Goal: Feedback & Contribution: Submit feedback/report problem

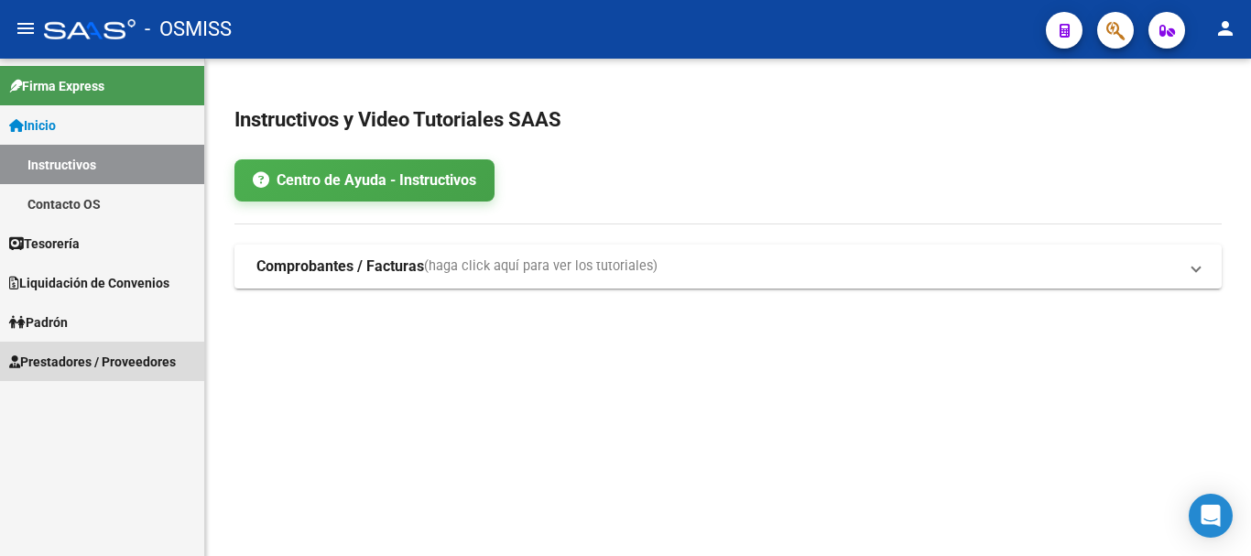
click at [110, 358] on span "Prestadores / Proveedores" at bounding box center [92, 362] width 167 height 20
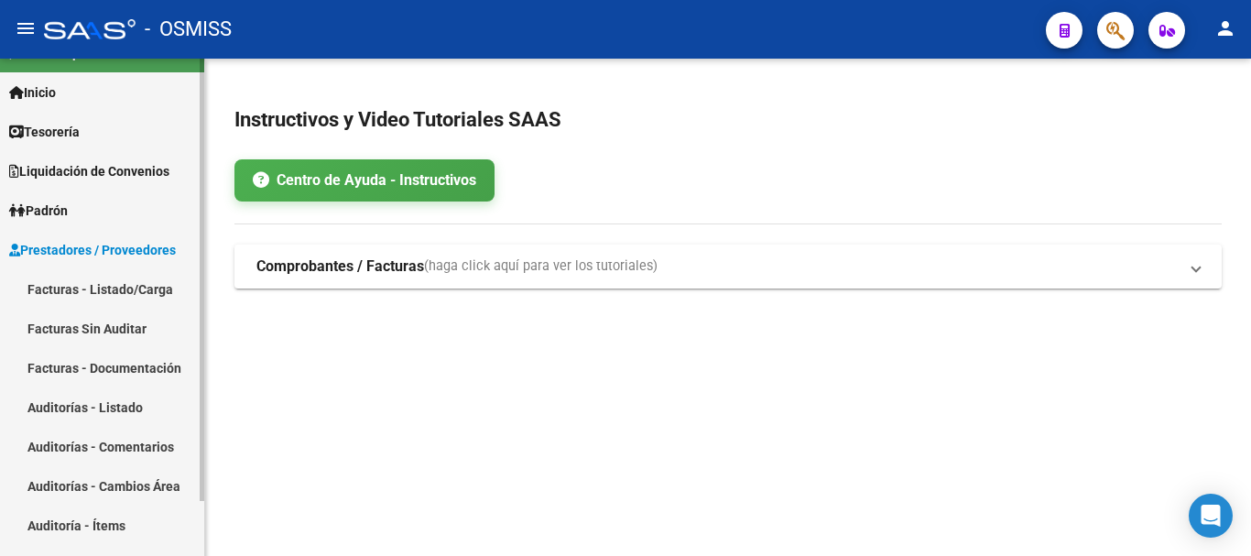
scroll to position [61, 0]
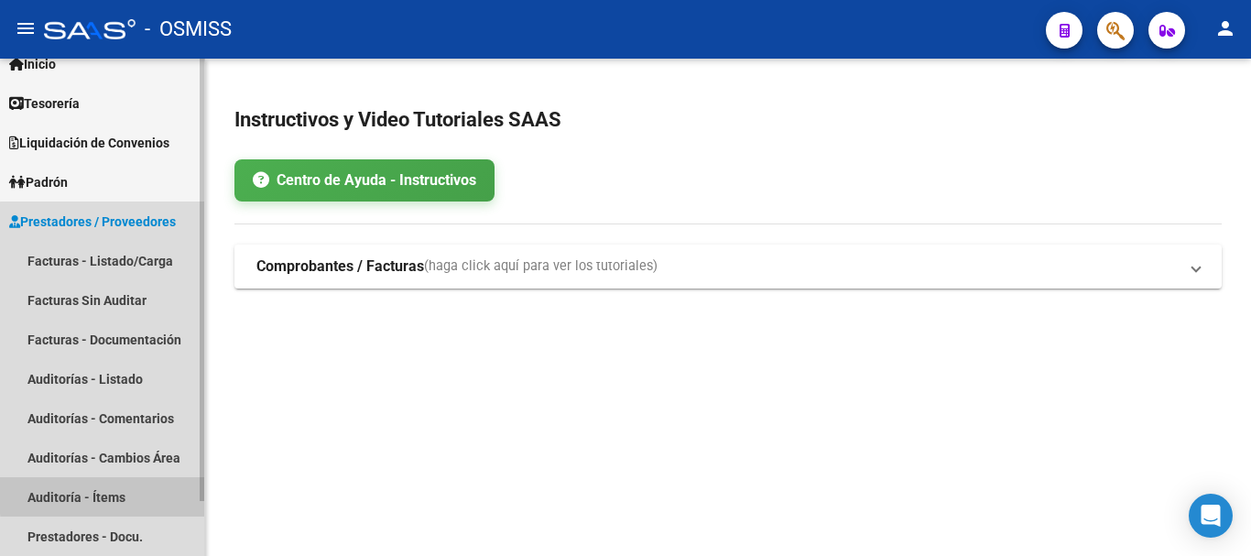
click at [114, 495] on link "Auditoría - Ítems" at bounding box center [102, 496] width 204 height 39
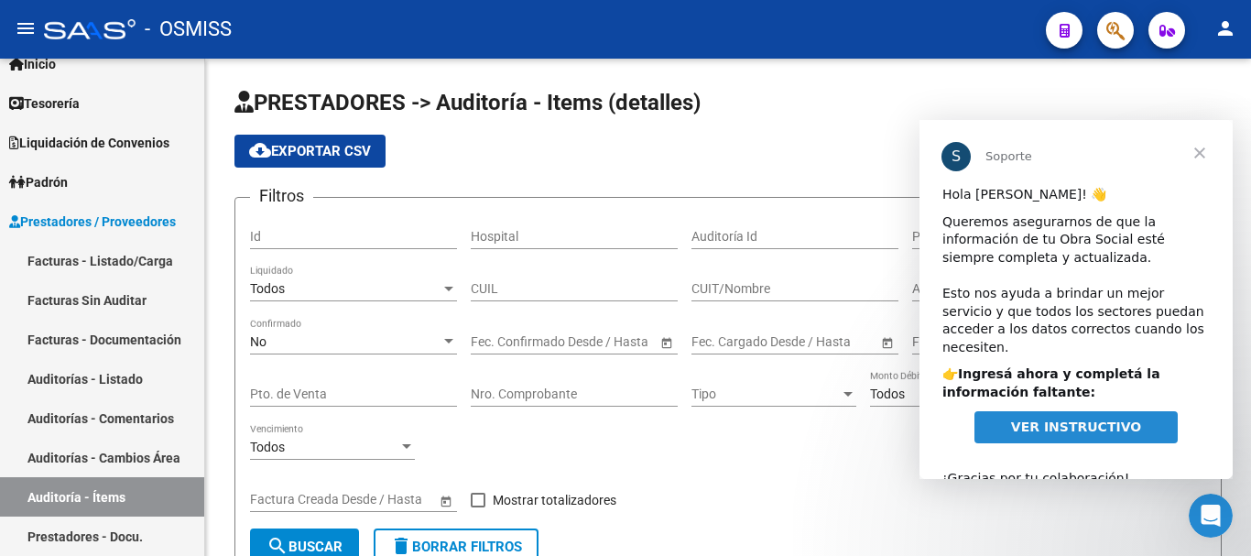
click at [1203, 145] on span "Cerrar" at bounding box center [1200, 153] width 66 height 66
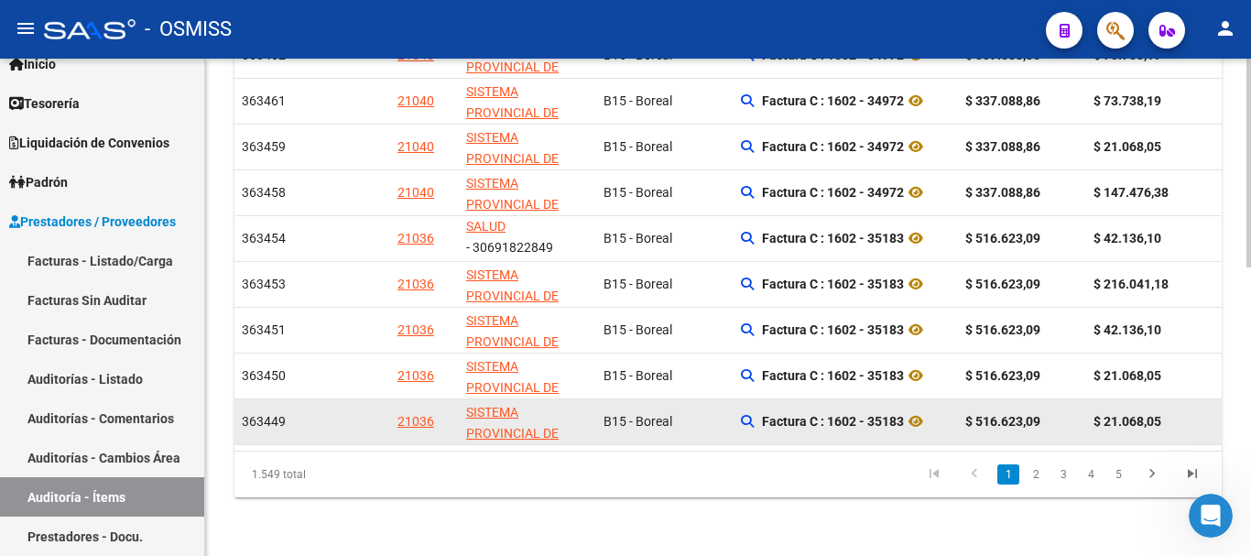
scroll to position [690, 0]
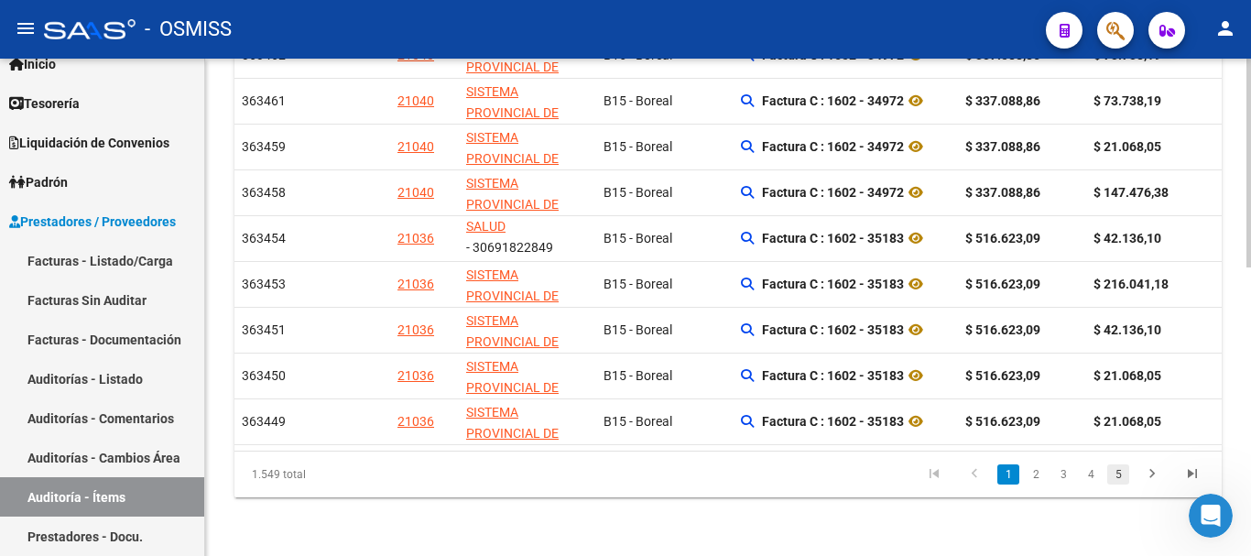
click at [1121, 475] on link "5" at bounding box center [1119, 474] width 22 height 20
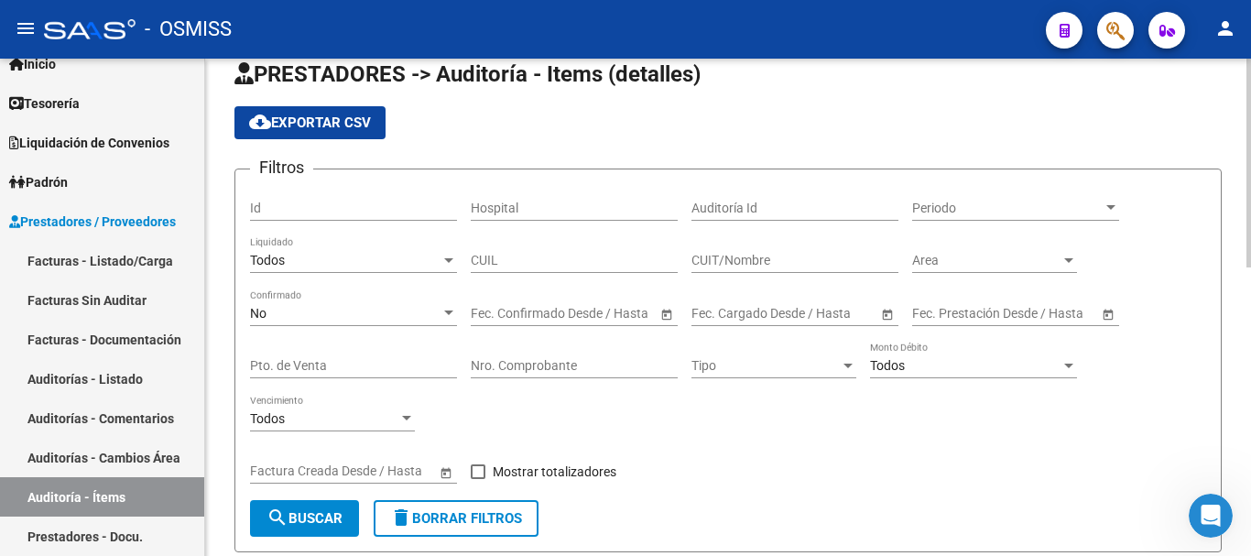
scroll to position [0, 0]
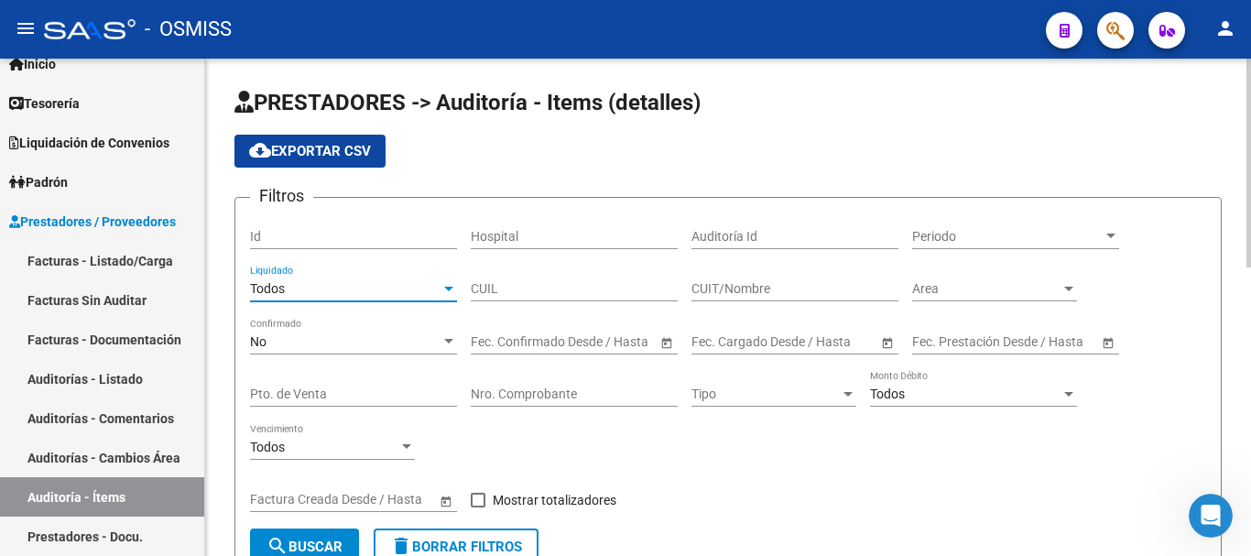
click at [418, 283] on div "Todos" at bounding box center [345, 289] width 191 height 16
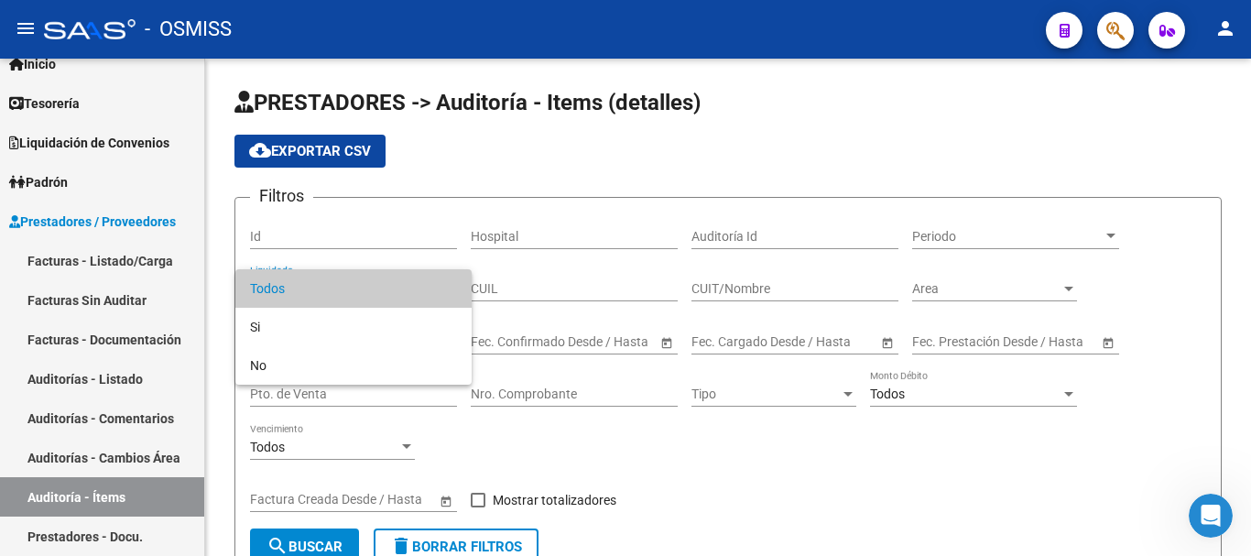
click at [674, 300] on div at bounding box center [625, 278] width 1251 height 556
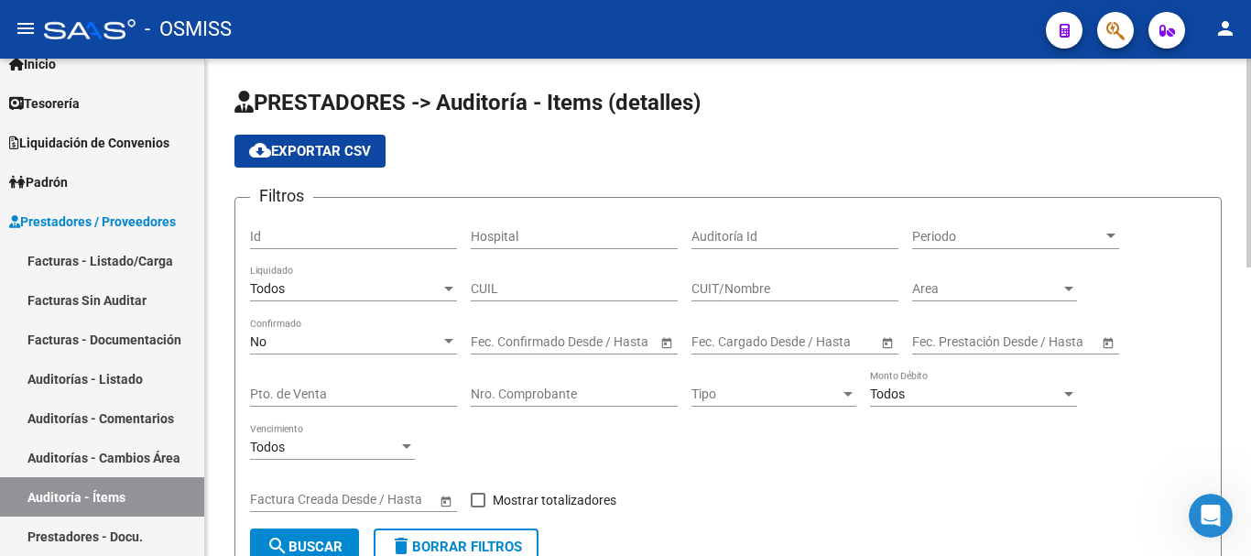
click at [445, 345] on div at bounding box center [449, 341] width 16 height 15
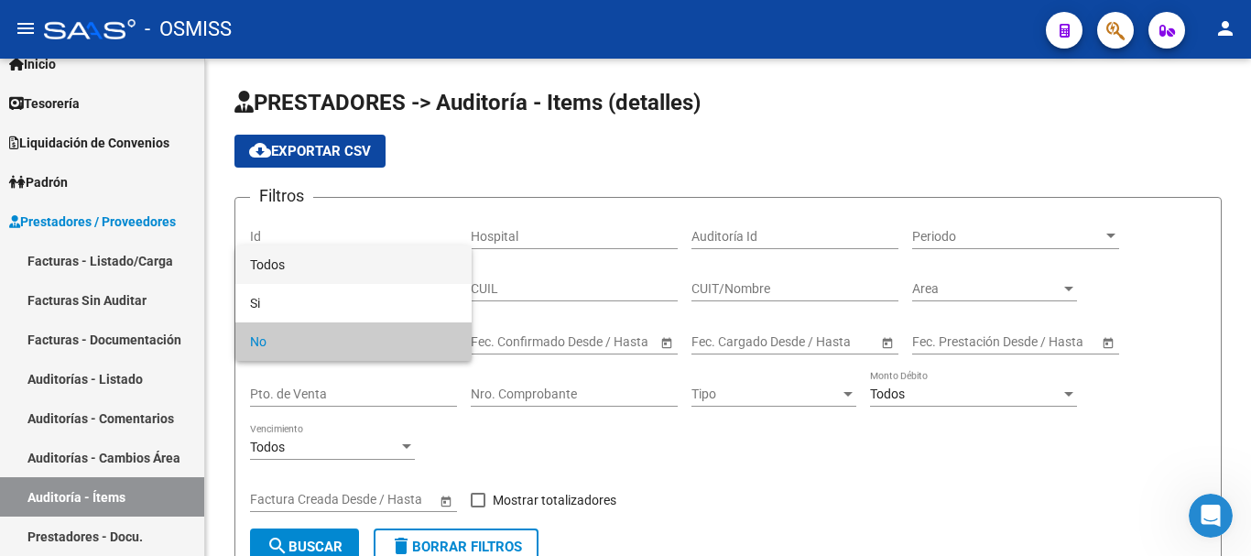
click at [286, 266] on span "Todos" at bounding box center [353, 265] width 207 height 38
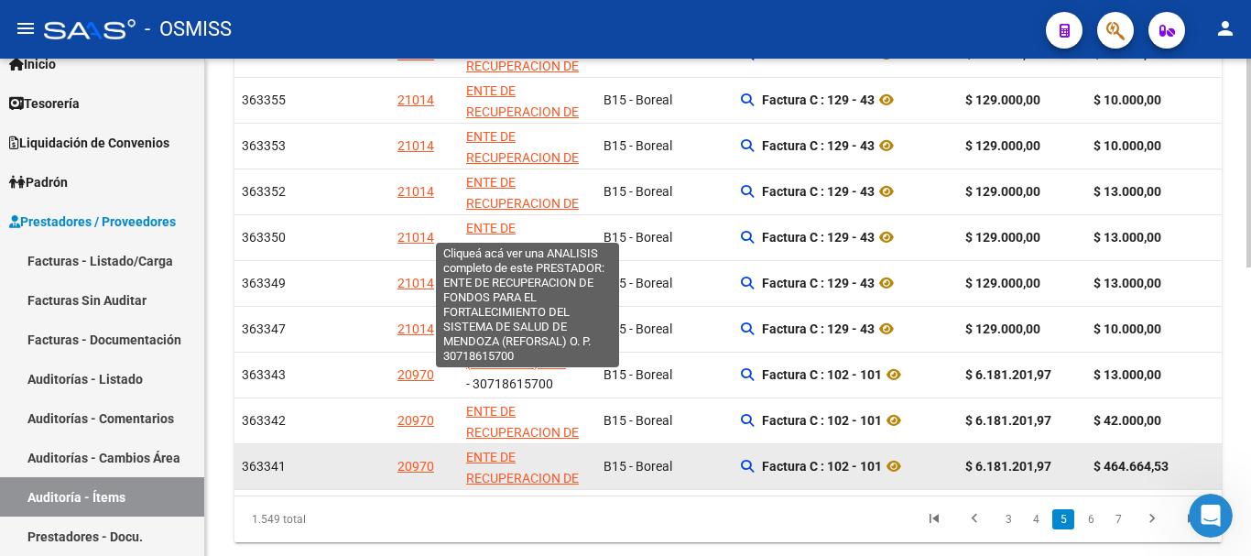
scroll to position [690, 0]
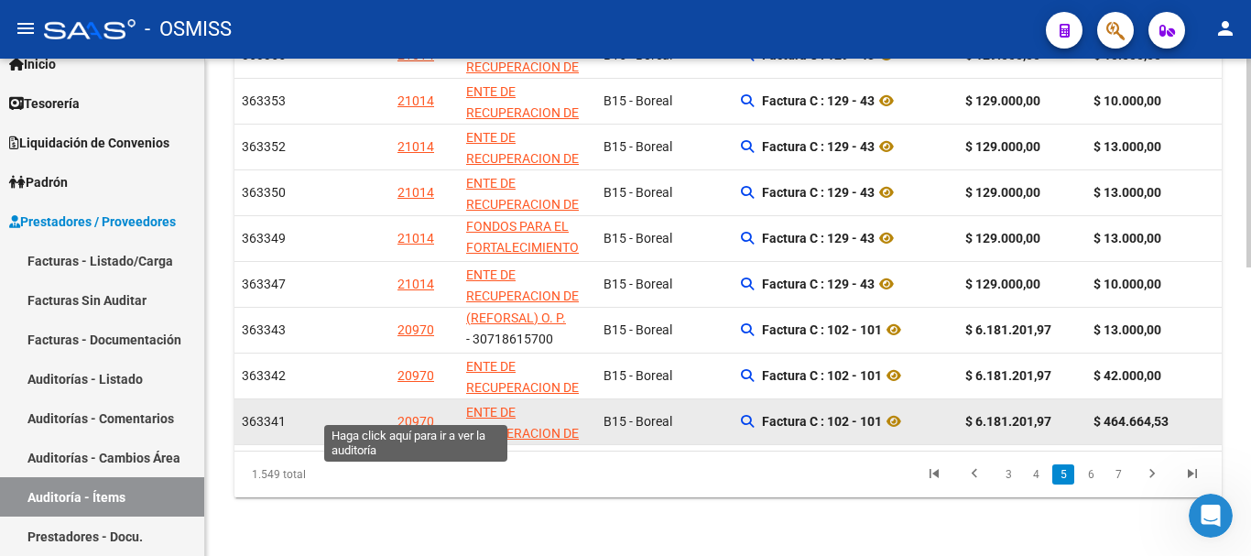
click at [421, 411] on div "20970" at bounding box center [416, 421] width 37 height 21
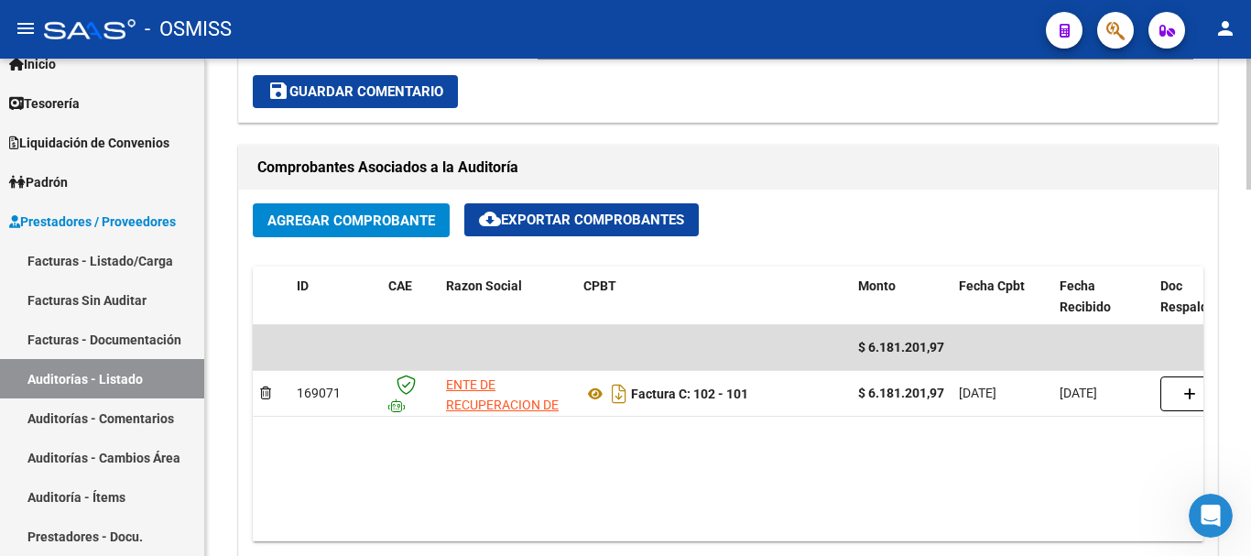
scroll to position [825, 0]
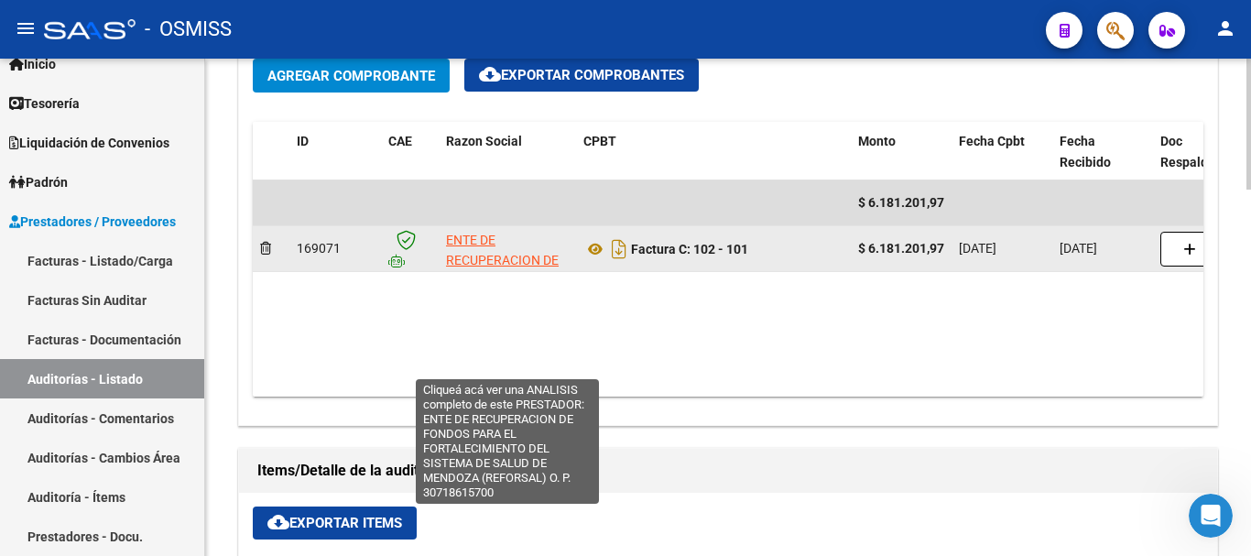
click at [506, 257] on span "ENTE DE RECUPERACION DE FONDOS PARA EL FORTALECIMIENTO DEL SISTEMA DE SALUD DE …" at bounding box center [506, 303] width 121 height 140
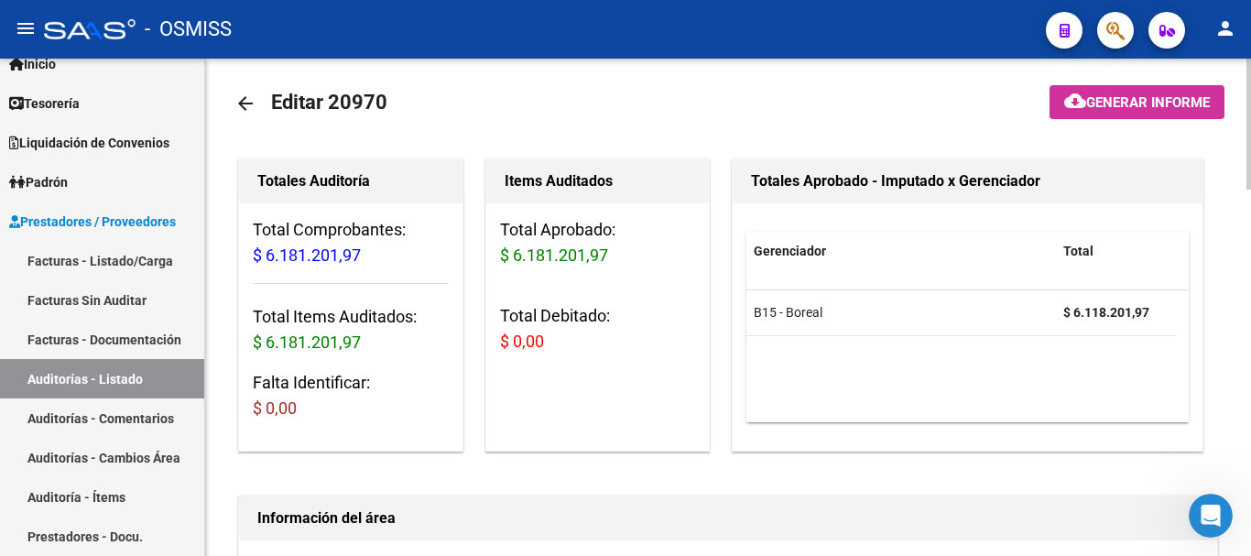
scroll to position [0, 0]
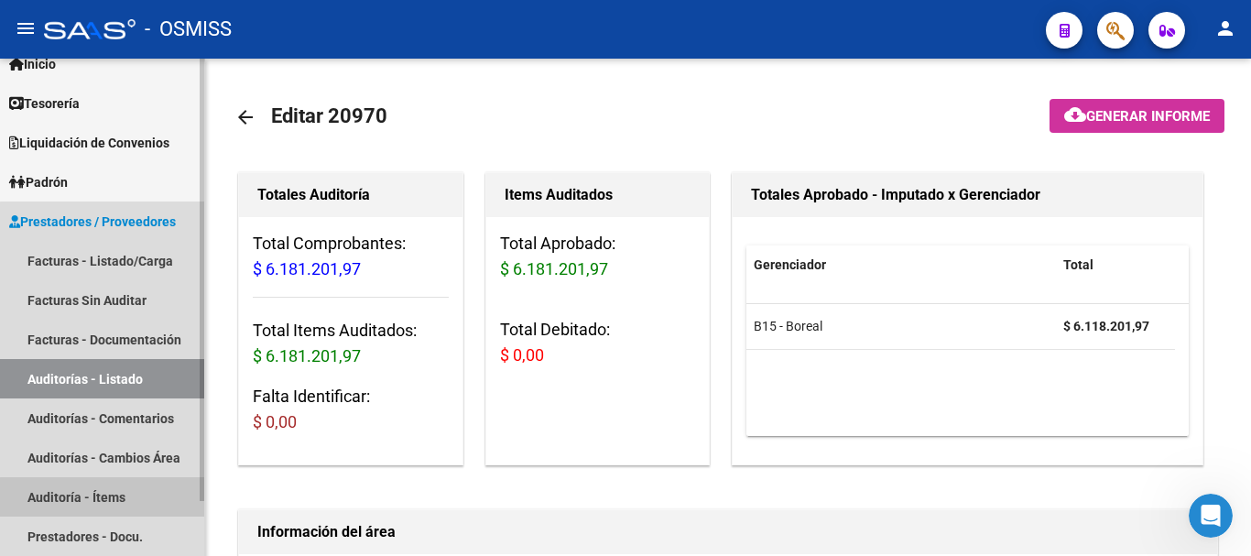
click at [106, 497] on link "Auditoría - Ítems" at bounding box center [102, 496] width 204 height 39
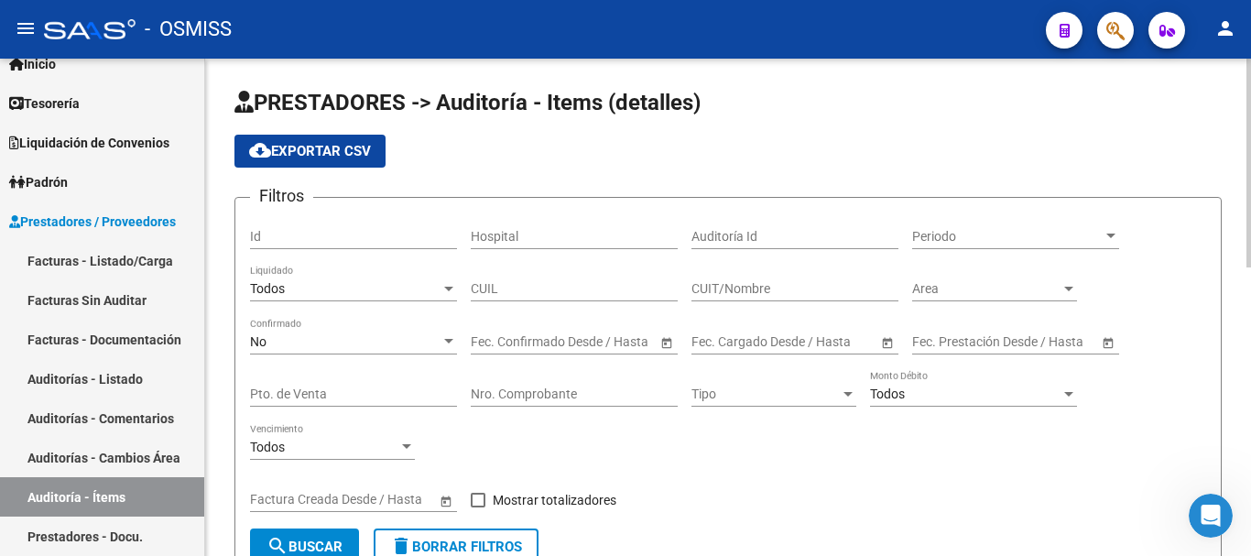
click at [549, 248] on div "Hospital" at bounding box center [574, 231] width 207 height 37
click at [1022, 292] on span "Area" at bounding box center [986, 289] width 148 height 16
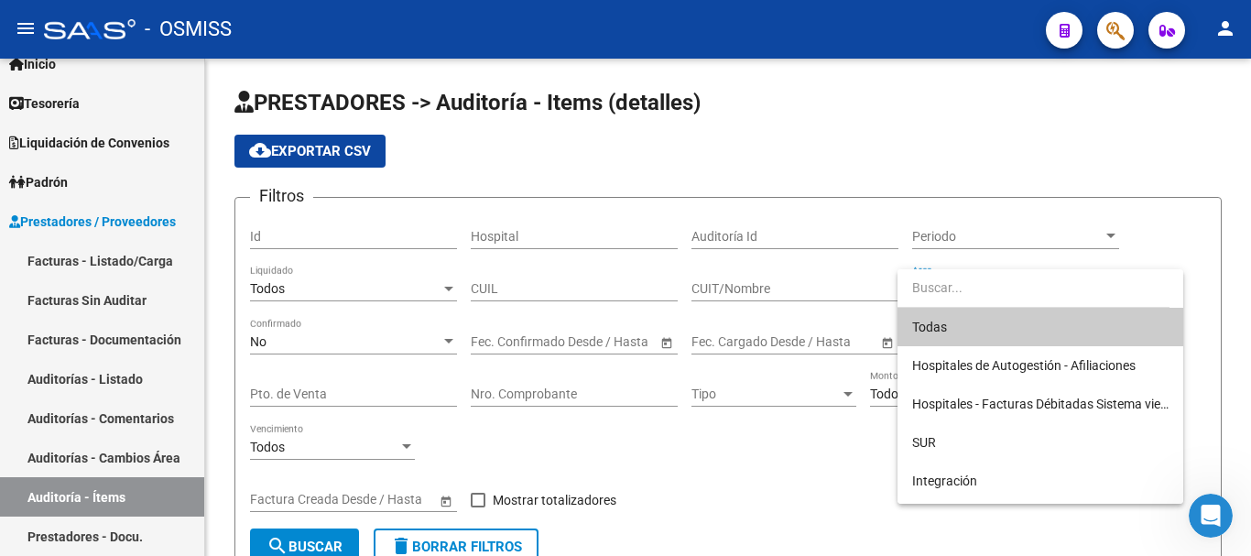
click at [438, 365] on div at bounding box center [625, 278] width 1251 height 556
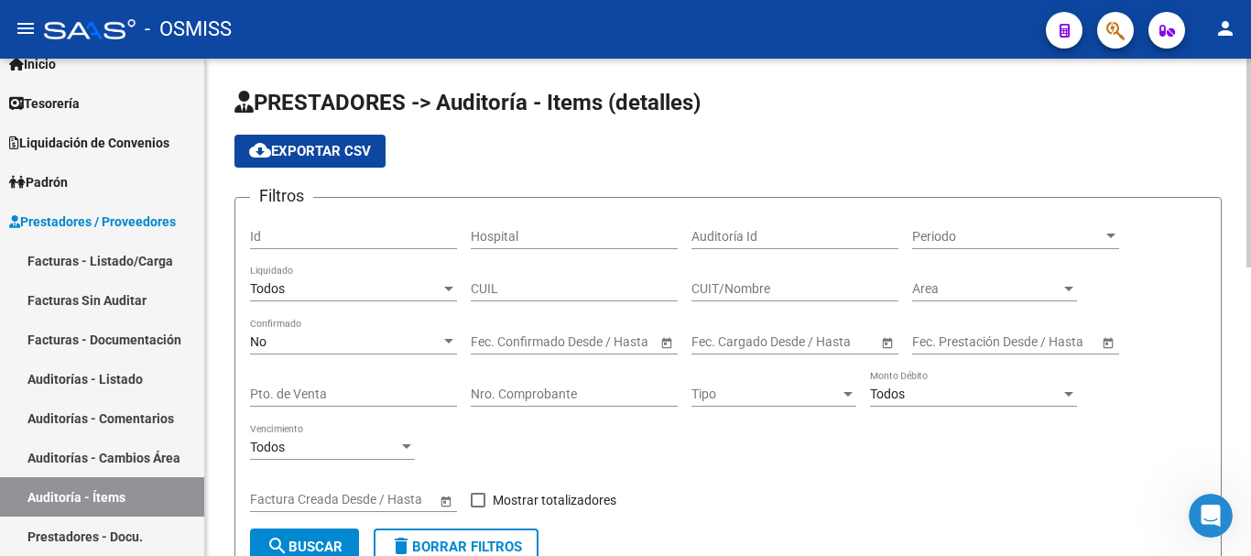
click at [1084, 236] on span "Periodo" at bounding box center [1007, 237] width 191 height 16
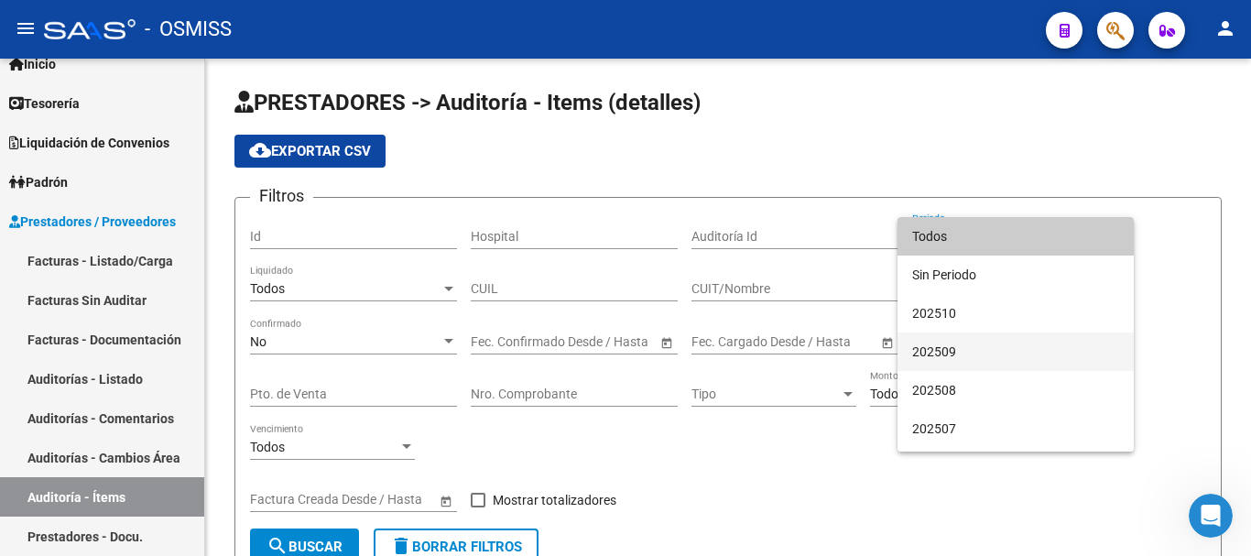
click at [940, 358] on span "202509" at bounding box center [1015, 352] width 207 height 38
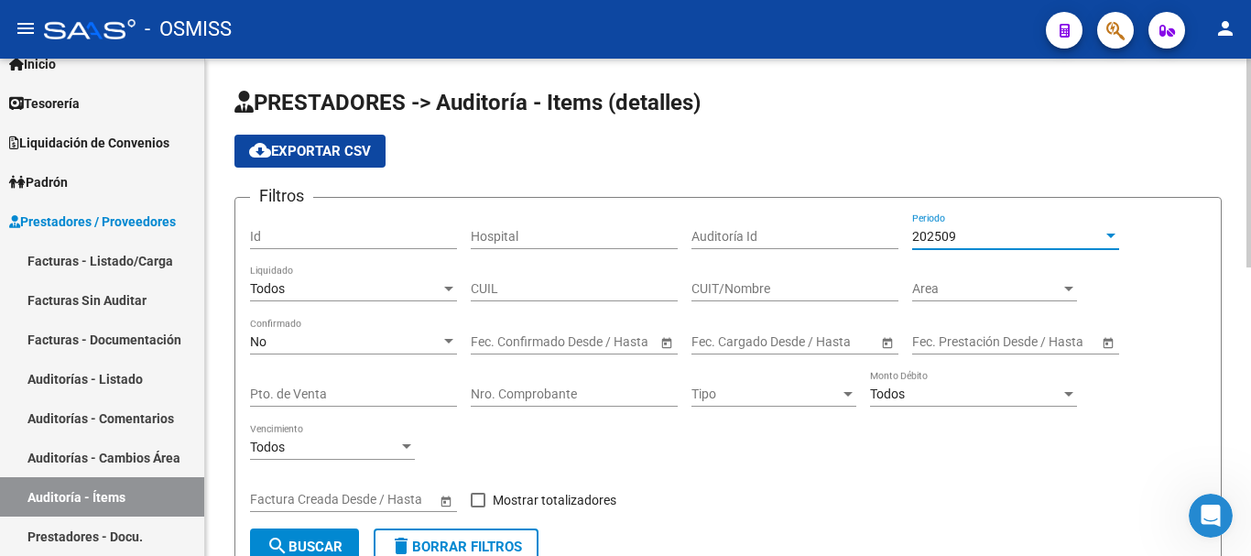
click at [327, 336] on div "No" at bounding box center [345, 342] width 191 height 16
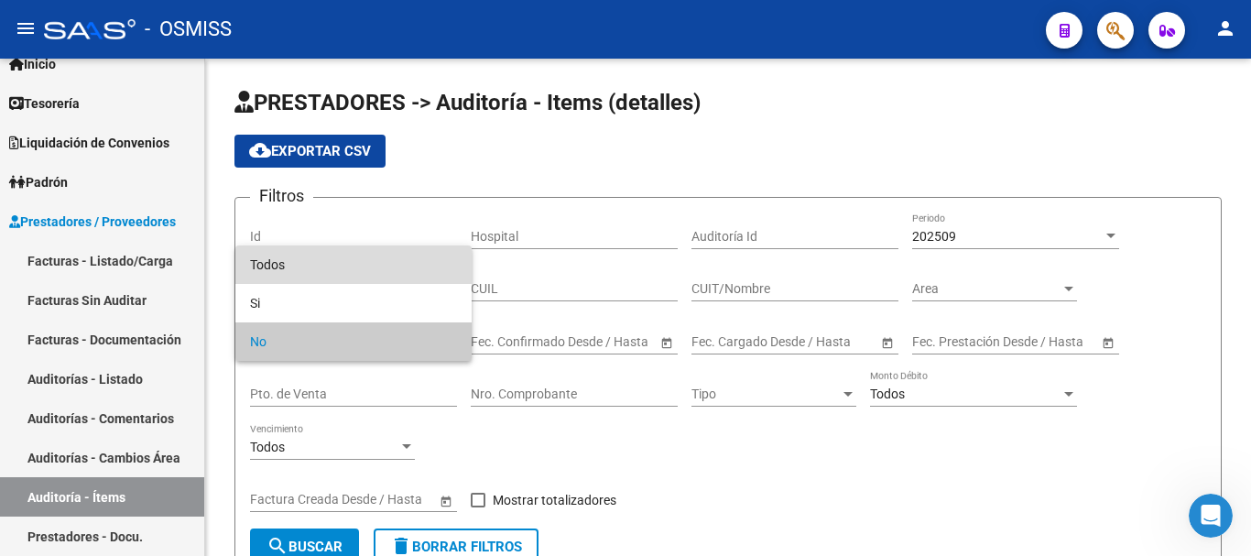
click at [278, 265] on span "Todos" at bounding box center [353, 265] width 207 height 38
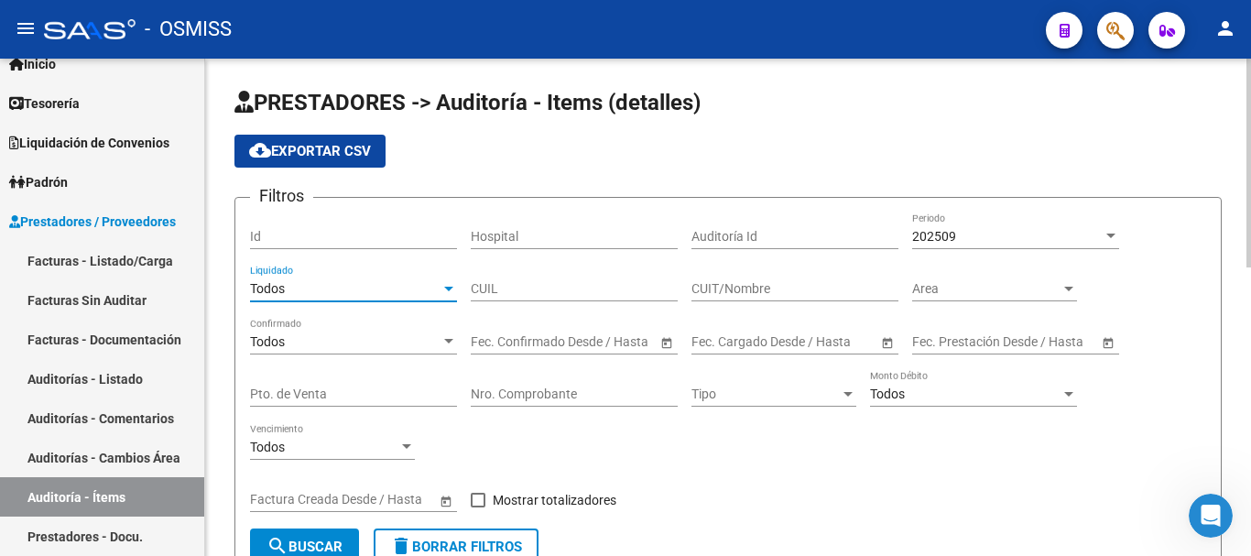
click at [401, 289] on div "Todos" at bounding box center [345, 289] width 191 height 16
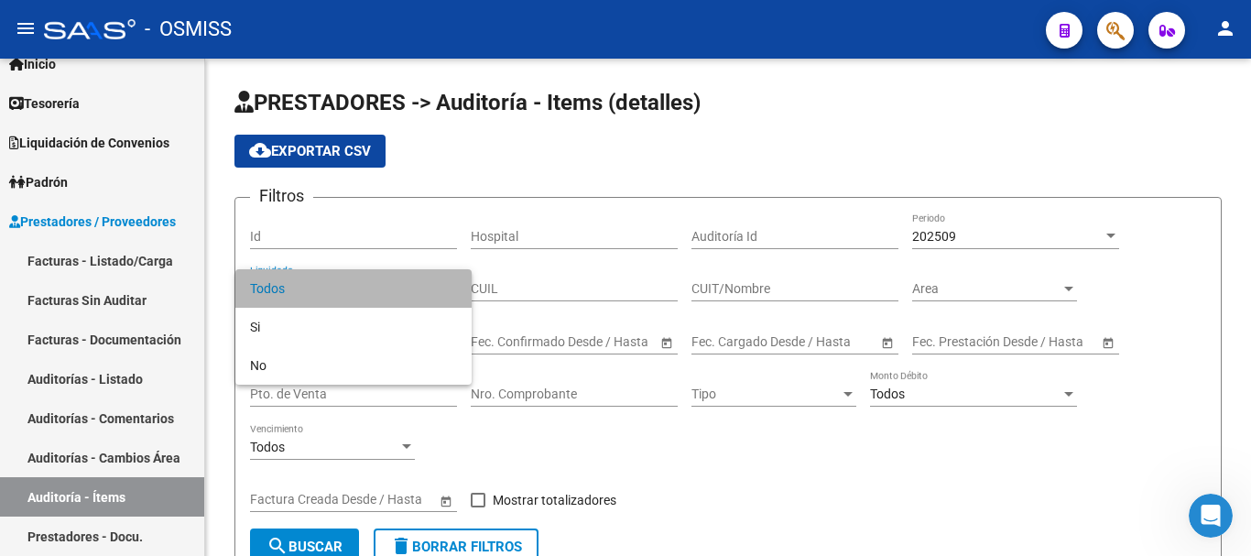
click at [278, 288] on span "Todos" at bounding box center [353, 288] width 207 height 38
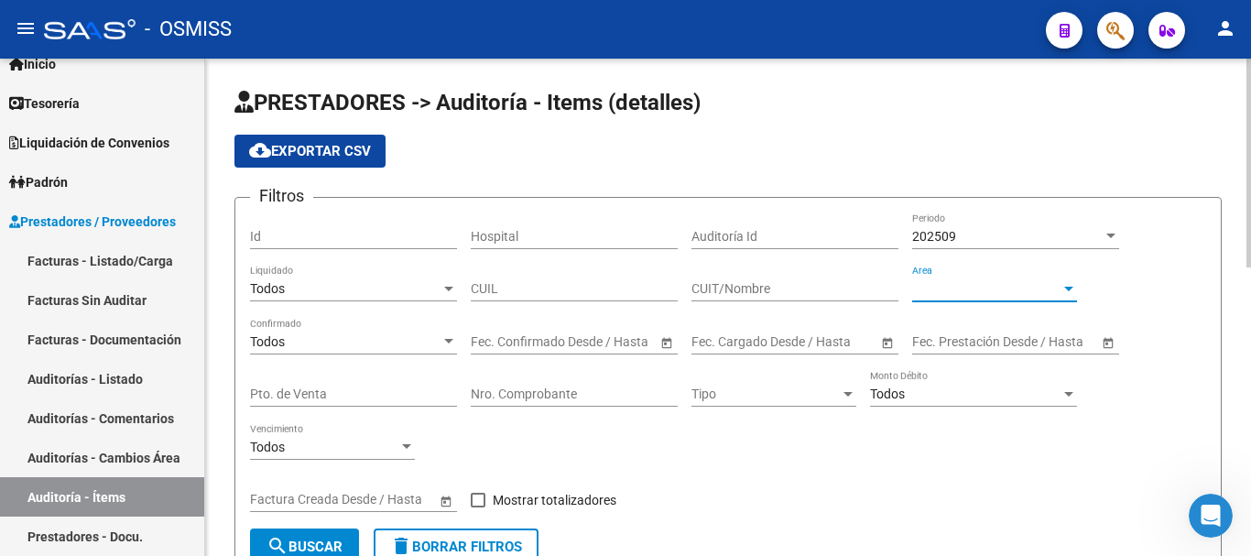
click at [1021, 293] on span "Area" at bounding box center [986, 289] width 148 height 16
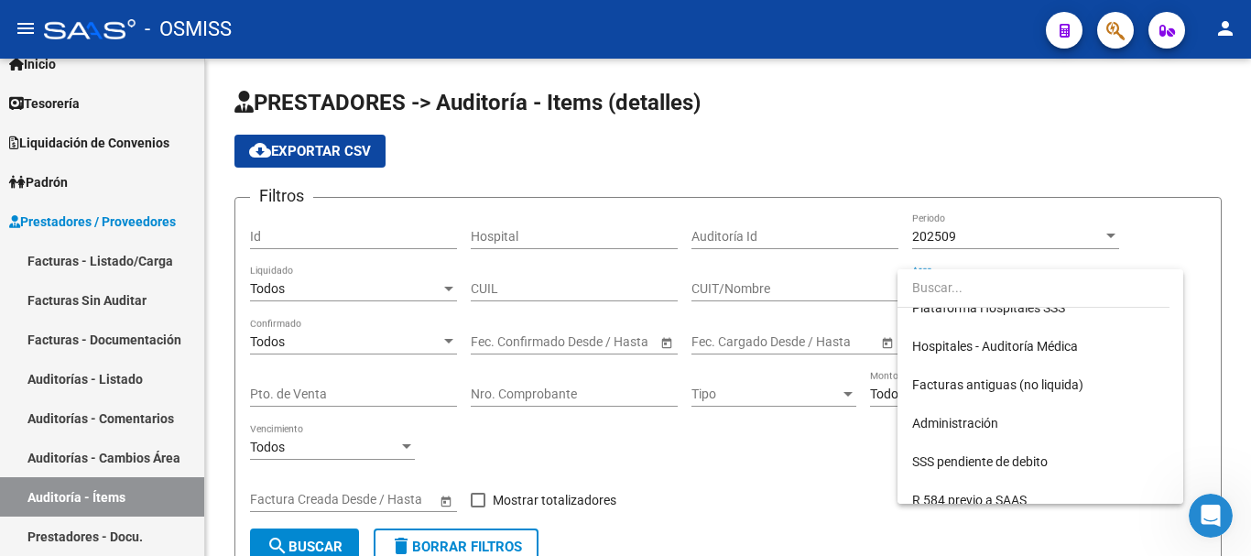
scroll to position [366, 0]
click at [1027, 334] on span "Hospitales - Auditoría Médica" at bounding box center [1040, 345] width 257 height 38
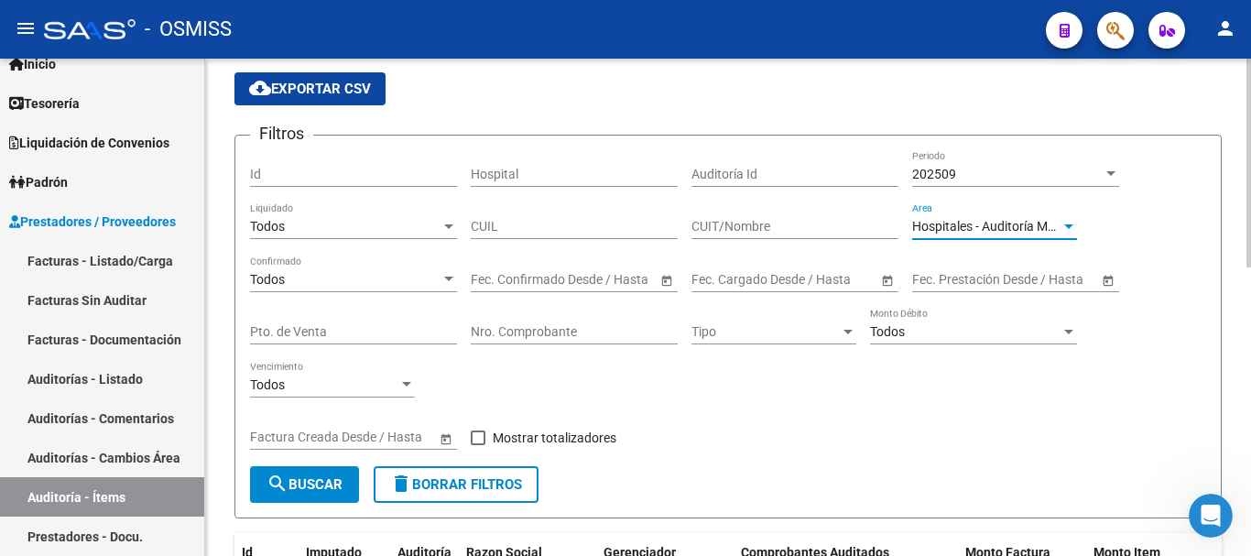
scroll to position [92, 0]
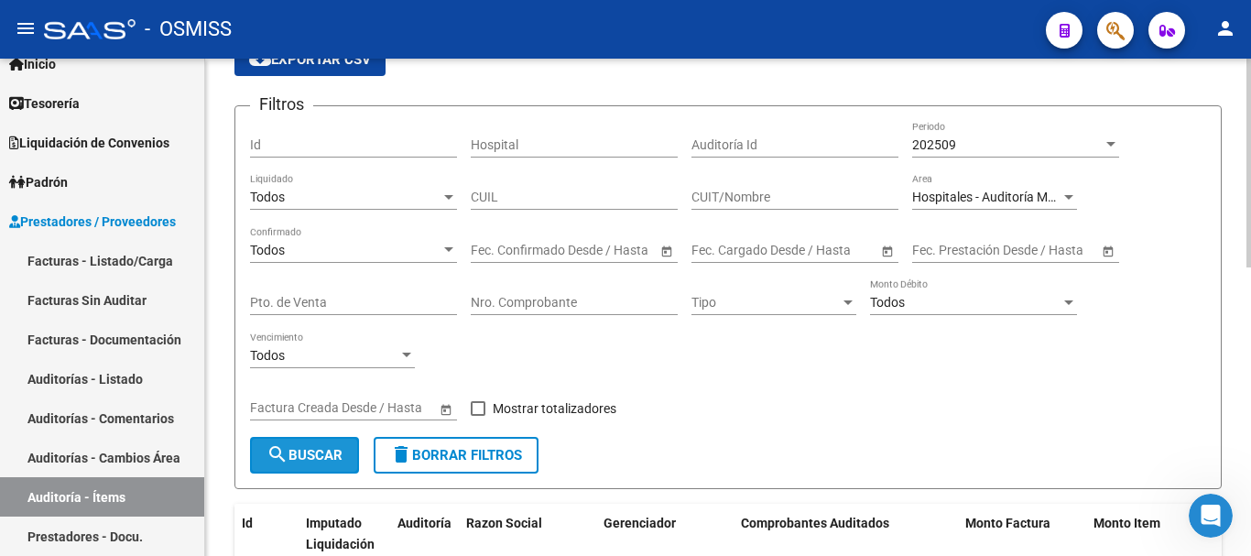
click at [306, 442] on button "search Buscar" at bounding box center [304, 455] width 109 height 37
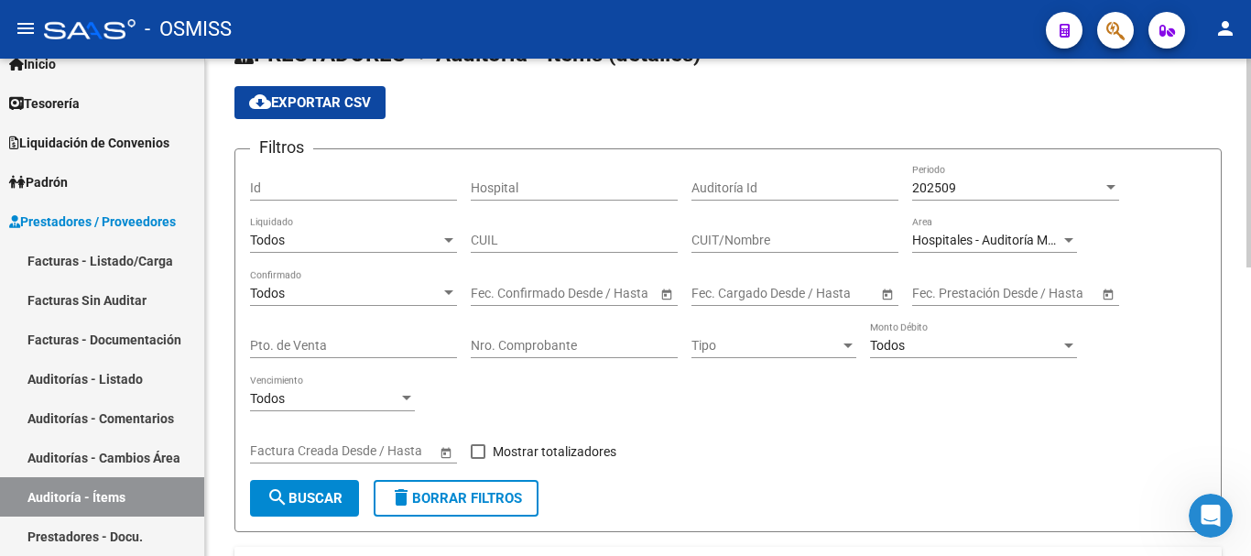
scroll to position [0, 0]
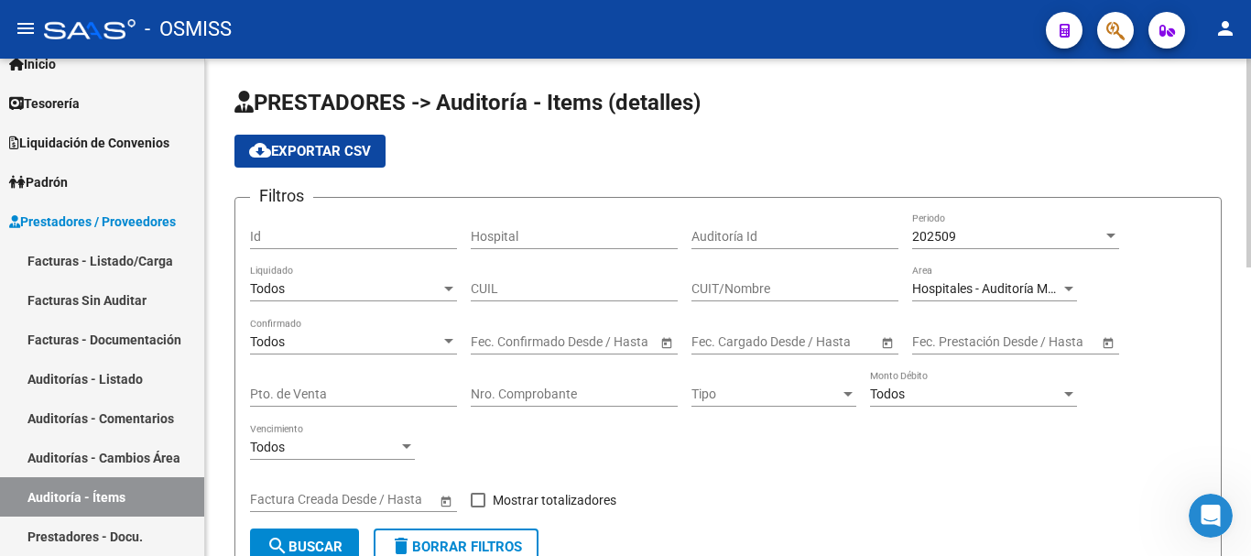
click at [397, 346] on div "Todos" at bounding box center [345, 342] width 191 height 16
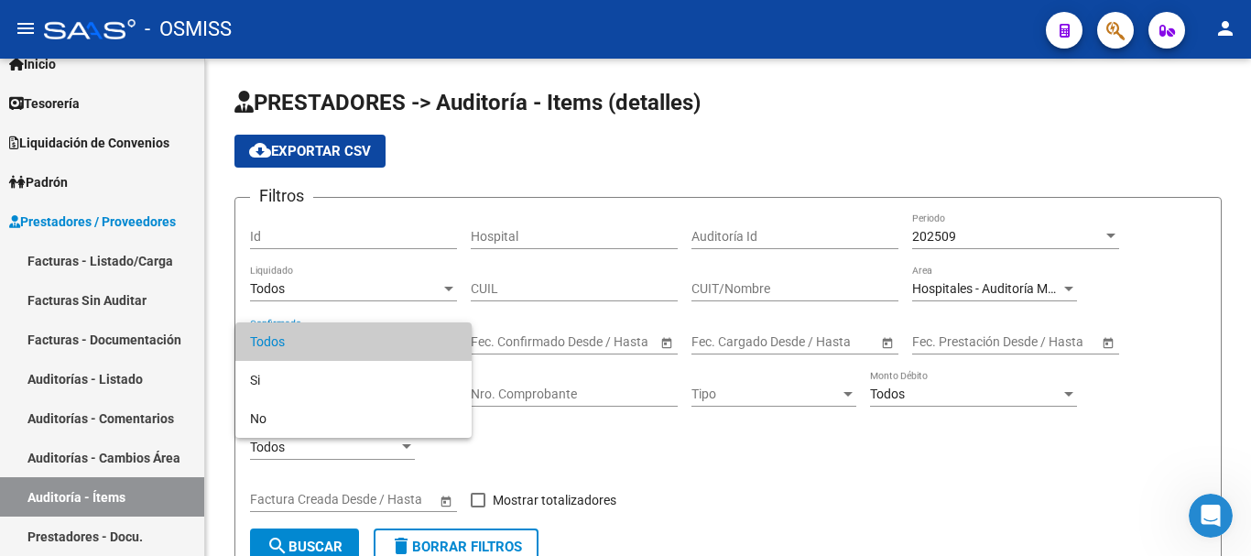
click at [105, 501] on div at bounding box center [625, 278] width 1251 height 556
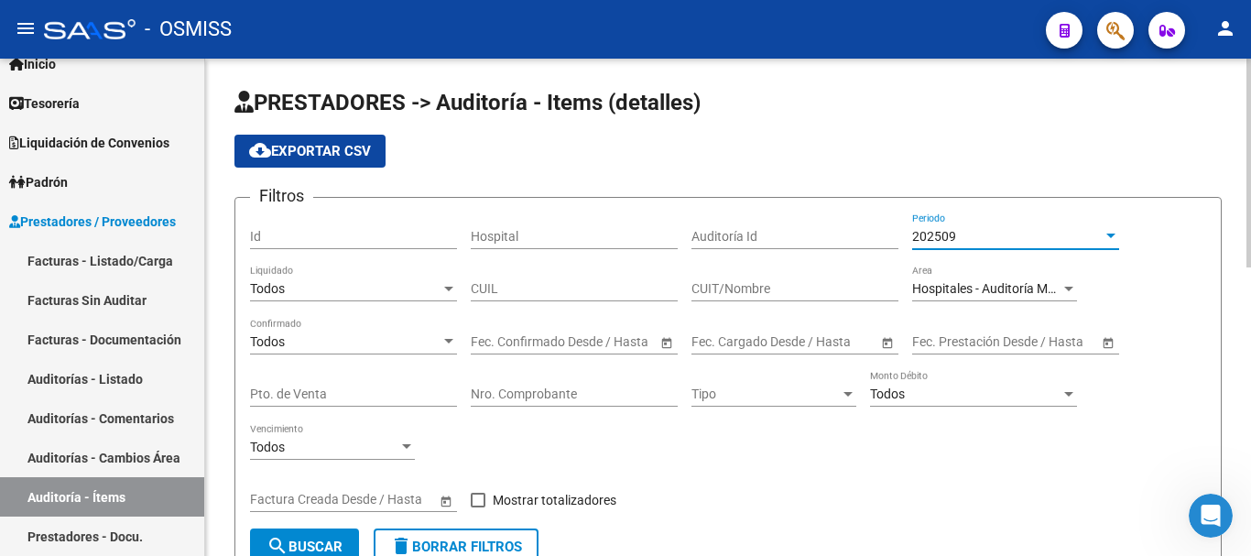
click at [1098, 234] on div "202509" at bounding box center [1007, 237] width 191 height 16
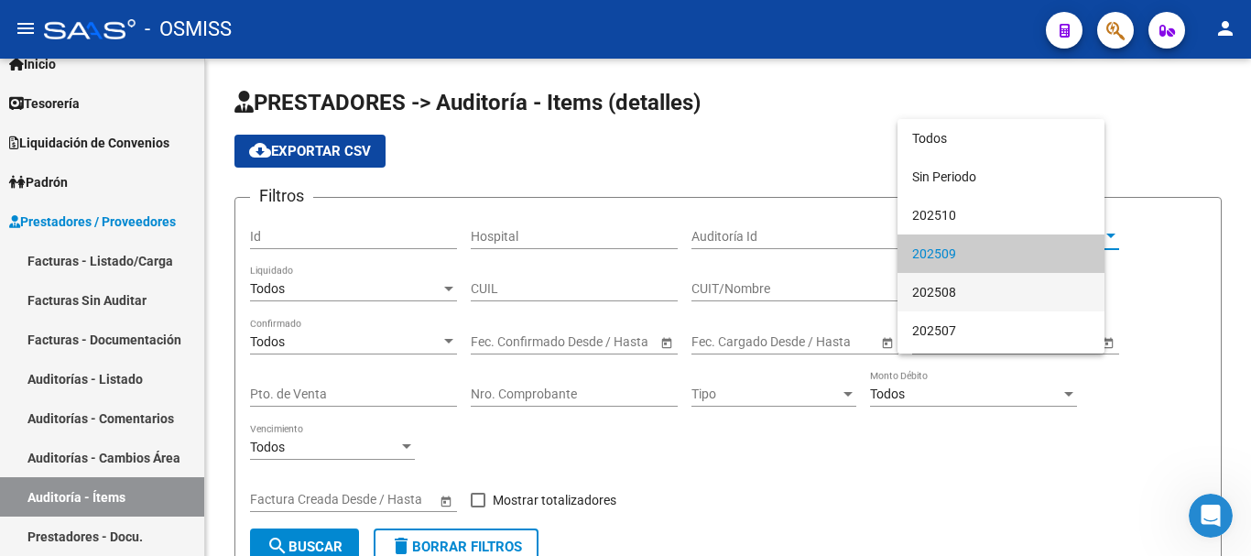
scroll to position [17, 0]
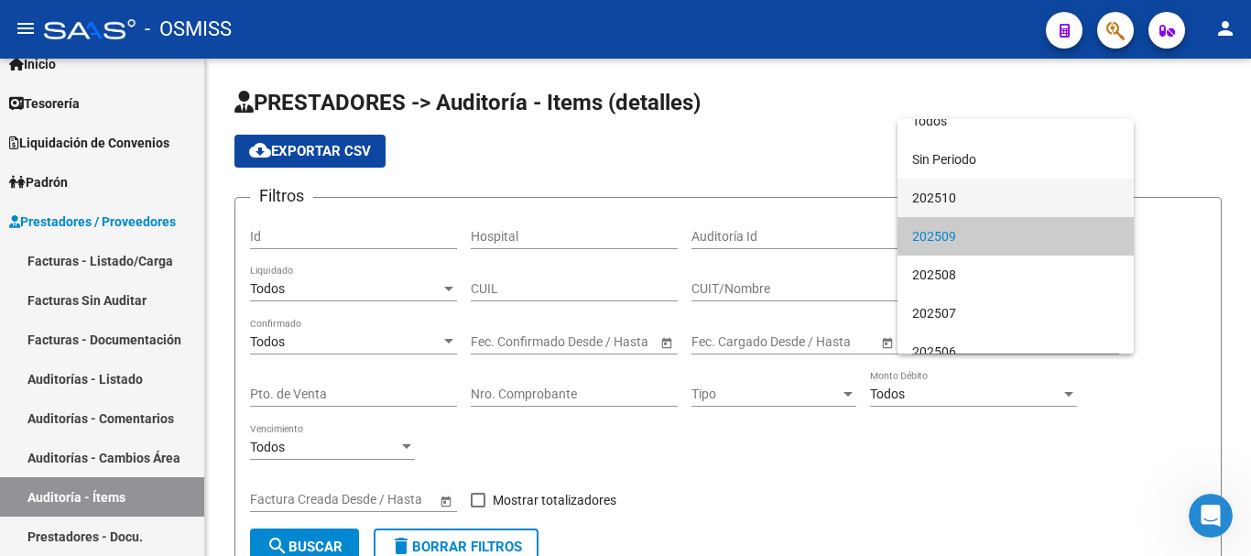
click at [929, 186] on span "202510" at bounding box center [1015, 198] width 207 height 38
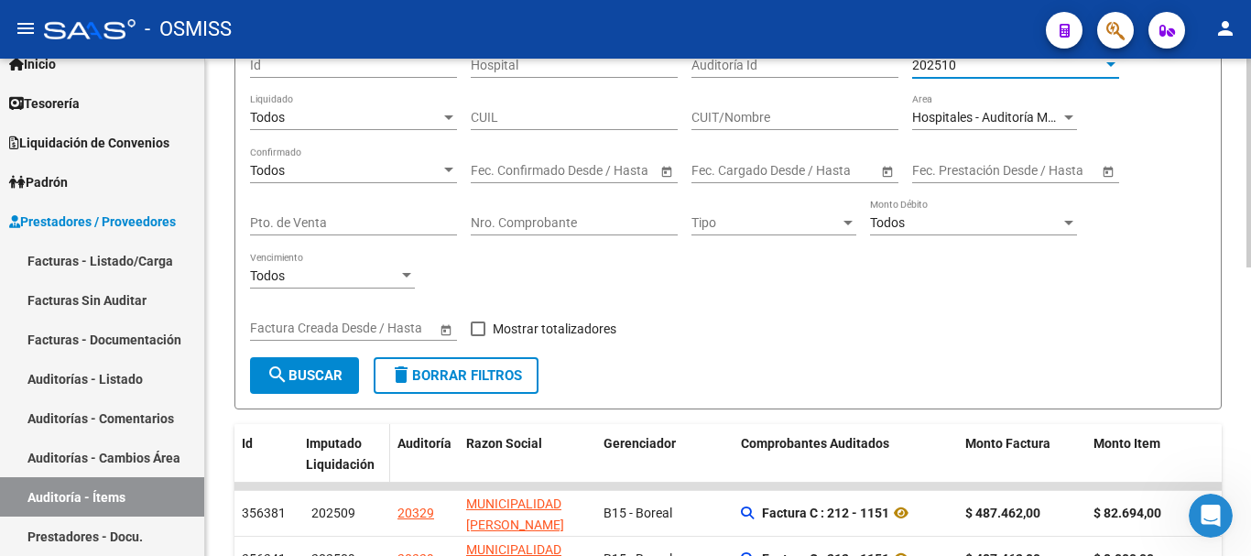
scroll to position [183, 0]
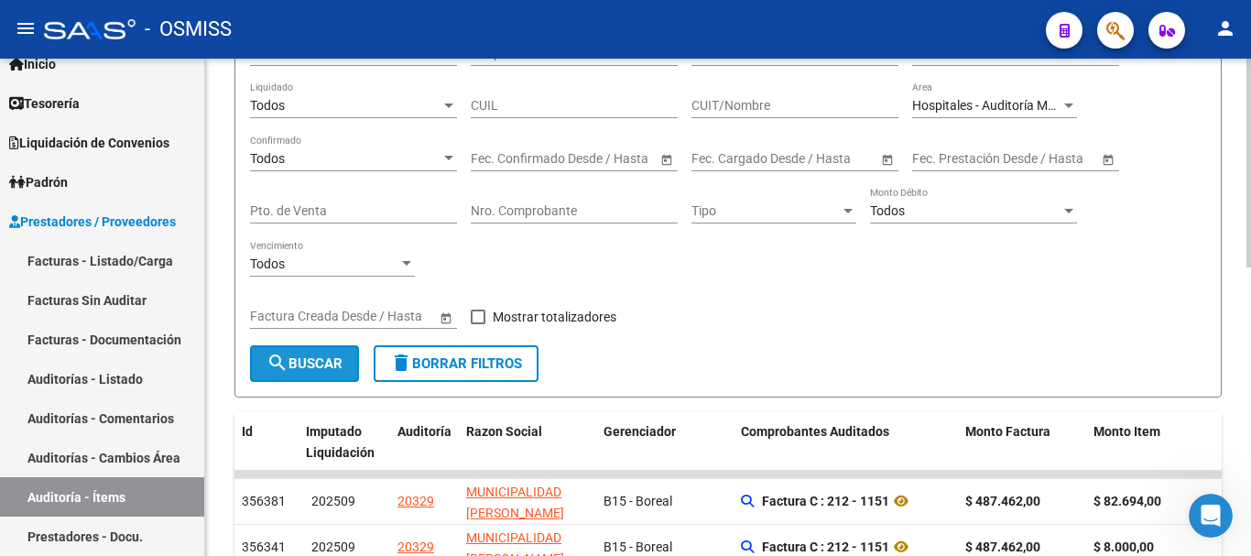
click at [326, 378] on button "search Buscar" at bounding box center [304, 363] width 109 height 37
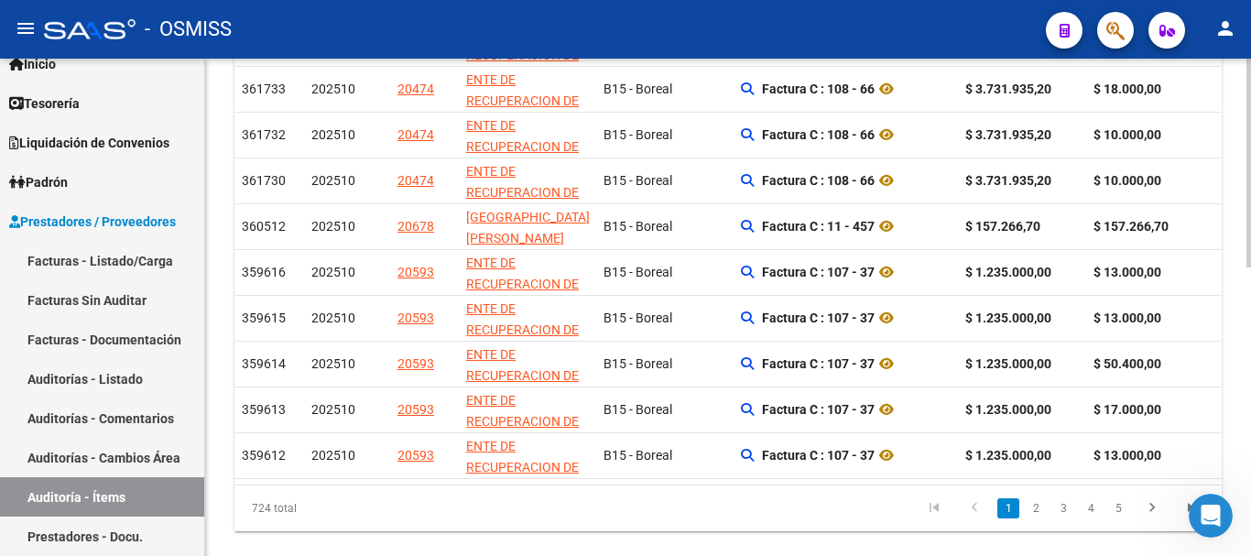
scroll to position [690, 0]
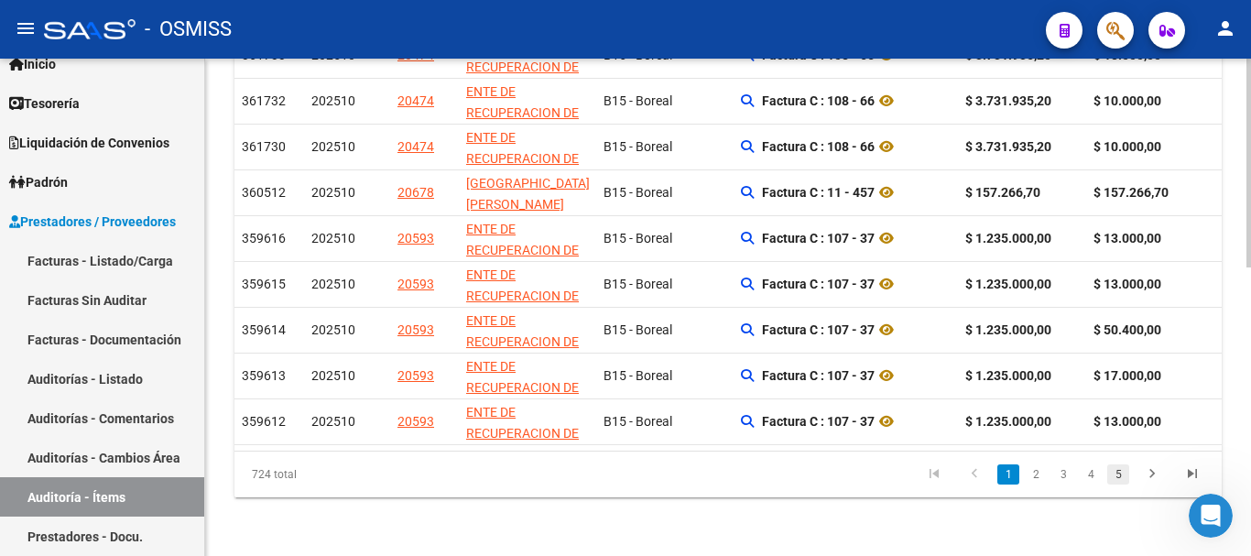
click at [1120, 476] on link "5" at bounding box center [1119, 474] width 22 height 20
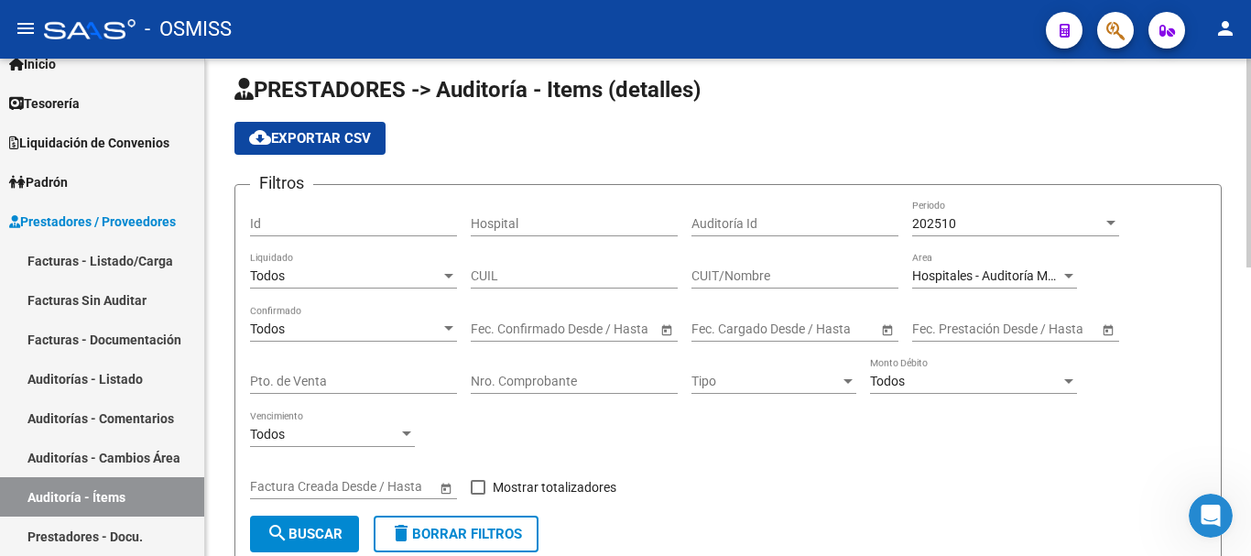
scroll to position [0, 0]
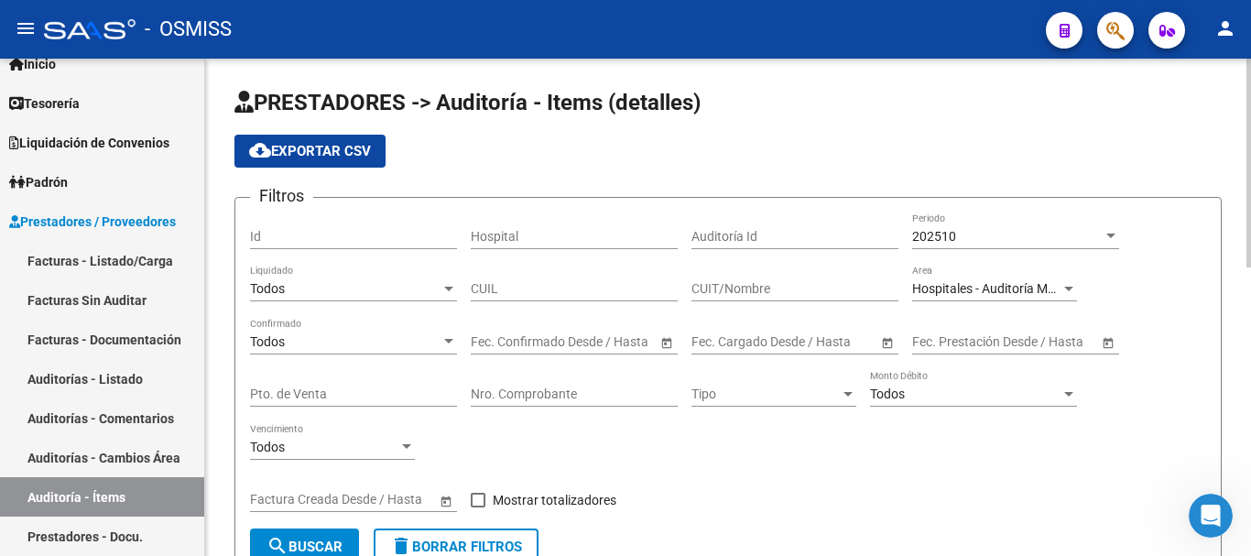
click at [1103, 244] on div "202510" at bounding box center [1015, 237] width 207 height 16
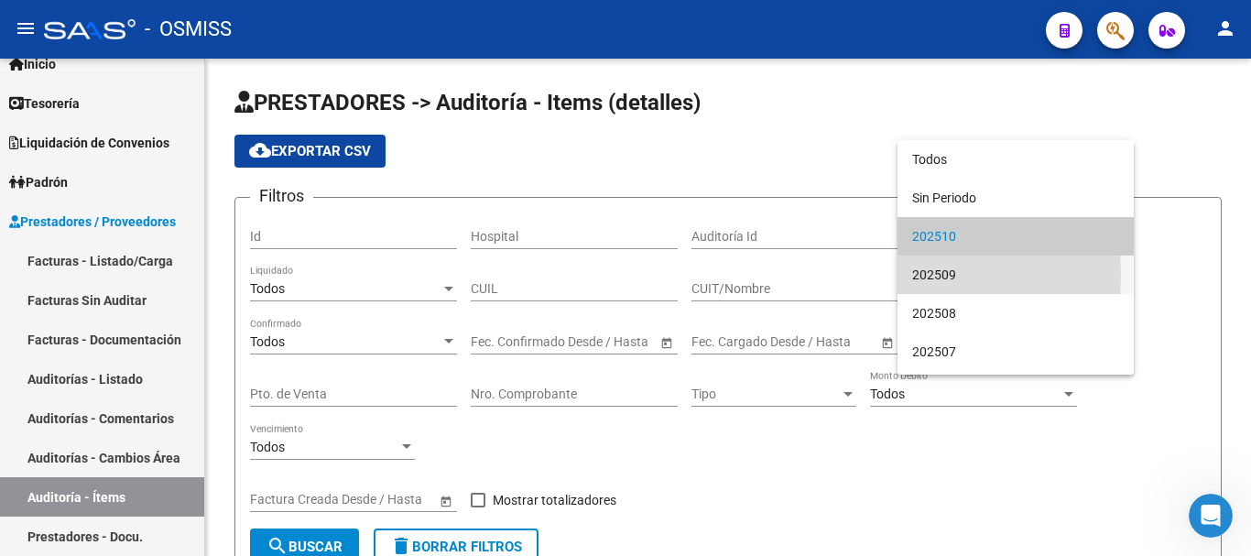
click at [923, 275] on span "202509" at bounding box center [1015, 275] width 207 height 38
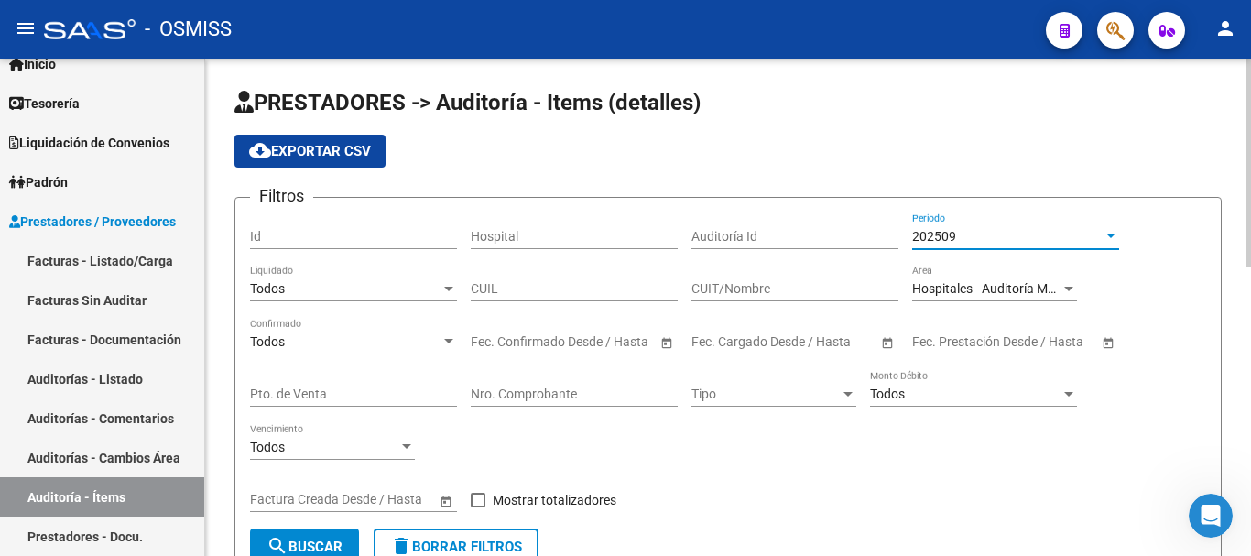
click at [1099, 240] on div "202509" at bounding box center [1007, 237] width 191 height 16
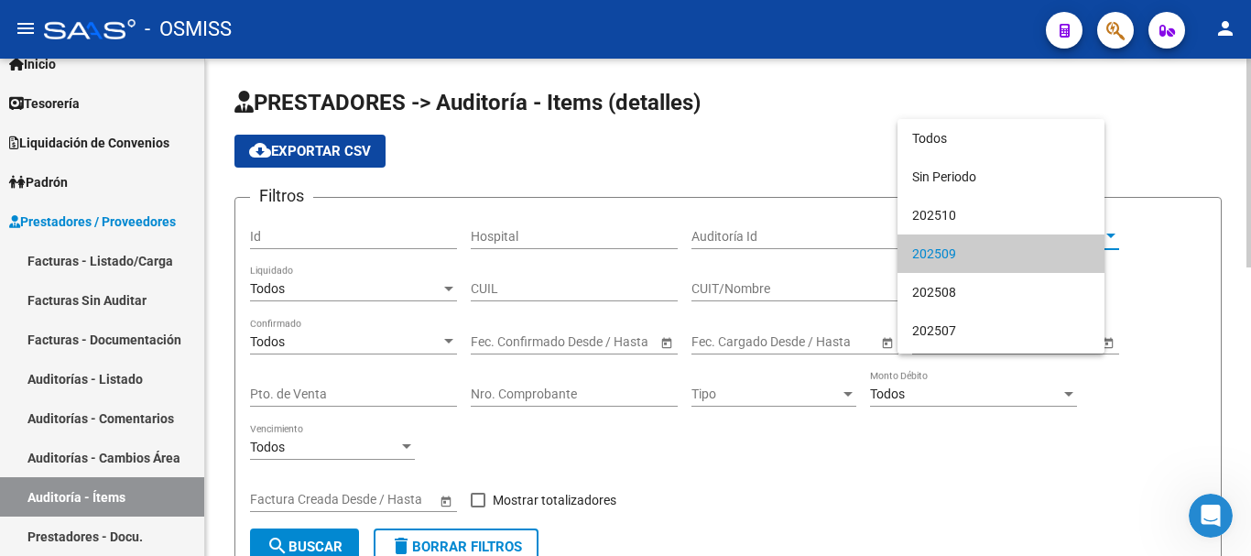
scroll to position [17, 0]
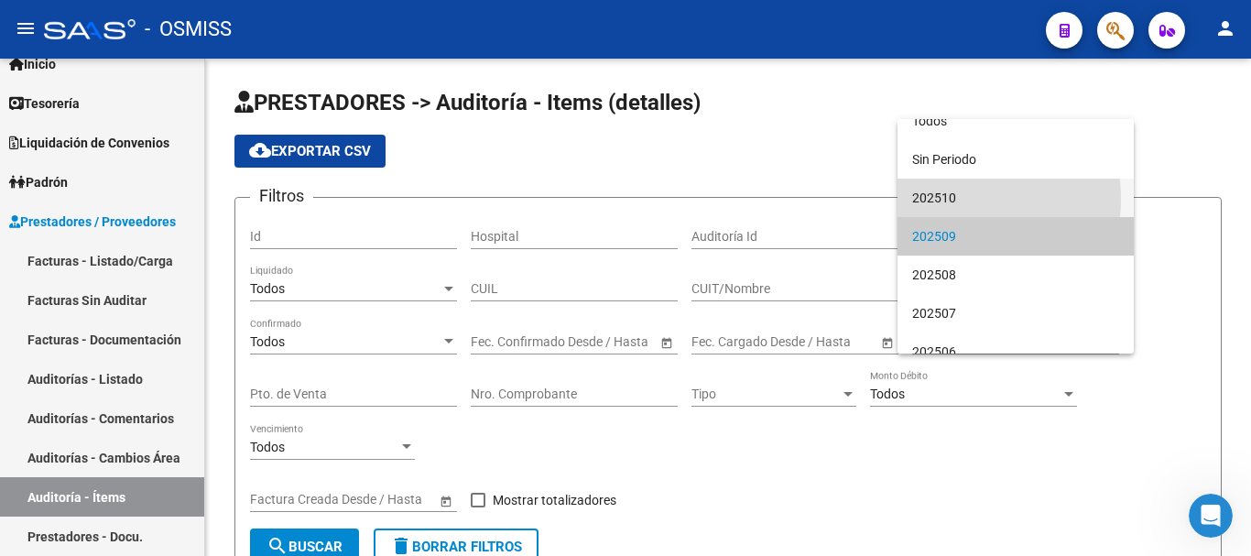
click at [949, 199] on span "202510" at bounding box center [1015, 198] width 207 height 38
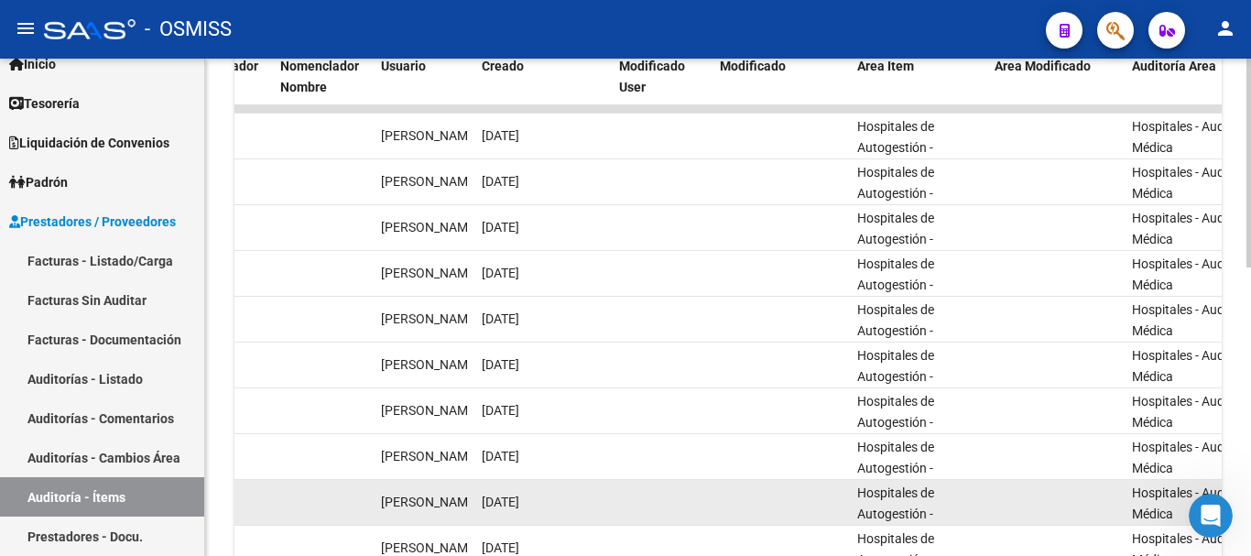
scroll to position [690, 0]
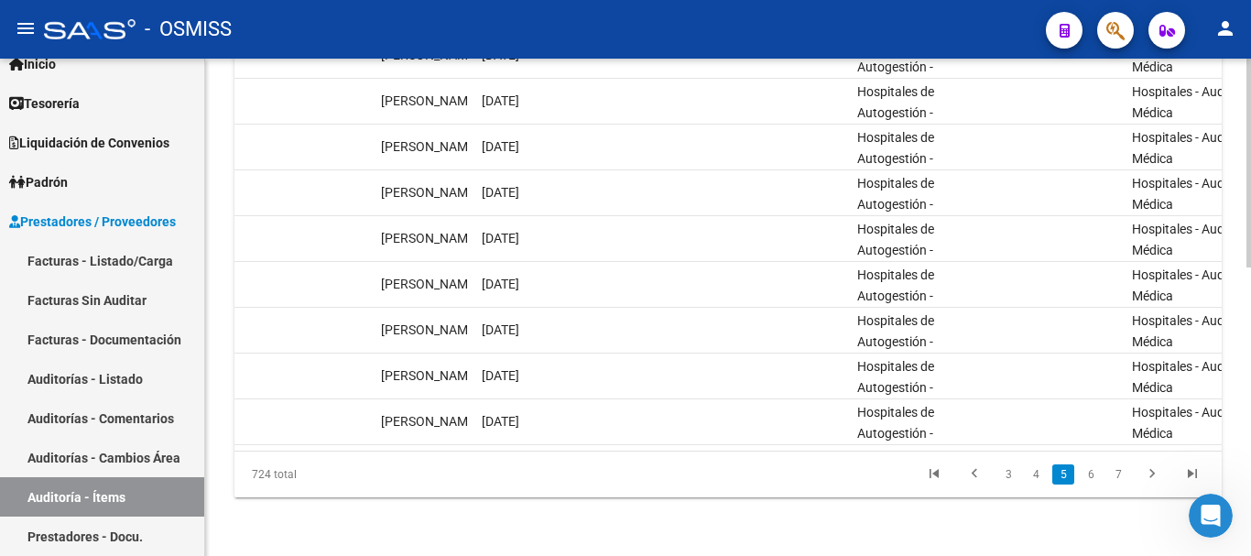
drag, startPoint x: 1065, startPoint y: 436, endPoint x: 1089, endPoint y: 442, distance: 25.6
click at [1127, 439] on datatable-body "359580 202510 20593 ENTE DE RECUPERACION DE FONDOS PARA EL FORTALECIMIENTO DEL …" at bounding box center [729, 215] width 988 height 472
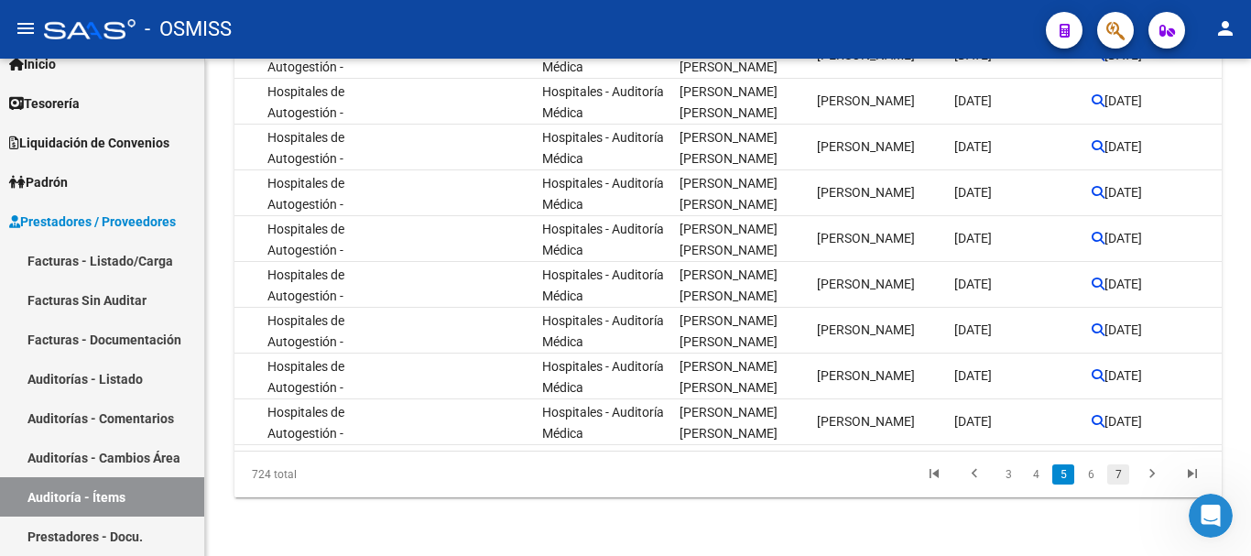
click at [1113, 476] on link "7" at bounding box center [1119, 474] width 22 height 20
click at [1008, 473] on link "5" at bounding box center [1009, 474] width 22 height 20
click at [1123, 478] on link "7" at bounding box center [1119, 474] width 22 height 20
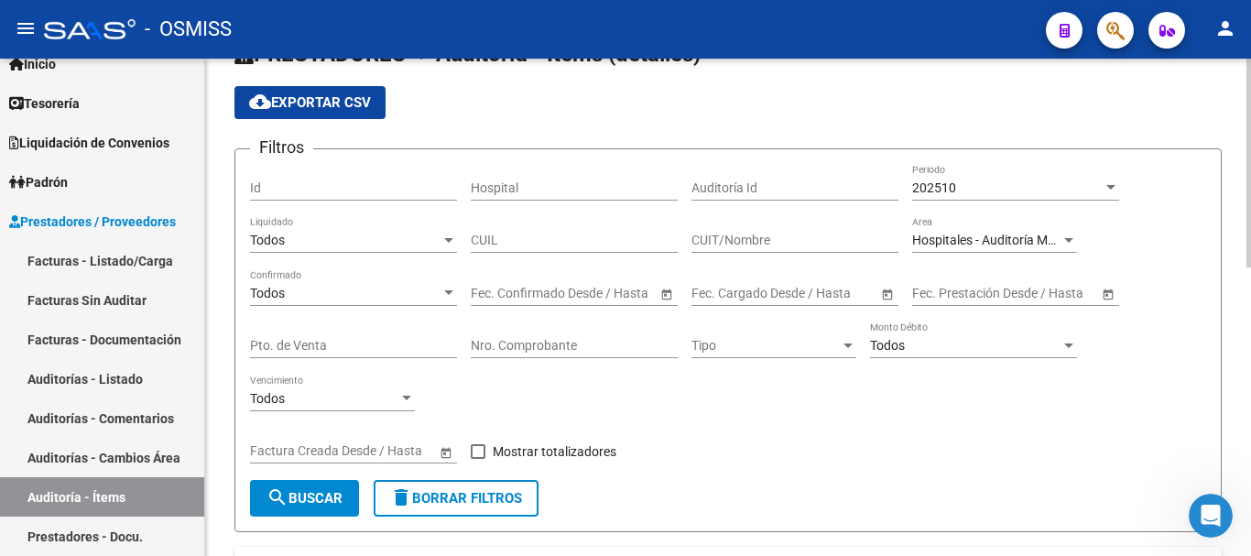
scroll to position [0, 0]
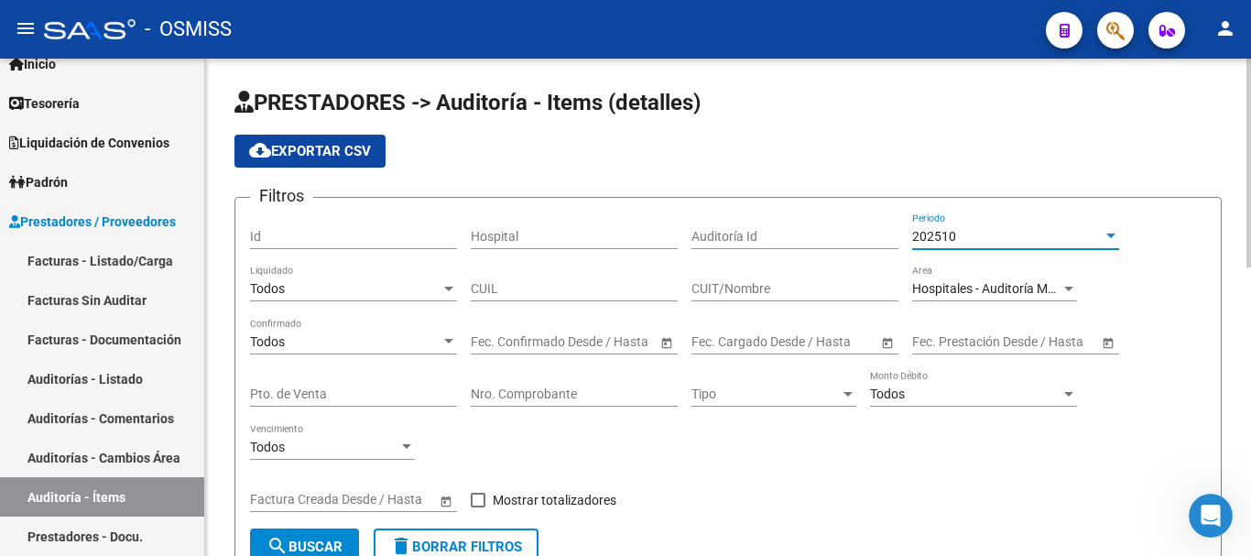
click at [1100, 239] on div "202510" at bounding box center [1007, 237] width 191 height 16
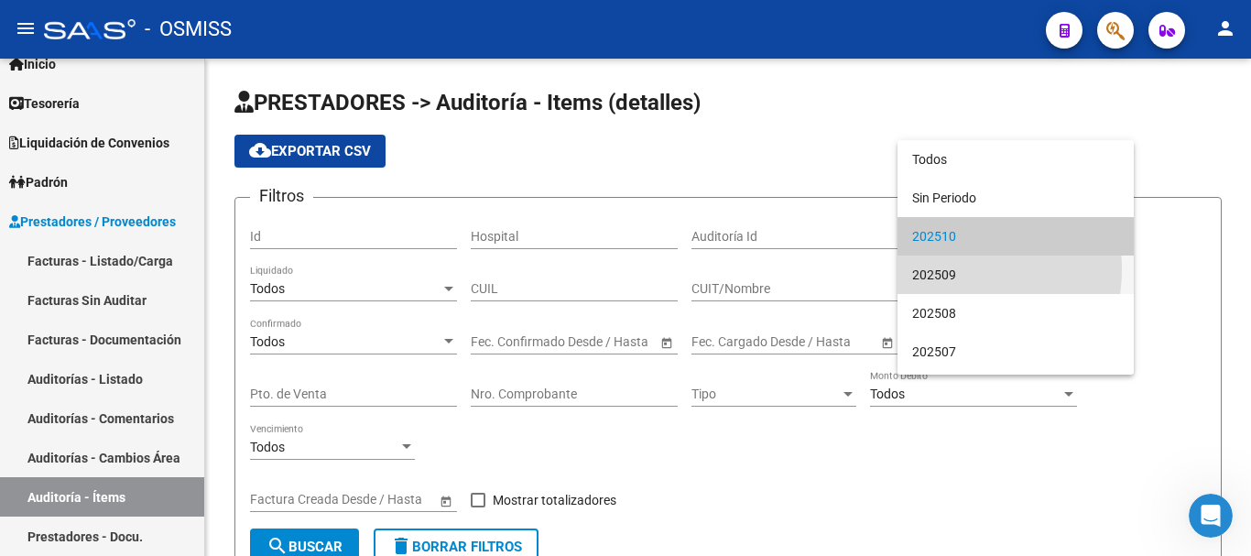
click at [949, 269] on span "202509" at bounding box center [1015, 275] width 207 height 38
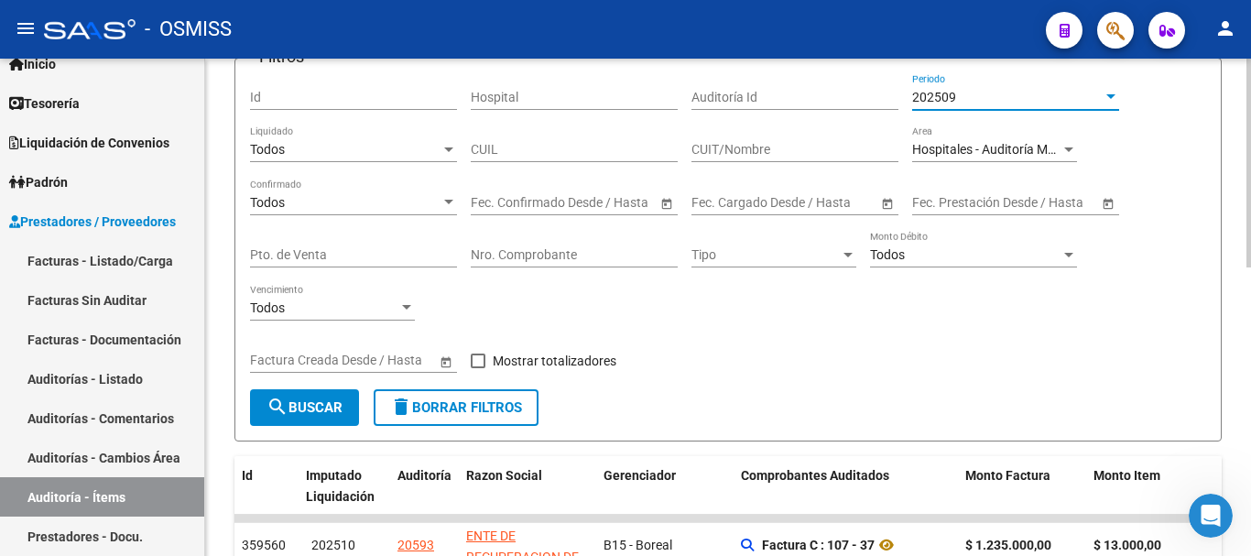
scroll to position [275, 0]
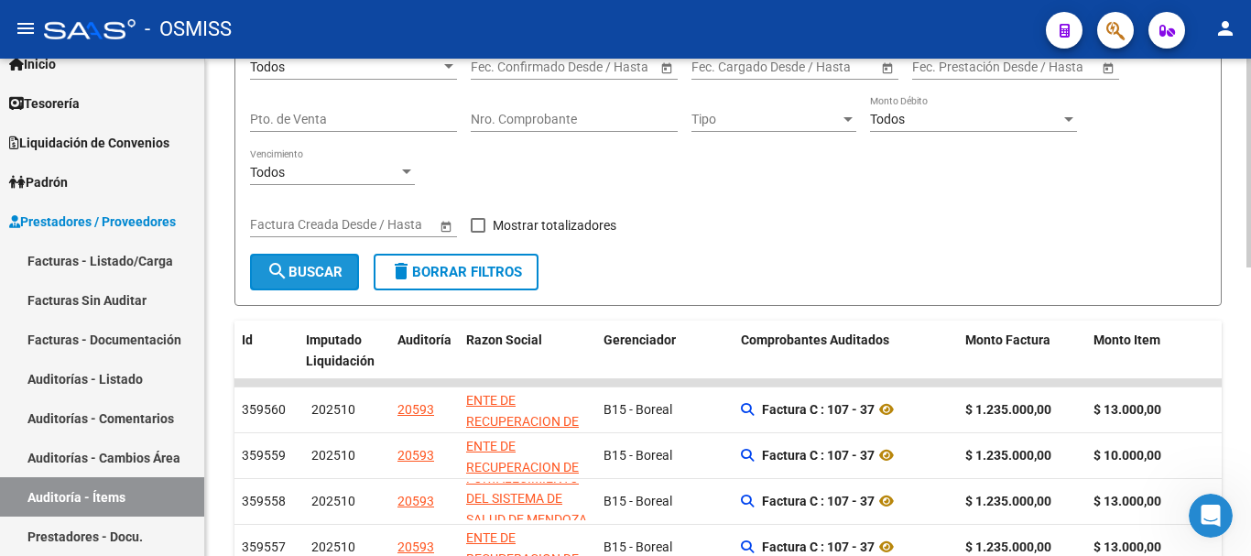
click at [305, 264] on span "search Buscar" at bounding box center [305, 272] width 76 height 16
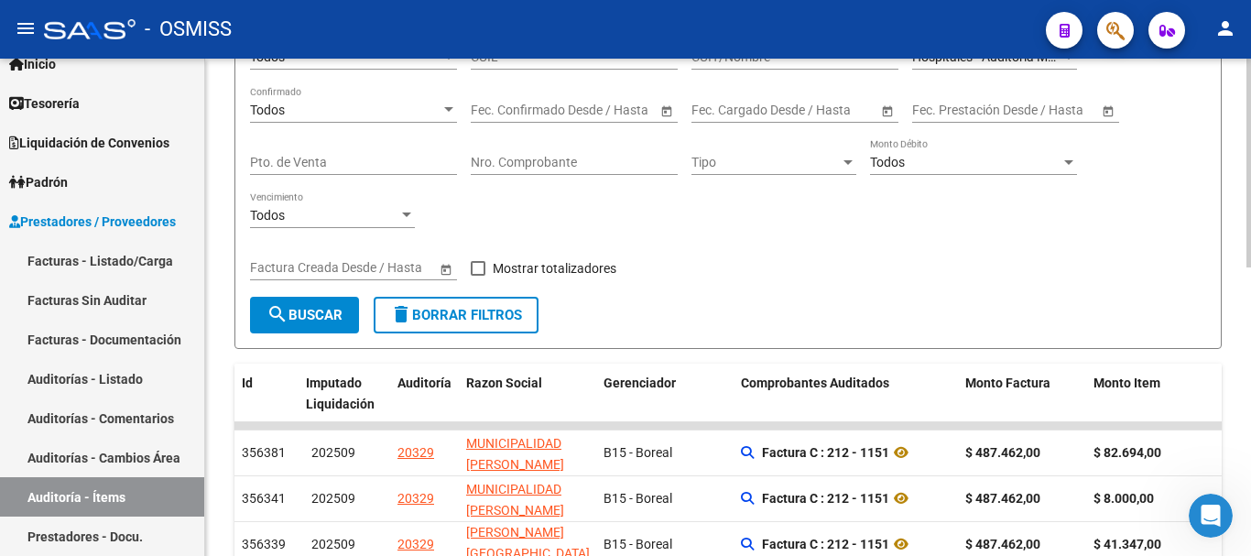
scroll to position [0, 0]
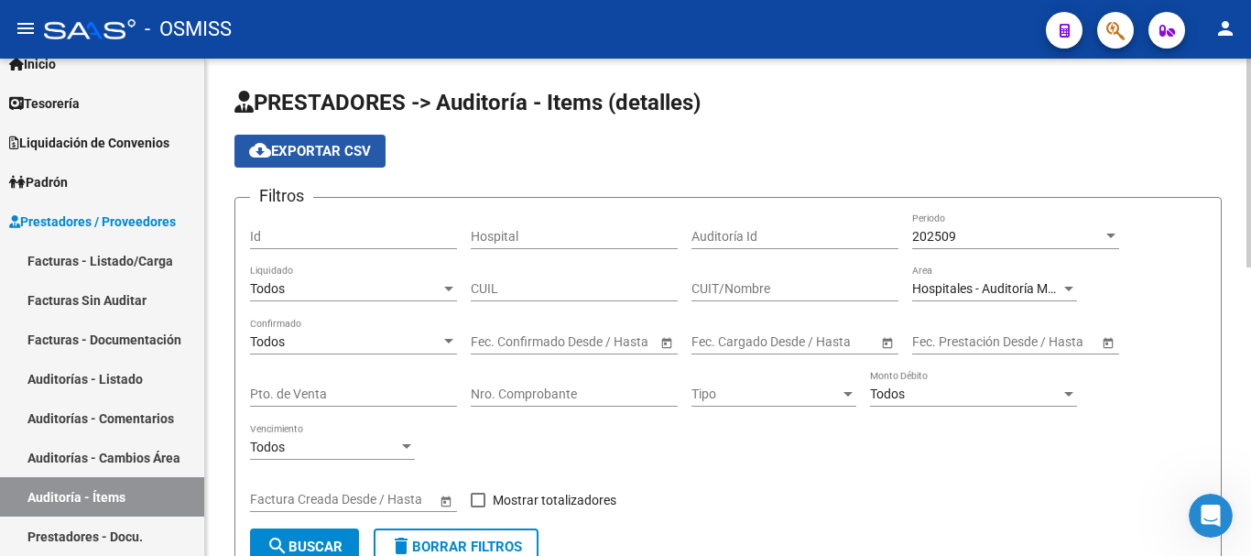
click at [310, 152] on span "cloud_download Exportar CSV" at bounding box center [310, 151] width 122 height 16
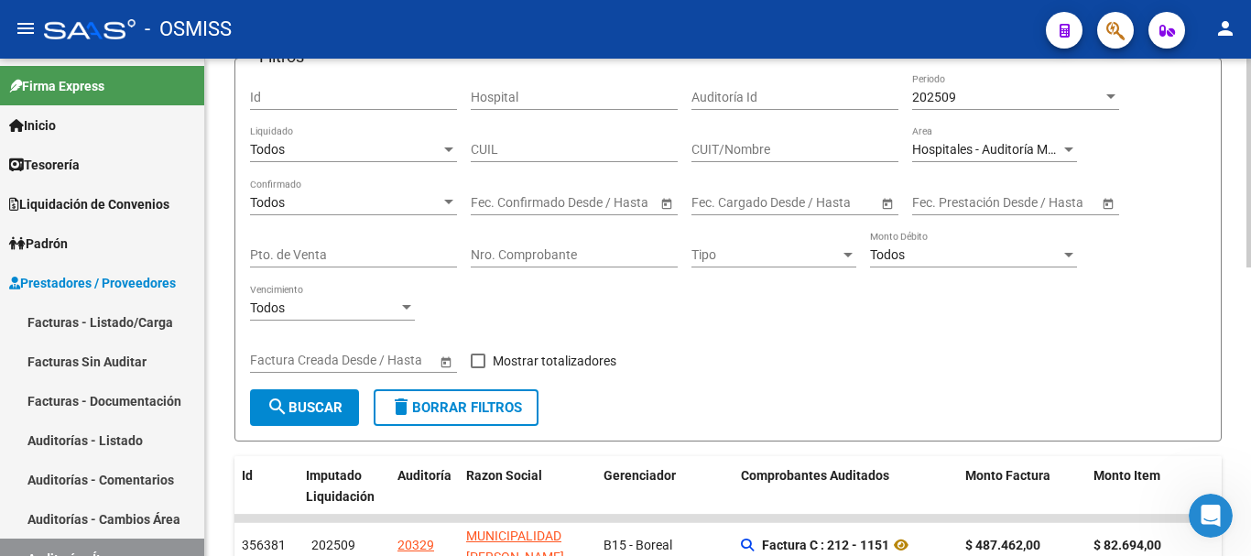
scroll to position [366, 0]
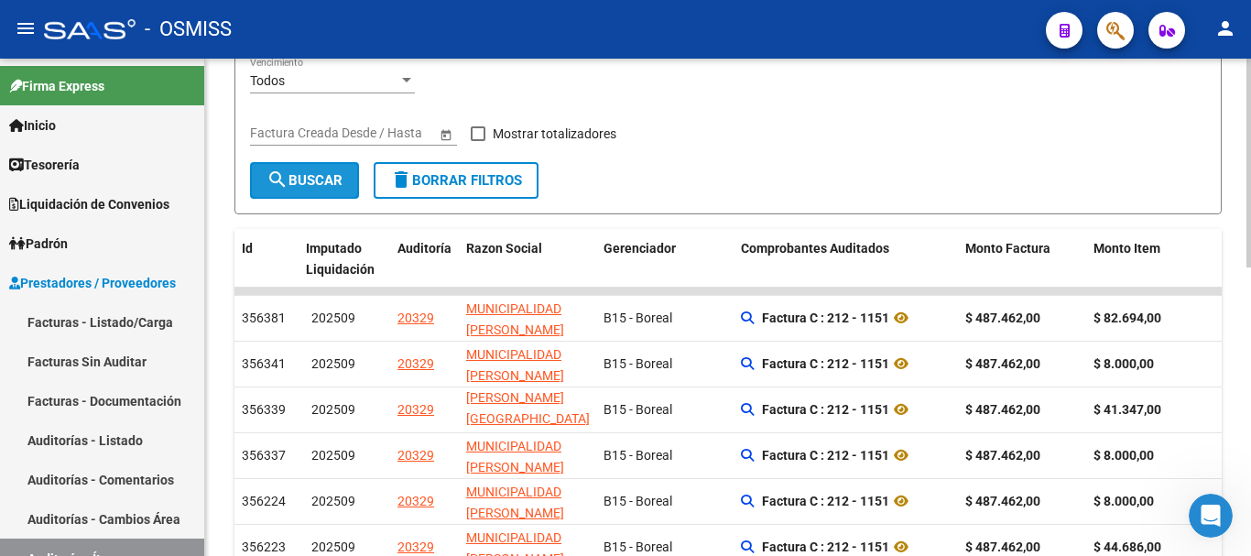
click at [306, 177] on span "search Buscar" at bounding box center [305, 180] width 76 height 16
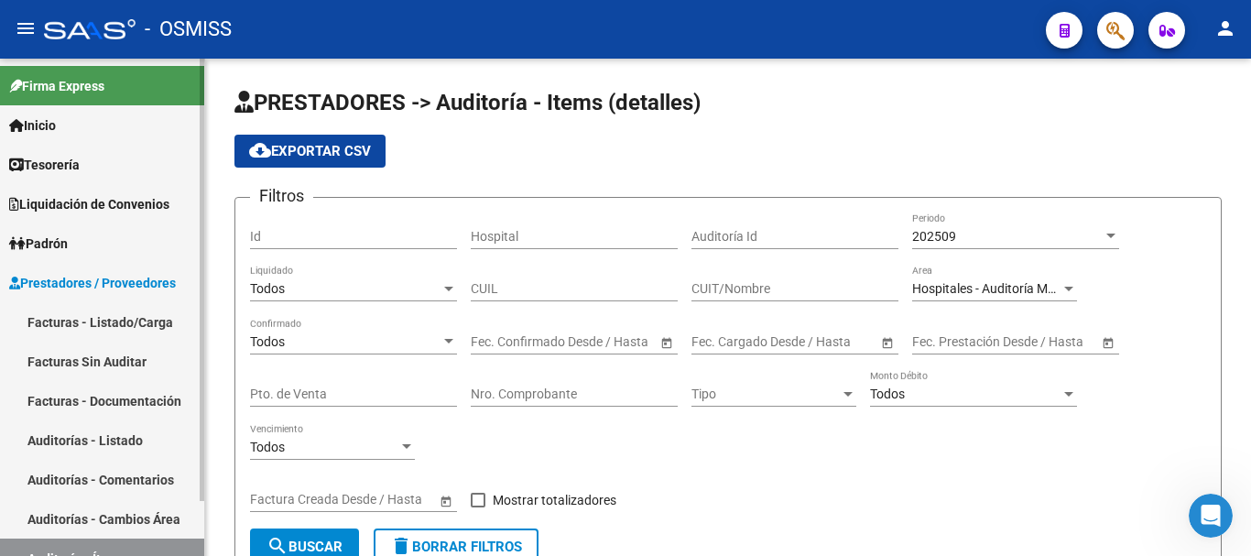
scroll to position [61, 0]
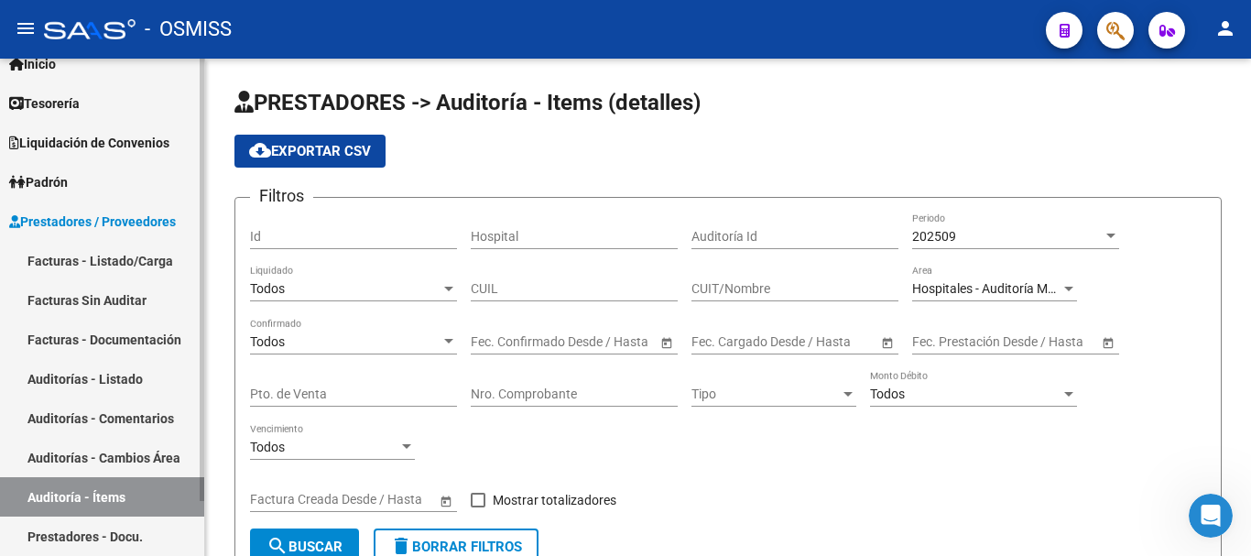
click at [123, 253] on link "Facturas - Listado/Carga" at bounding box center [102, 260] width 204 height 39
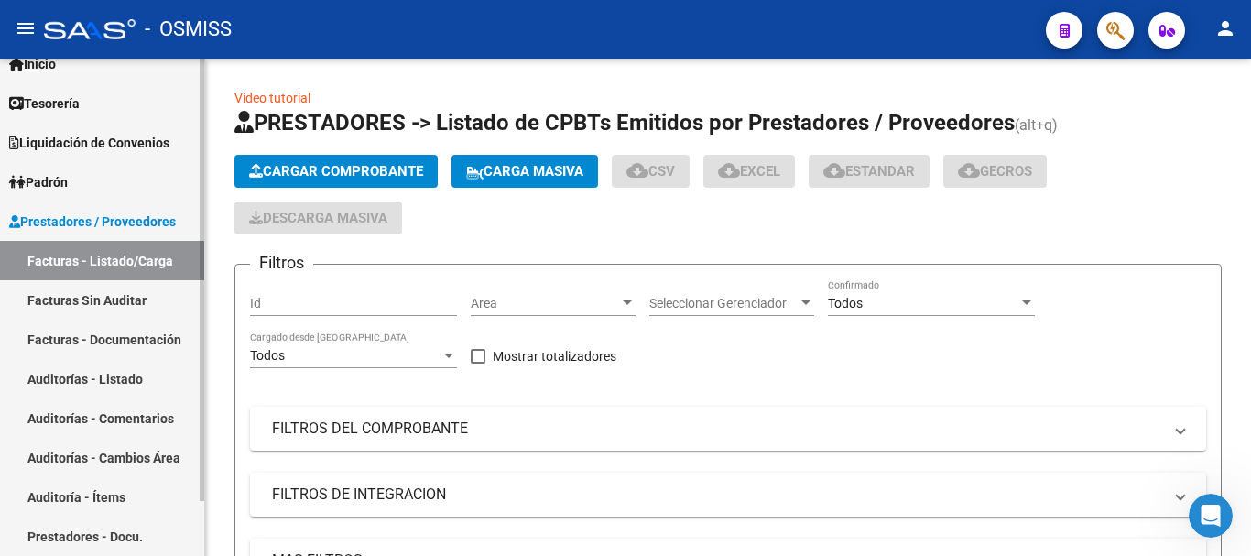
click at [114, 375] on link "Auditorías - Listado" at bounding box center [102, 378] width 204 height 39
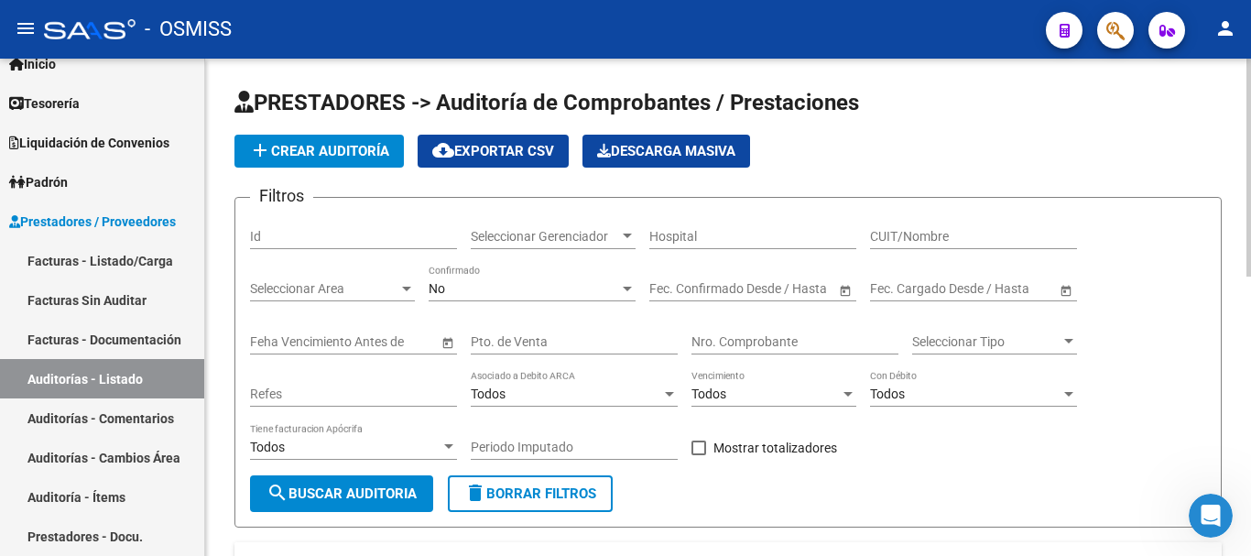
click at [1201, 235] on div "Filtros Id Seleccionar Gerenciador Seleccionar Gerenciador Hospital CUIT/Nombre…" at bounding box center [728, 344] width 956 height 263
click at [606, 295] on div "No" at bounding box center [524, 289] width 191 height 16
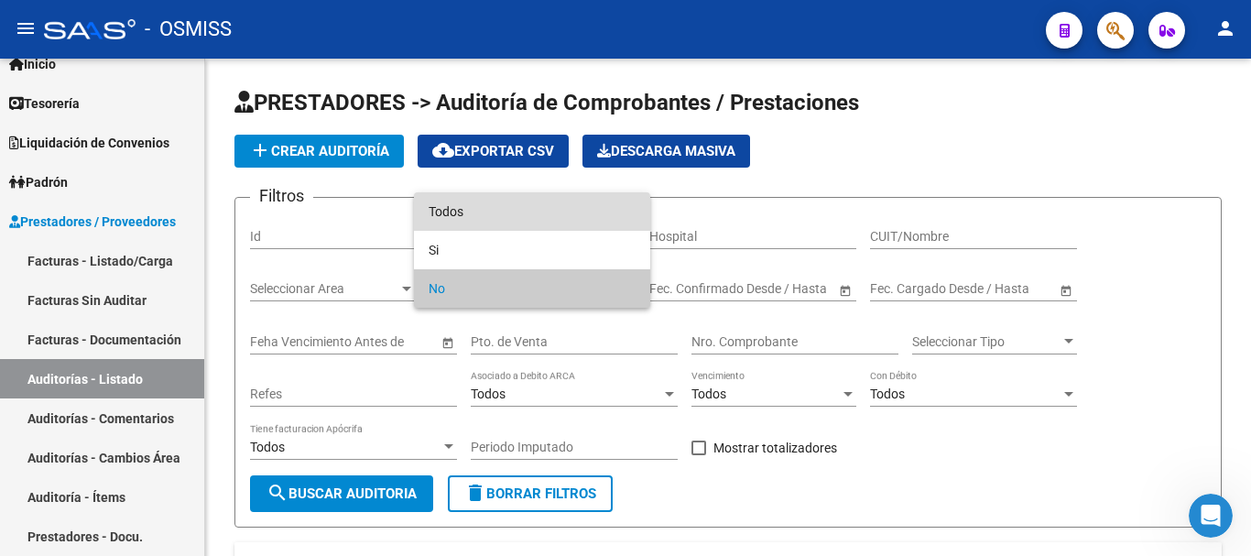
click at [450, 215] on span "Todos" at bounding box center [532, 211] width 207 height 38
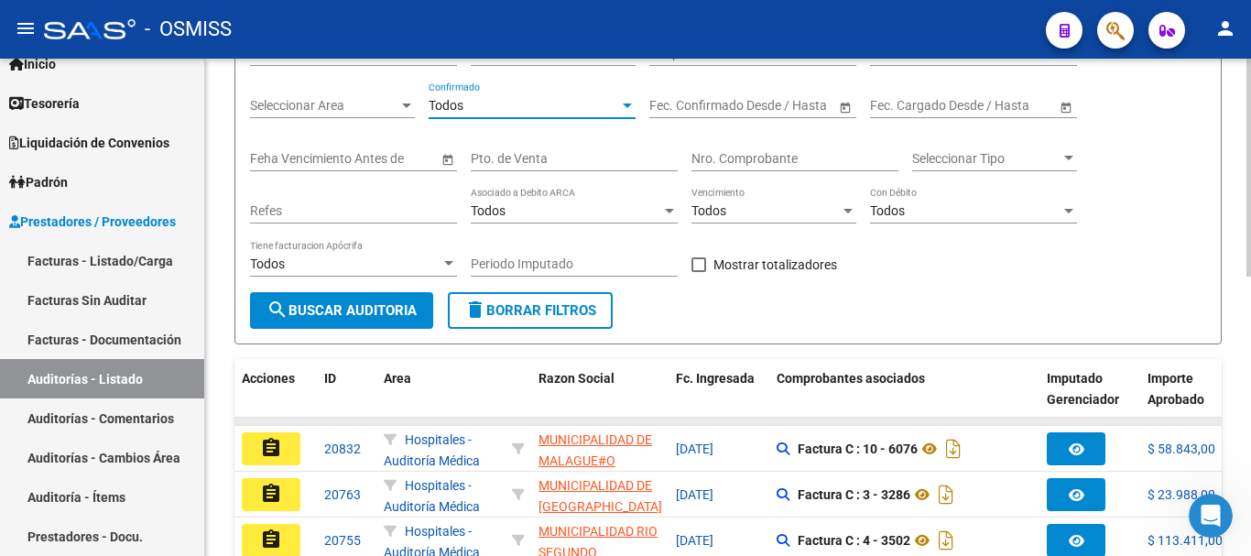
scroll to position [1, 0]
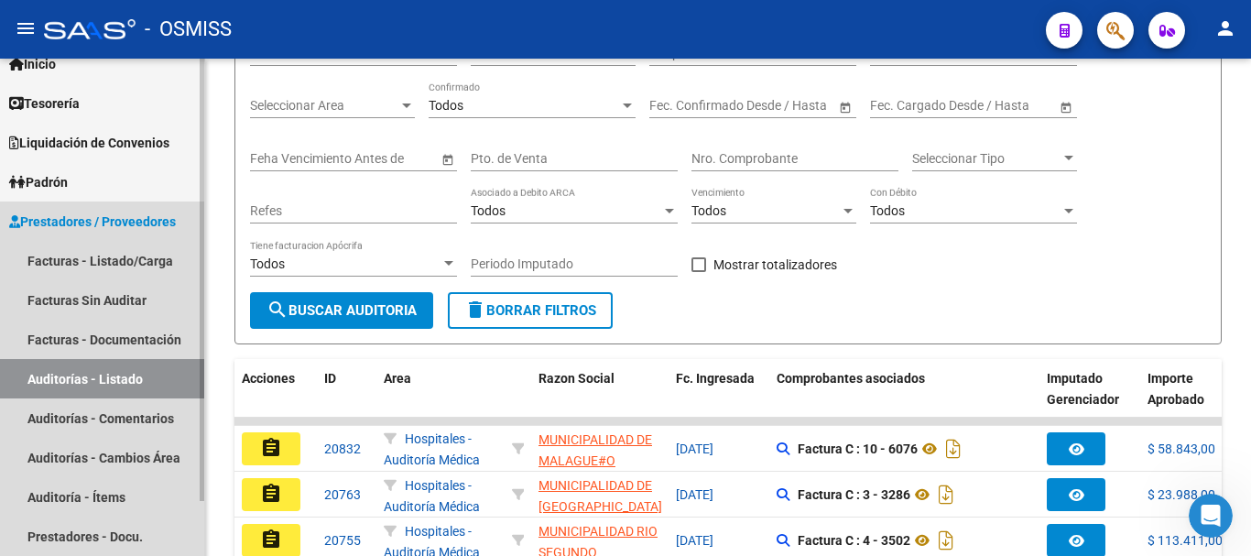
click at [115, 381] on link "Auditorías - Listado" at bounding box center [102, 378] width 204 height 39
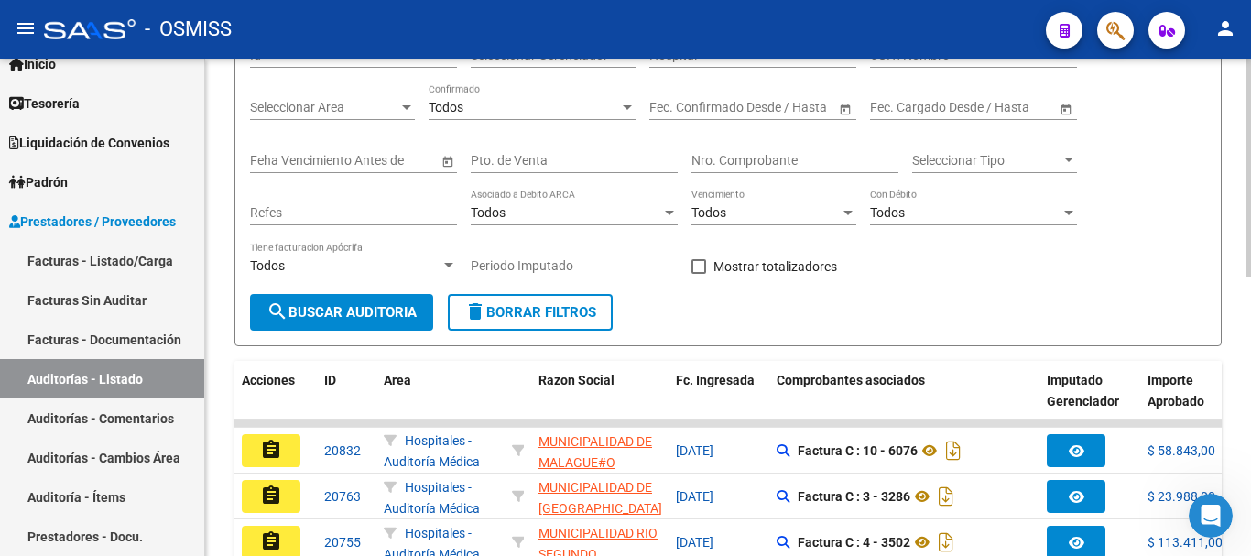
scroll to position [183, 0]
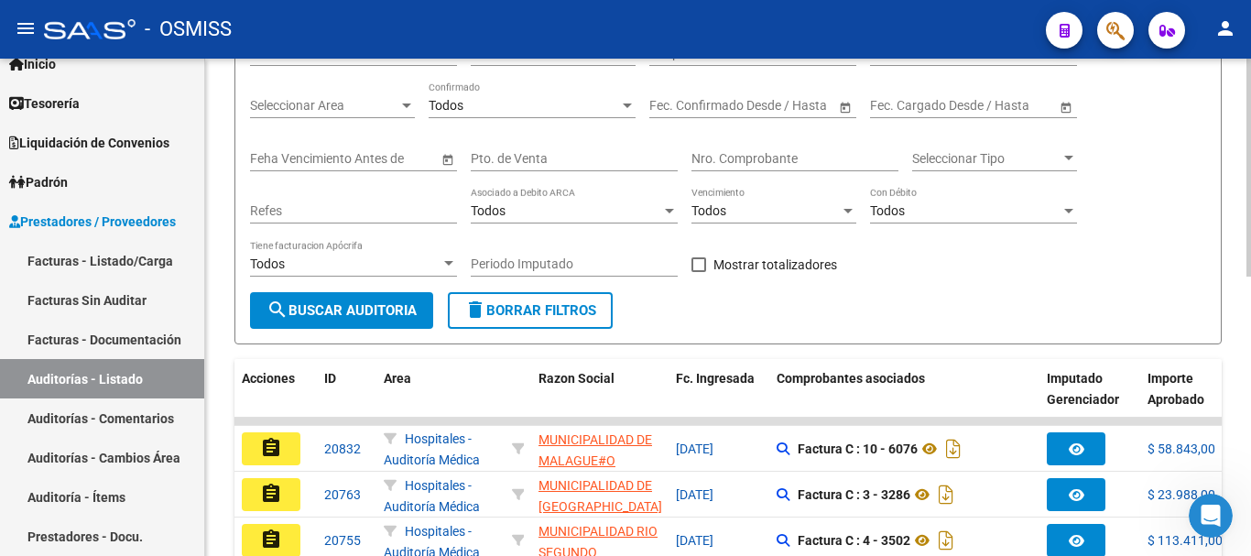
click at [388, 103] on span "Seleccionar Area" at bounding box center [324, 106] width 148 height 16
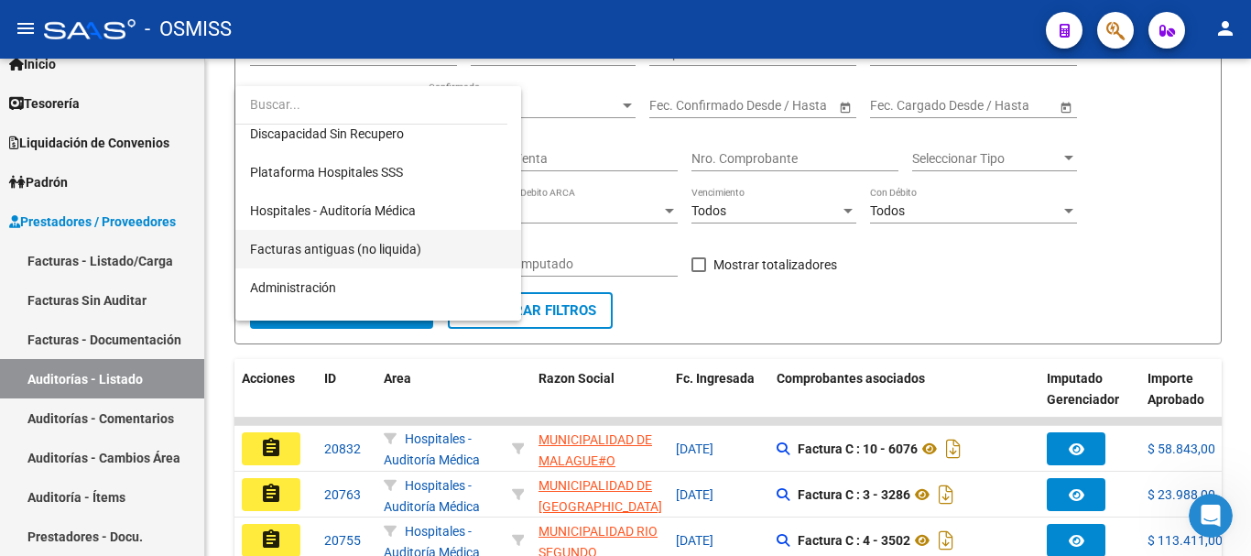
scroll to position [275, 0]
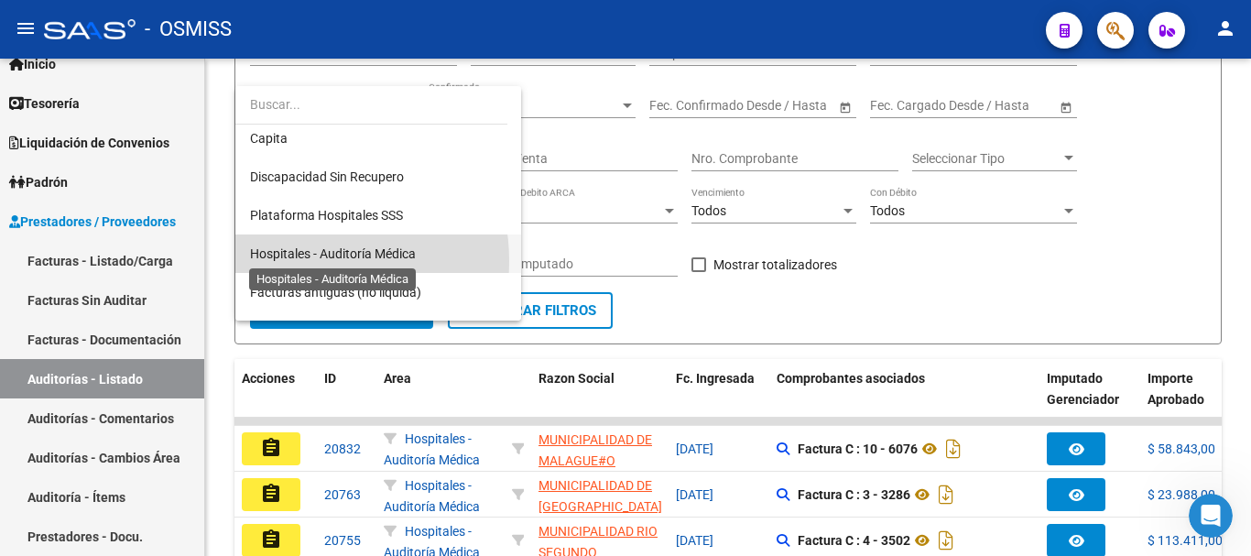
click at [298, 261] on span "Hospitales - Auditoría Médica" at bounding box center [333, 253] width 166 height 15
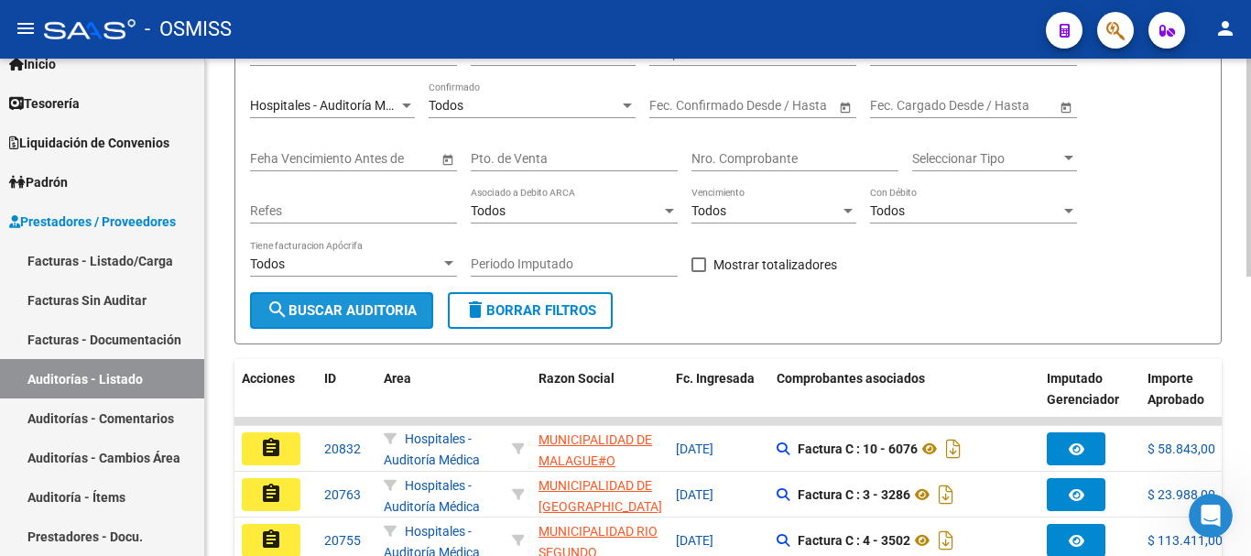
click at [381, 302] on span "search Buscar Auditoria" at bounding box center [342, 310] width 150 height 16
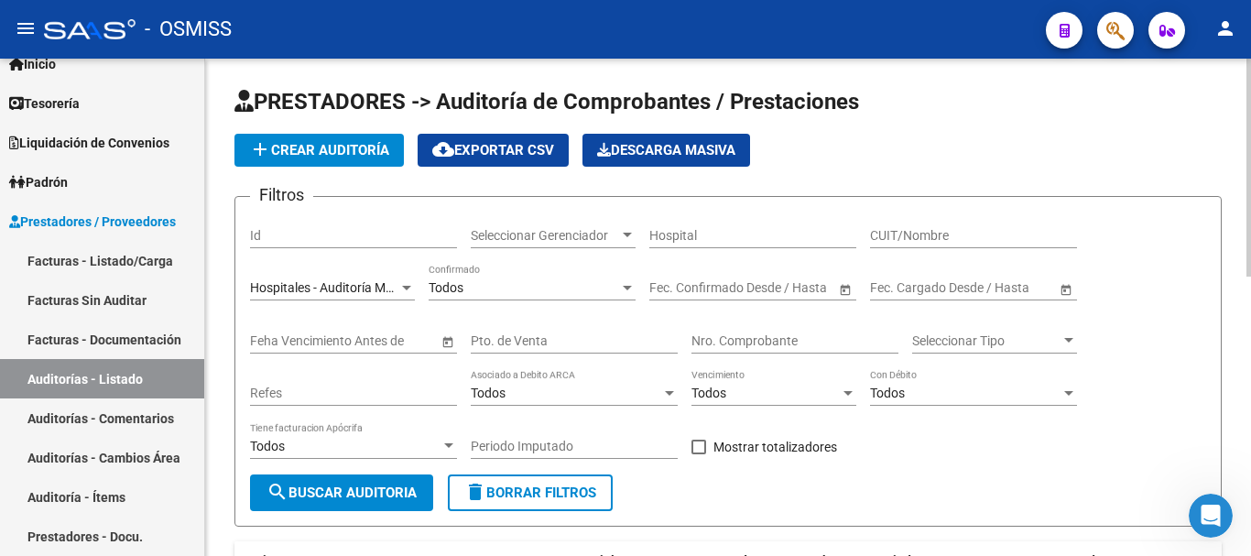
scroll to position [0, 0]
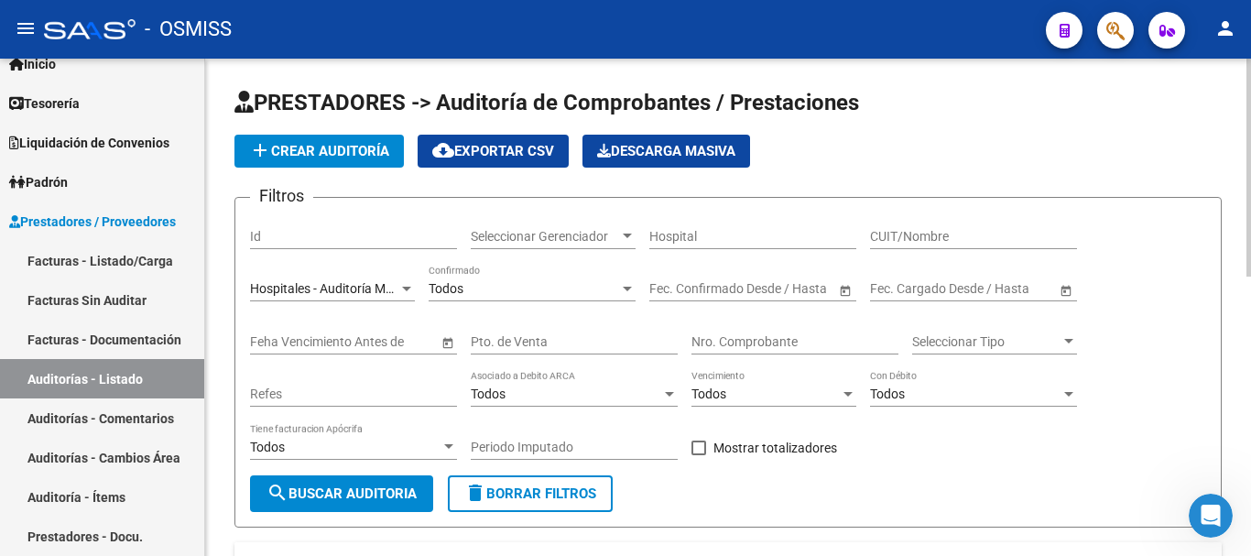
click at [1047, 339] on span "Seleccionar Tipo" at bounding box center [986, 342] width 148 height 16
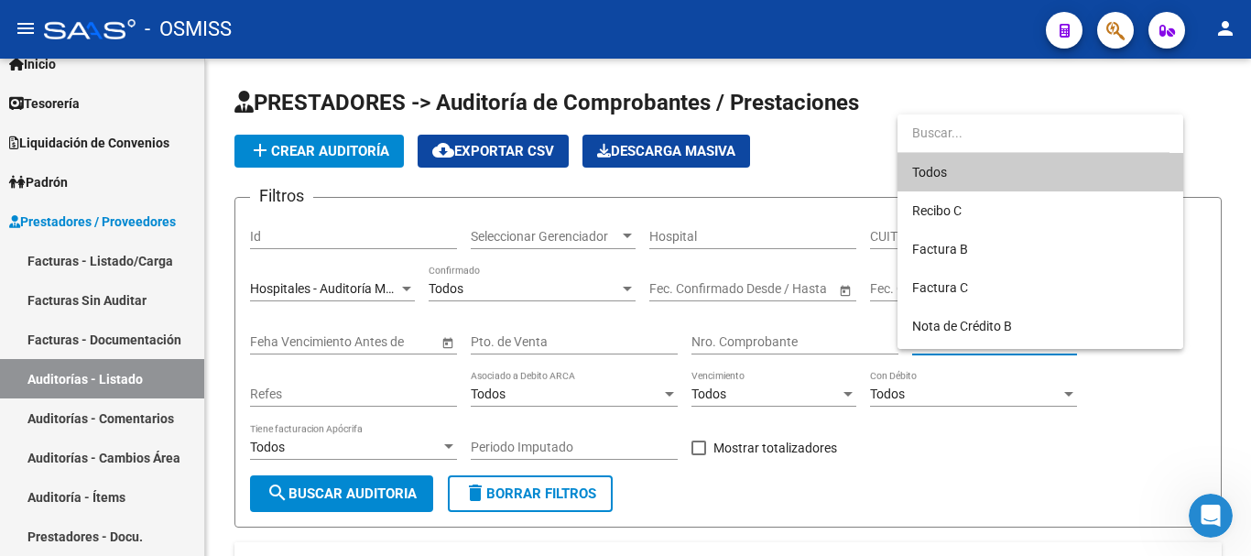
click at [458, 347] on div at bounding box center [625, 278] width 1251 height 556
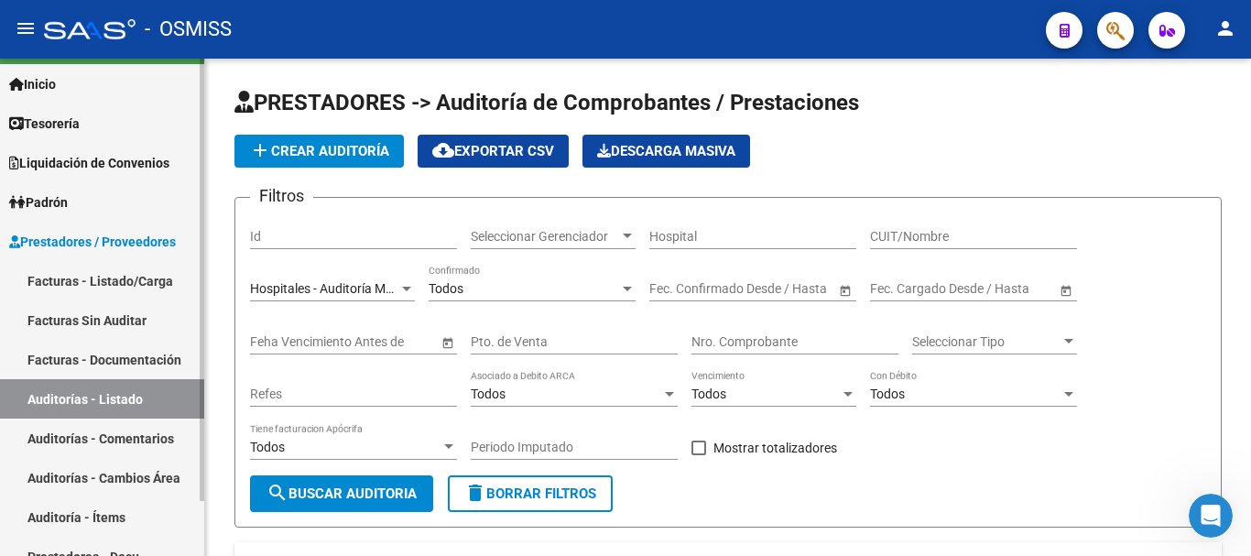
scroll to position [61, 0]
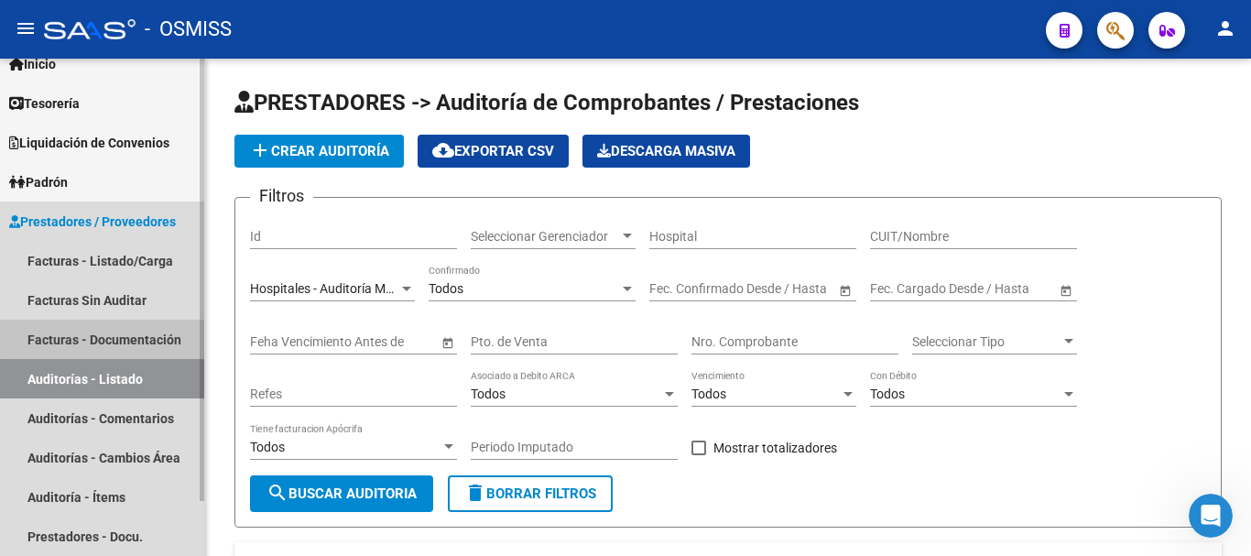
click at [109, 329] on link "Facturas - Documentación" at bounding box center [102, 339] width 204 height 39
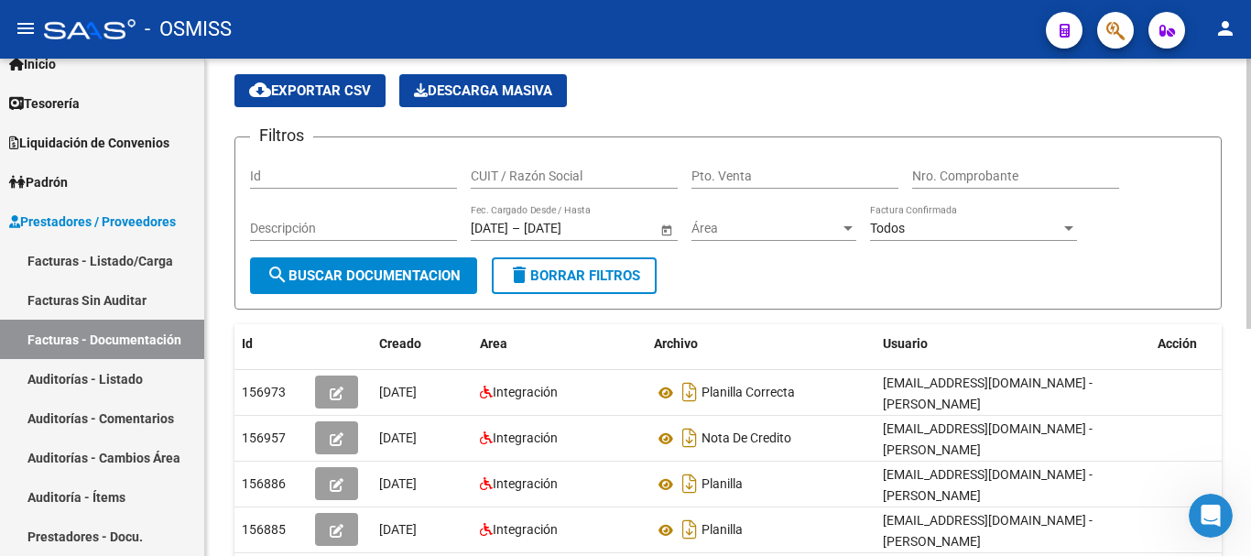
scroll to position [92, 0]
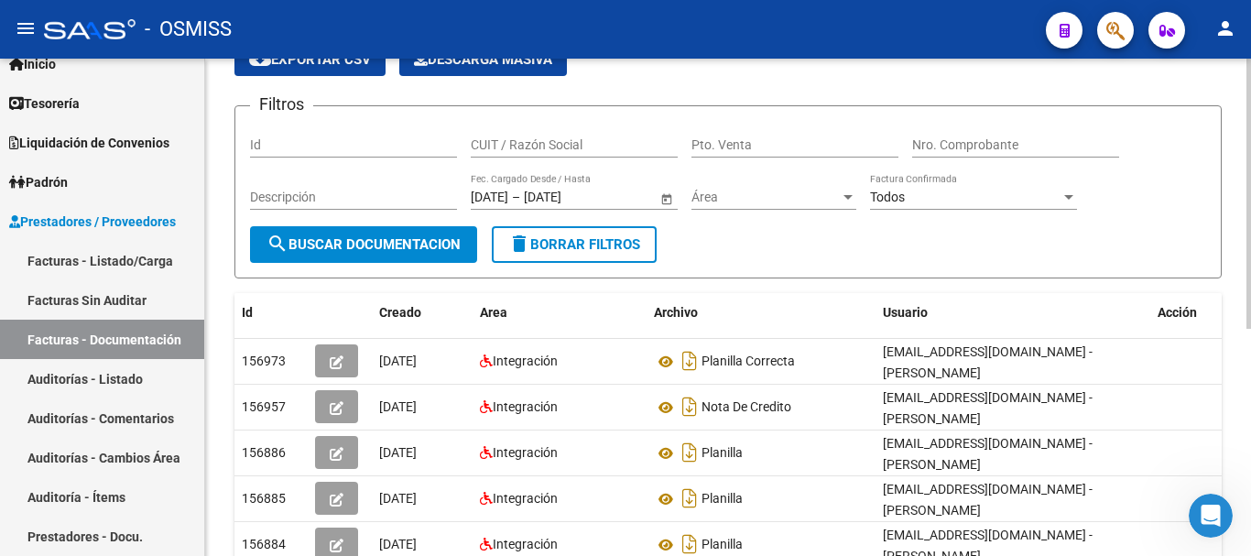
click at [768, 196] on span "Área" at bounding box center [766, 198] width 148 height 16
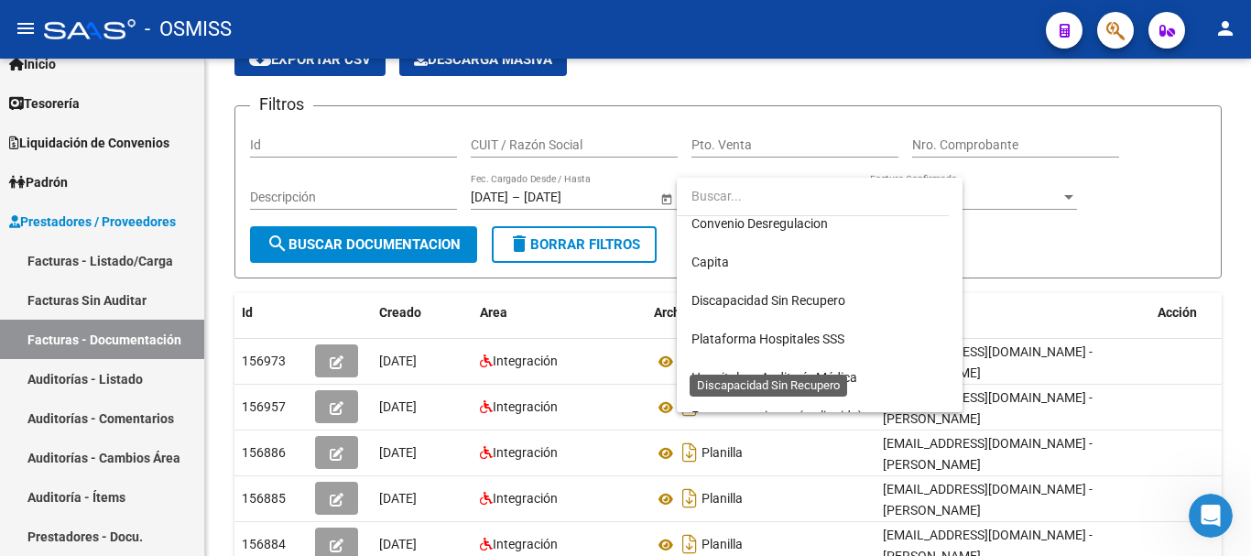
scroll to position [275, 0]
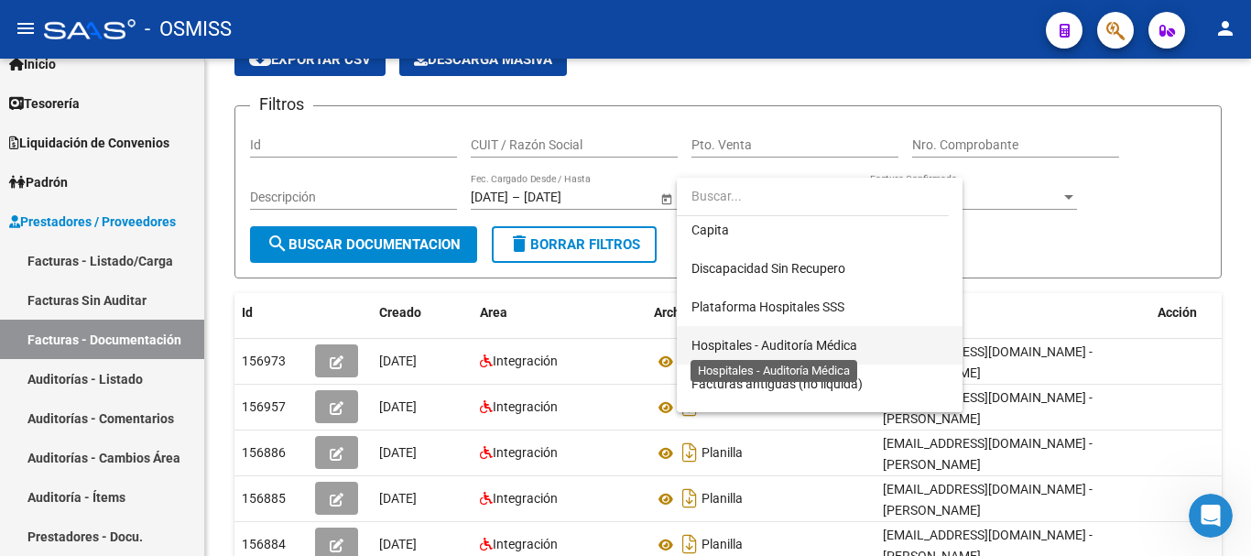
click at [770, 348] on span "Hospitales - Auditoría Médica" at bounding box center [775, 345] width 166 height 15
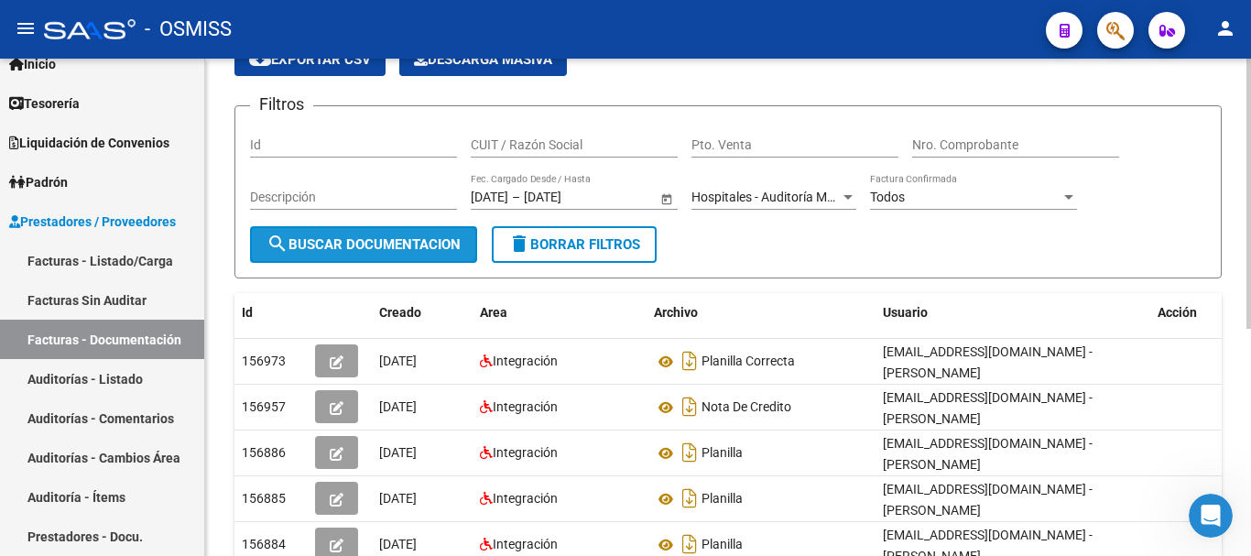
click at [379, 250] on span "search Buscar Documentacion" at bounding box center [364, 244] width 194 height 16
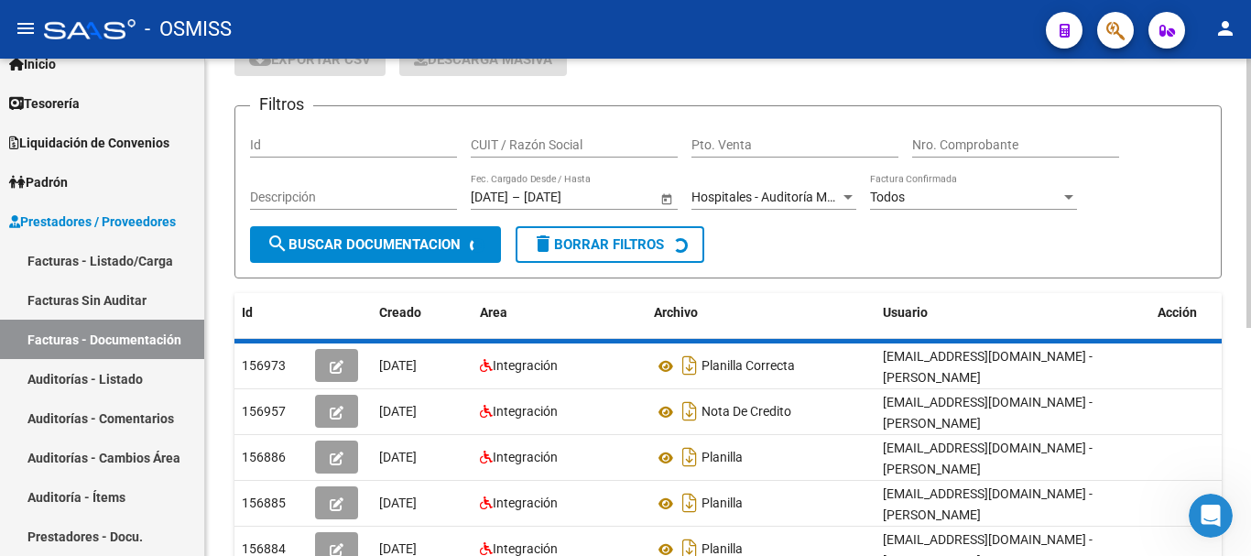
scroll to position [26, 0]
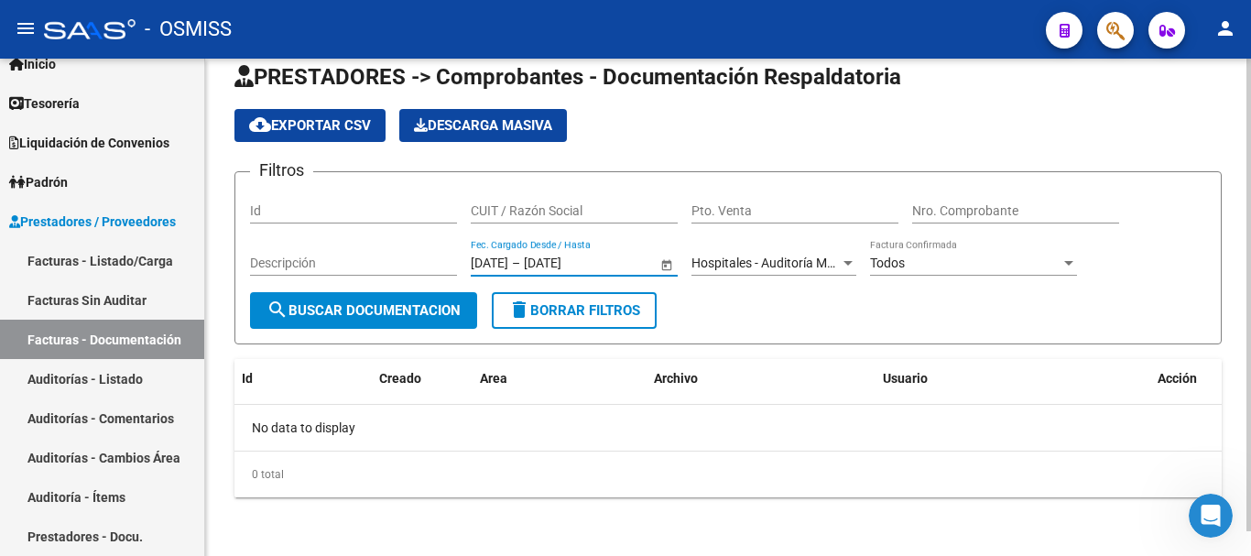
click at [508, 258] on input "[DATE]" at bounding box center [490, 264] width 38 height 16
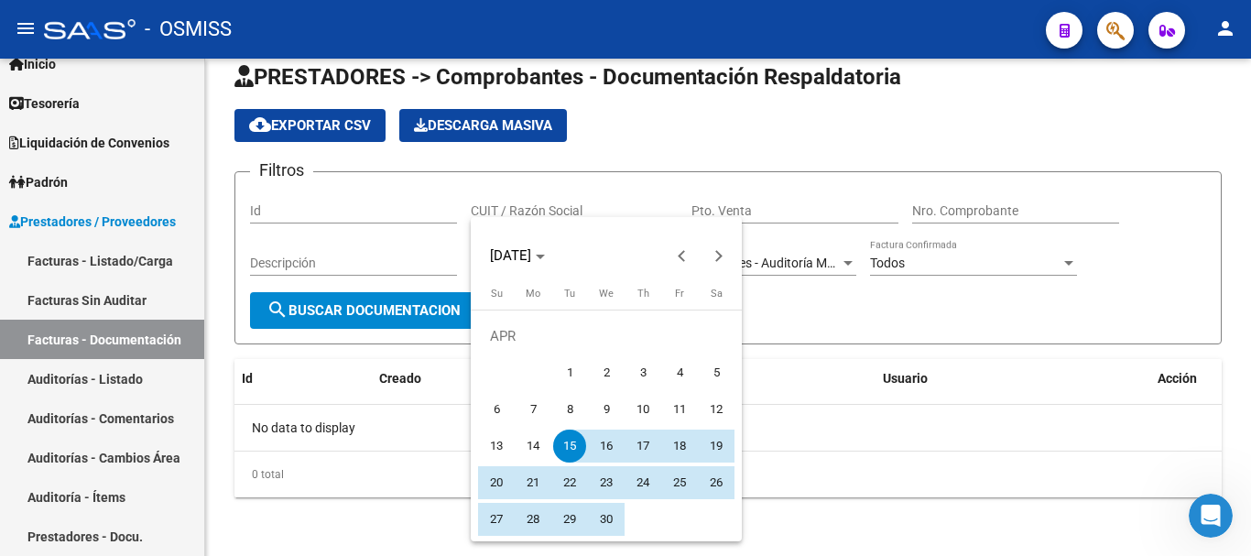
click at [989, 306] on div at bounding box center [625, 278] width 1251 height 556
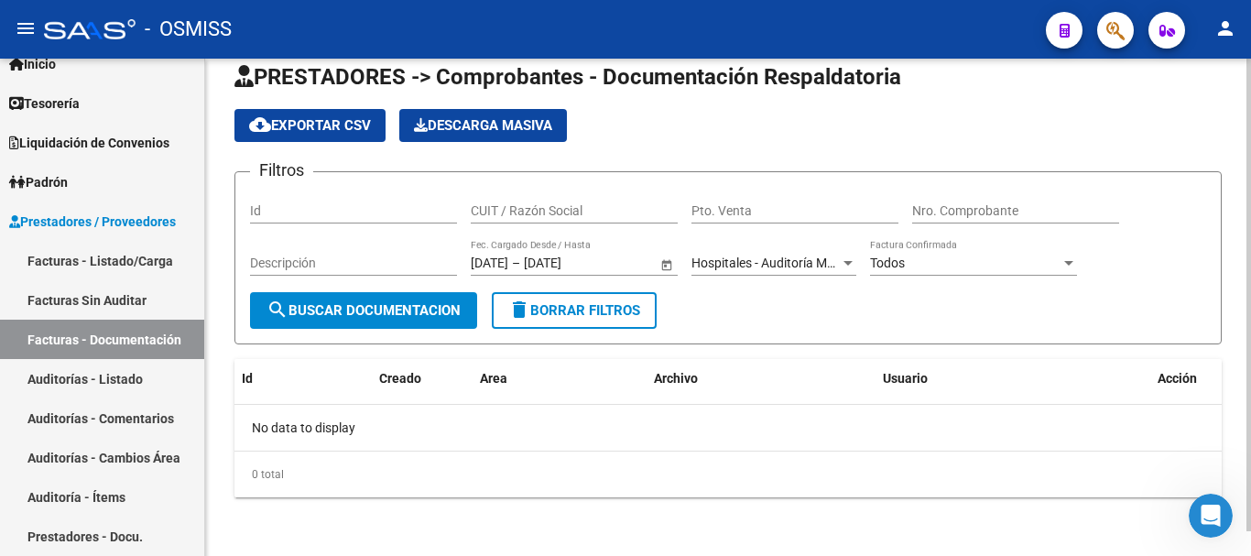
click at [662, 266] on span "Open calendar" at bounding box center [667, 264] width 44 height 44
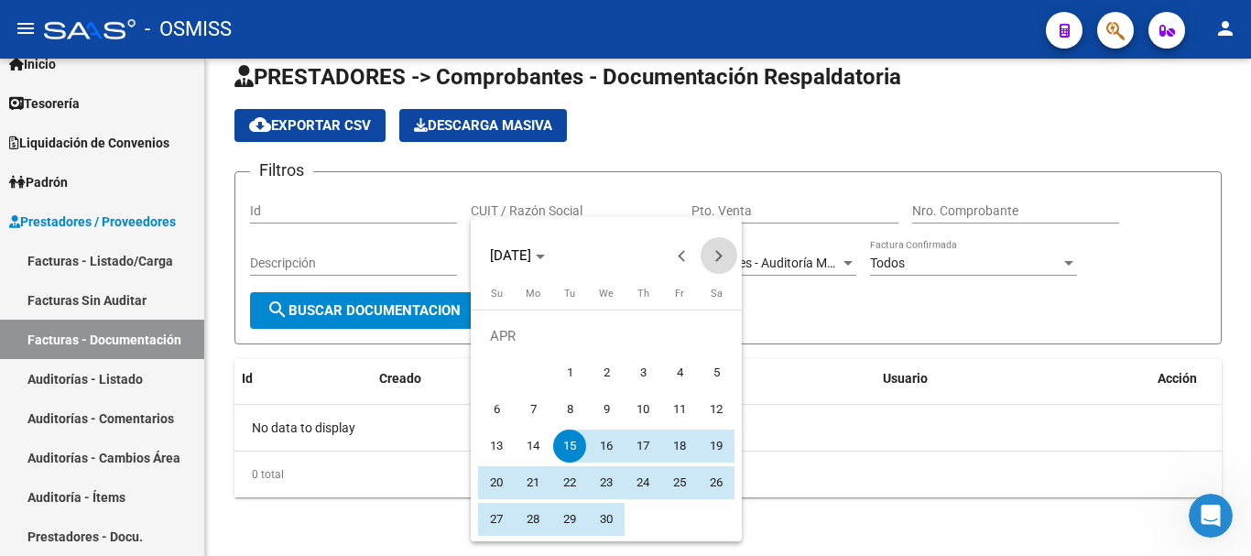
click at [715, 257] on button "Next month" at bounding box center [719, 255] width 37 height 37
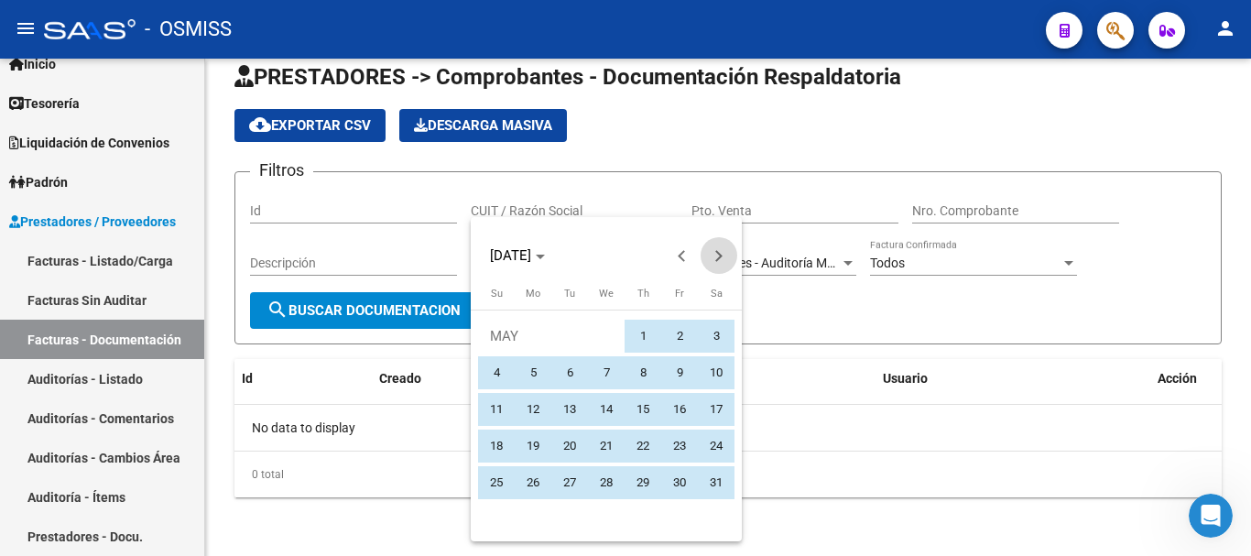
click at [715, 257] on button "Next month" at bounding box center [719, 255] width 37 height 37
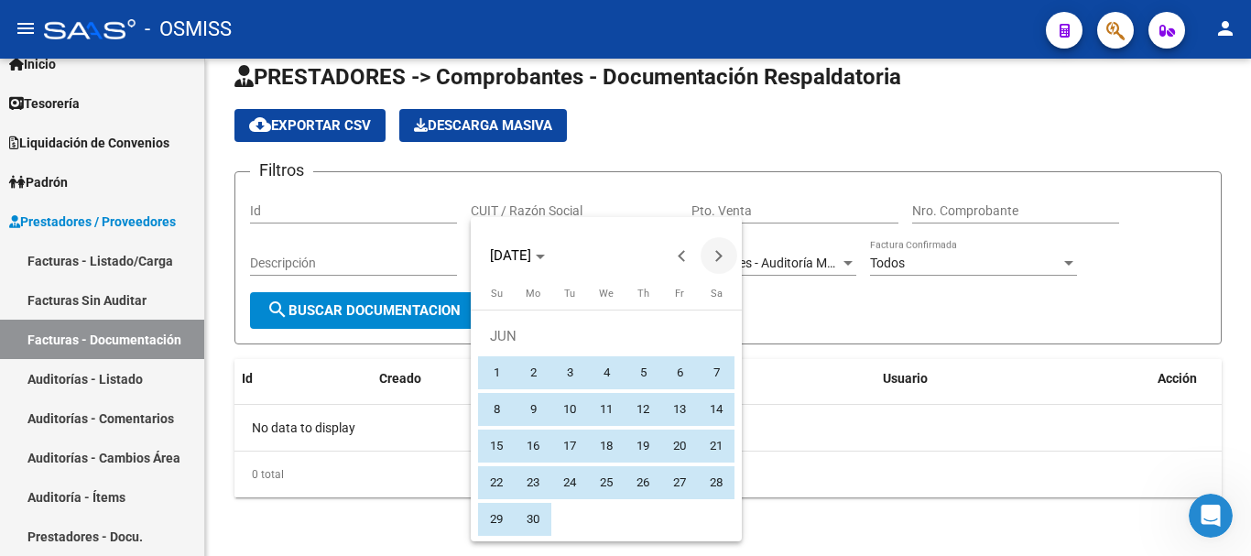
click at [715, 257] on button "Next month" at bounding box center [719, 255] width 37 height 37
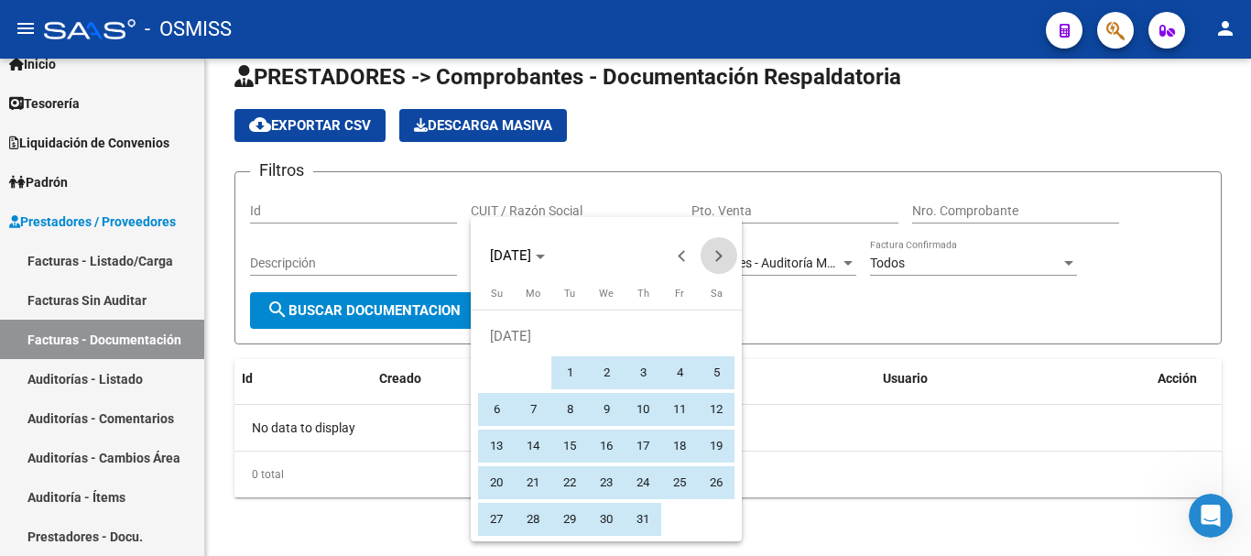
click at [715, 257] on button "Next month" at bounding box center [719, 255] width 37 height 37
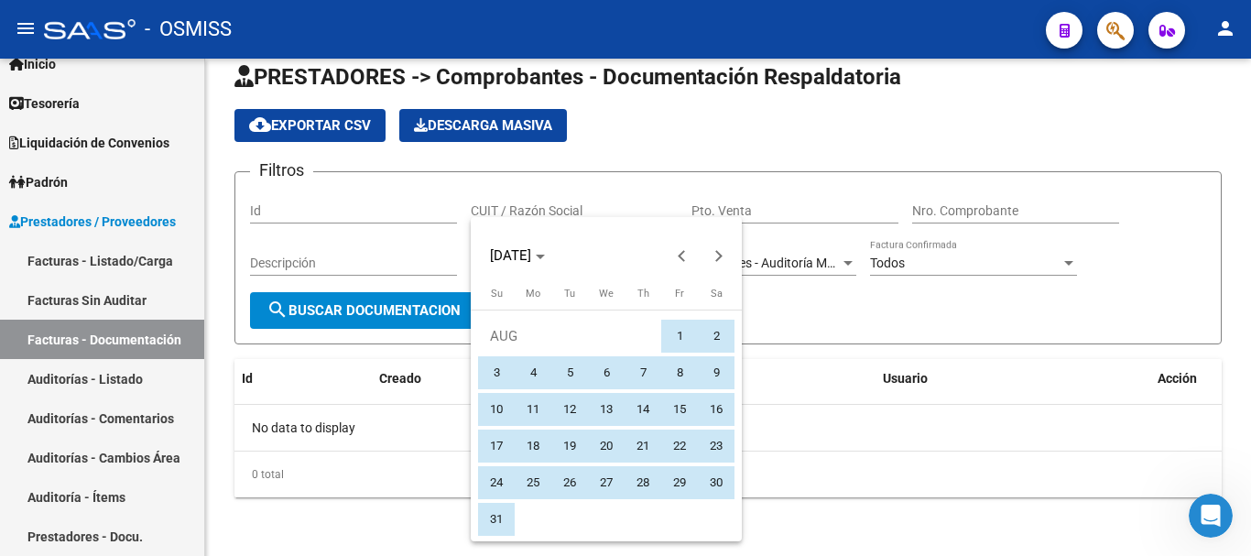
click at [681, 341] on span "1" at bounding box center [679, 336] width 33 height 33
type input "[DATE]"
click at [497, 519] on span "31" at bounding box center [496, 519] width 33 height 33
type input "[DATE]"
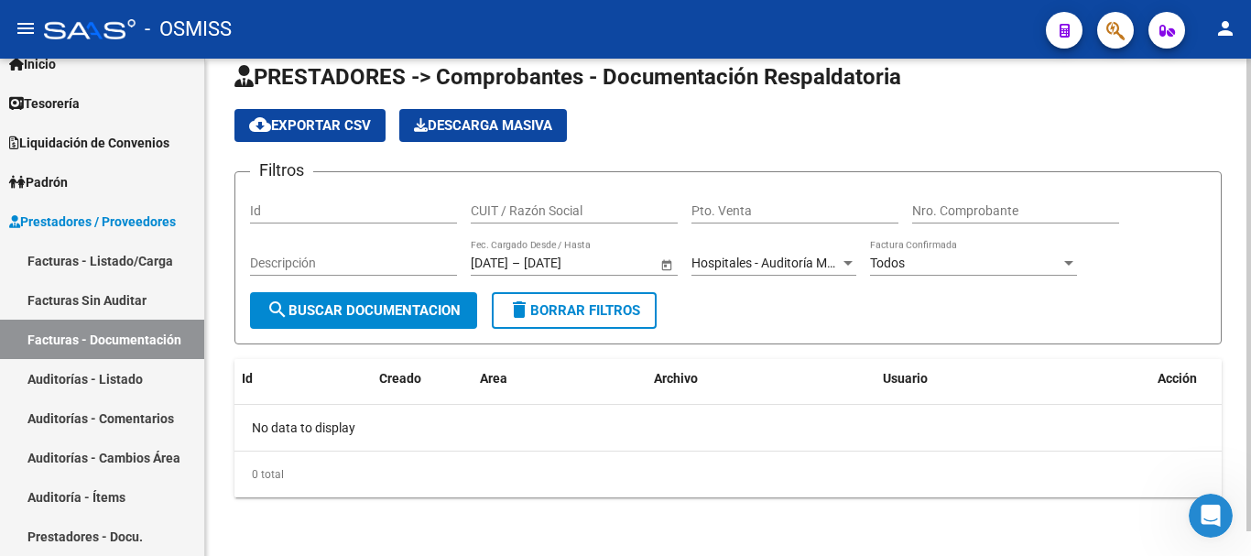
click at [665, 263] on span "Open calendar" at bounding box center [667, 264] width 44 height 44
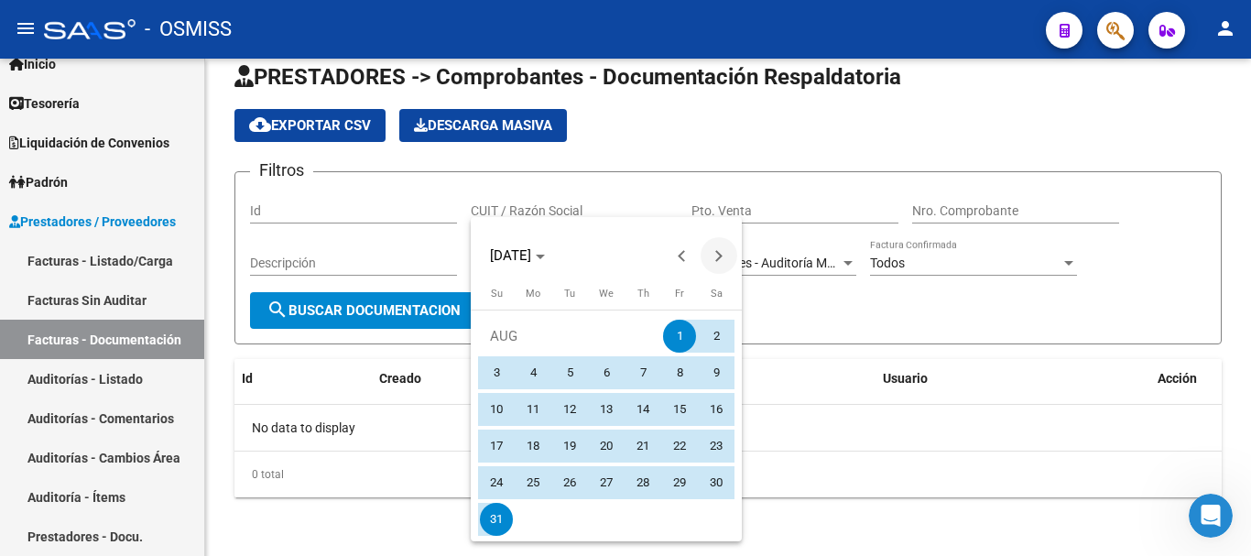
click at [715, 261] on button "Next month" at bounding box center [719, 255] width 37 height 37
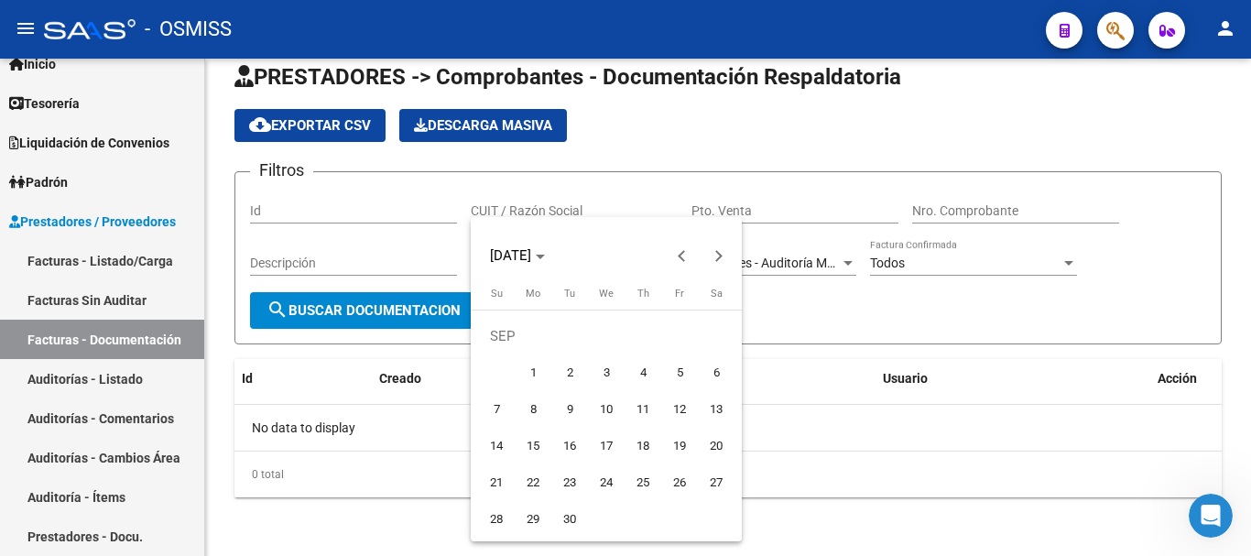
click at [527, 373] on span "1" at bounding box center [533, 372] width 33 height 33
type input "[DATE]"
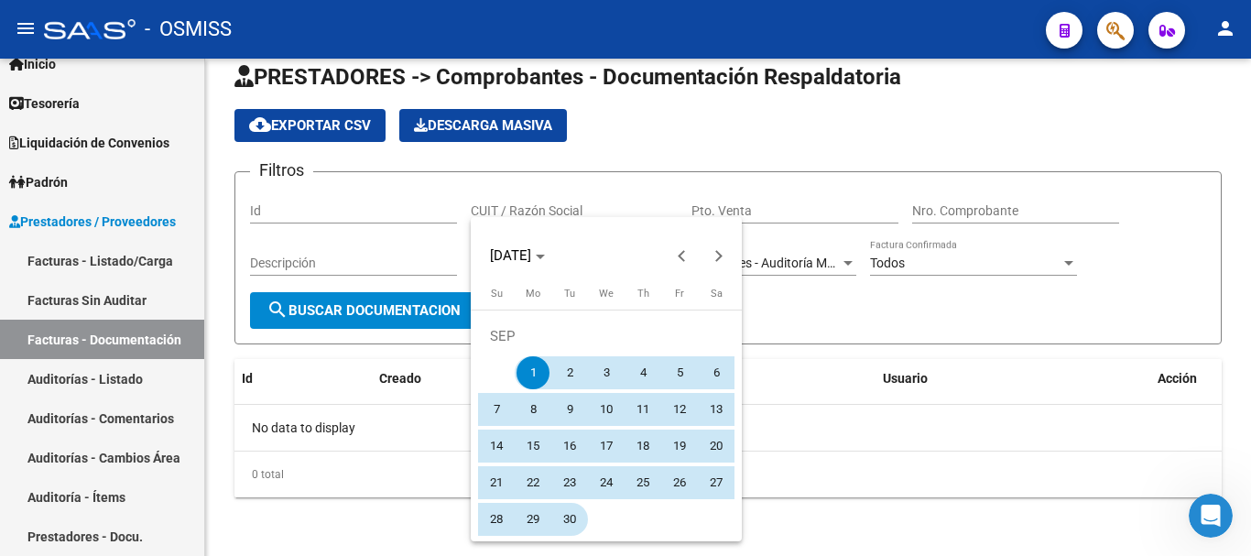
click at [560, 512] on span "30" at bounding box center [569, 519] width 33 height 33
type input "[DATE]"
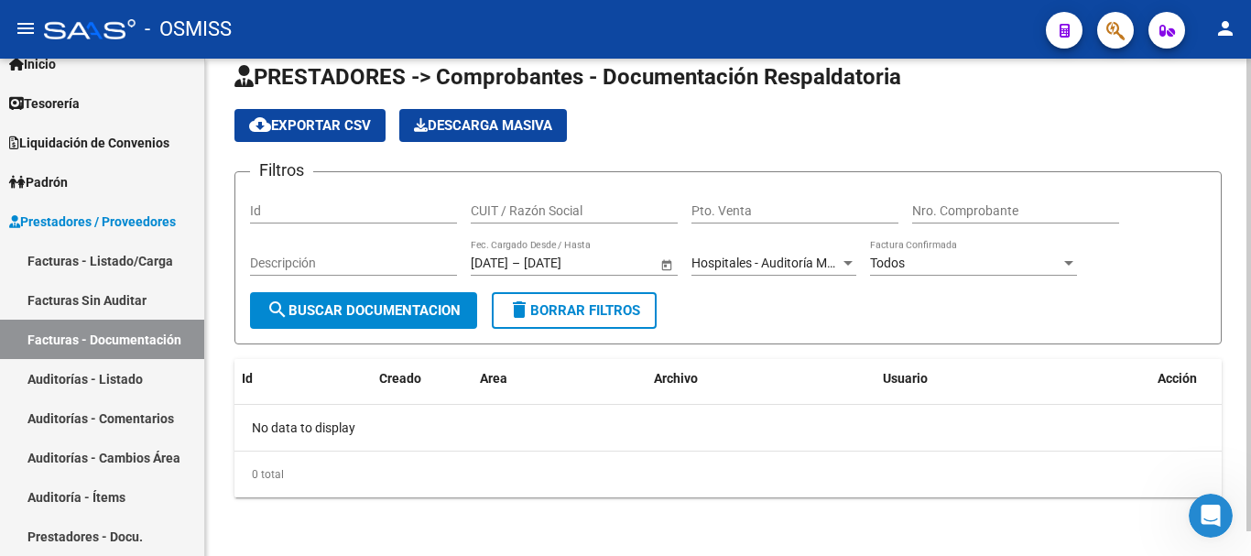
click at [400, 313] on span "search Buscar Documentacion" at bounding box center [364, 310] width 194 height 16
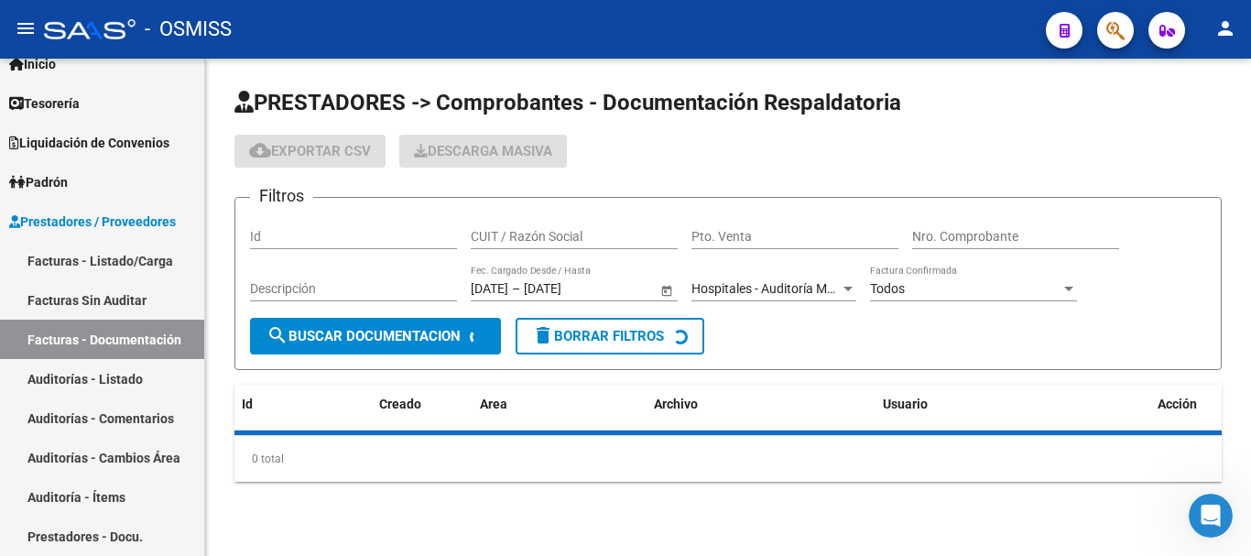
scroll to position [0, 0]
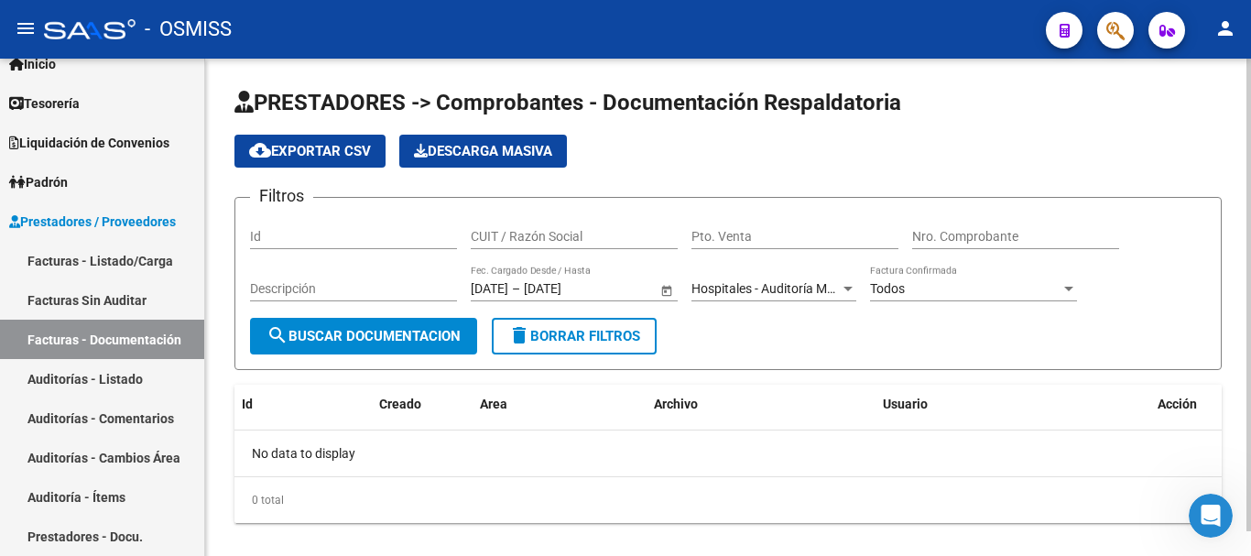
click at [837, 292] on span "Hospitales - Auditoría Médica" at bounding box center [775, 288] width 166 height 15
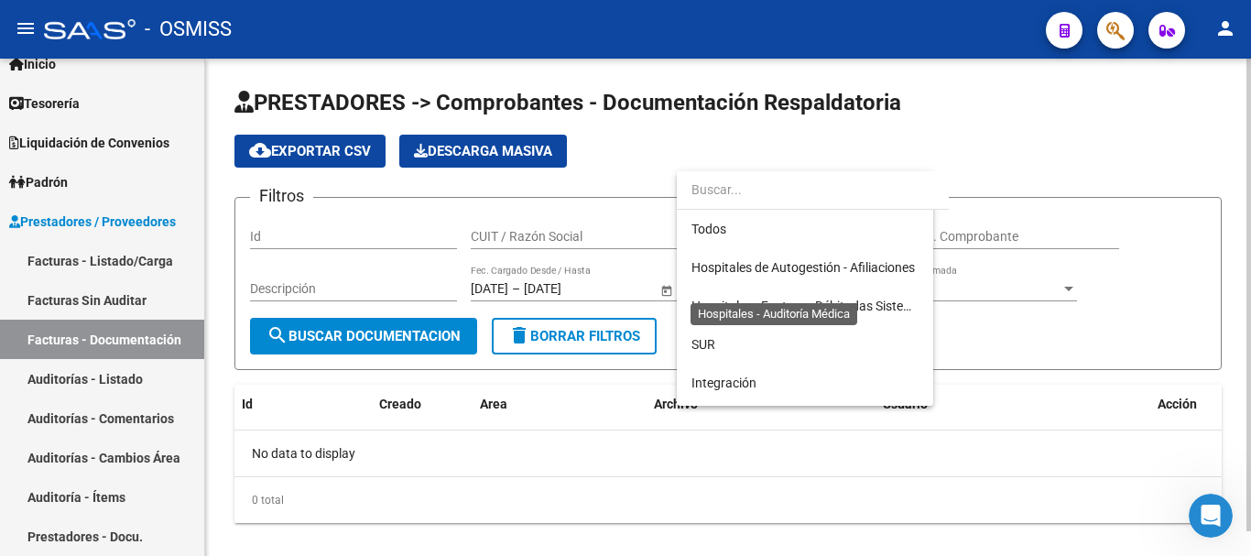
scroll to position [325, 0]
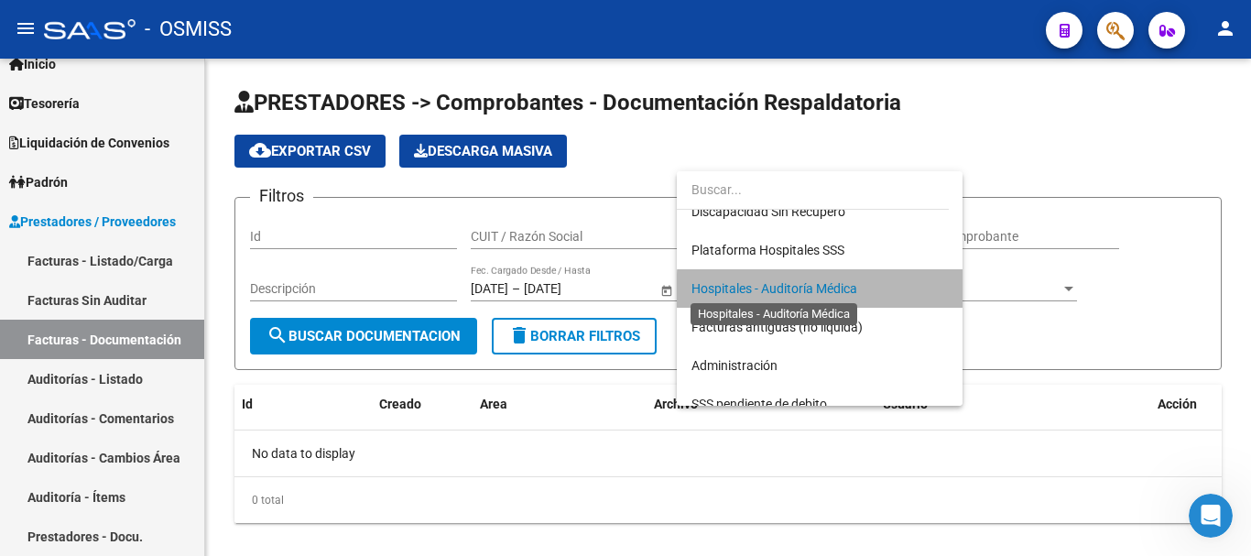
click at [839, 290] on span "Hospitales - Auditoría Médica" at bounding box center [775, 288] width 166 height 15
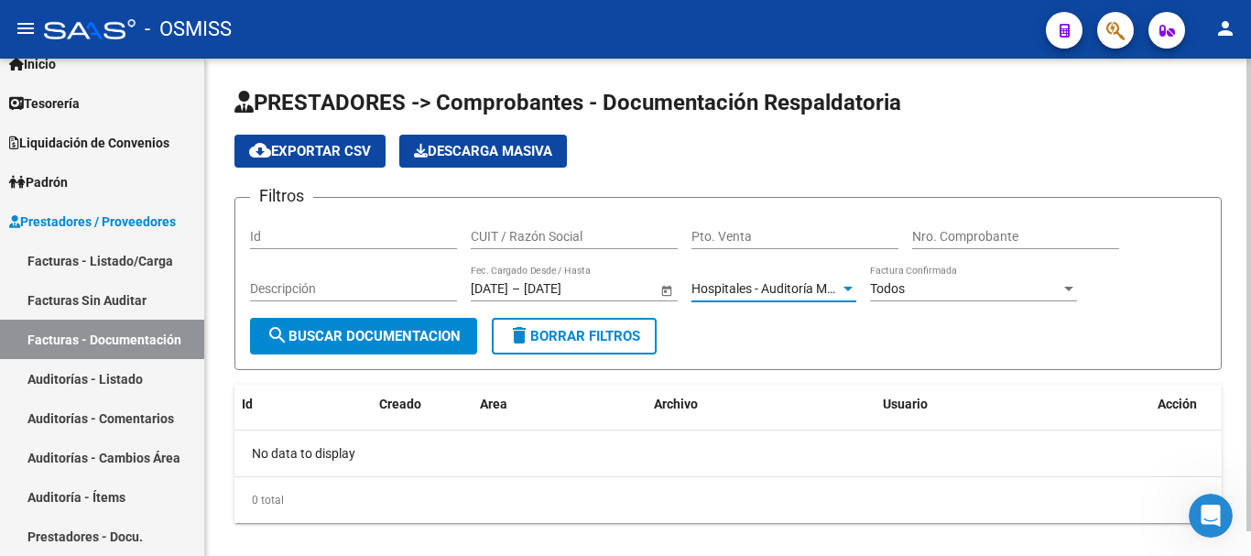
click at [1060, 291] on div "Todos" at bounding box center [965, 289] width 191 height 16
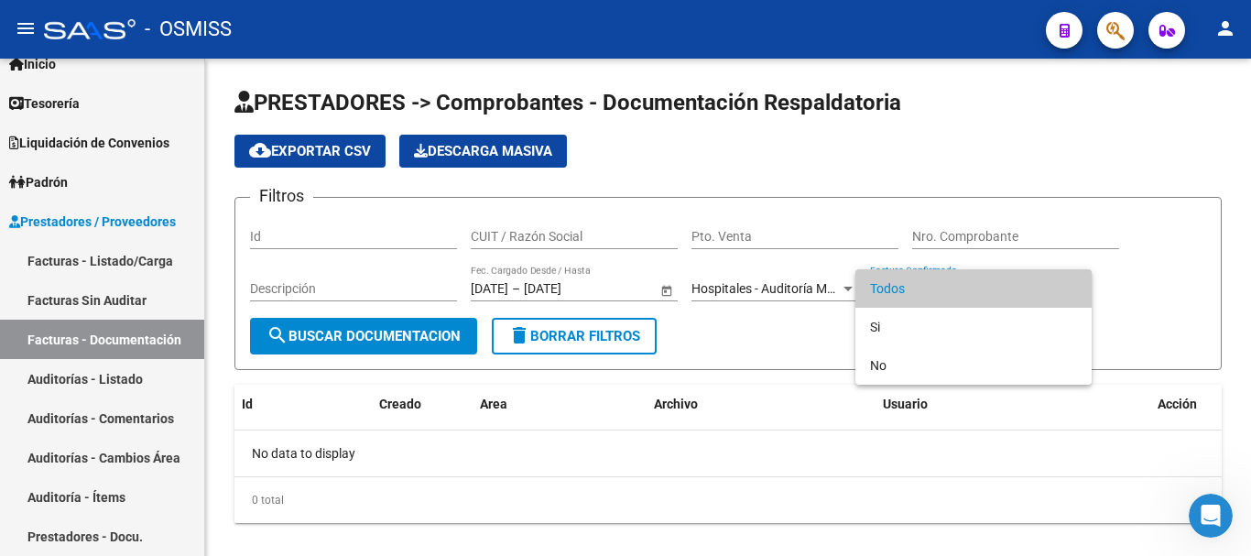
click at [1117, 224] on div at bounding box center [625, 278] width 1251 height 556
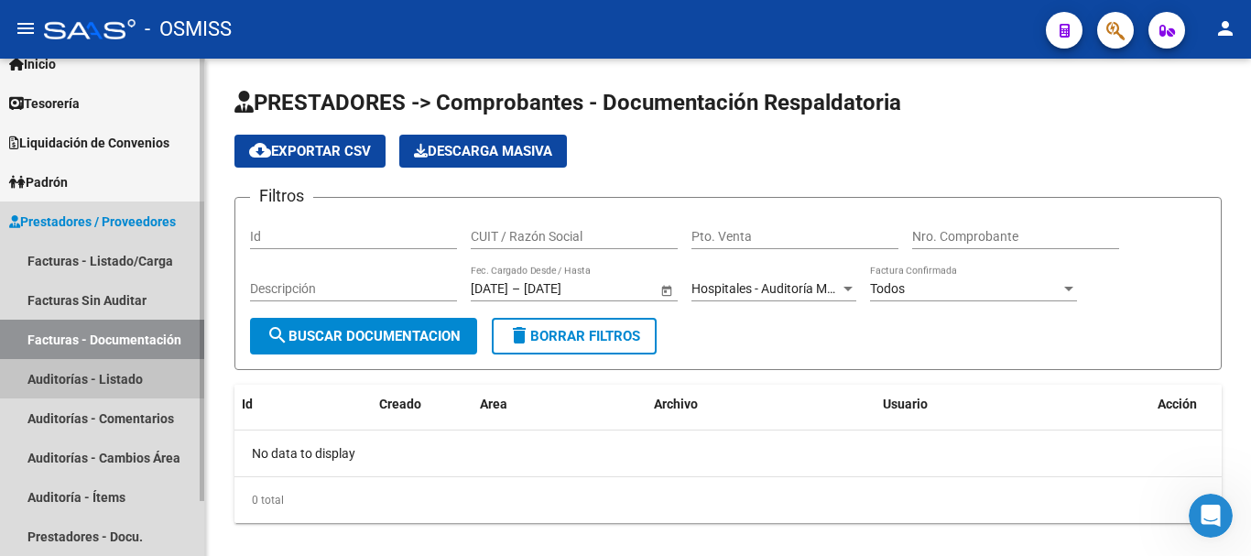
click at [108, 368] on link "Auditorías - Listado" at bounding box center [102, 378] width 204 height 39
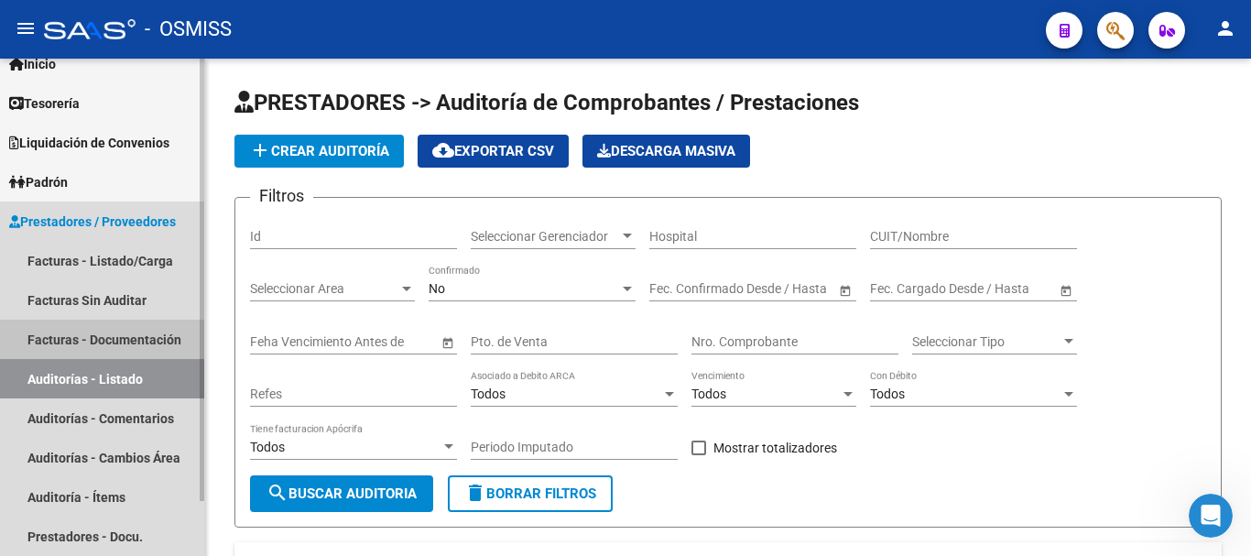
click at [87, 334] on link "Facturas - Documentación" at bounding box center [102, 339] width 204 height 39
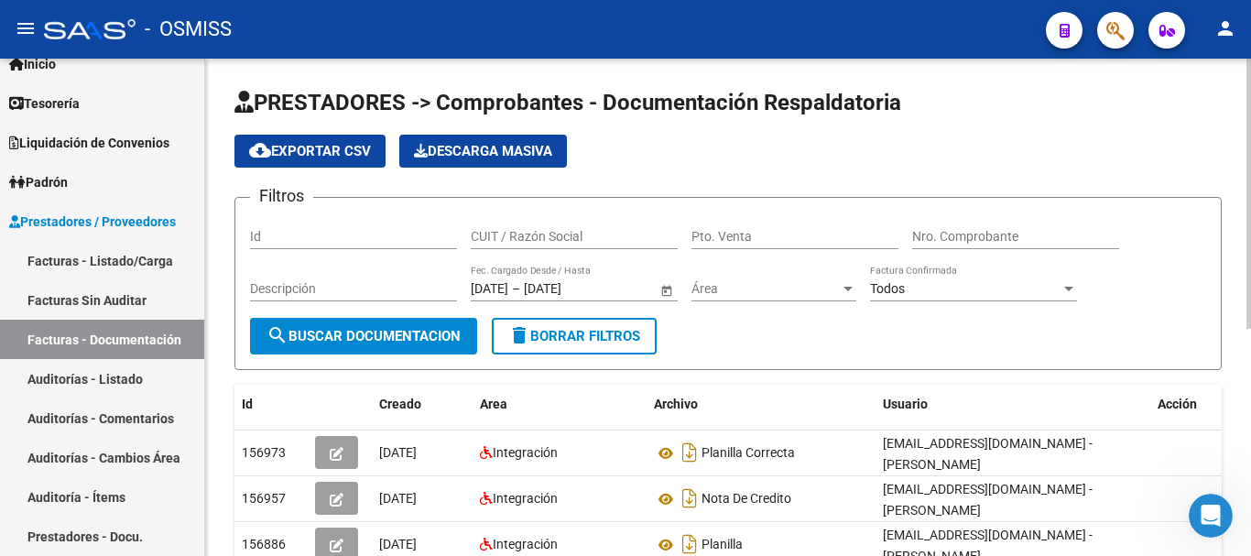
click at [836, 287] on span "Área" at bounding box center [766, 289] width 148 height 16
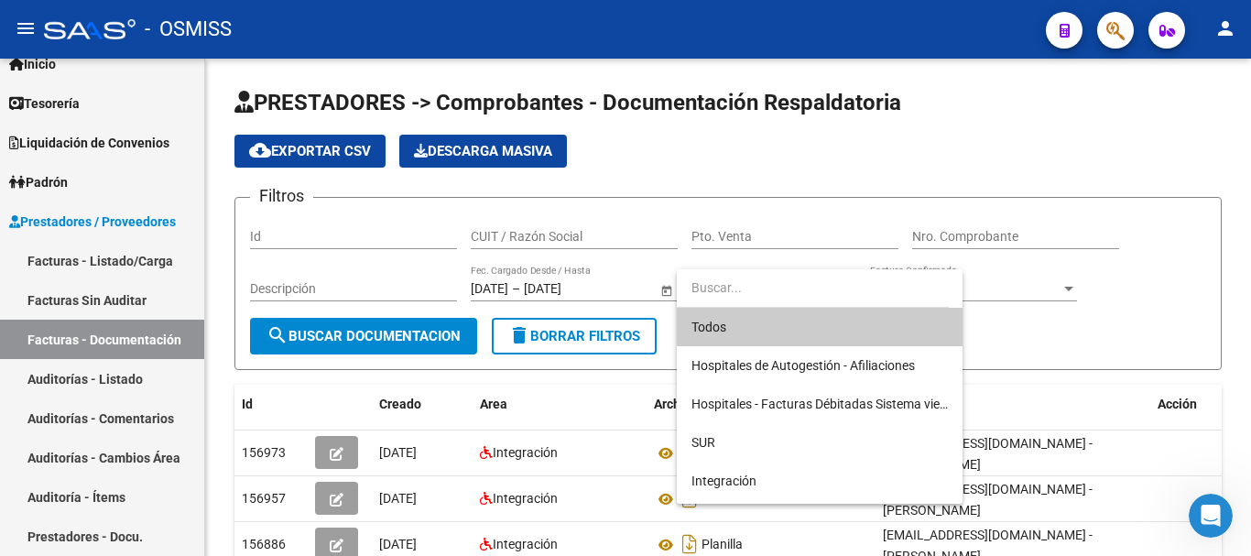
click at [93, 384] on div at bounding box center [625, 278] width 1251 height 556
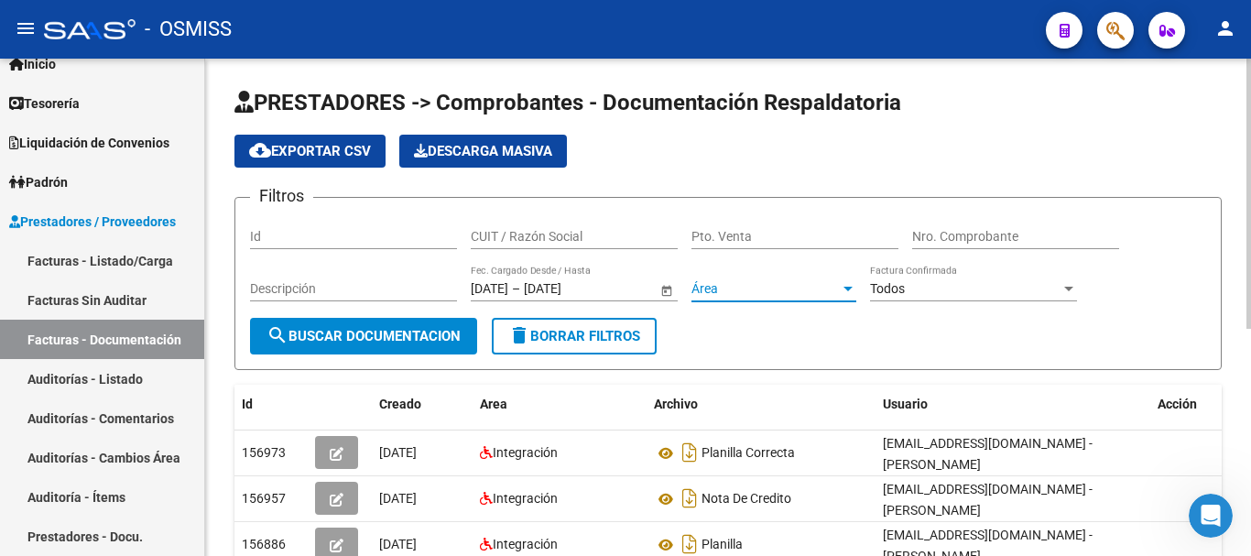
click at [846, 287] on div at bounding box center [848, 289] width 9 height 5
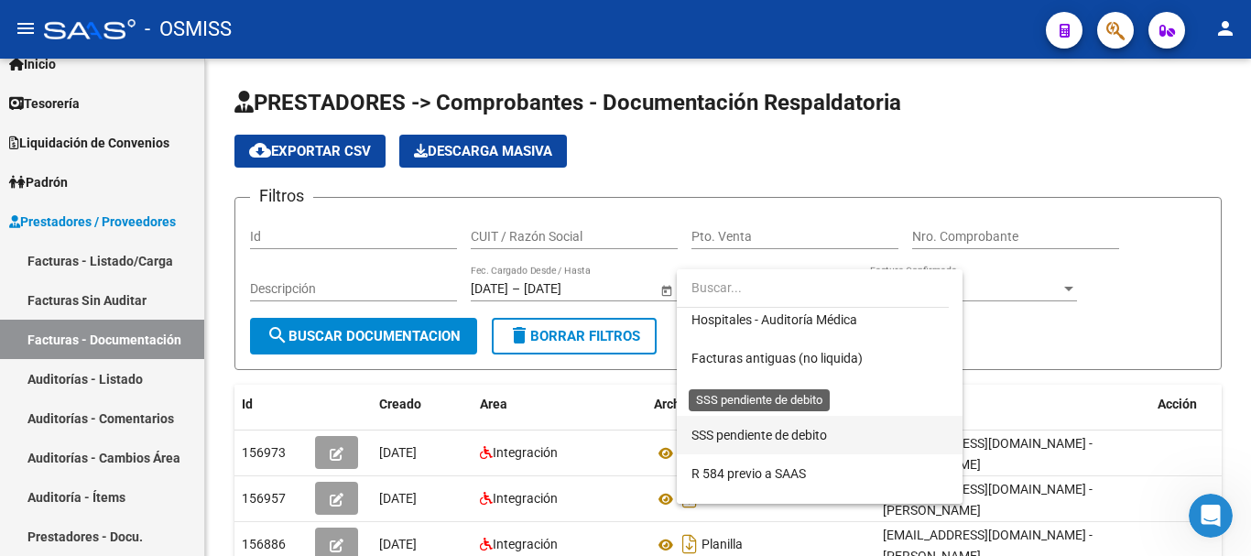
scroll to position [275, 0]
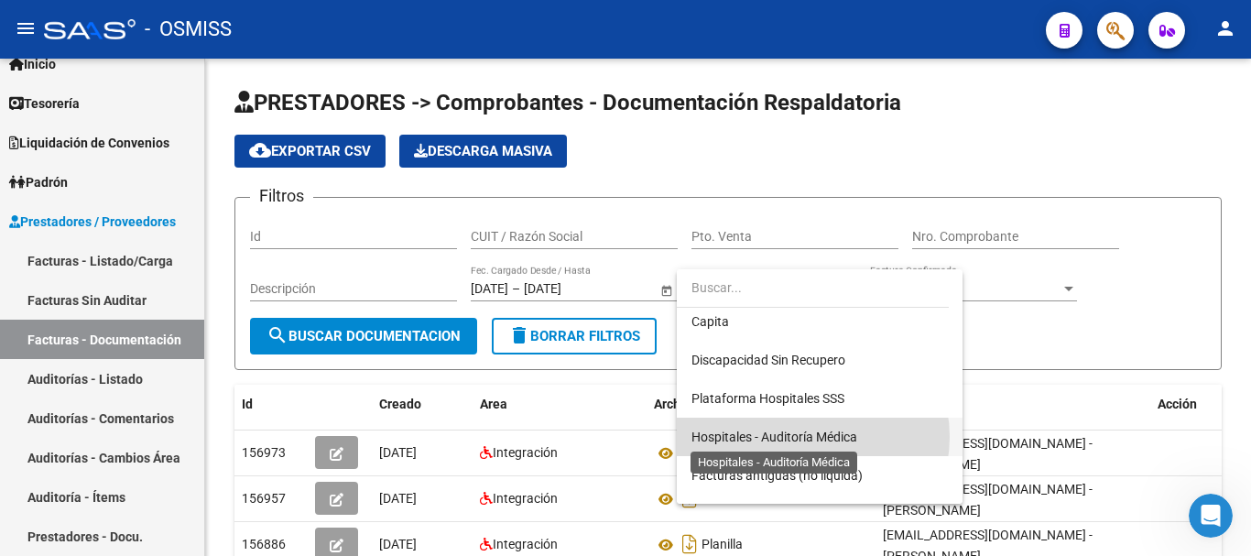
click at [808, 437] on span "Hospitales - Auditoría Médica" at bounding box center [775, 437] width 166 height 15
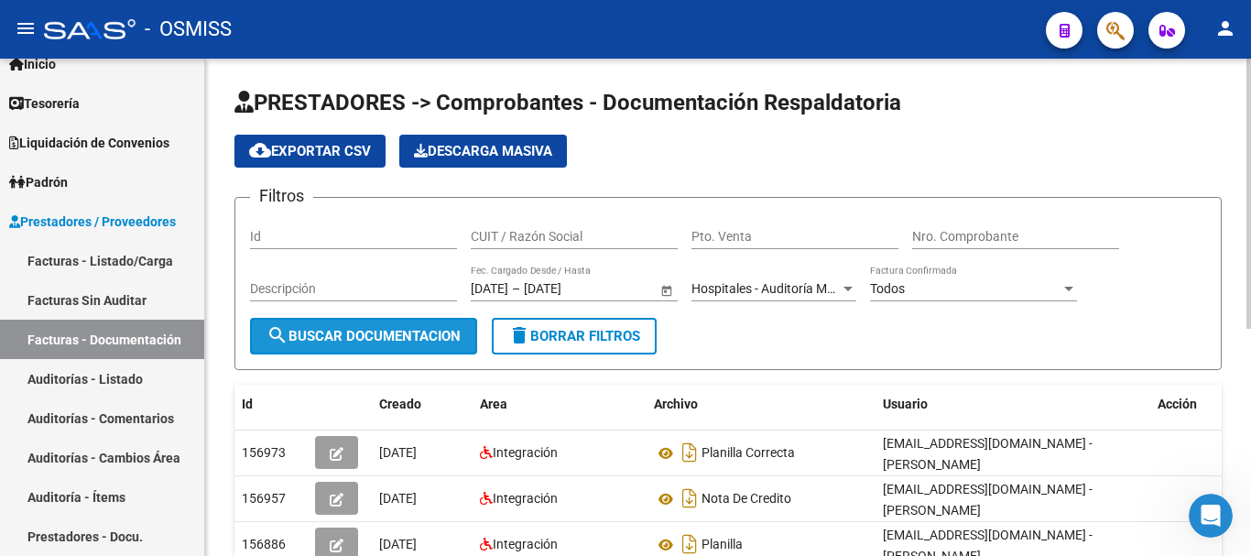
click at [398, 346] on button "search Buscar Documentacion" at bounding box center [363, 336] width 227 height 37
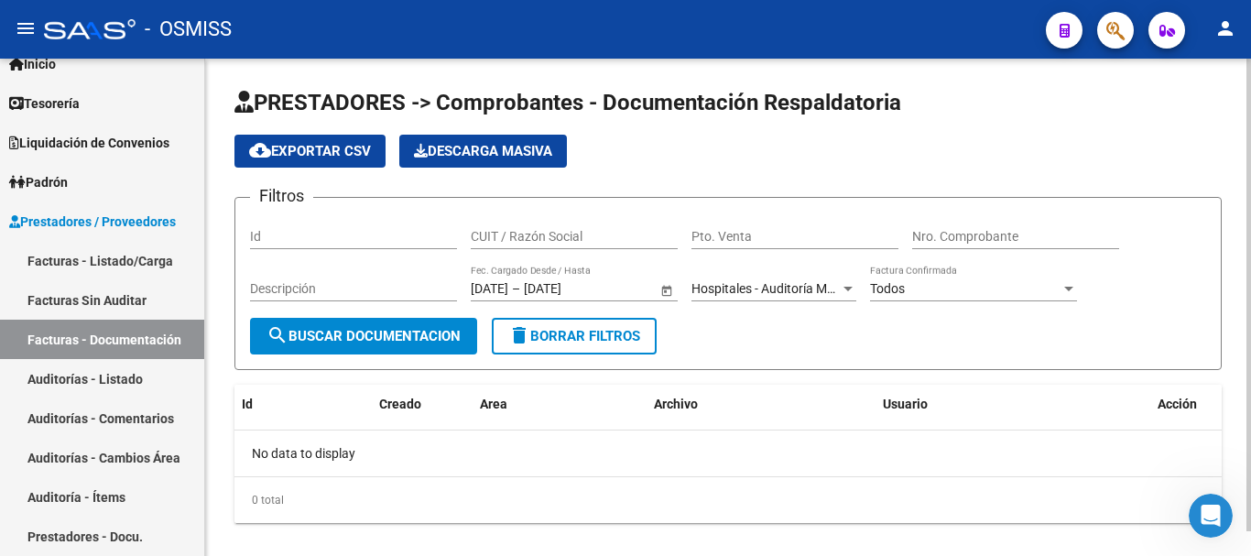
click at [520, 289] on span "–" at bounding box center [516, 289] width 8 height 16
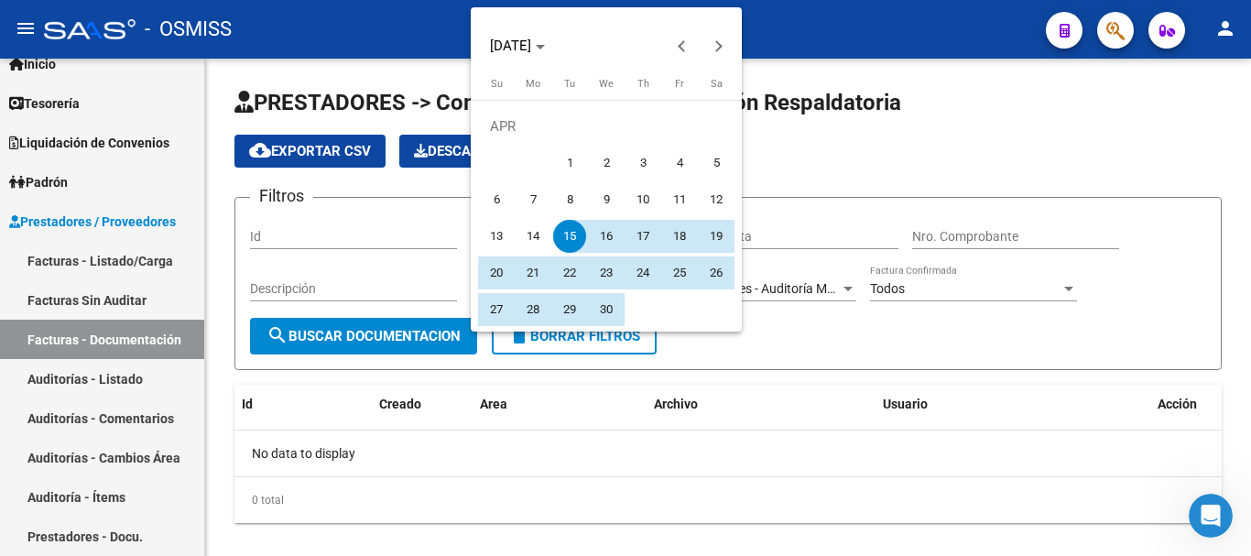
click at [812, 319] on div at bounding box center [625, 278] width 1251 height 556
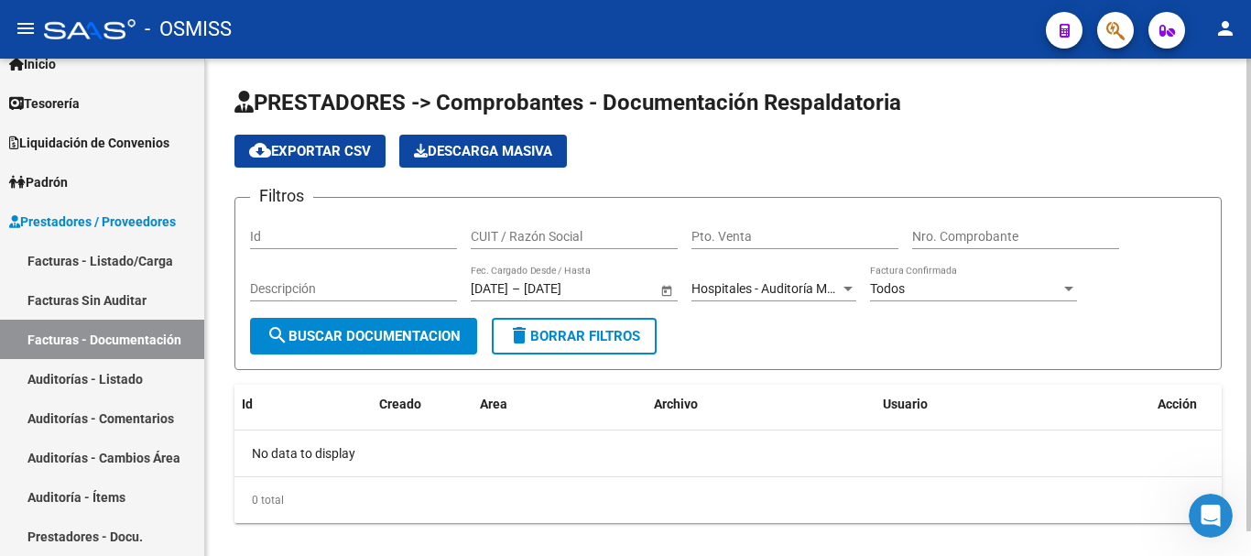
click at [632, 279] on div "[DATE] [DATE] – [DATE] [DATE] Fec. Cargado Desde / Hasta" at bounding box center [564, 283] width 186 height 37
drag, startPoint x: 532, startPoint y: 284, endPoint x: 451, endPoint y: 289, distance: 81.7
click at [445, 286] on div "Filtros Id CUIT / Razón Social Pto. Venta Nro. Comprobante Descripción [DATE] […" at bounding box center [728, 265] width 956 height 105
drag, startPoint x: 473, startPoint y: 286, endPoint x: 631, endPoint y: 289, distance: 158.5
click at [631, 289] on div "[DATE] [DATE] – [DATE] [DATE]" at bounding box center [564, 289] width 186 height 16
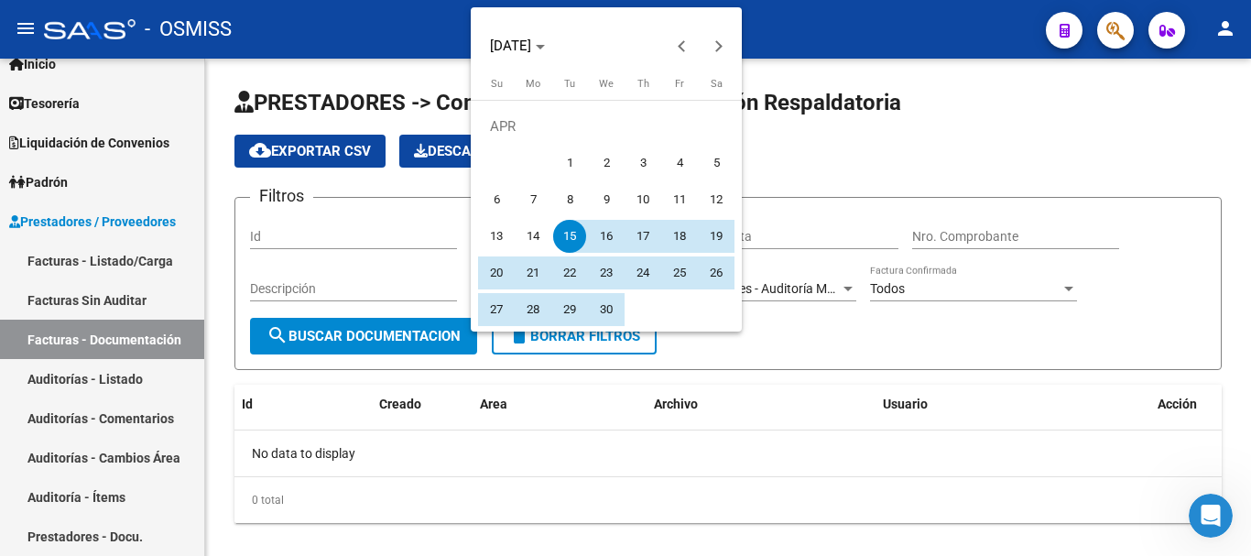
click at [797, 361] on div at bounding box center [625, 278] width 1251 height 556
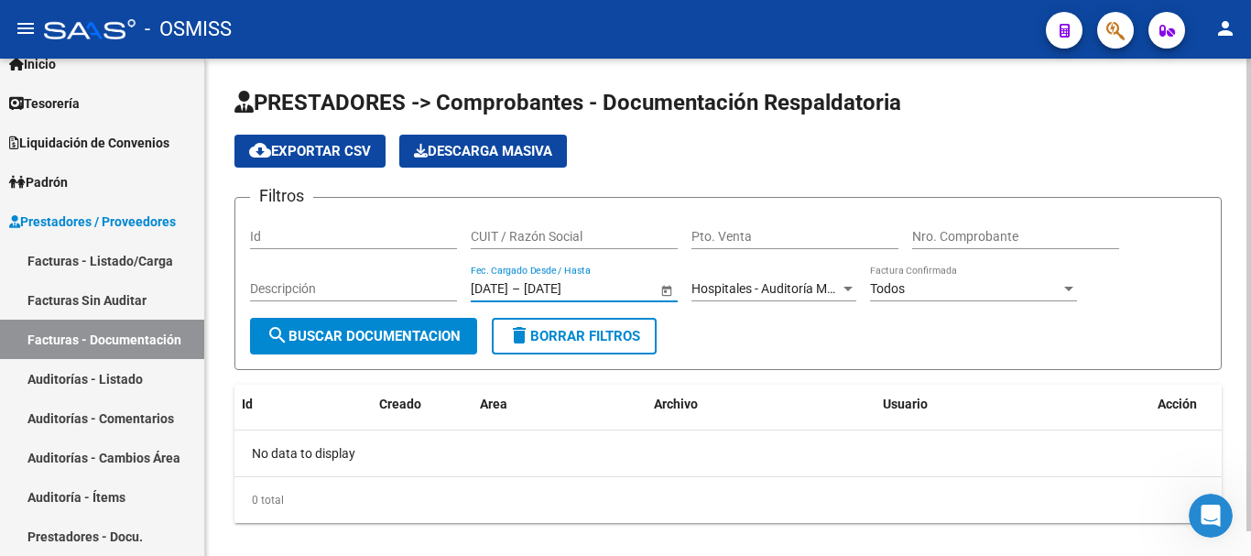
click at [614, 289] on input "[DATE]" at bounding box center [569, 289] width 90 height 16
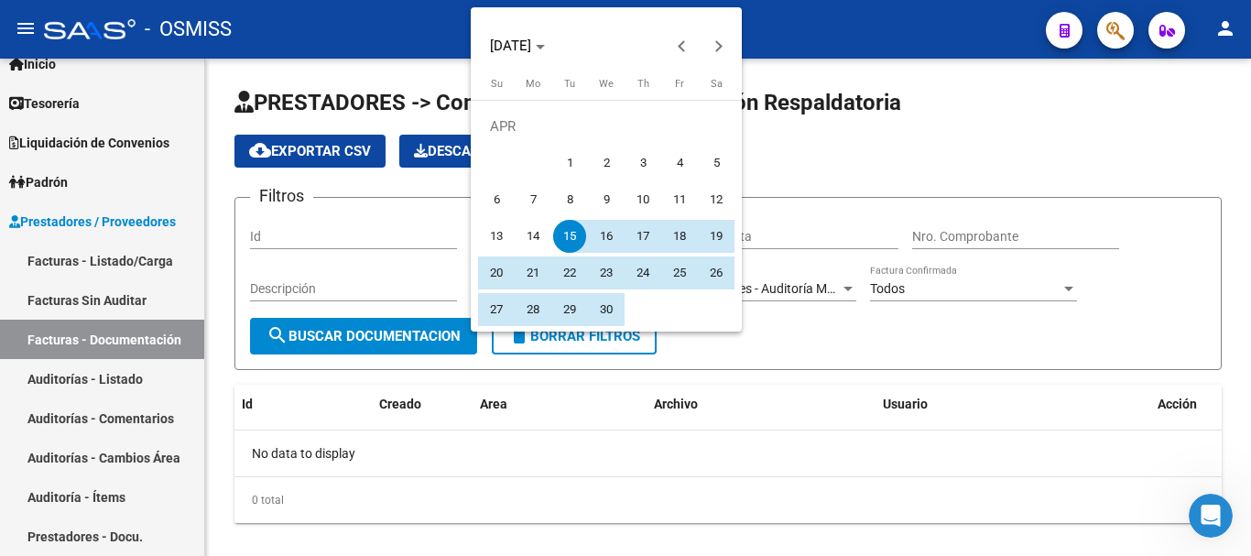
click at [787, 369] on div at bounding box center [625, 278] width 1251 height 556
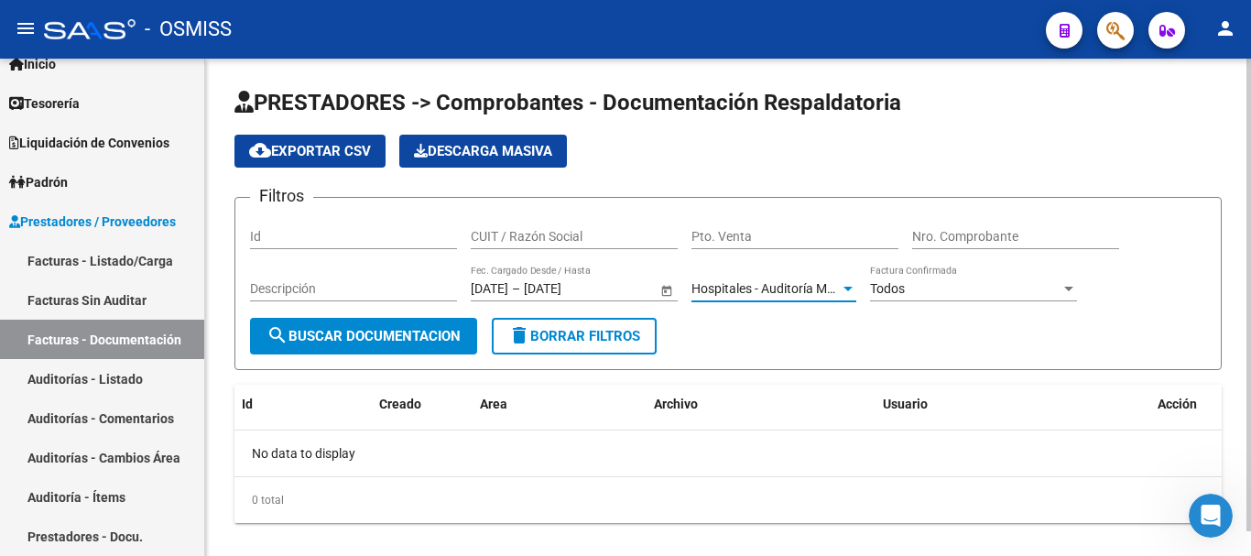
click at [792, 284] on span "Hospitales - Auditoría Médica" at bounding box center [775, 288] width 166 height 15
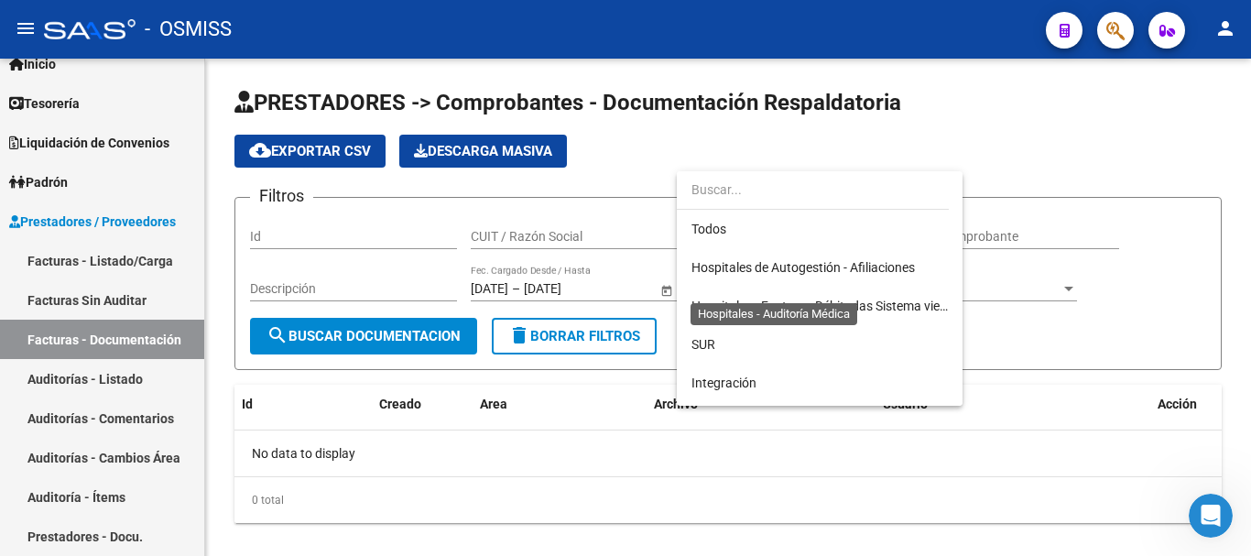
scroll to position [325, 0]
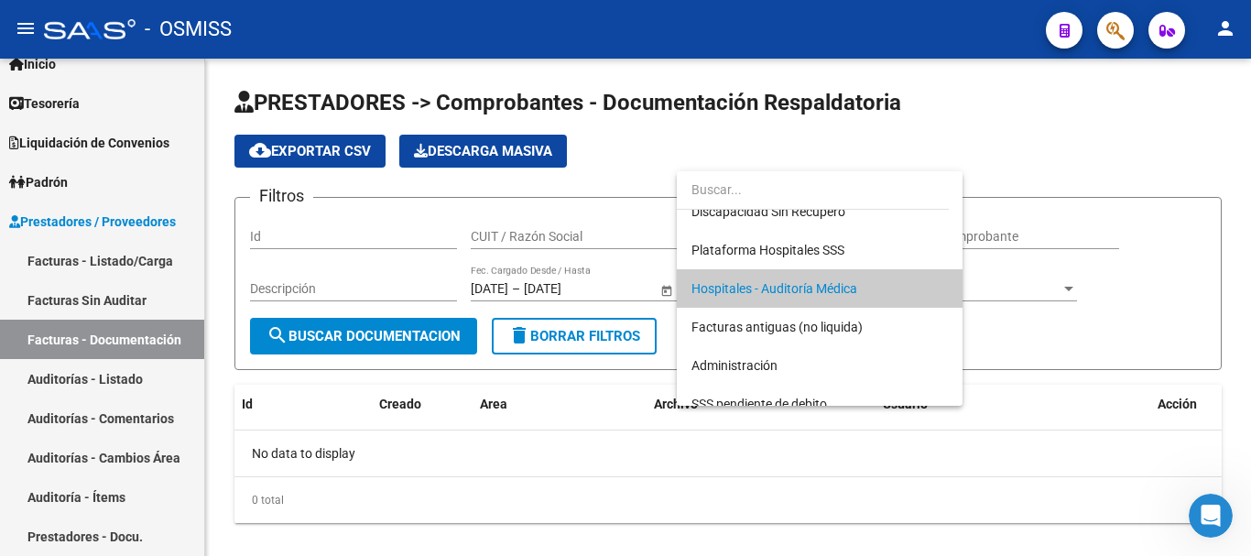
click at [620, 290] on div at bounding box center [625, 278] width 1251 height 556
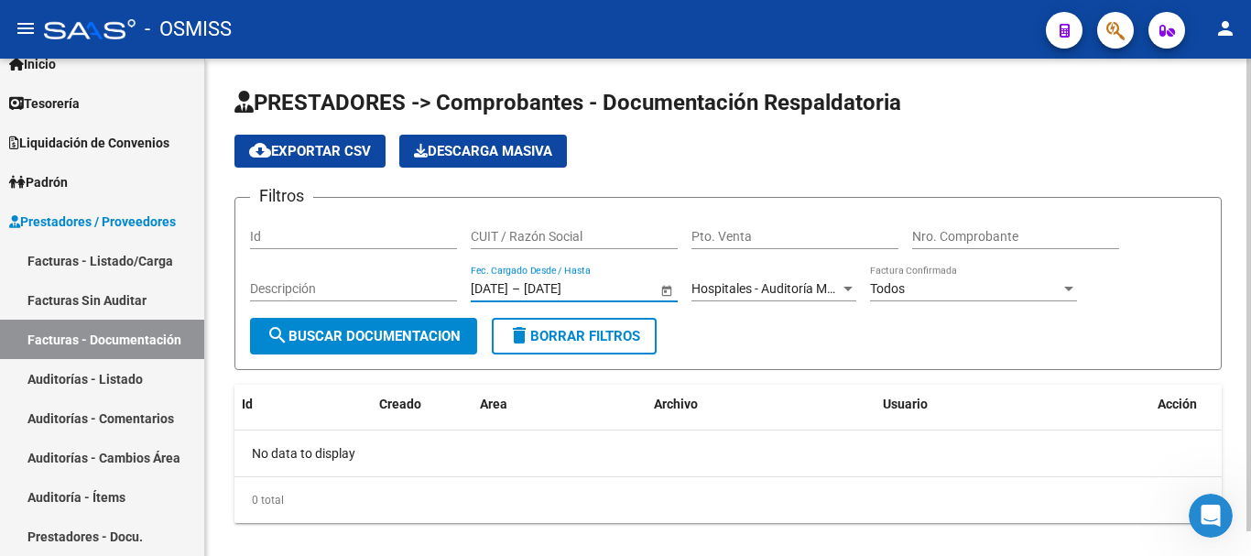
click at [595, 291] on input "[DATE]" at bounding box center [569, 289] width 90 height 16
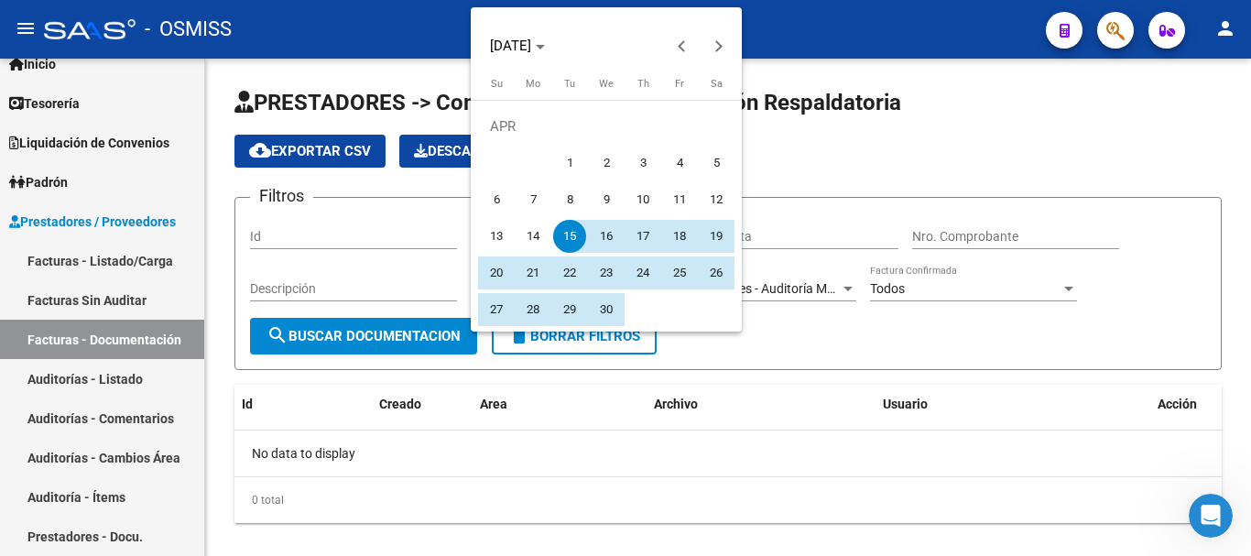
click at [749, 384] on div at bounding box center [625, 278] width 1251 height 556
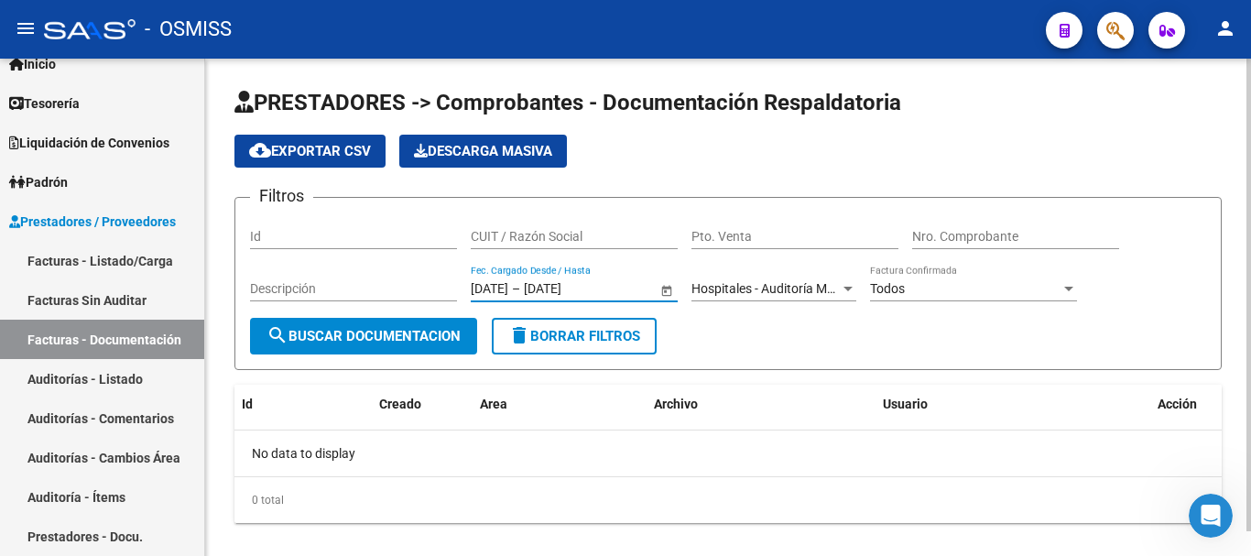
drag, startPoint x: 473, startPoint y: 288, endPoint x: 638, endPoint y: 289, distance: 164.9
click at [638, 289] on div "[DATE] [DATE] – [DATE] [DATE]" at bounding box center [564, 289] width 186 height 16
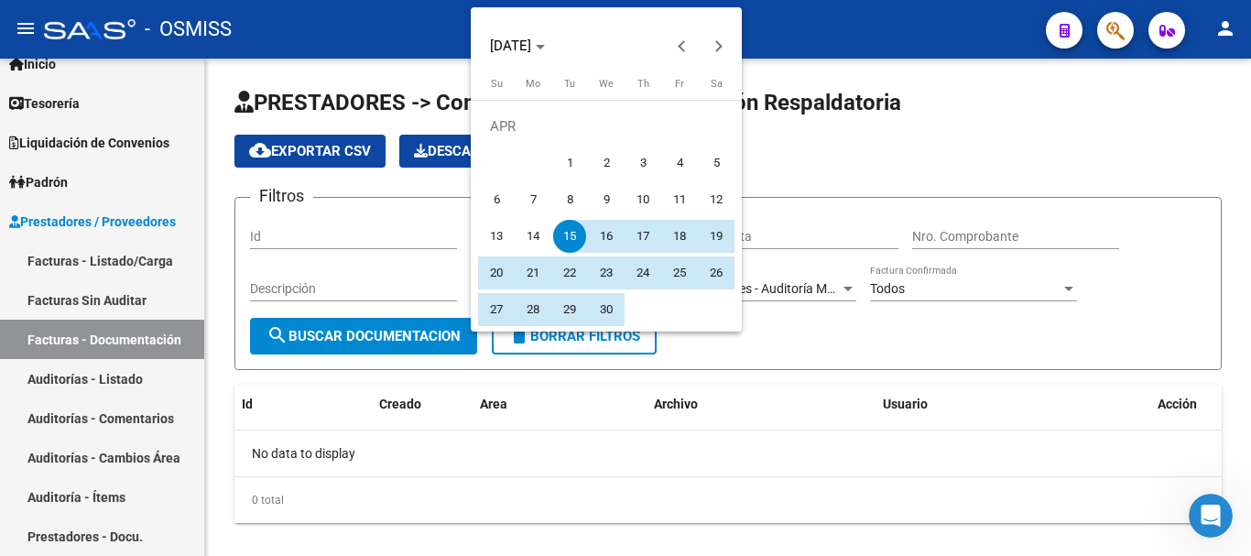
click at [593, 436] on div at bounding box center [625, 278] width 1251 height 556
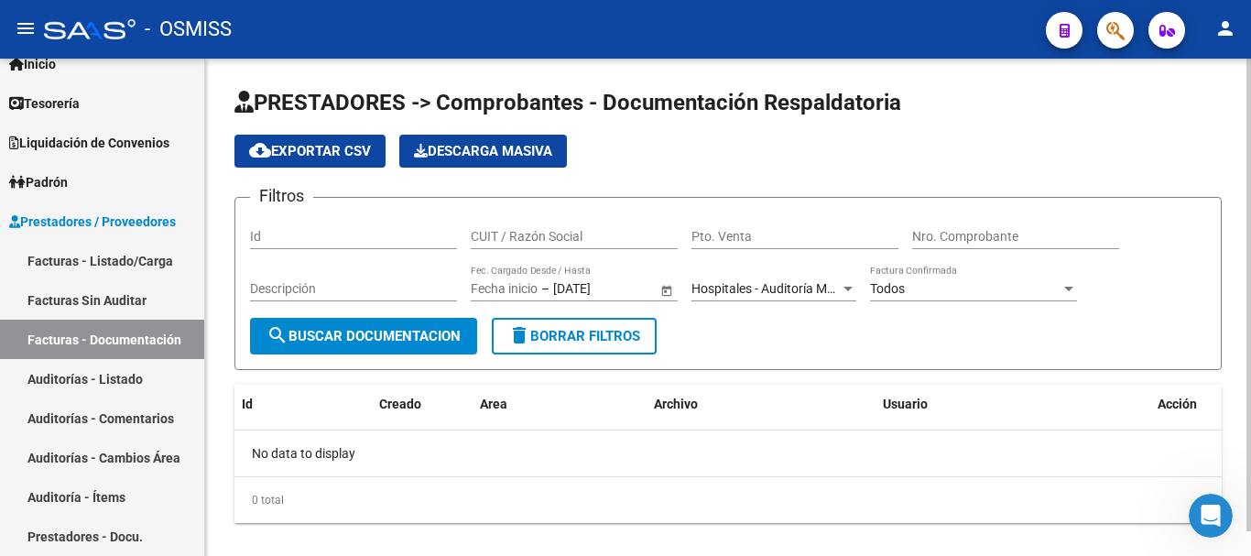
drag, startPoint x: 544, startPoint y: 286, endPoint x: 629, endPoint y: 288, distance: 85.2
click at [629, 288] on div "Fecha inicio – [DATE] [DATE]" at bounding box center [564, 289] width 186 height 16
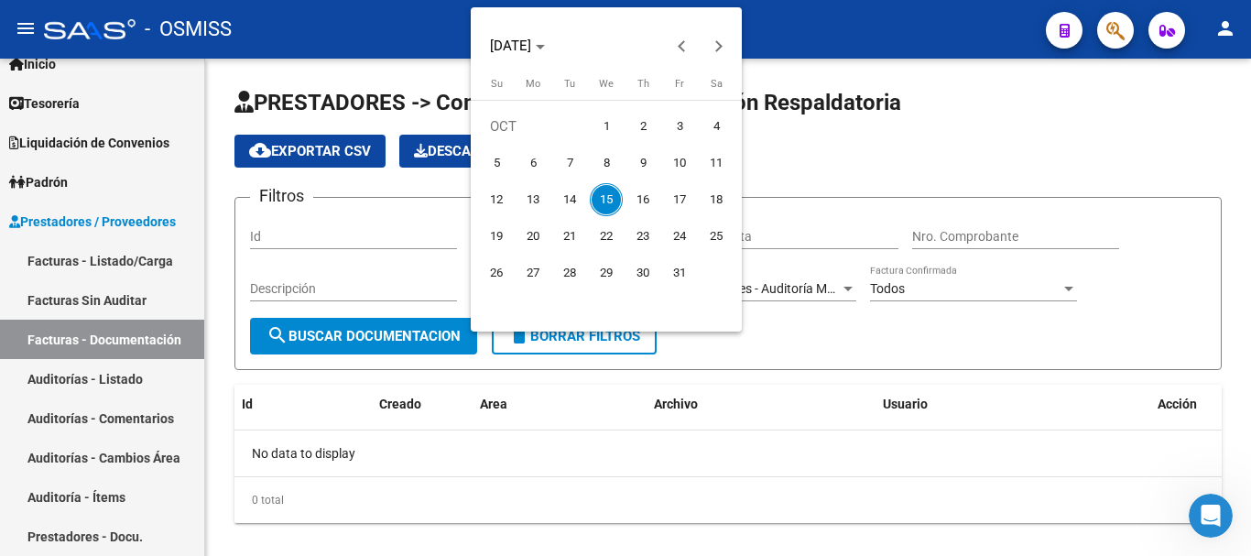
click at [793, 373] on div at bounding box center [625, 278] width 1251 height 556
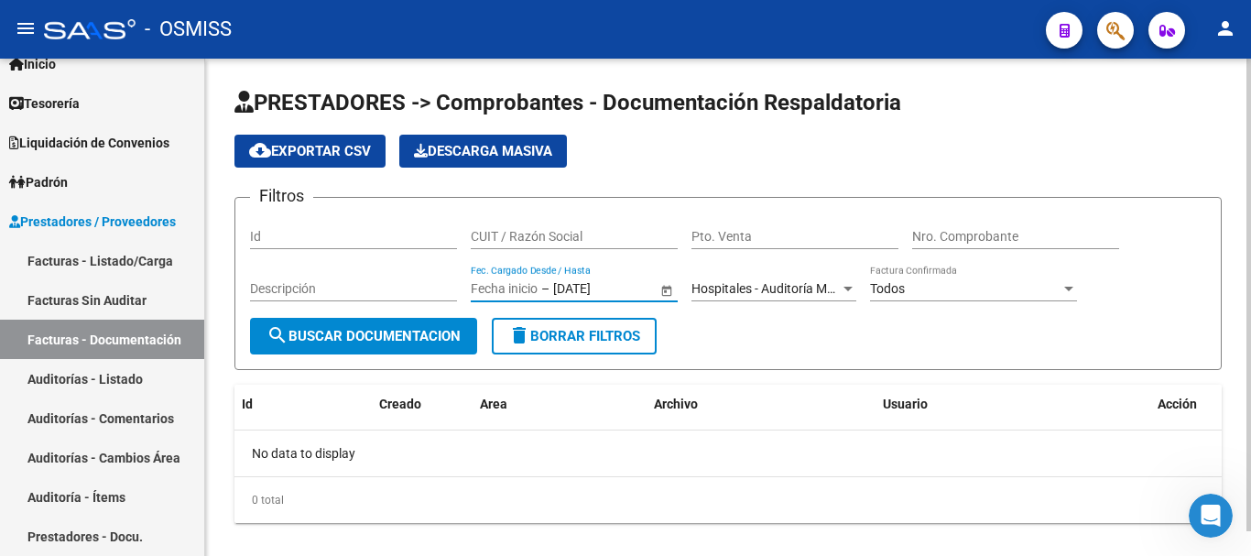
drag, startPoint x: 608, startPoint y: 297, endPoint x: 538, endPoint y: 296, distance: 70.5
click at [538, 296] on div "Fecha inicio – [DATE] [DATE]" at bounding box center [564, 289] width 186 height 16
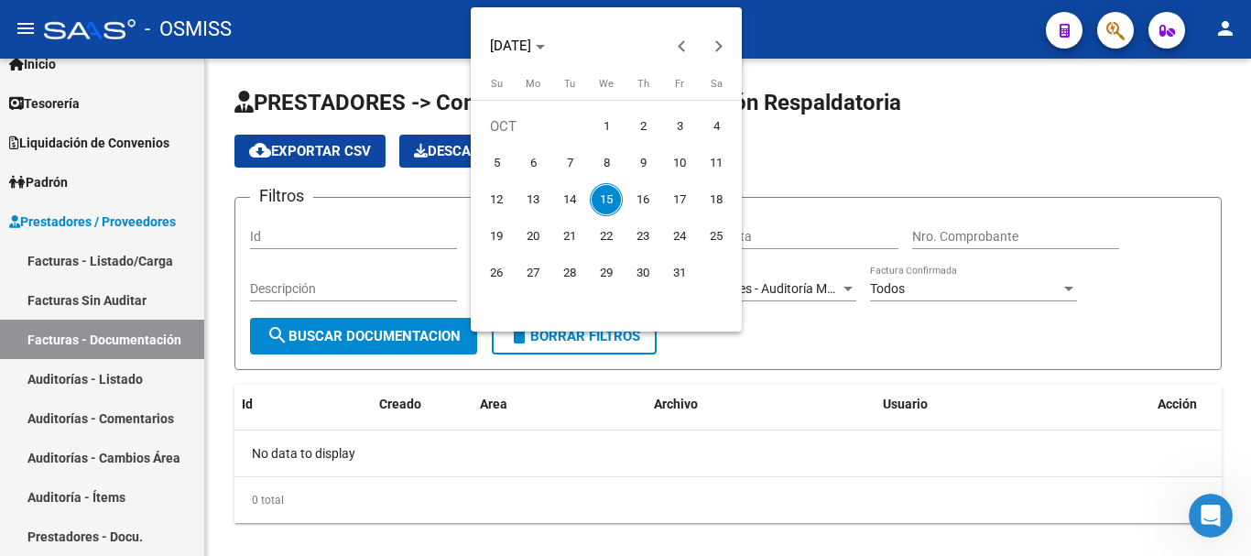
click at [523, 434] on div at bounding box center [625, 278] width 1251 height 556
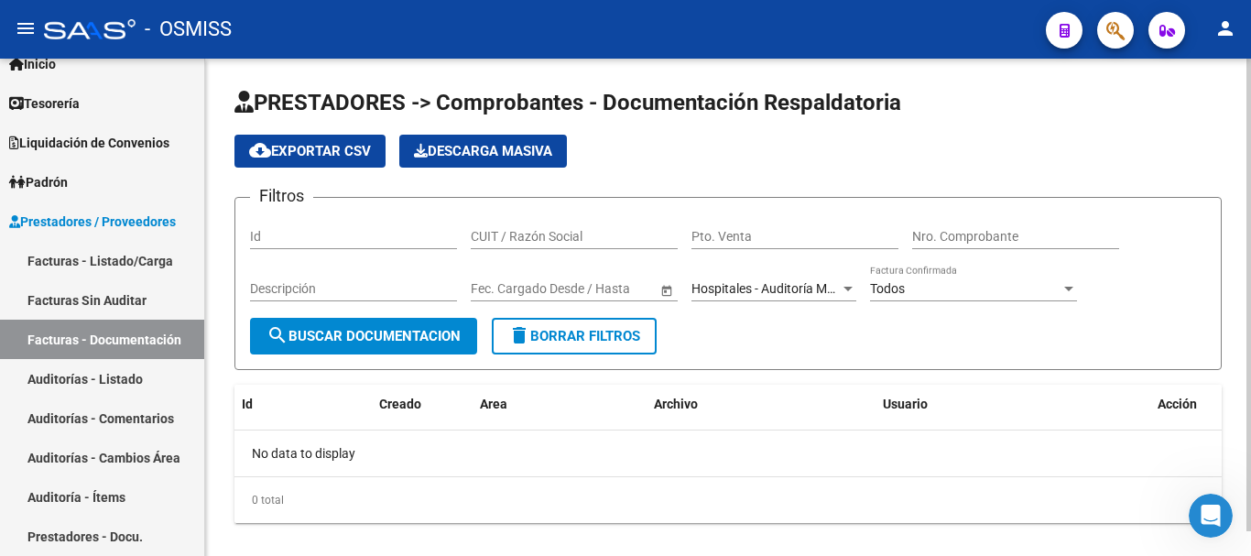
click at [401, 297] on div "Descripción" at bounding box center [353, 283] width 207 height 37
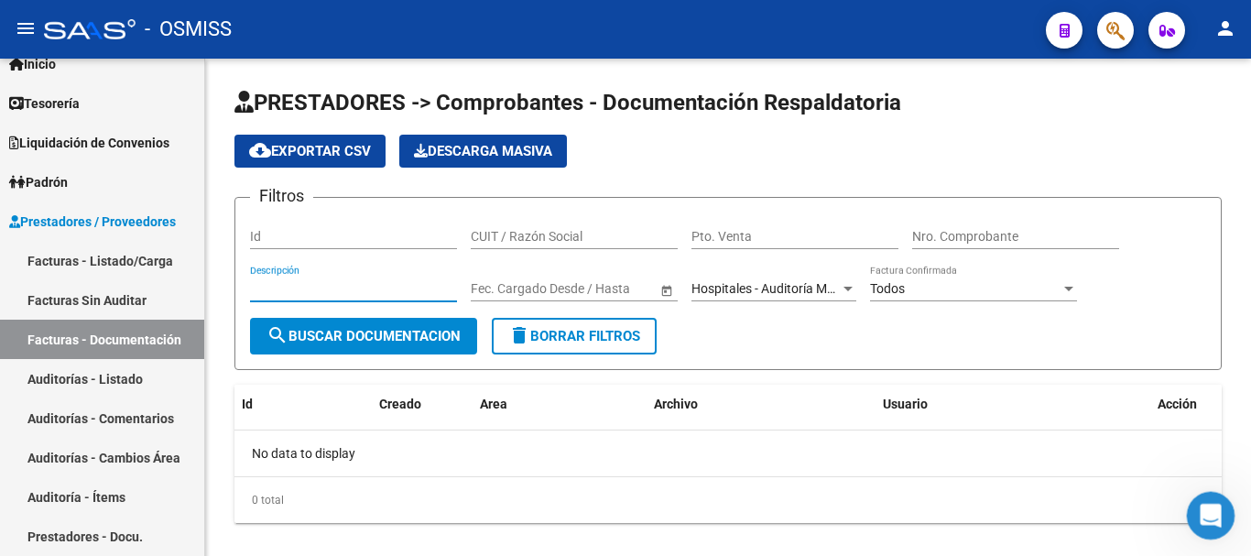
click at [1207, 508] on icon "Abrir Intercom Messenger" at bounding box center [1209, 513] width 30 height 30
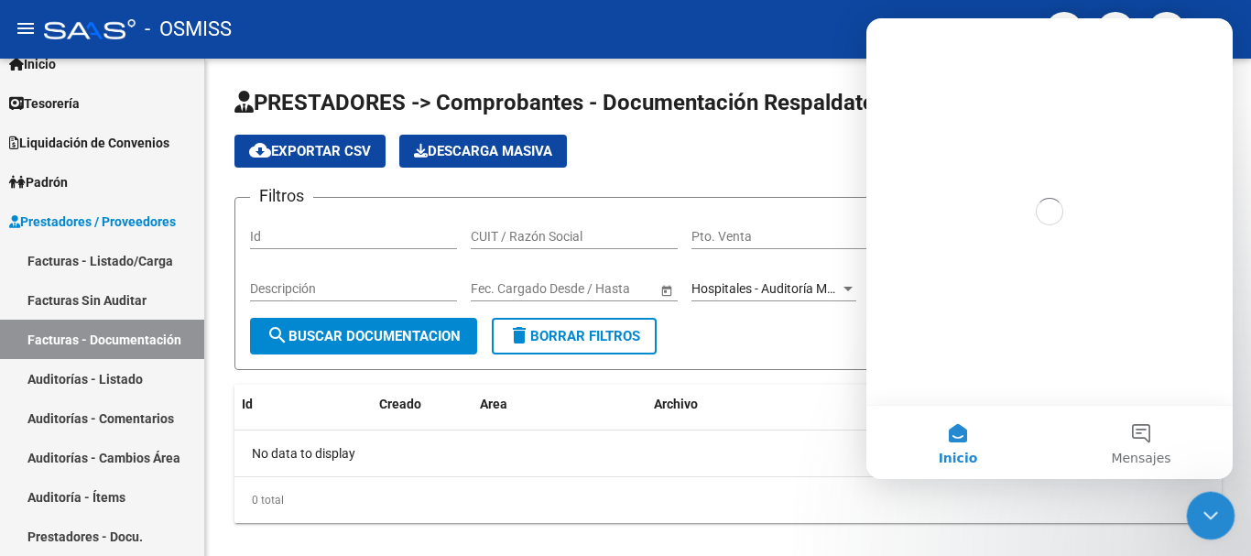
scroll to position [0, 0]
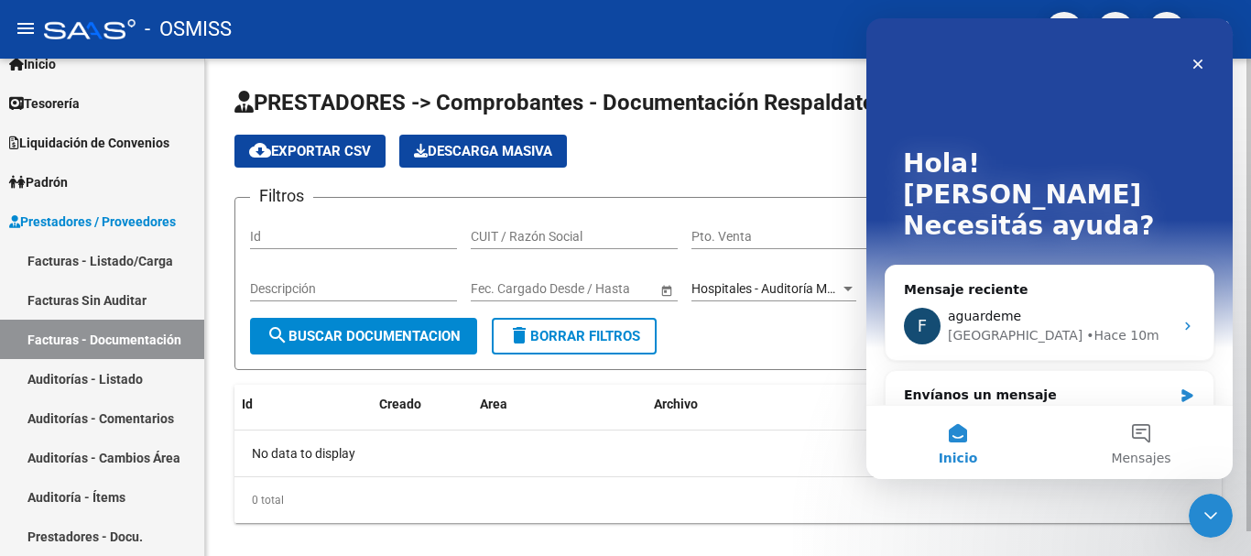
click at [521, 453] on div "No data to display" at bounding box center [729, 454] width 988 height 46
click at [1196, 65] on icon "Cerrar" at bounding box center [1199, 65] width 10 height 10
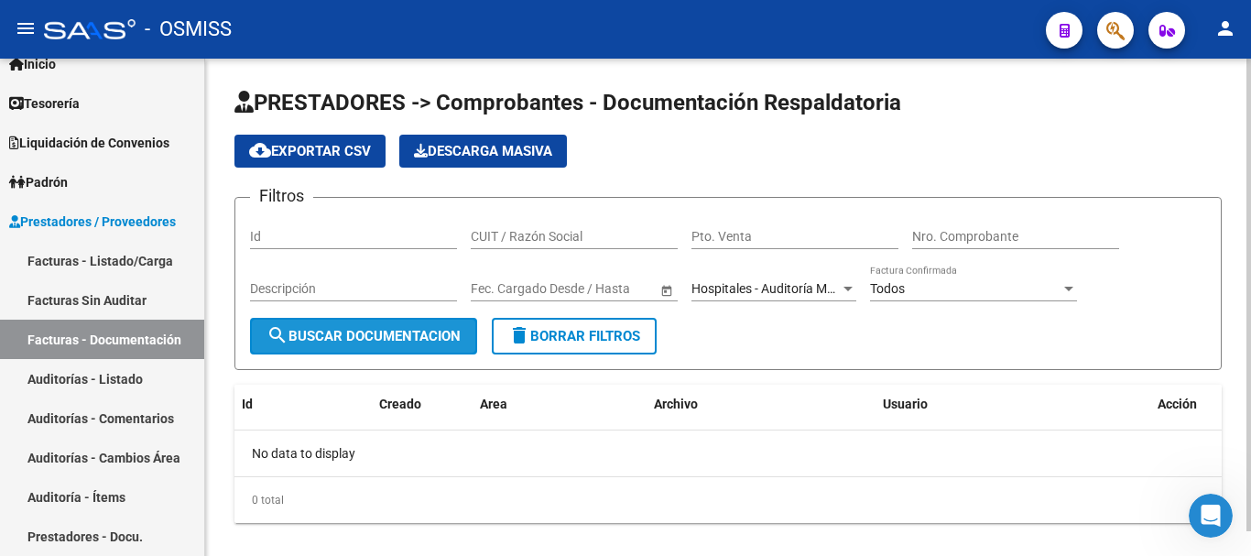
click at [402, 337] on span "search Buscar Documentacion" at bounding box center [364, 336] width 194 height 16
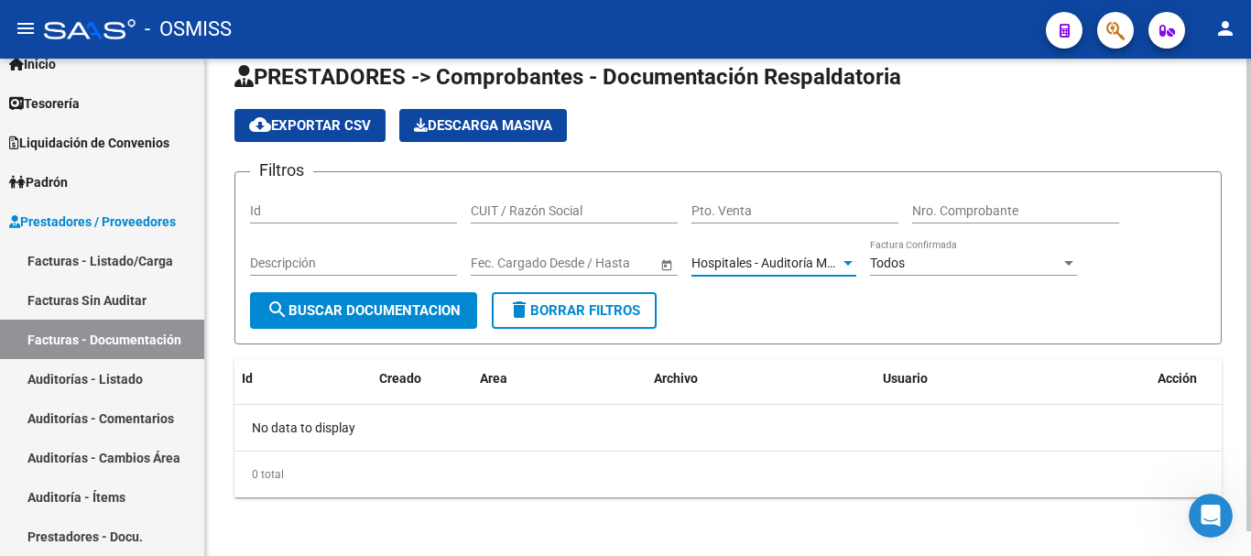
click at [831, 262] on span "Hospitales - Auditoría Médica" at bounding box center [775, 263] width 166 height 15
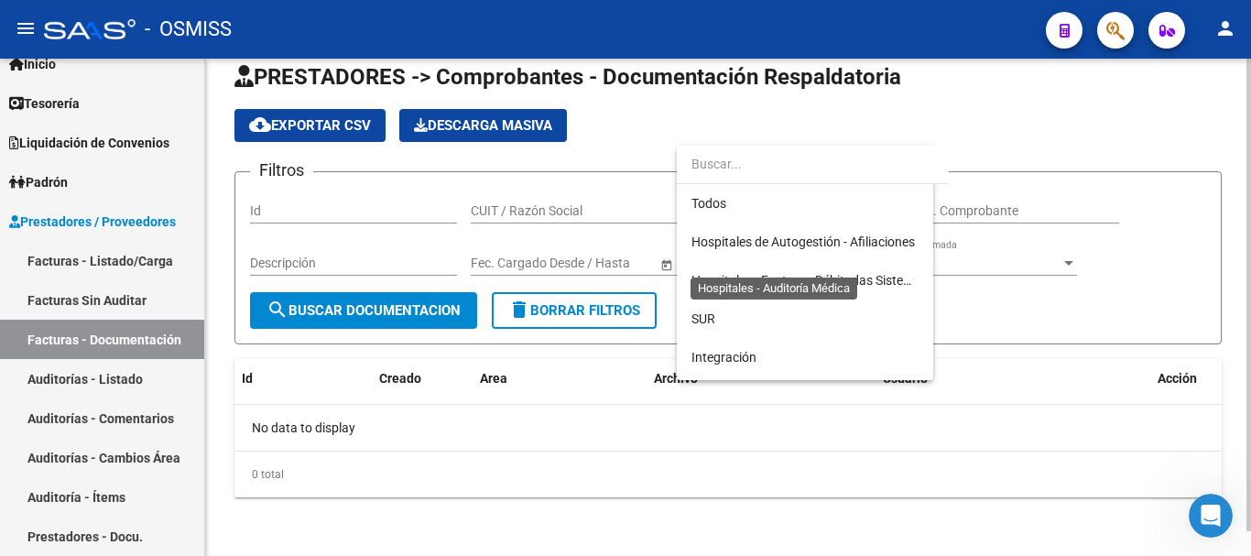
scroll to position [325, 0]
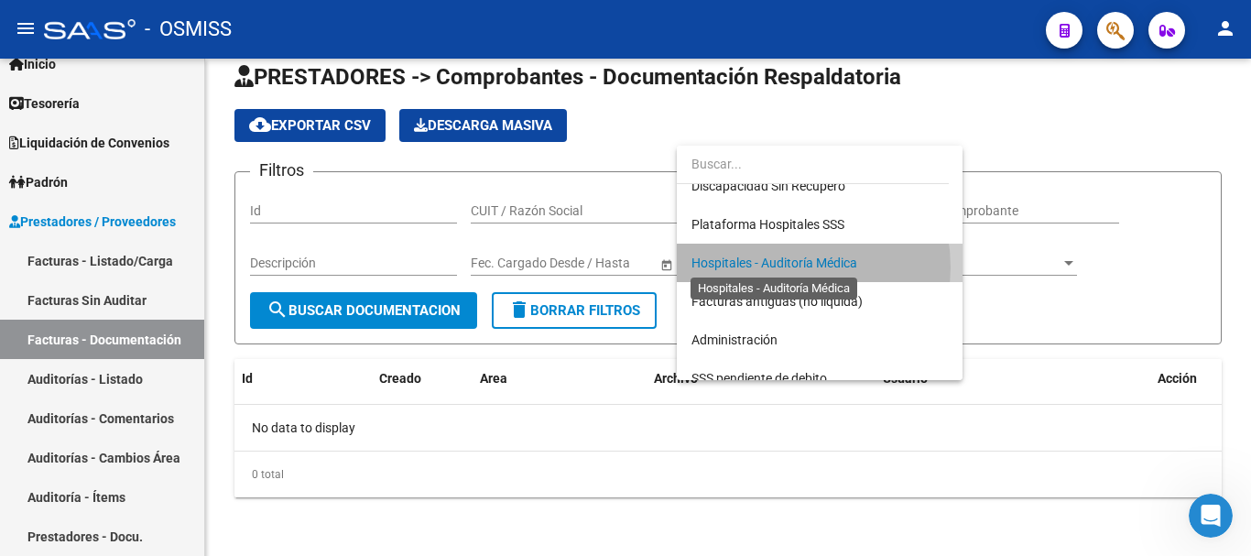
click at [781, 268] on span "Hospitales - Auditoría Médica" at bounding box center [775, 263] width 166 height 15
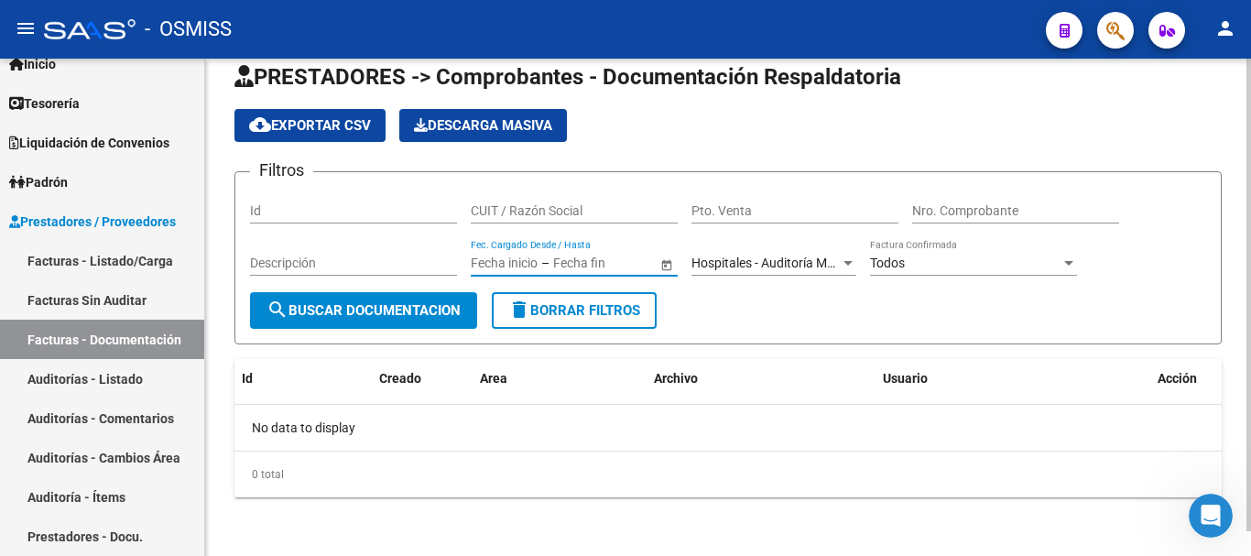
click at [477, 268] on input "text" at bounding box center [504, 264] width 67 height 16
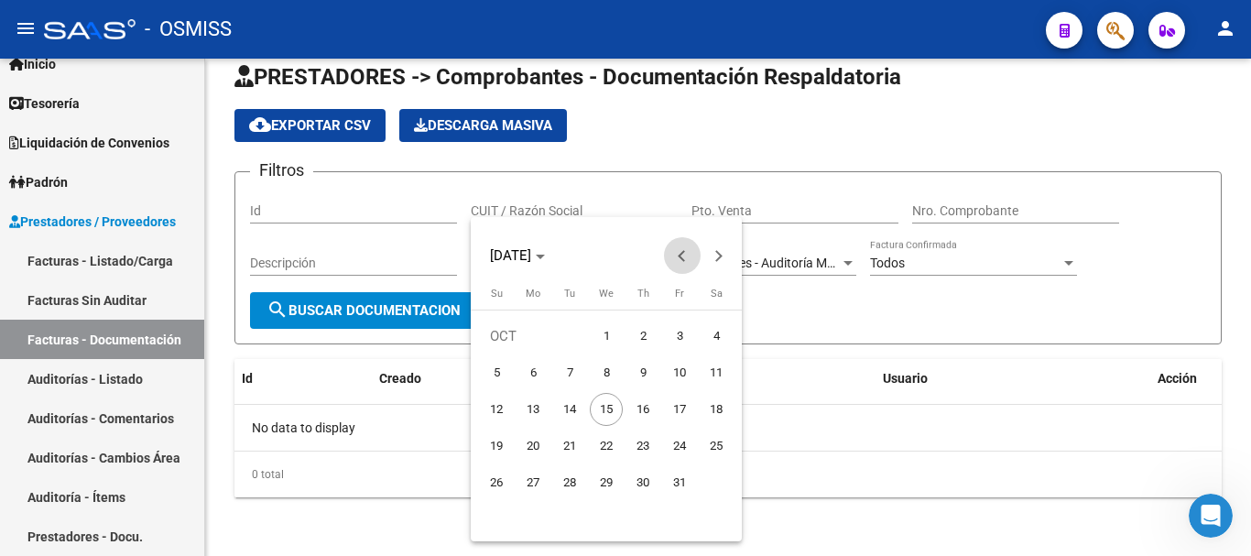
click at [678, 258] on span "Previous month" at bounding box center [682, 255] width 37 height 37
click at [539, 374] on span "1" at bounding box center [533, 372] width 33 height 33
type input "[DATE]"
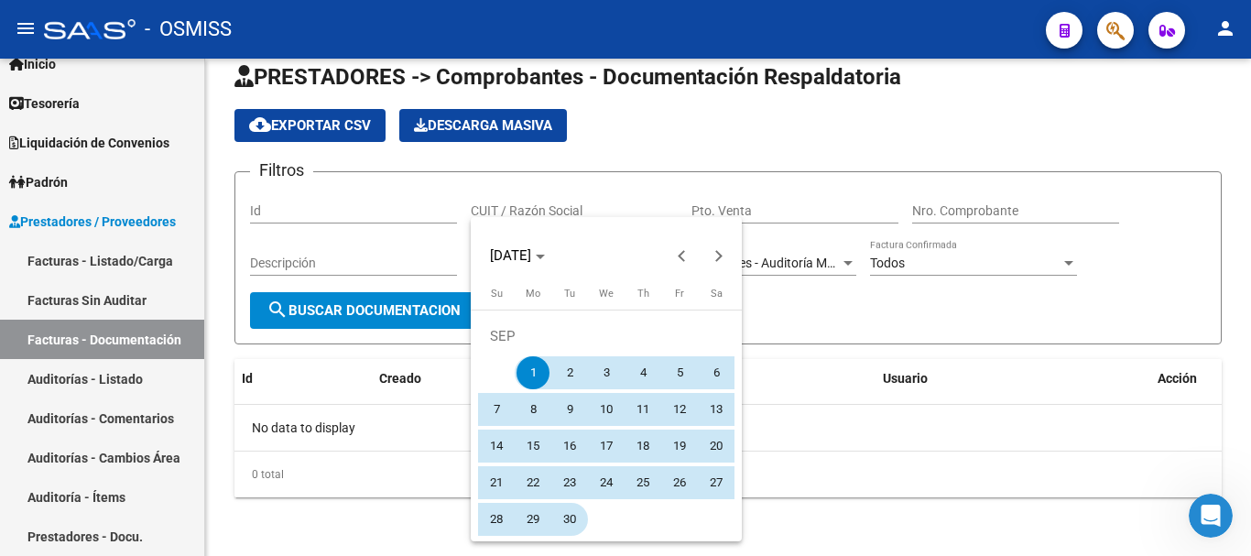
click at [559, 522] on span "30" at bounding box center [569, 519] width 33 height 33
type input "[DATE]"
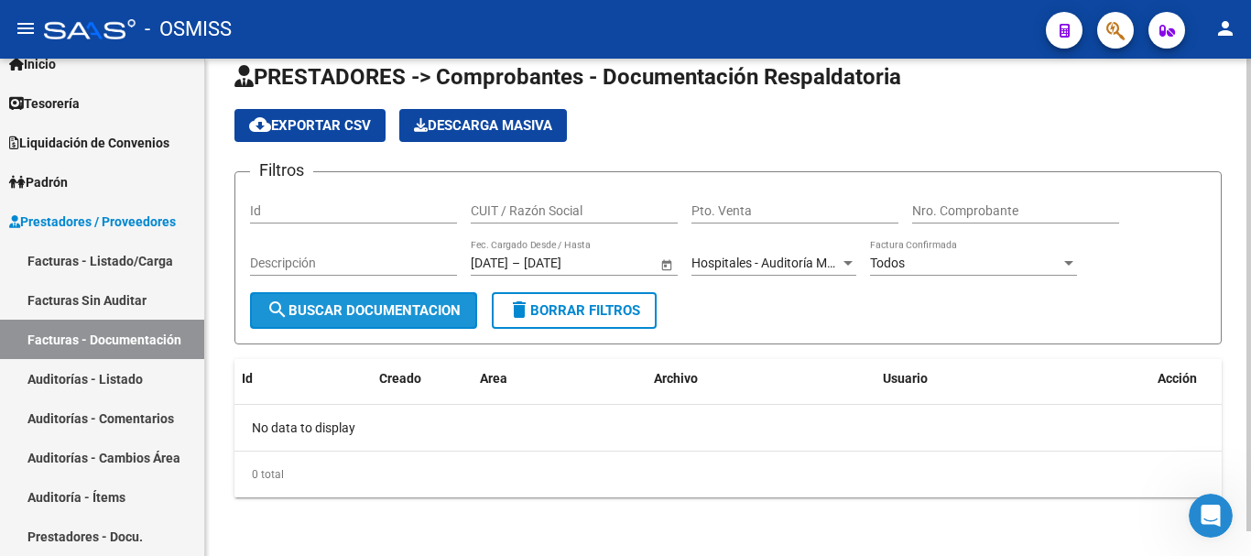
click at [371, 316] on span "search Buscar Documentacion" at bounding box center [364, 310] width 194 height 16
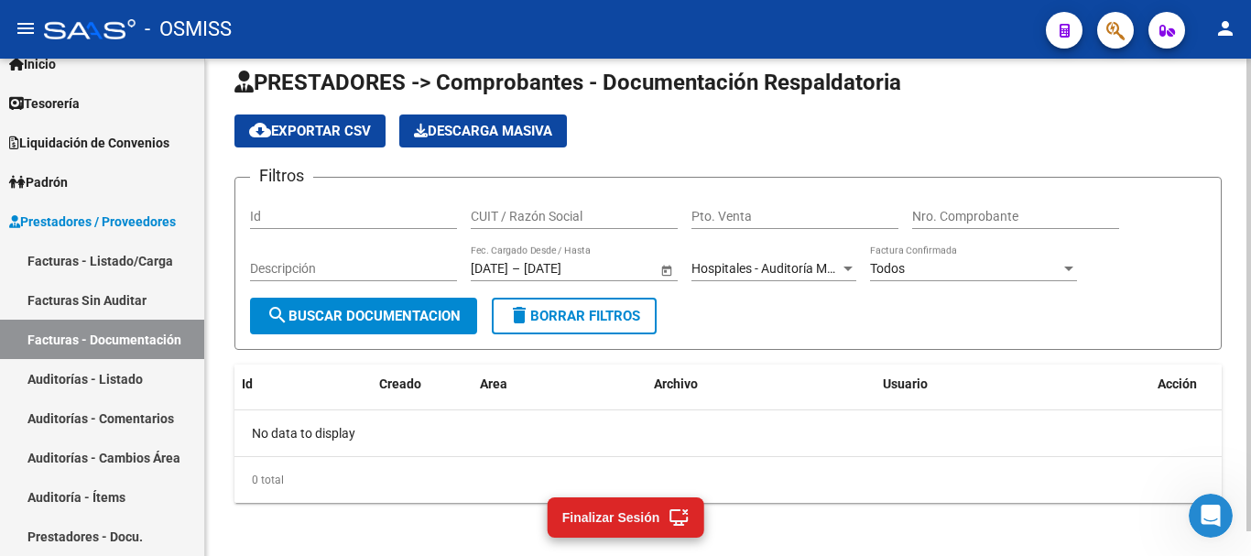
scroll to position [26, 0]
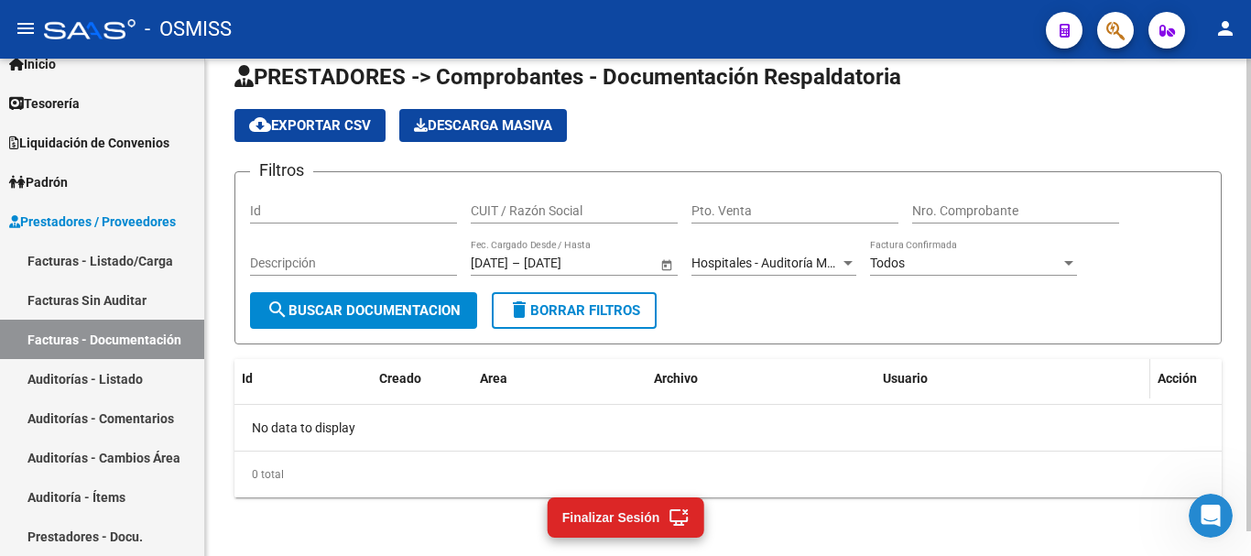
click at [887, 385] on span "Usuario" at bounding box center [905, 378] width 45 height 15
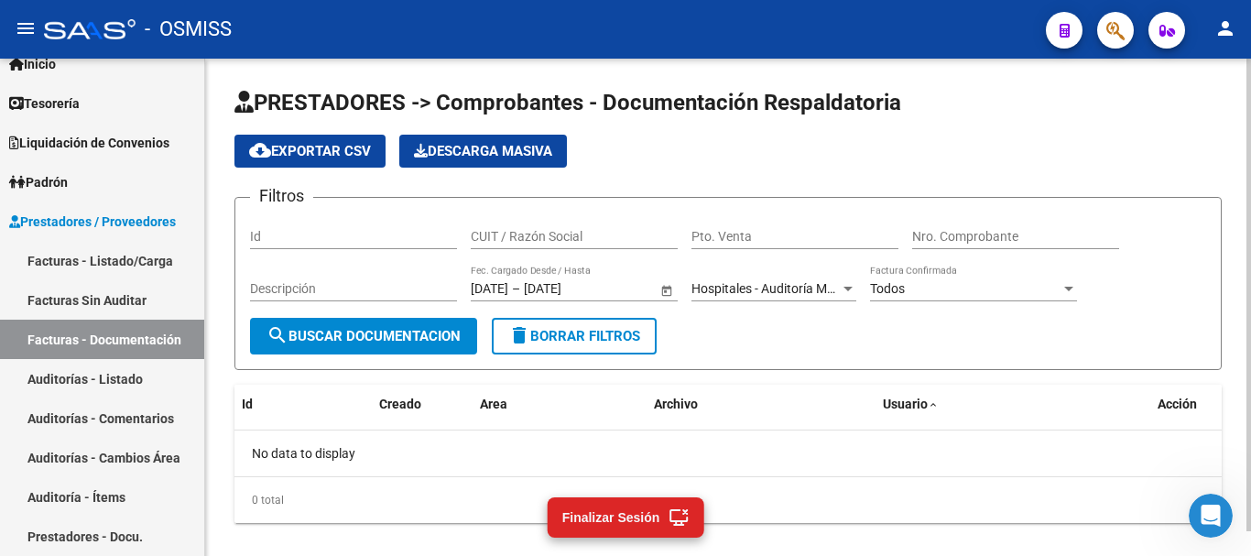
click at [729, 320] on form "Filtros Id CUIT / Razón Social Pto. Venta Nro. Comprobante Descripción [DATE] […" at bounding box center [729, 283] width 988 height 173
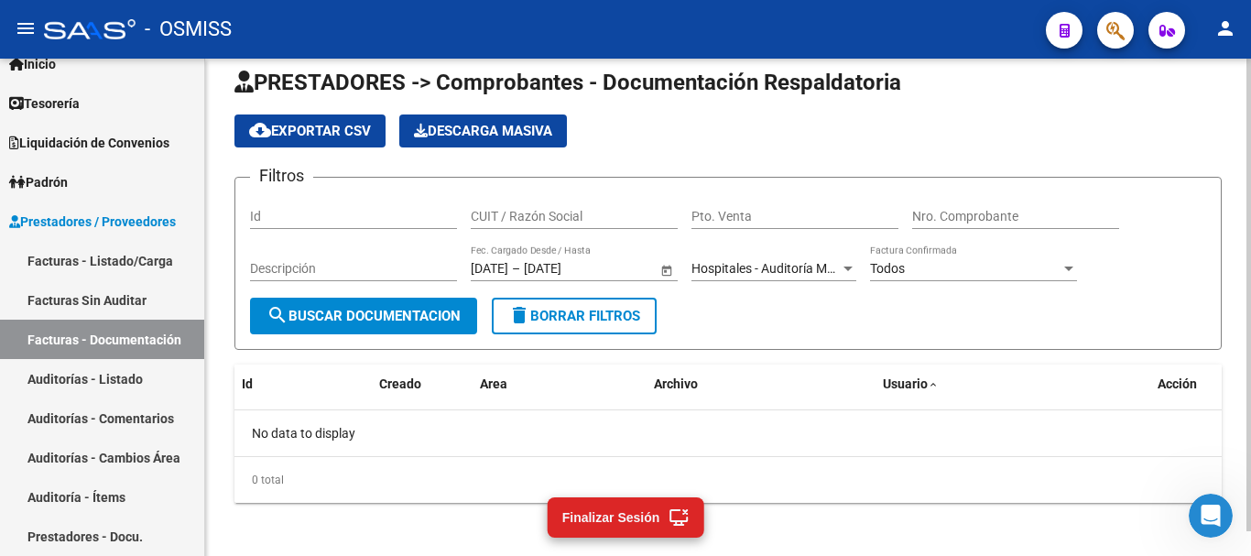
scroll to position [26, 0]
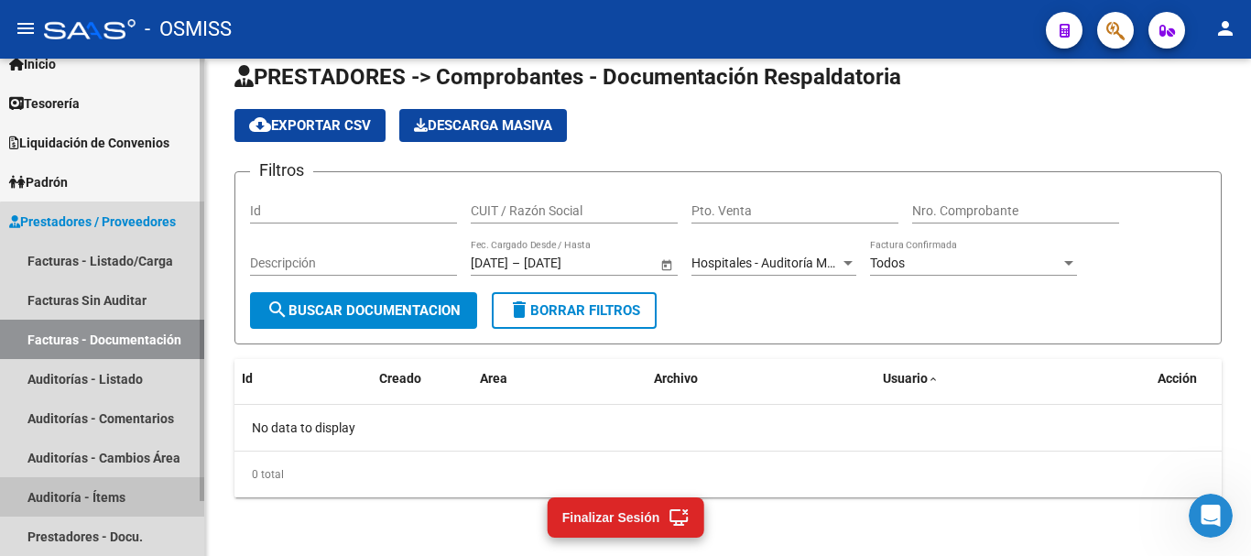
click at [105, 508] on link "Auditoría - Ítems" at bounding box center [102, 496] width 204 height 39
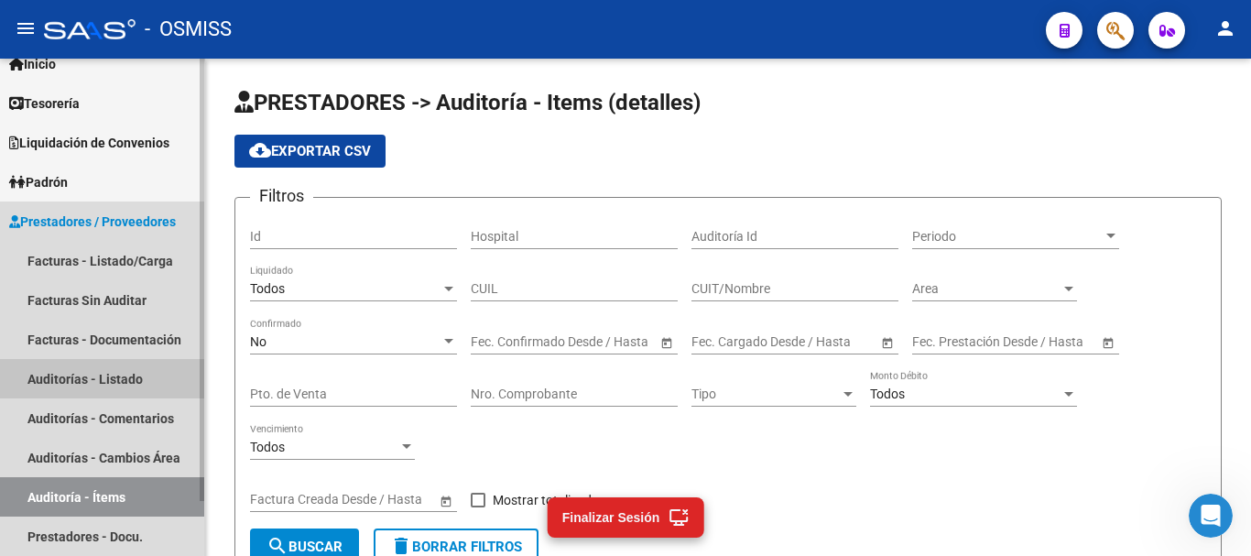
click at [87, 370] on link "Auditorías - Listado" at bounding box center [102, 378] width 204 height 39
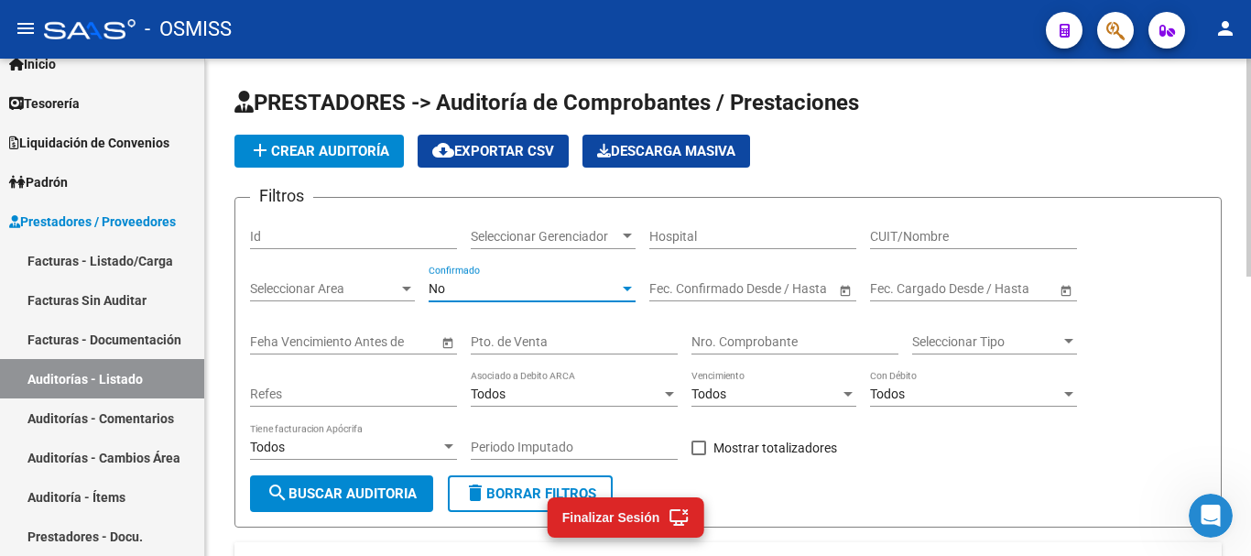
click at [448, 291] on div "No" at bounding box center [524, 289] width 191 height 16
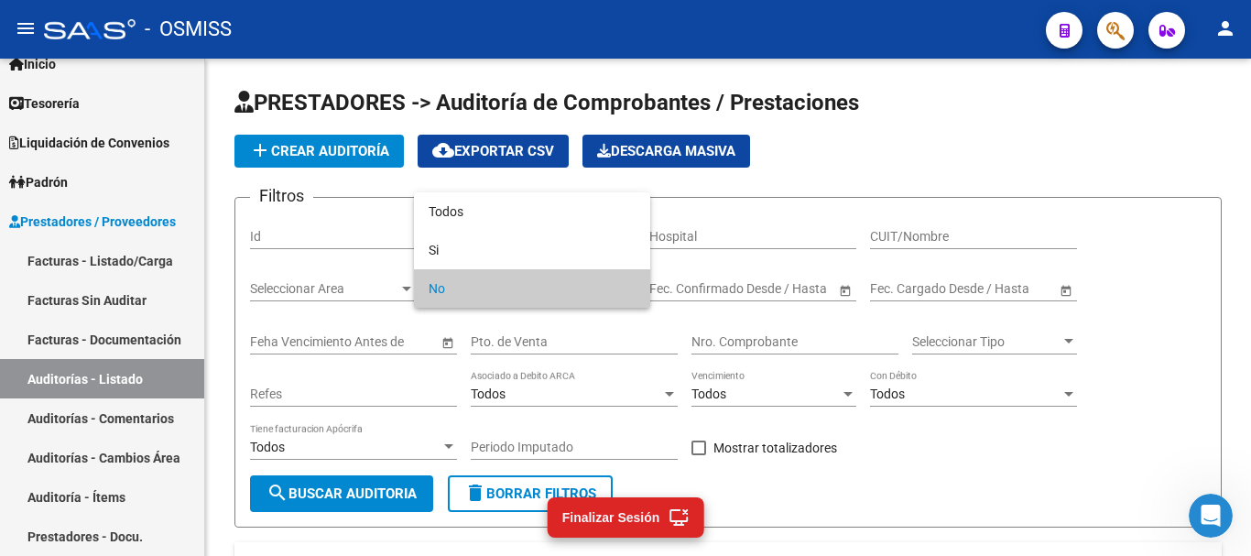
click at [804, 278] on div at bounding box center [625, 278] width 1251 height 556
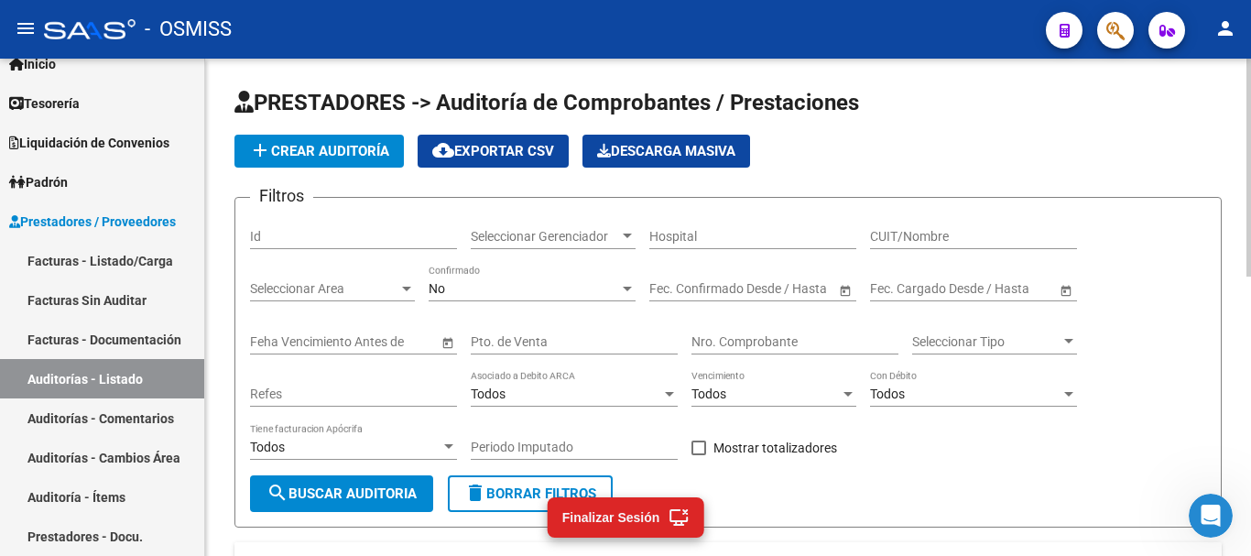
click at [568, 291] on div "No" at bounding box center [524, 289] width 191 height 16
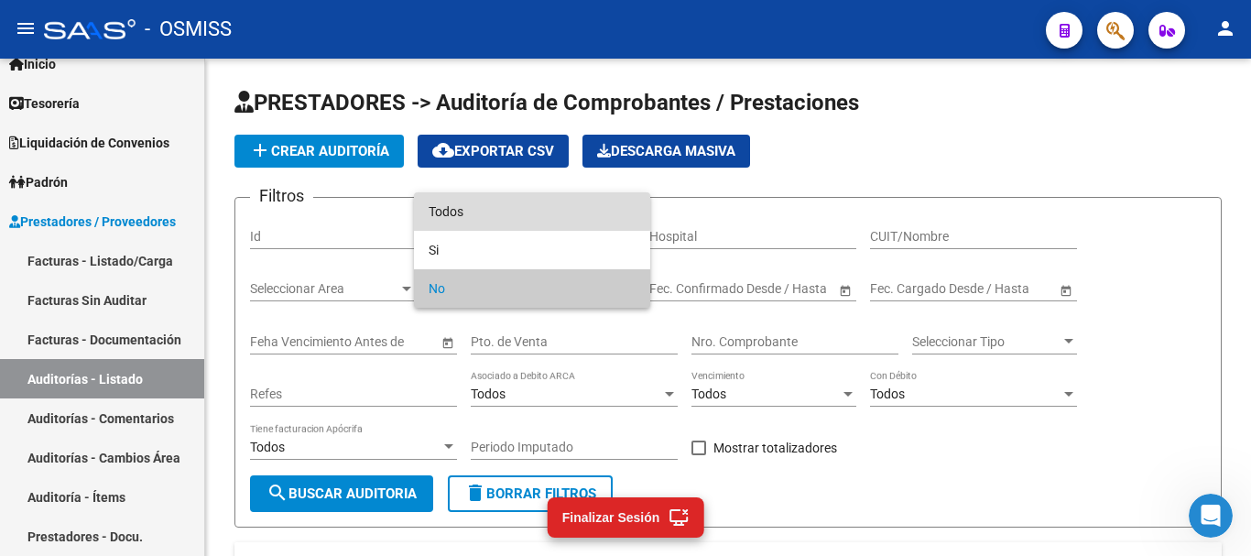
click at [477, 204] on span "Todos" at bounding box center [532, 211] width 207 height 38
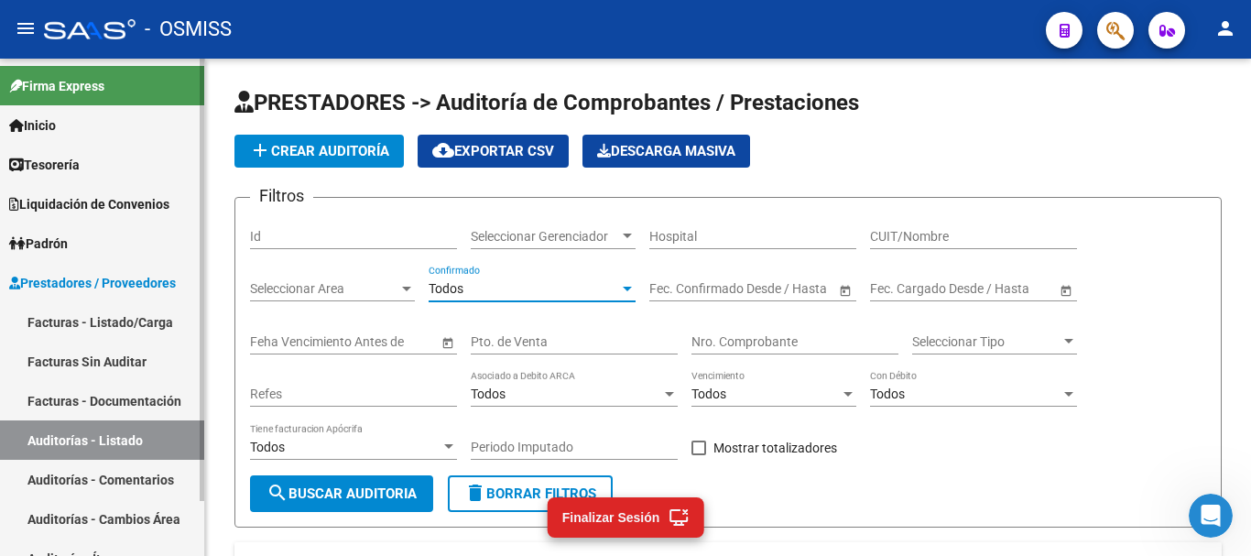
scroll to position [61, 0]
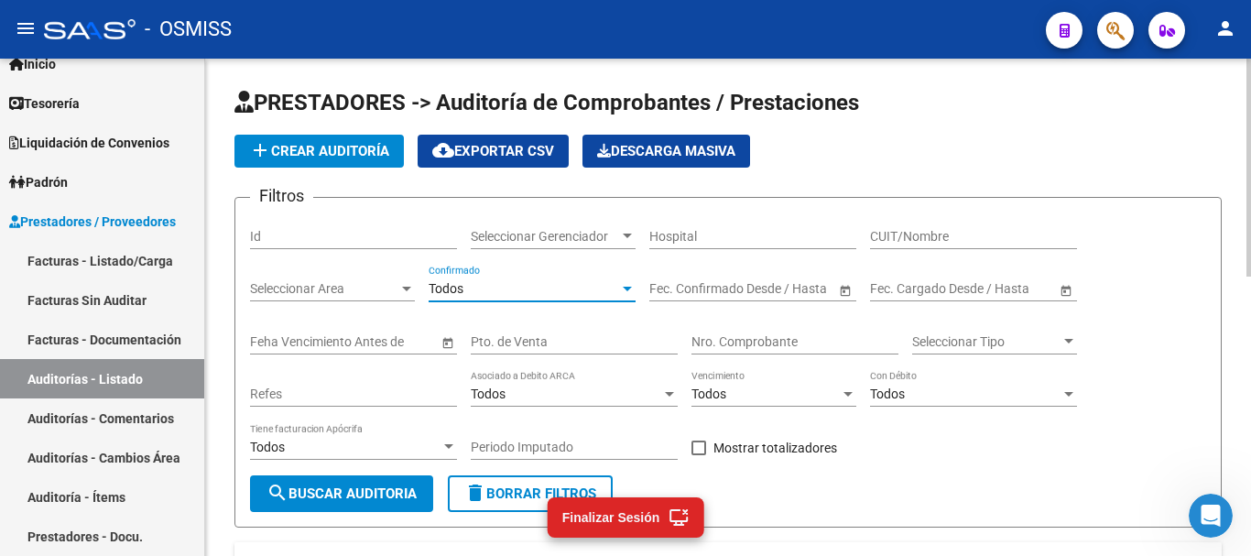
click at [621, 234] on div at bounding box center [627, 236] width 16 height 15
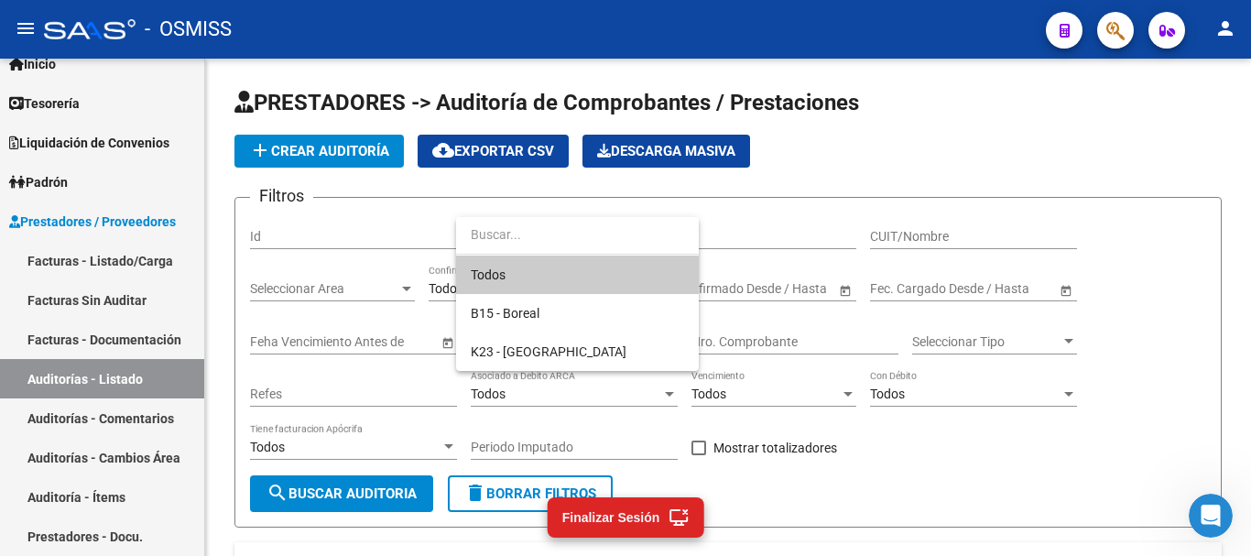
click at [124, 330] on div at bounding box center [625, 278] width 1251 height 556
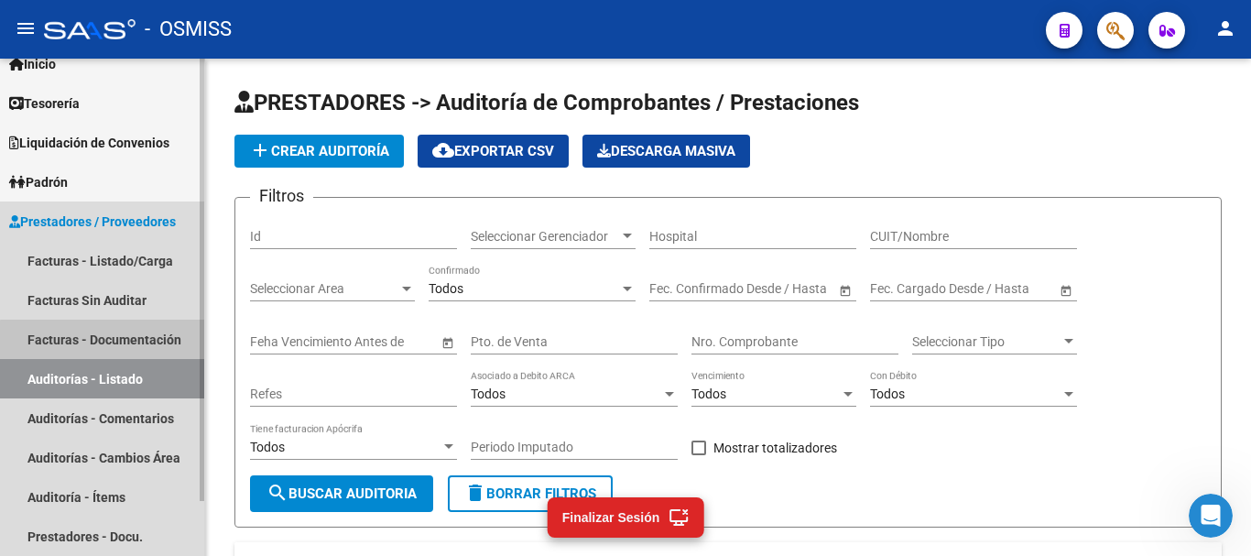
click at [117, 341] on link "Facturas - Documentación" at bounding box center [102, 339] width 204 height 39
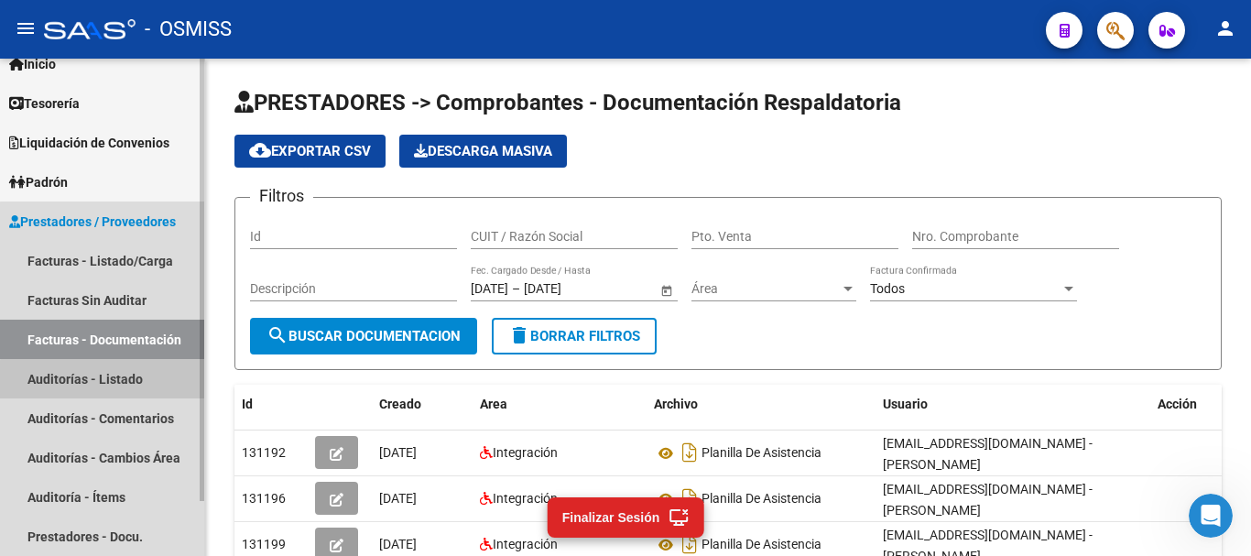
click at [103, 384] on link "Auditorías - Listado" at bounding box center [102, 378] width 204 height 39
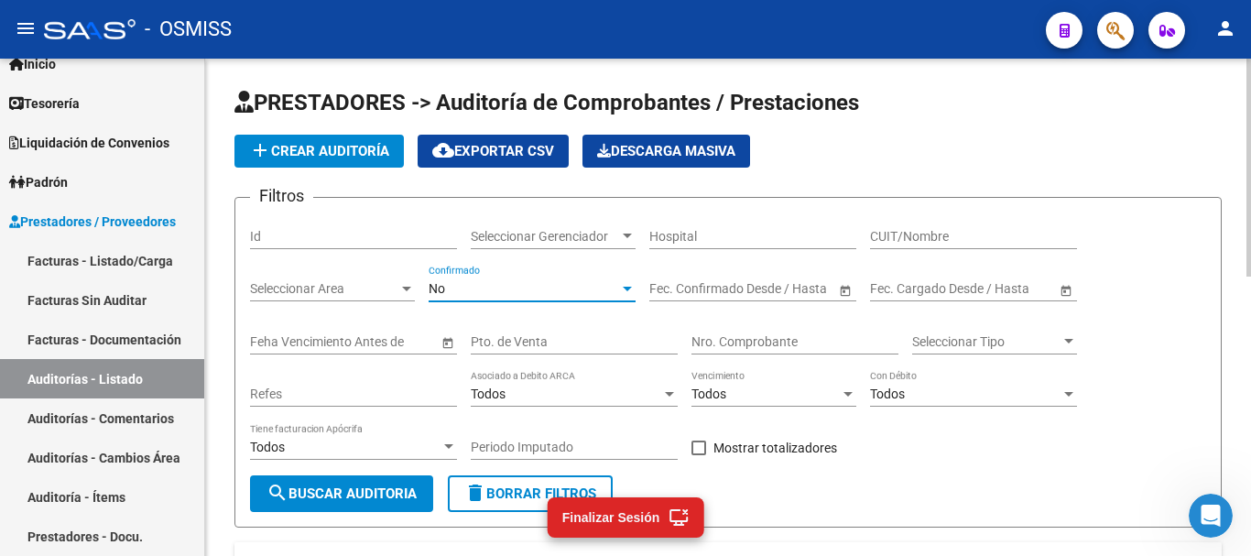
click at [531, 285] on div "No" at bounding box center [524, 289] width 191 height 16
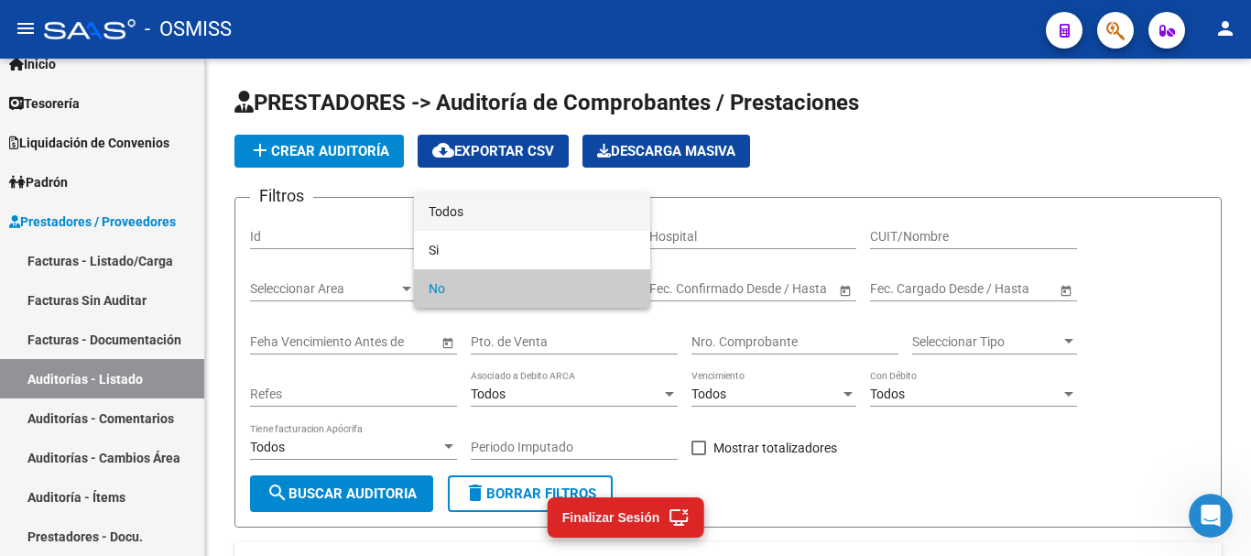
click at [442, 203] on span "Todos" at bounding box center [532, 211] width 207 height 38
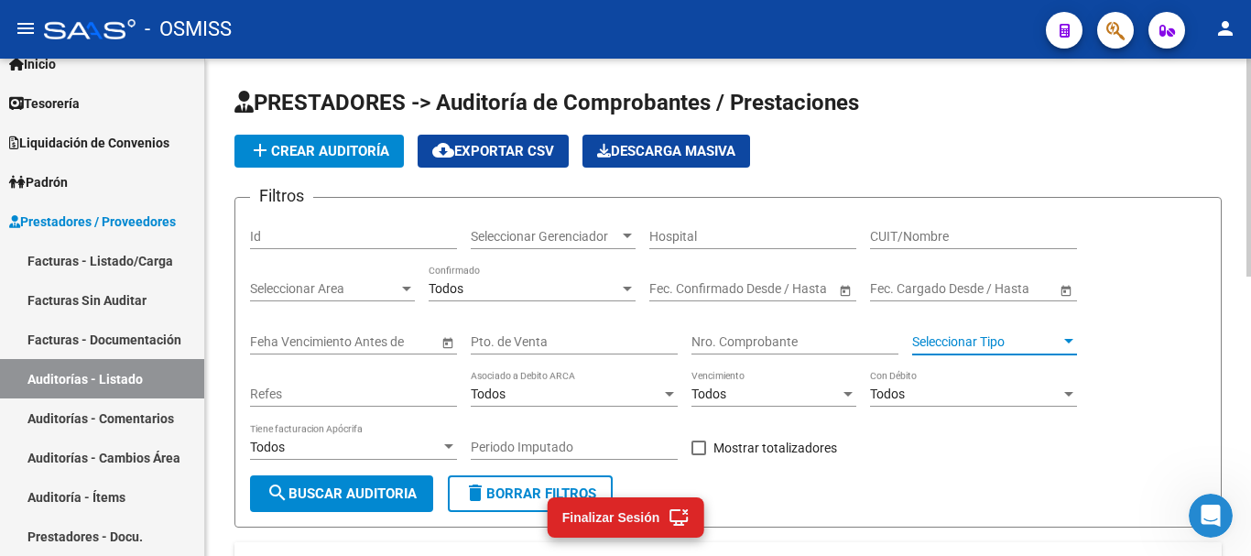
click at [1040, 335] on span "Seleccionar Tipo" at bounding box center [986, 342] width 148 height 16
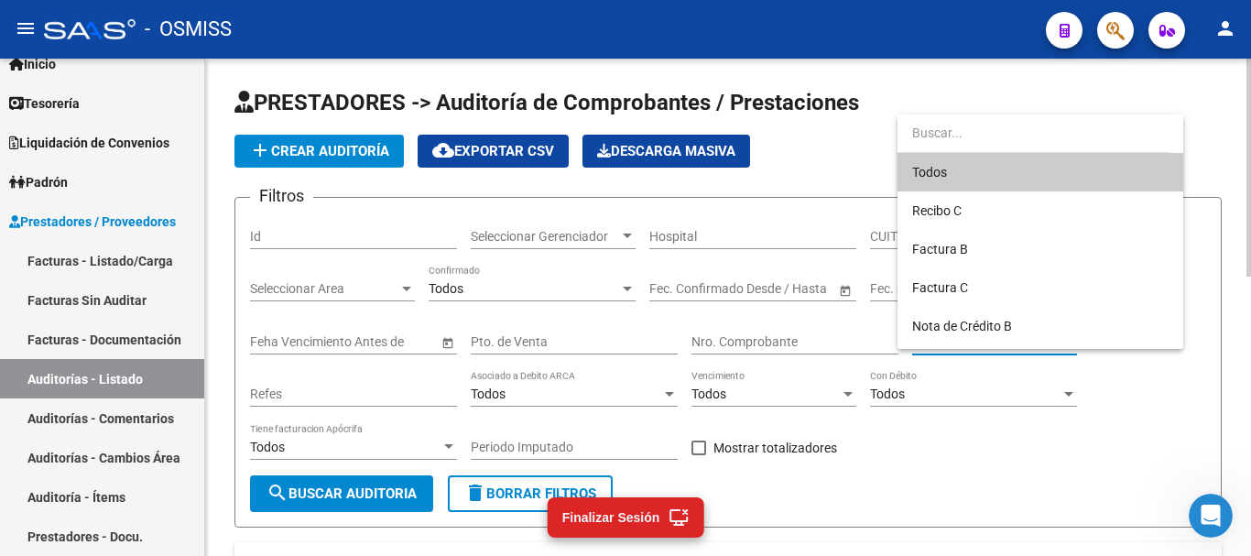
click at [825, 355] on div at bounding box center [625, 278] width 1251 height 556
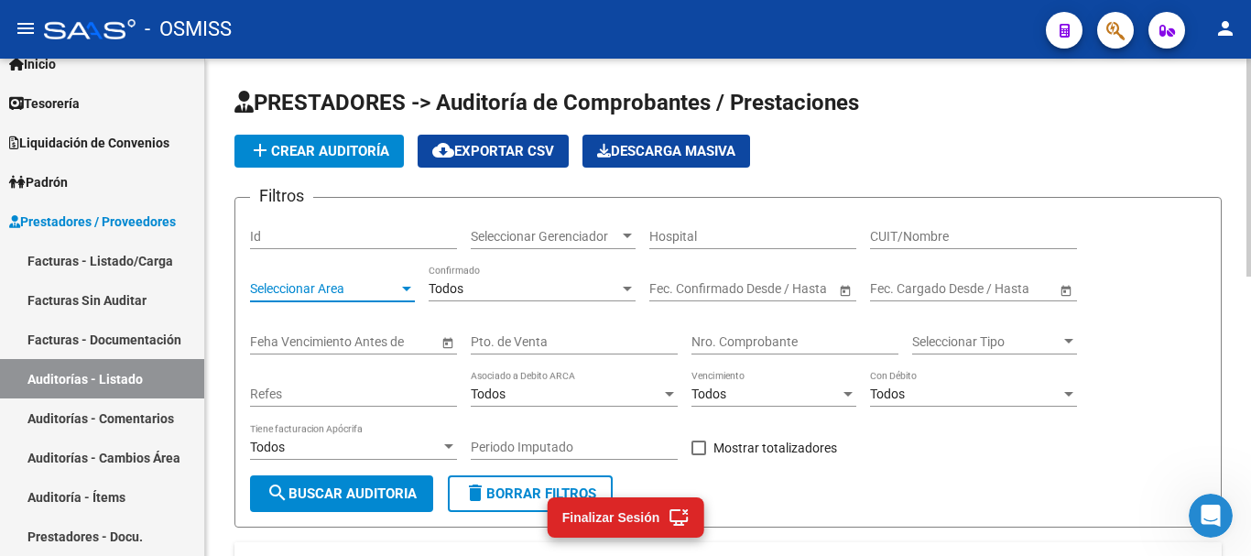
click at [387, 289] on span "Seleccionar Area" at bounding box center [324, 289] width 148 height 16
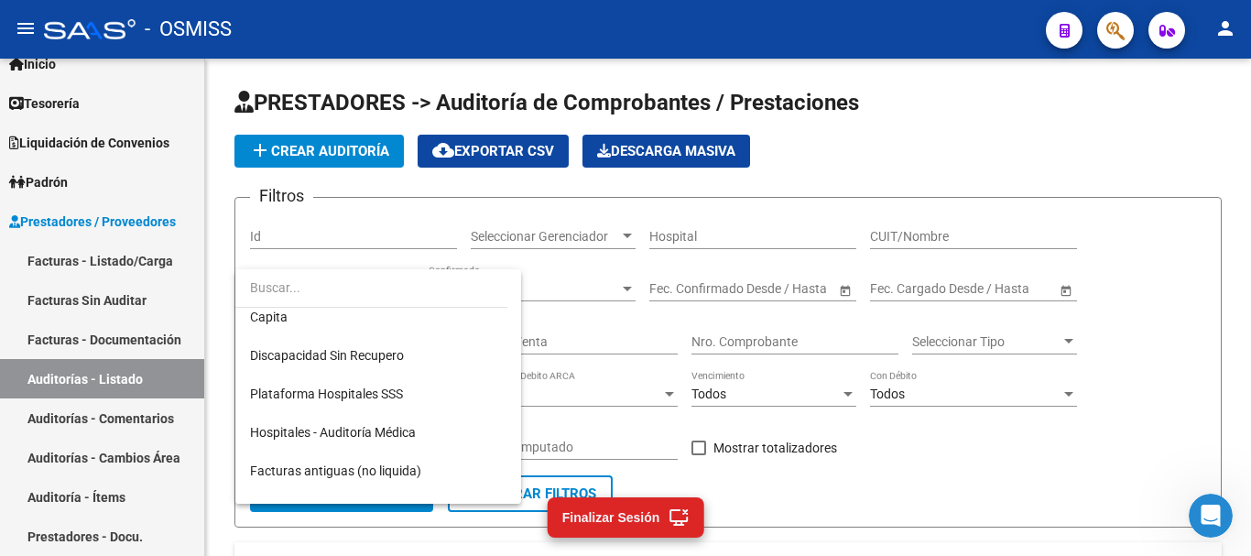
scroll to position [366, 0]
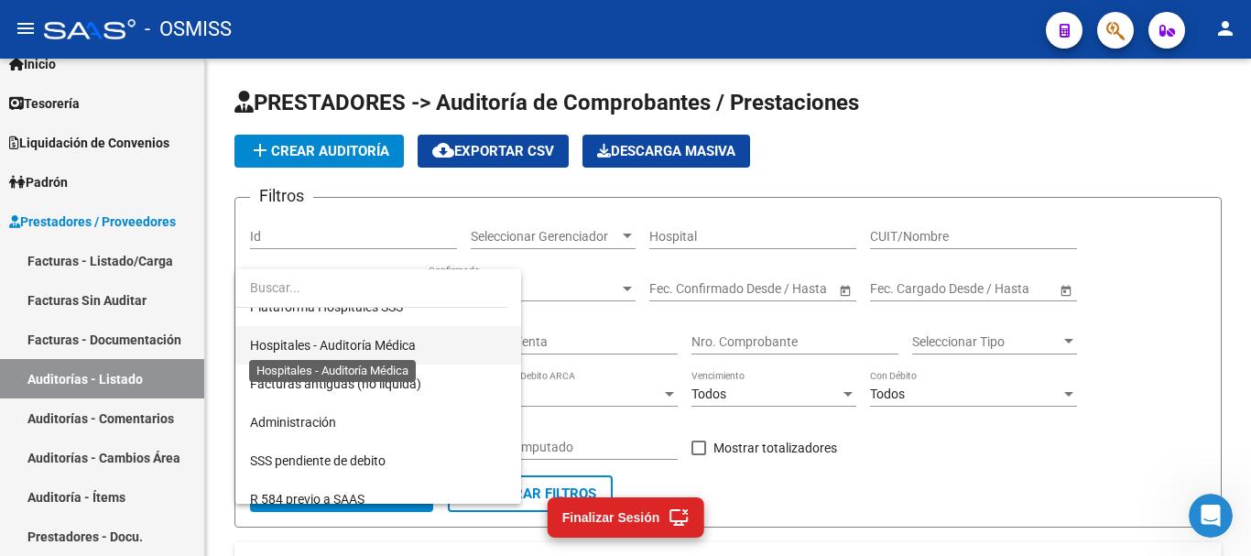
click at [352, 344] on span "Hospitales - Auditoría Médica" at bounding box center [333, 345] width 166 height 15
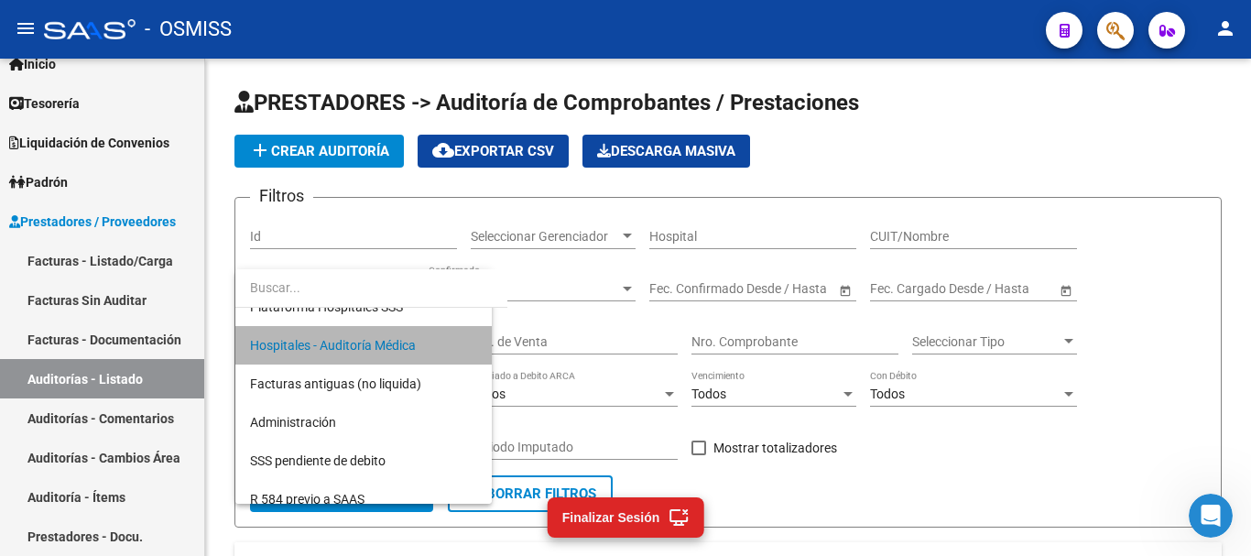
scroll to position [385, 0]
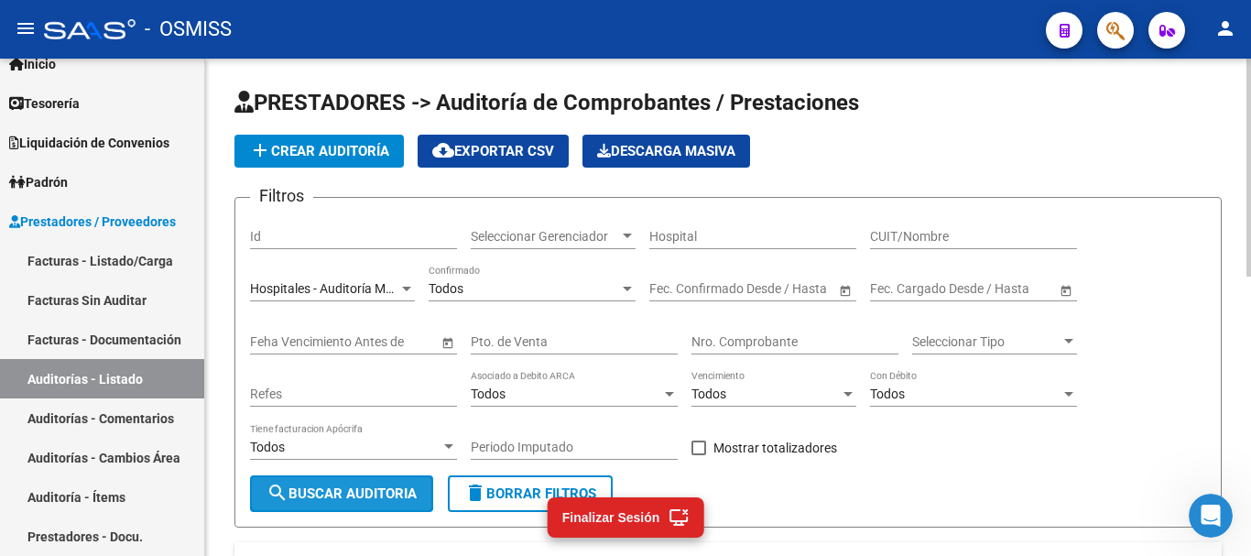
click at [331, 493] on span "search Buscar Auditoria" at bounding box center [342, 494] width 150 height 16
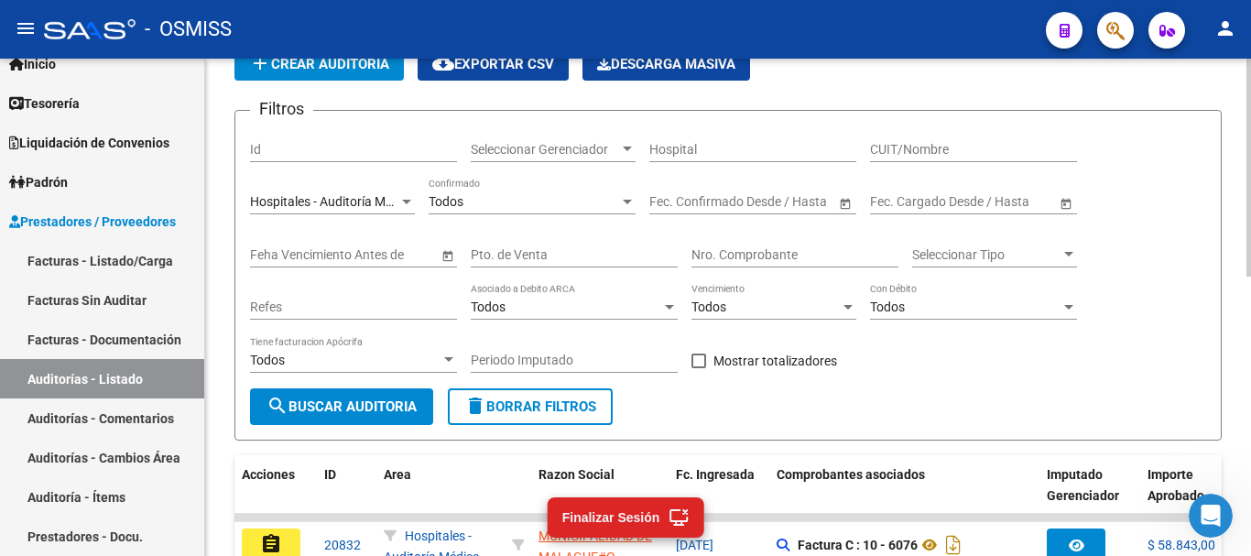
scroll to position [0, 0]
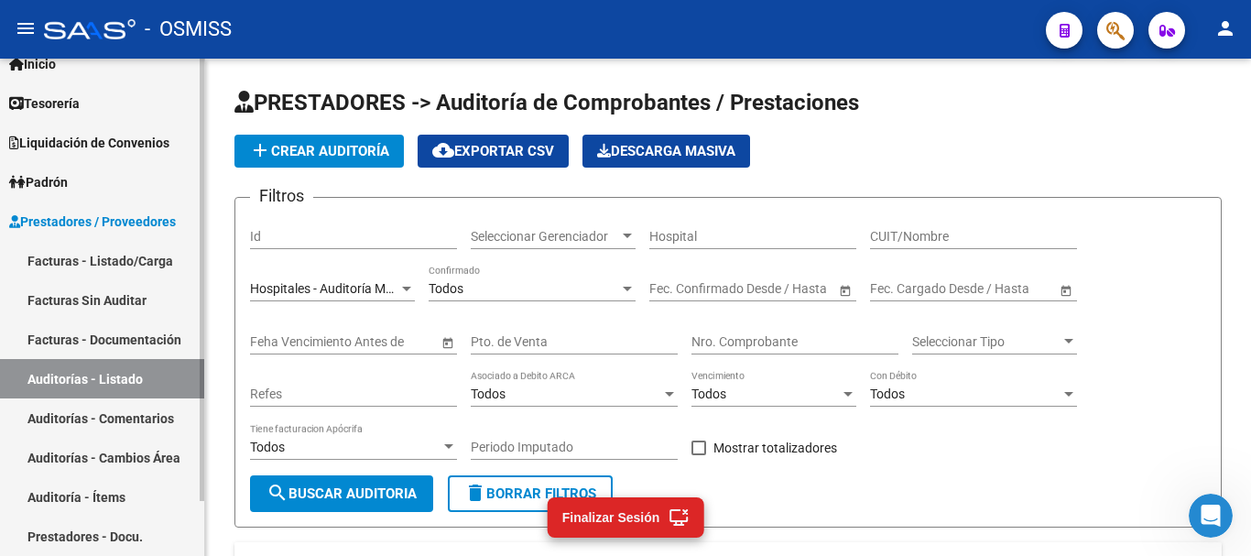
click at [69, 262] on link "Facturas - Listado/Carga" at bounding box center [102, 260] width 204 height 39
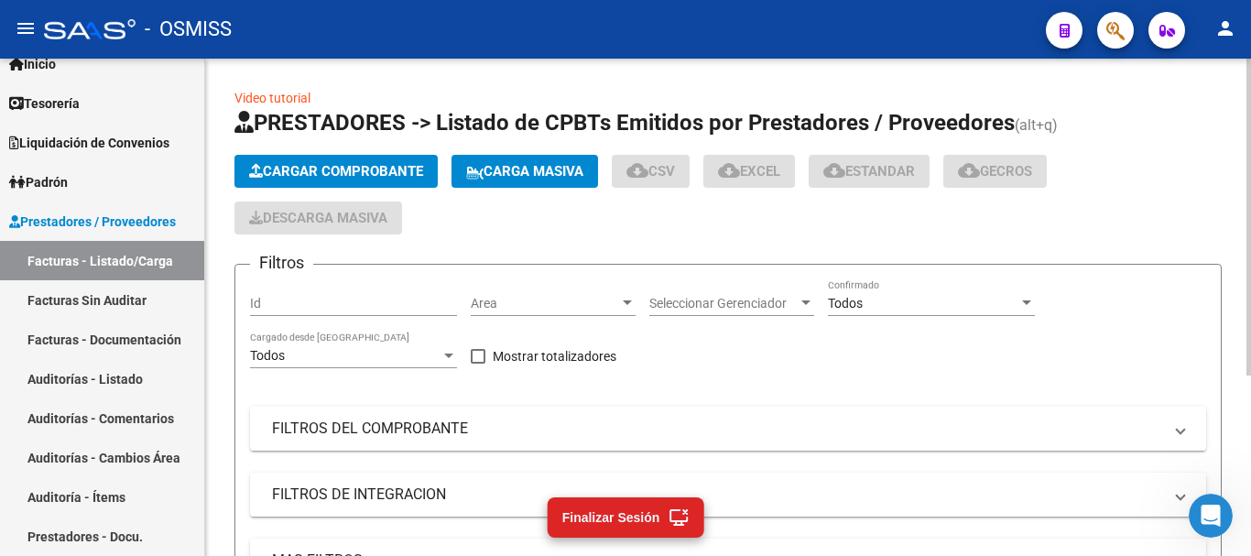
click at [545, 312] on div "Area Area" at bounding box center [553, 297] width 165 height 37
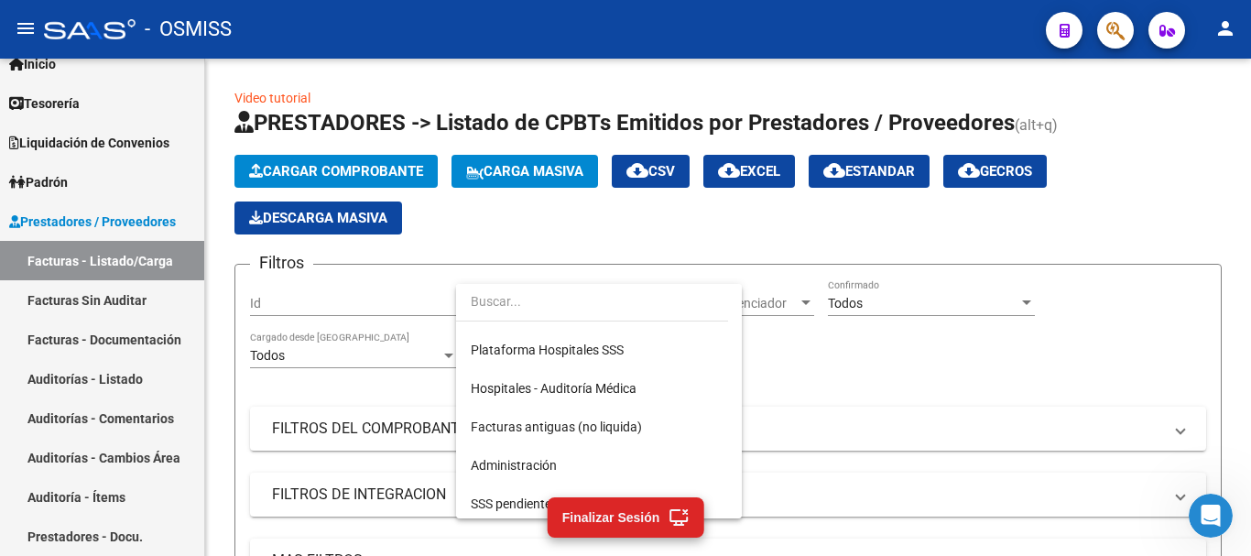
scroll to position [366, 0]
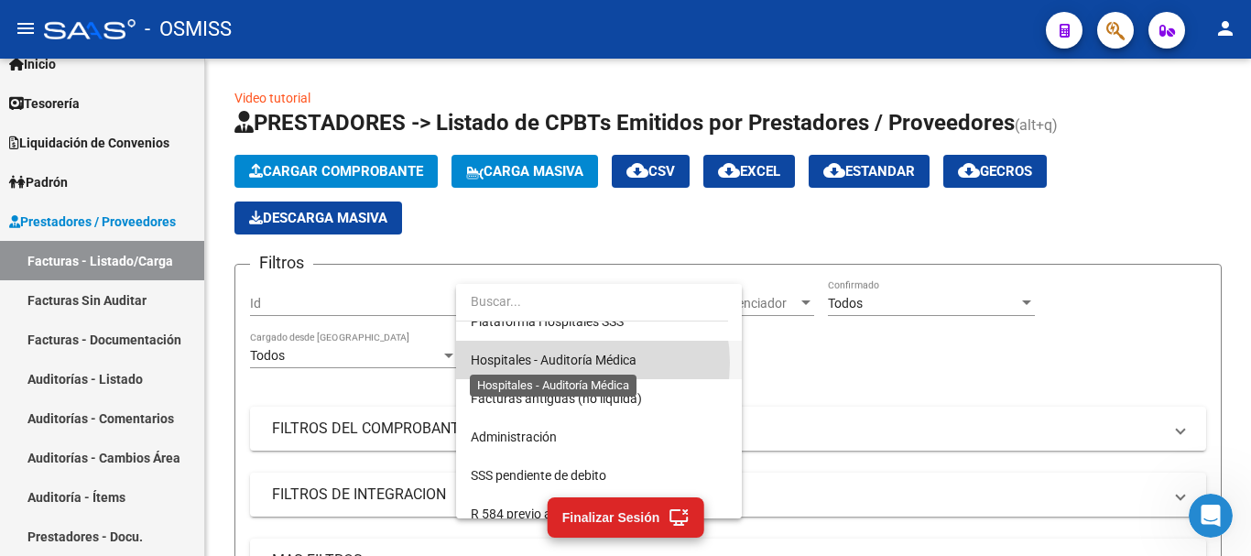
click at [572, 363] on span "Hospitales - Auditoría Médica" at bounding box center [554, 360] width 166 height 15
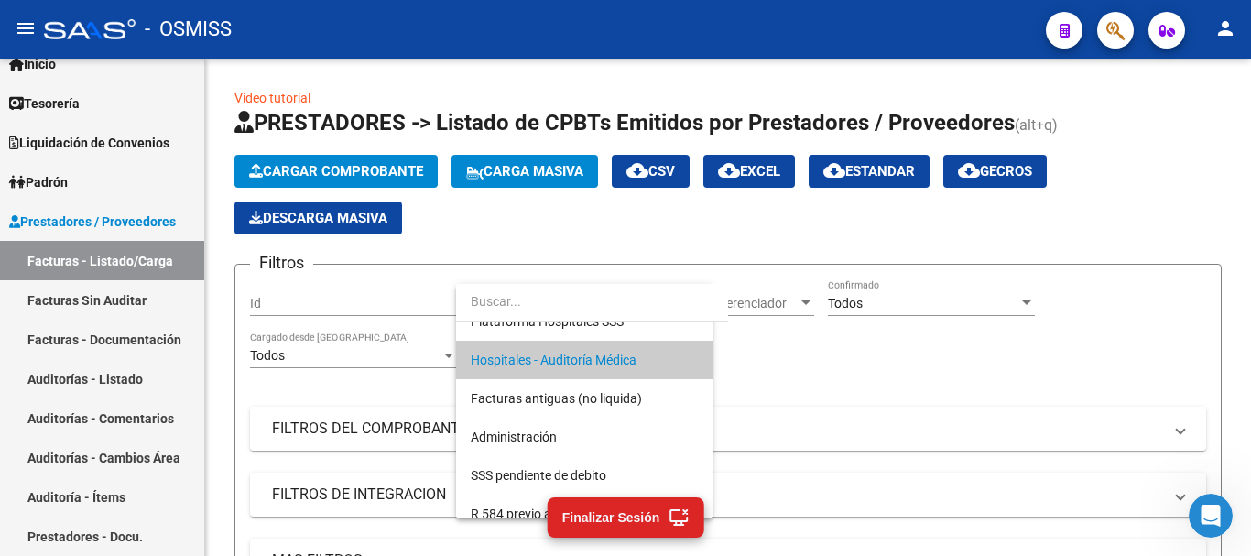
scroll to position [385, 0]
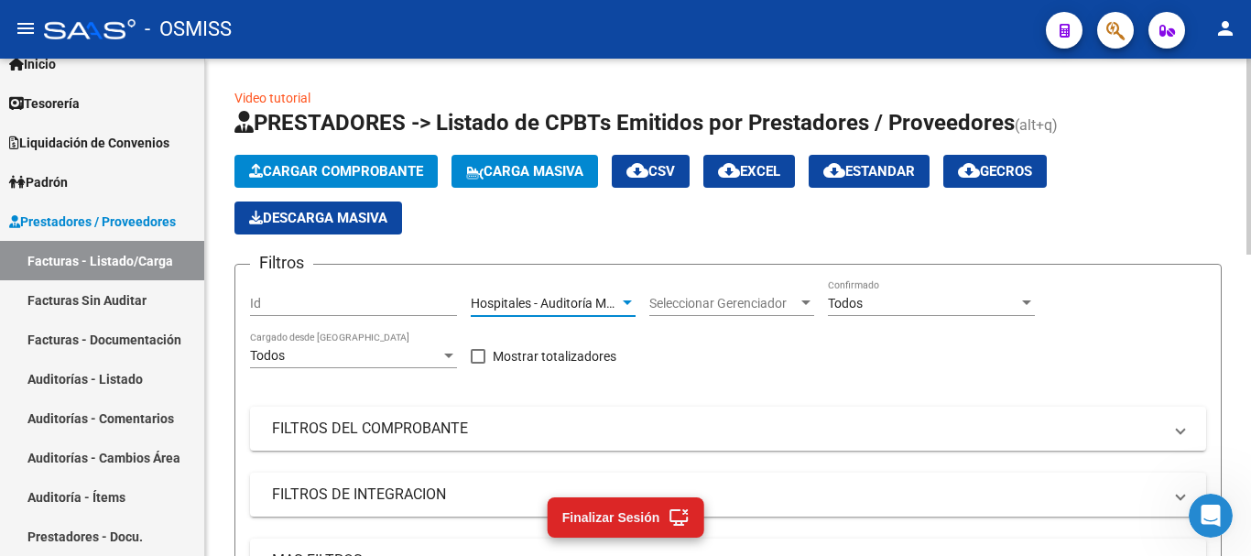
click at [926, 301] on div "Todos" at bounding box center [923, 304] width 191 height 16
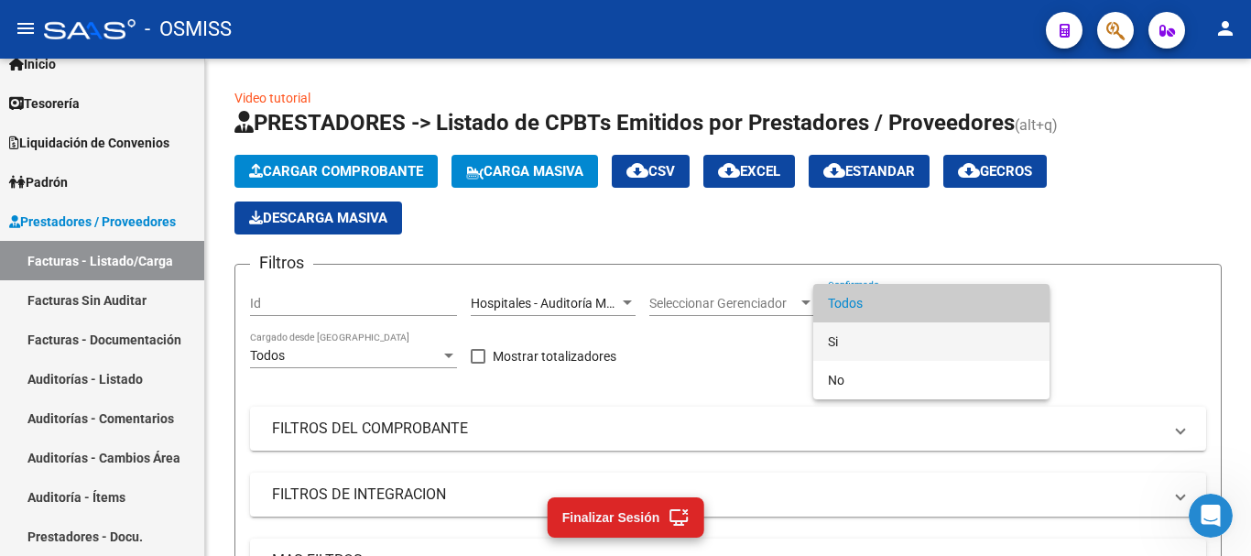
click at [838, 343] on span "Si" at bounding box center [931, 341] width 207 height 38
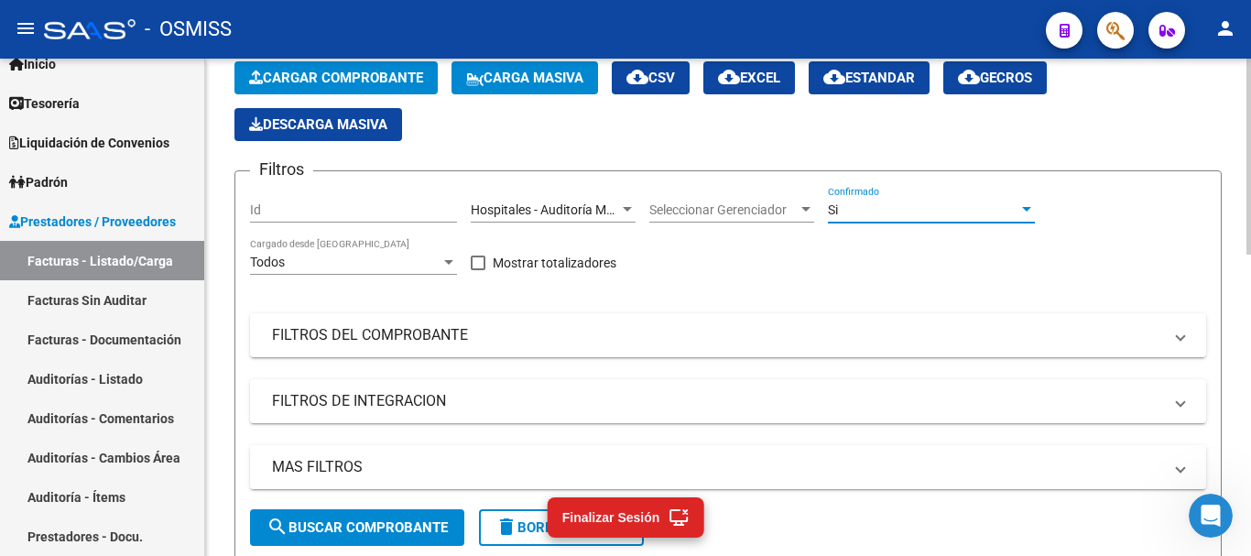
scroll to position [183, 0]
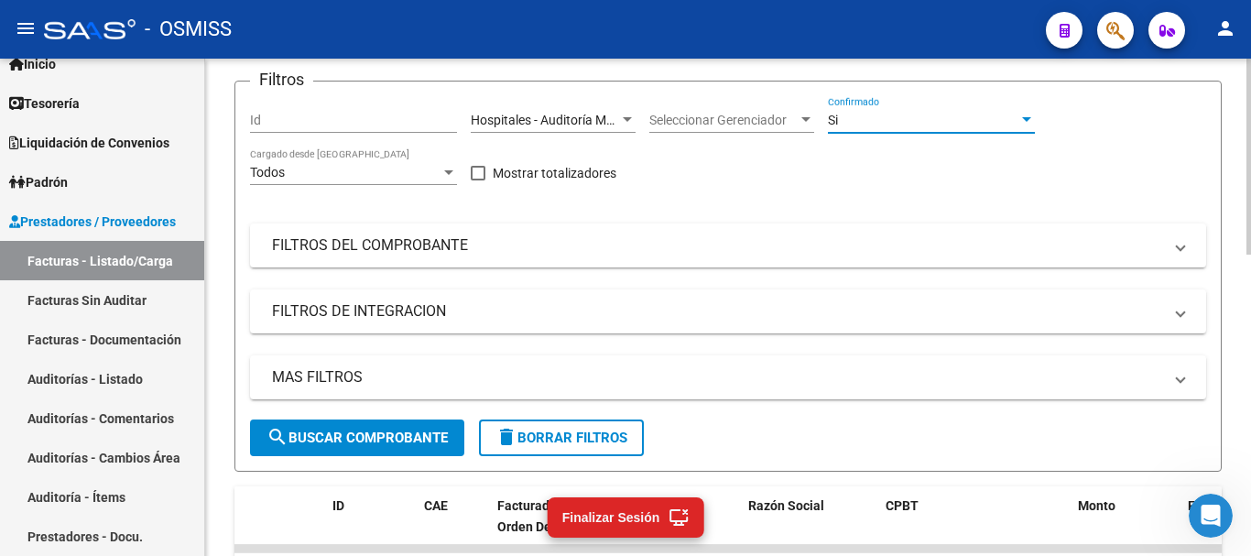
click at [368, 430] on span "search Buscar Comprobante" at bounding box center [357, 438] width 181 height 16
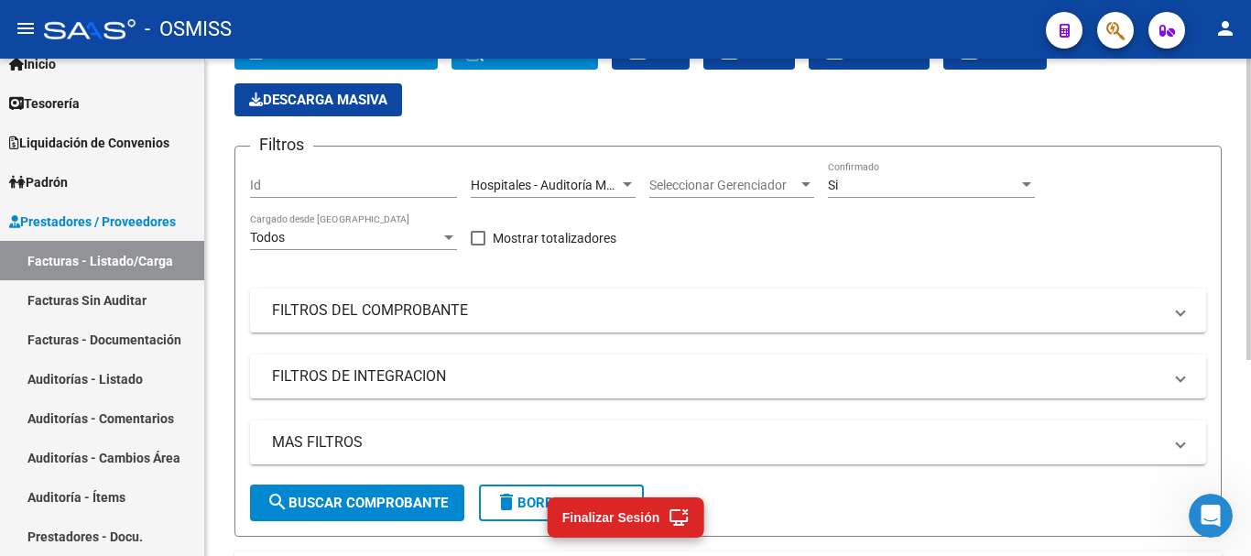
scroll to position [232, 0]
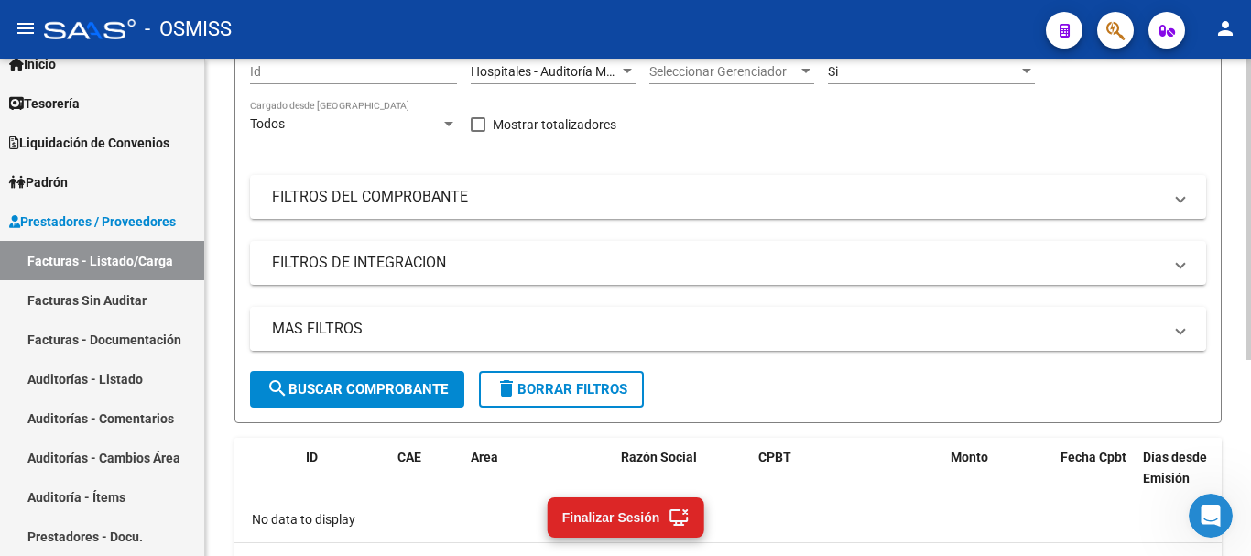
click at [1163, 325] on span "MAS FILTROS" at bounding box center [724, 329] width 905 height 20
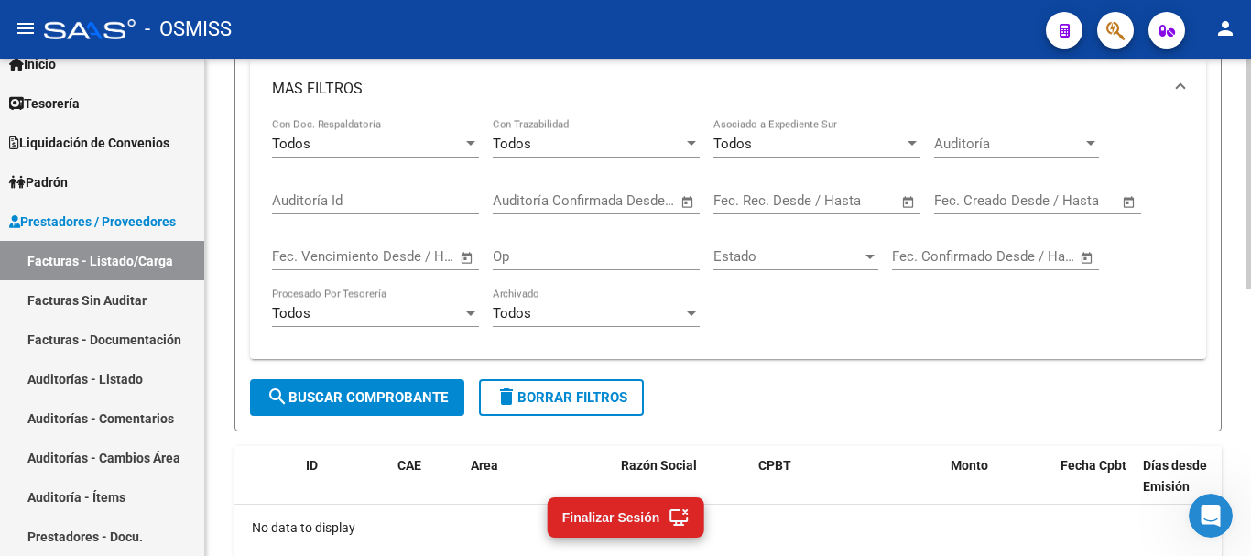
scroll to position [507, 0]
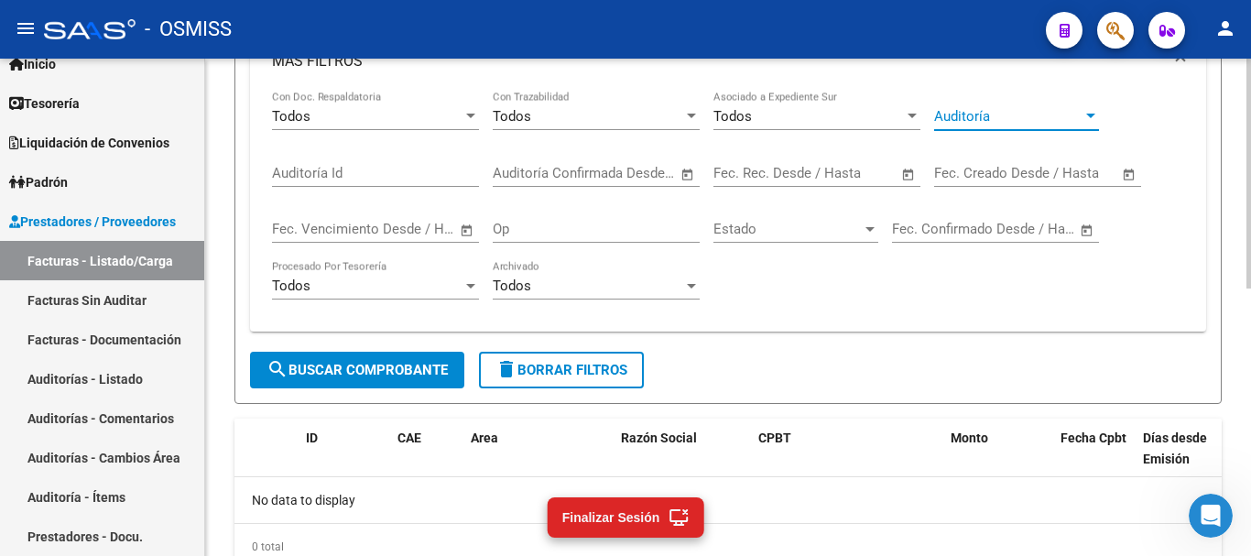
click at [1061, 121] on span "Auditoría" at bounding box center [1008, 116] width 148 height 16
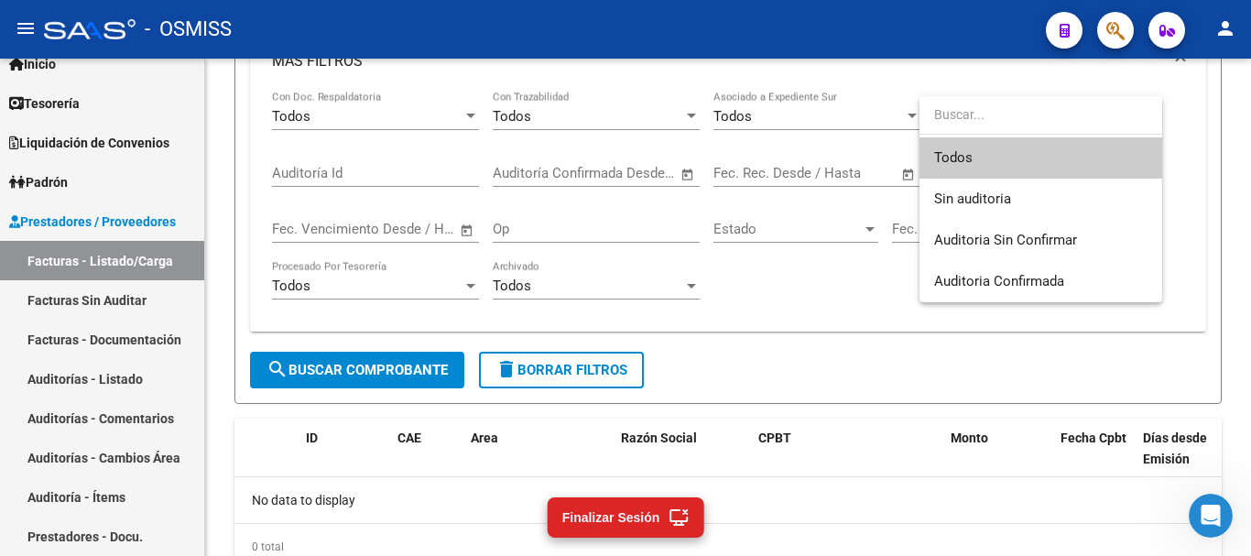
click at [989, 160] on span "Todos" at bounding box center [1040, 157] width 213 height 41
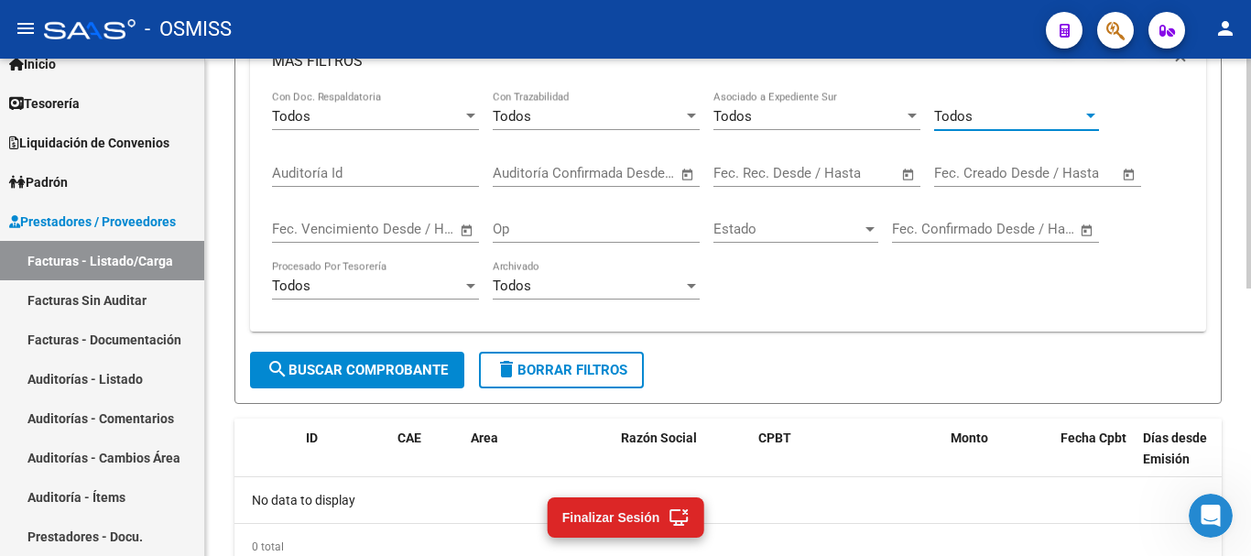
click at [355, 376] on span "search Buscar Comprobante" at bounding box center [357, 370] width 181 height 16
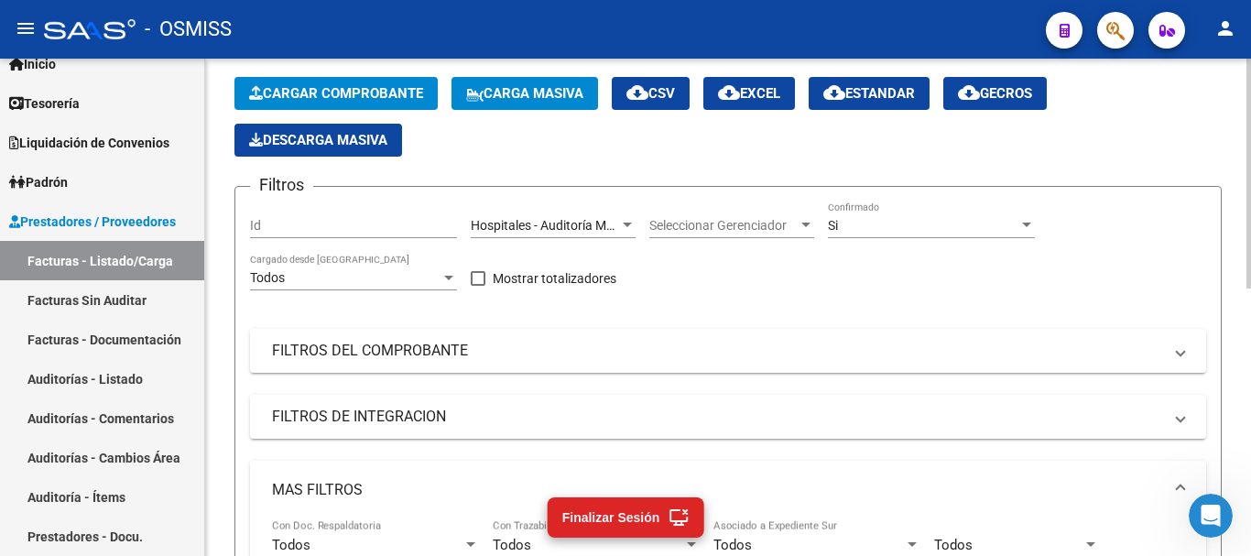
scroll to position [49, 0]
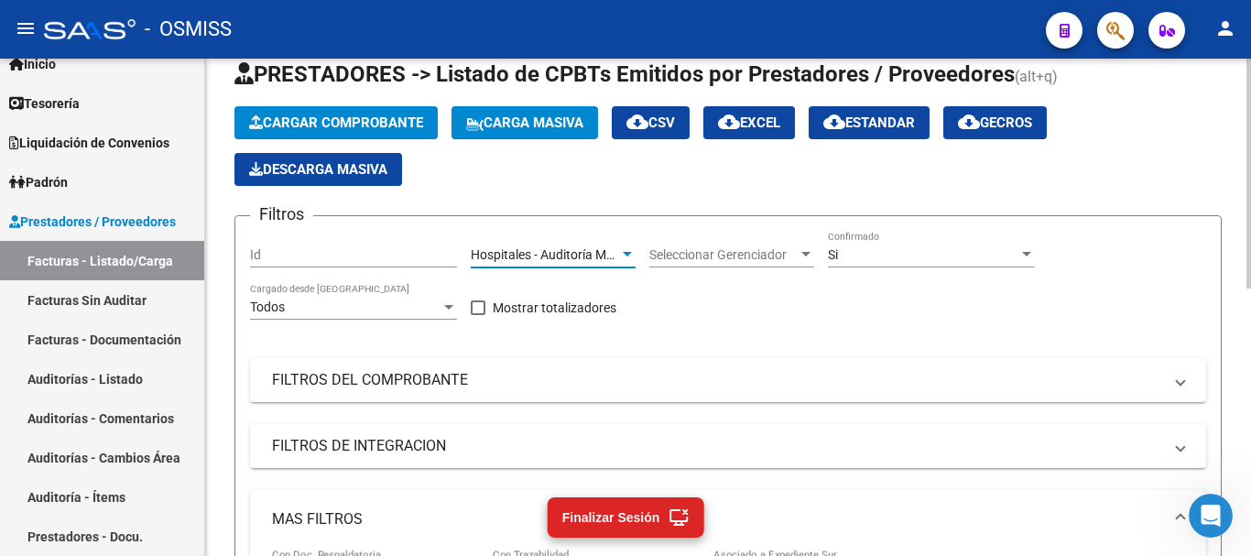
click at [616, 259] on span "Hospitales - Auditoría Médica" at bounding box center [554, 254] width 166 height 15
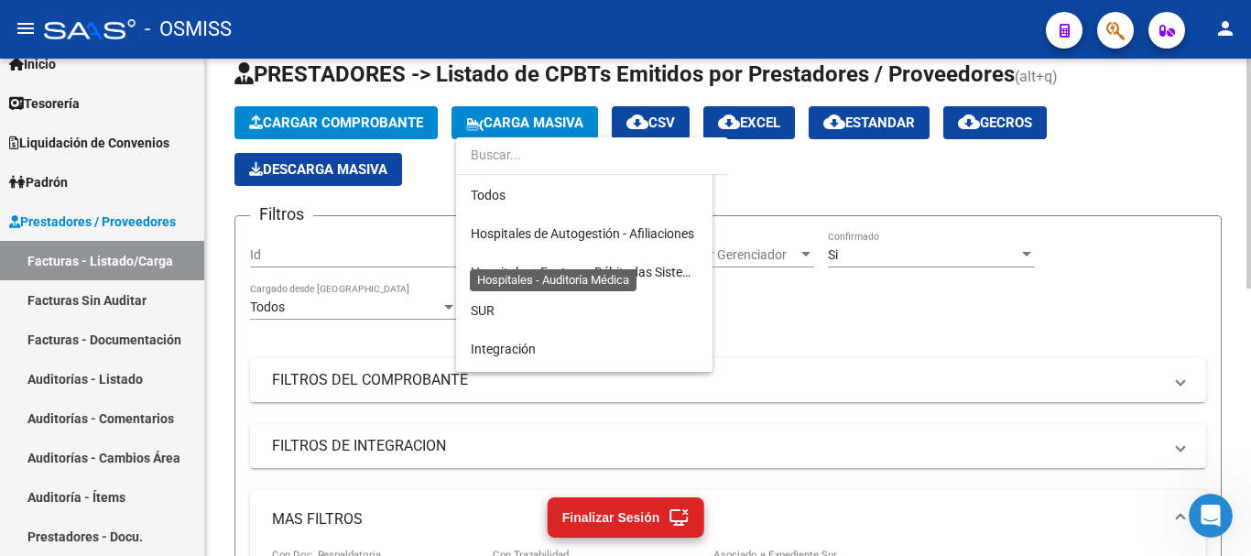
scroll to position [325, 0]
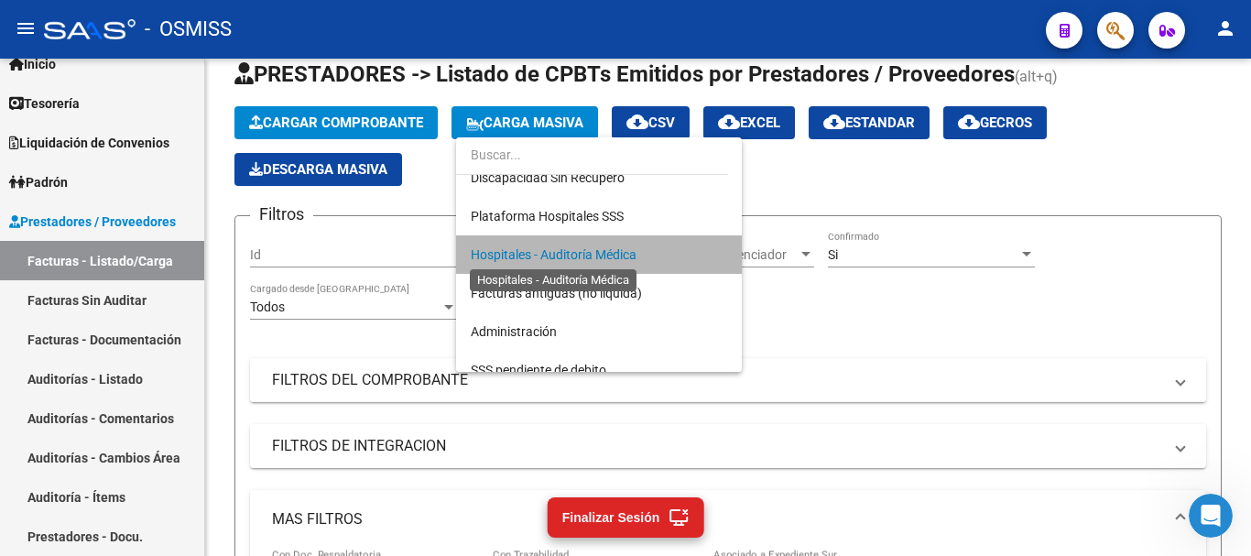
click at [617, 258] on span "Hospitales - Auditoría Médica" at bounding box center [554, 254] width 166 height 15
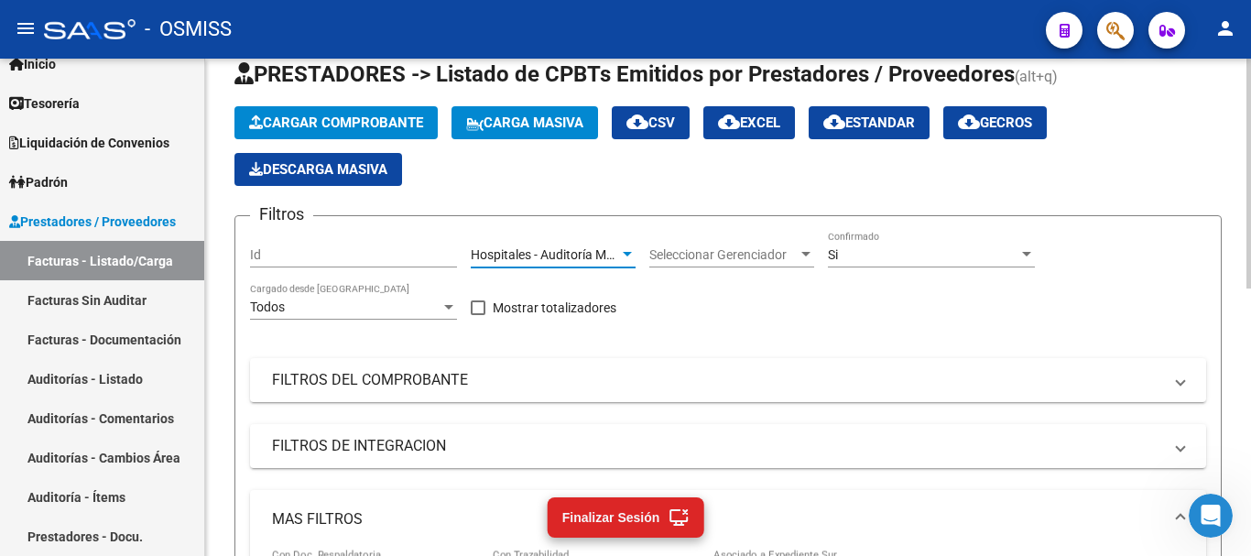
click at [931, 255] on div "Si" at bounding box center [923, 255] width 191 height 16
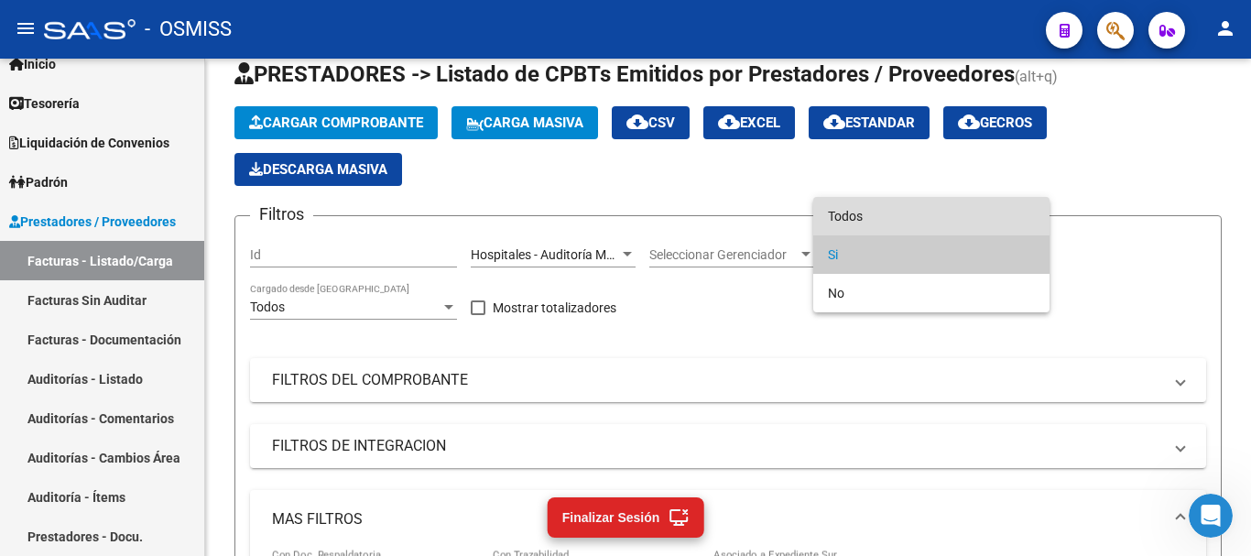
click at [906, 224] on span "Todos" at bounding box center [931, 216] width 207 height 38
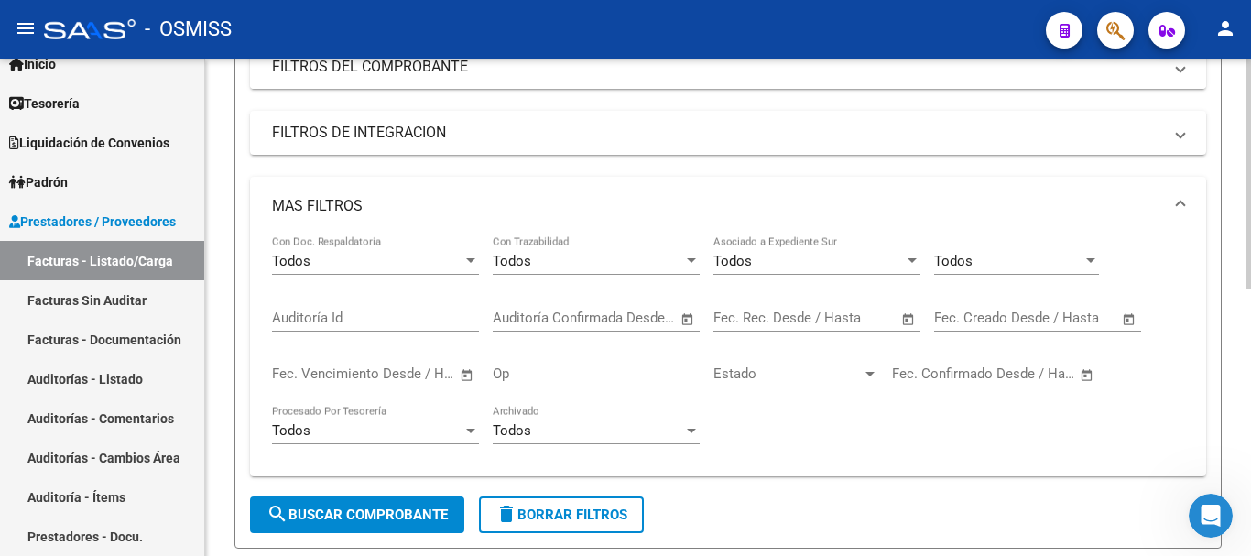
scroll to position [579, 0]
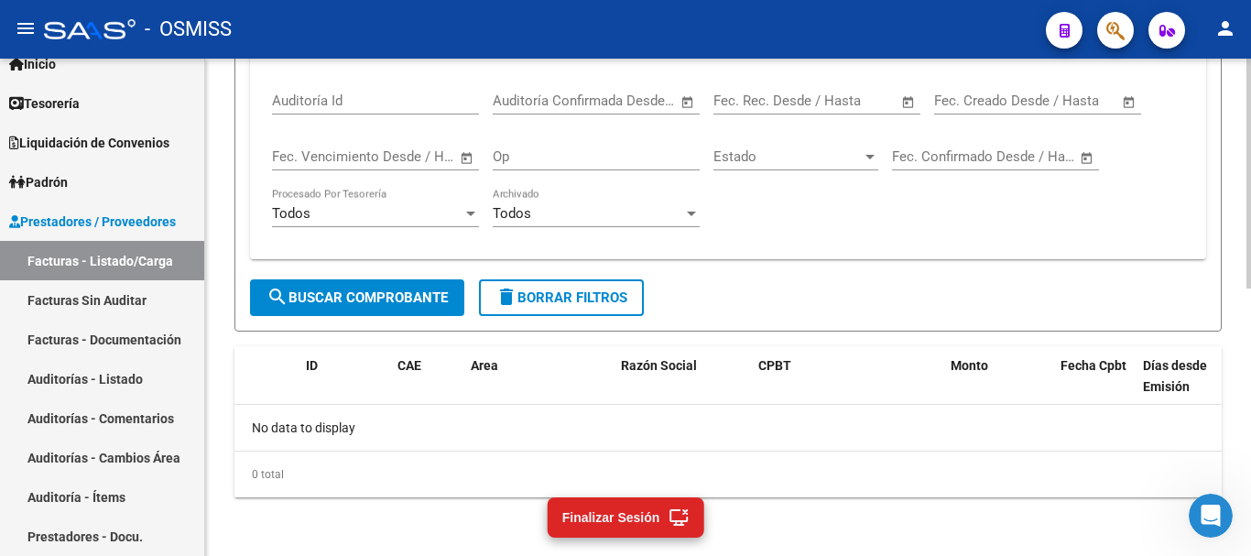
click at [344, 291] on span "search Buscar Comprobante" at bounding box center [357, 297] width 181 height 16
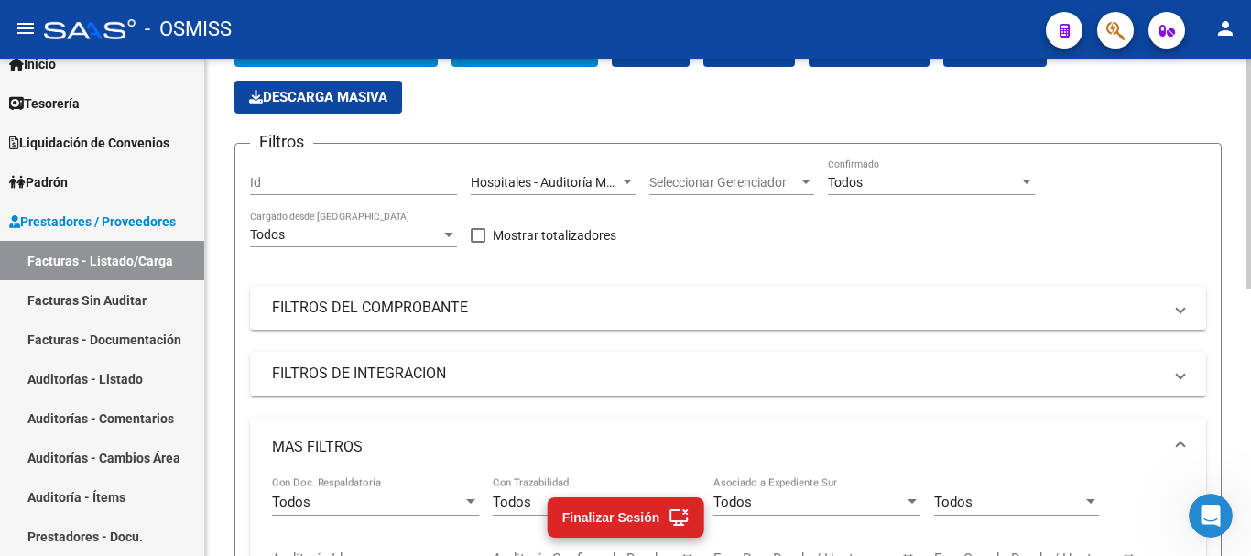
scroll to position [29, 0]
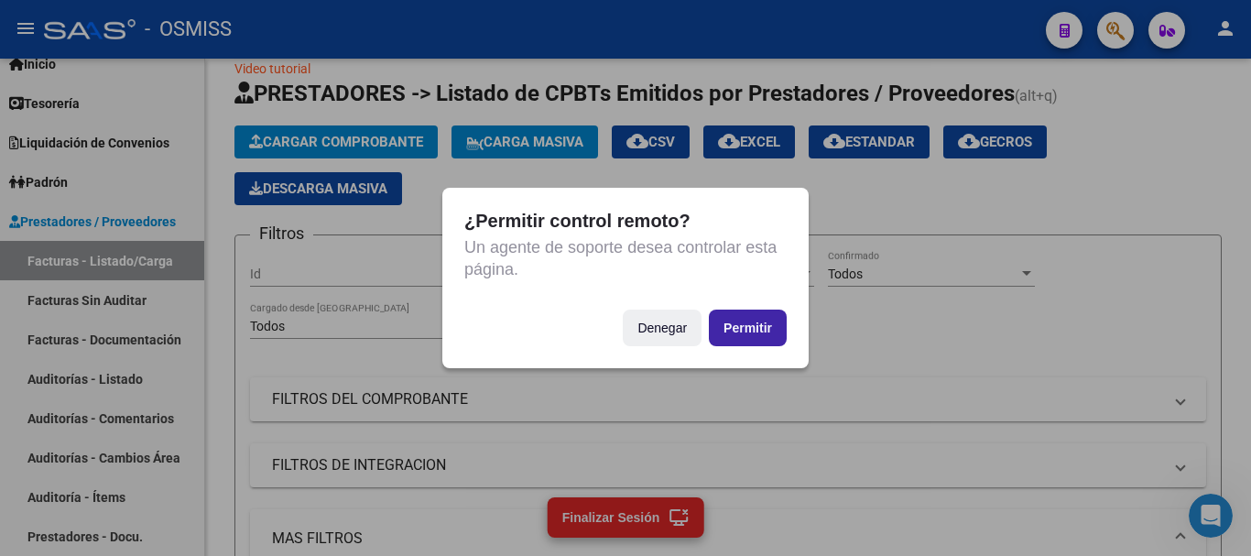
click at [756, 330] on button "Permitir" at bounding box center [748, 328] width 78 height 37
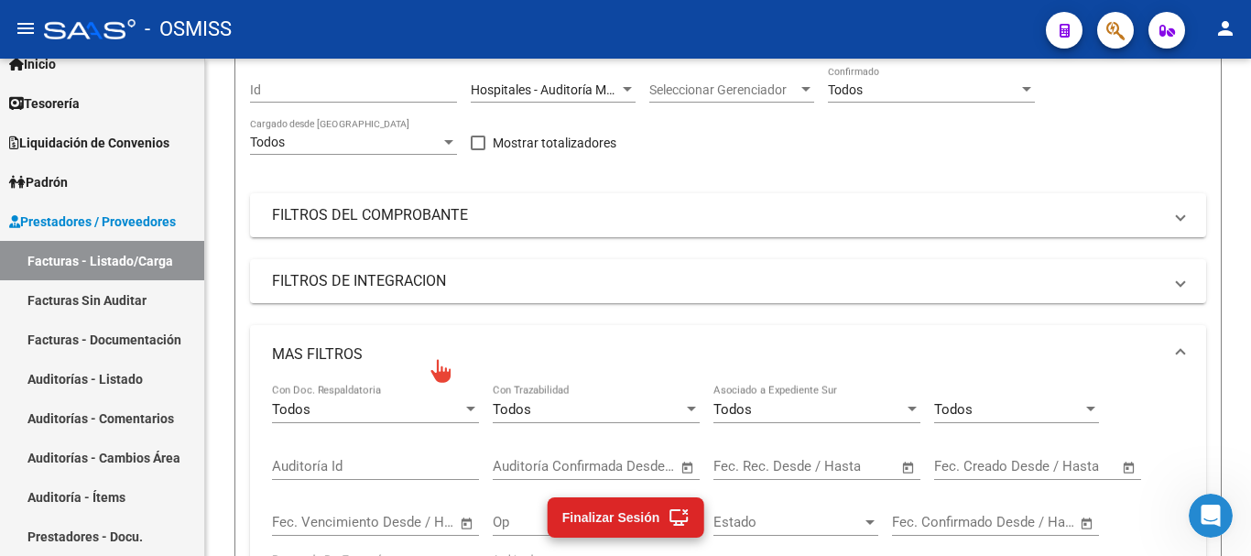
scroll to position [210, 0]
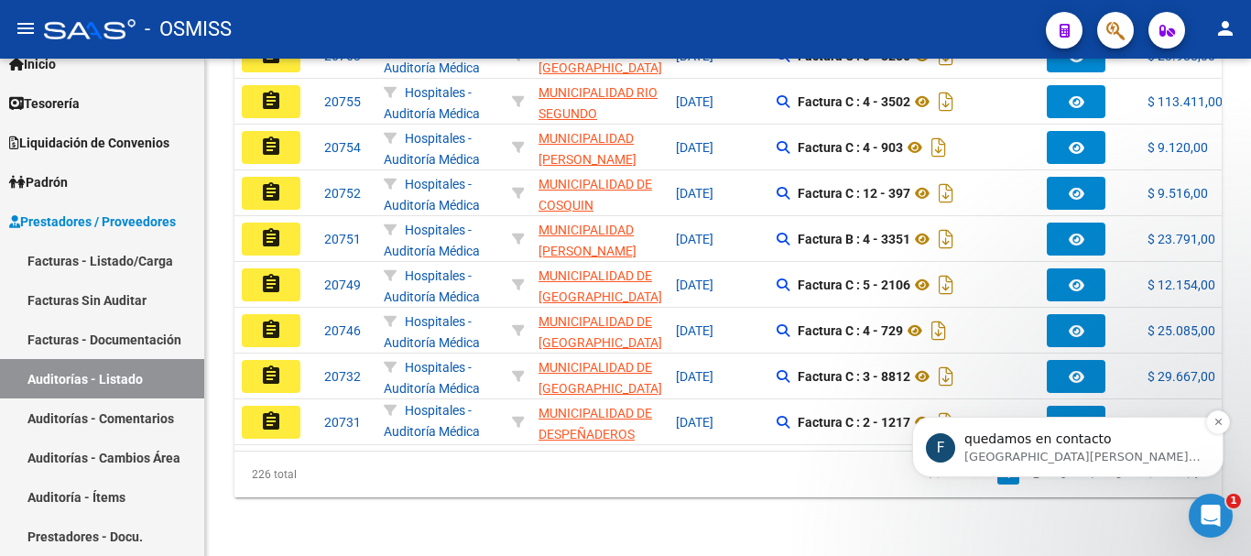
click at [1089, 456] on p "[GEOGRAPHIC_DATA][PERSON_NAME] 19m" at bounding box center [1083, 457] width 236 height 16
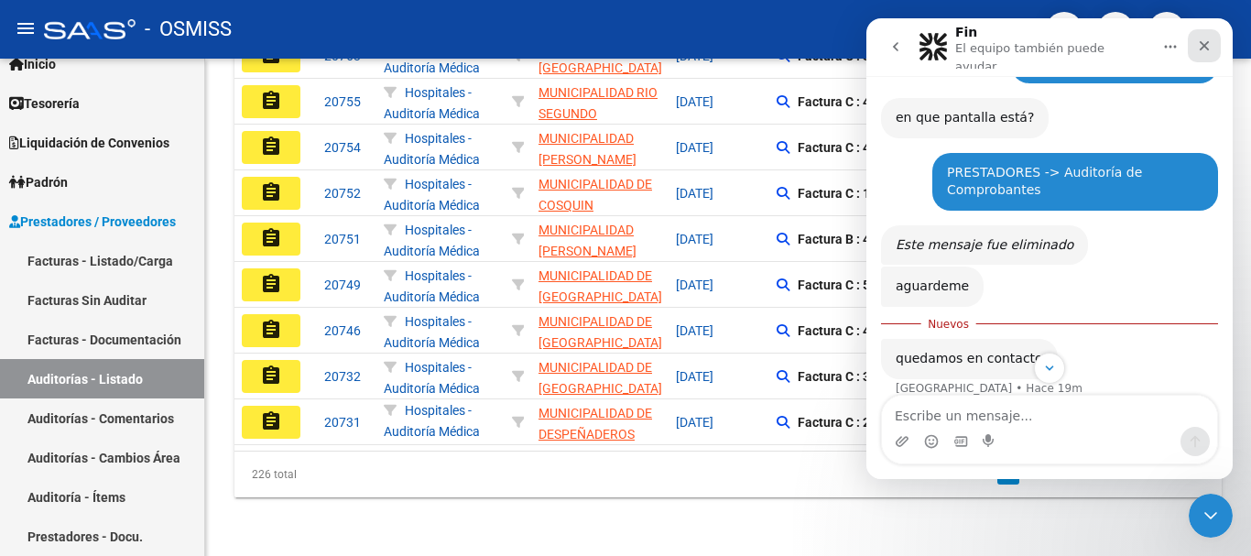
scroll to position [499, 0]
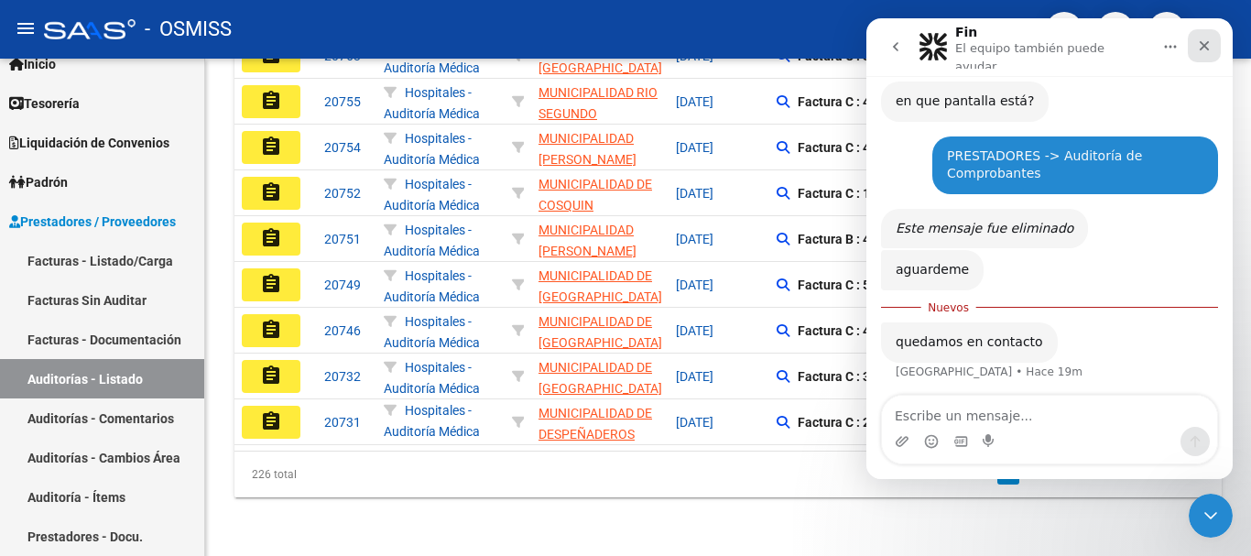
drag, startPoint x: 1207, startPoint y: 46, endPoint x: 2076, endPoint y: 64, distance: 868.7
click at [1207, 46] on icon "Cerrar" at bounding box center [1205, 46] width 10 height 10
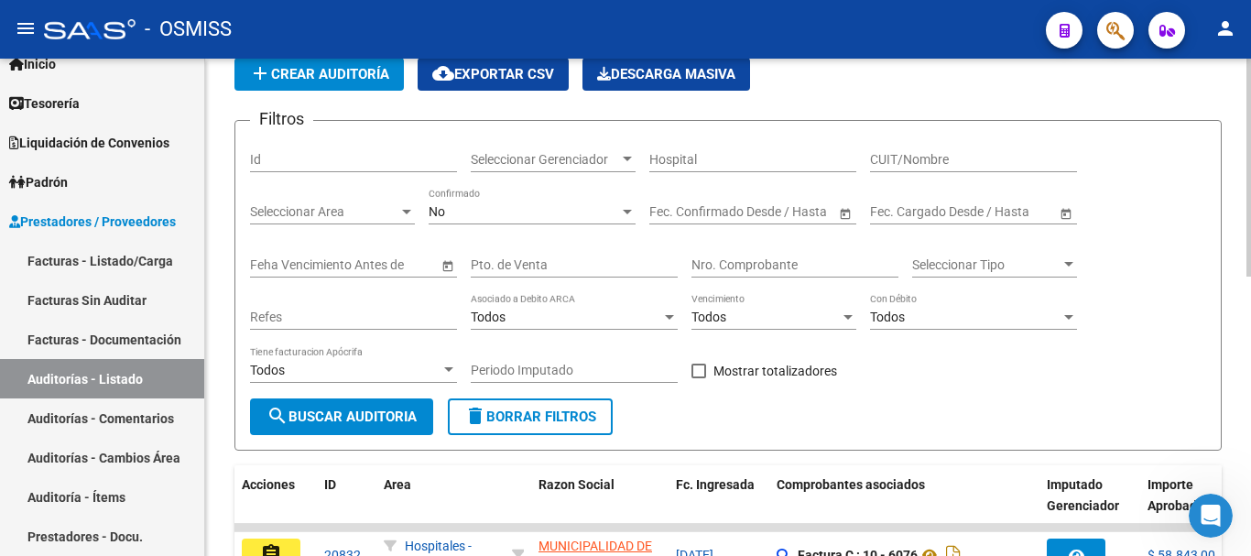
scroll to position [0, 0]
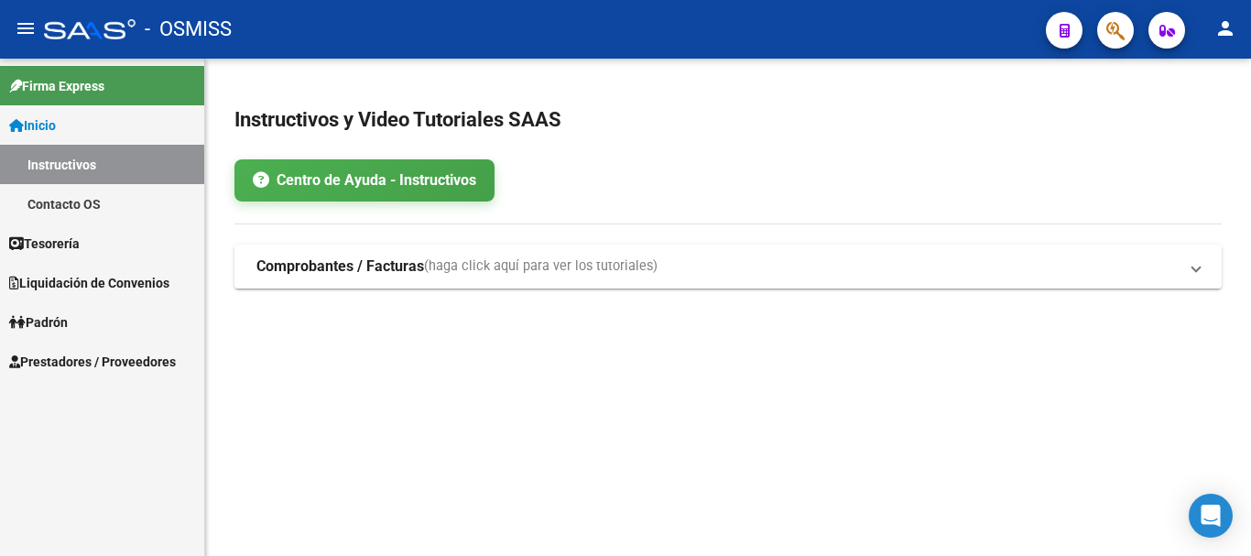
click at [64, 360] on span "Prestadores / Proveedores" at bounding box center [92, 362] width 167 height 20
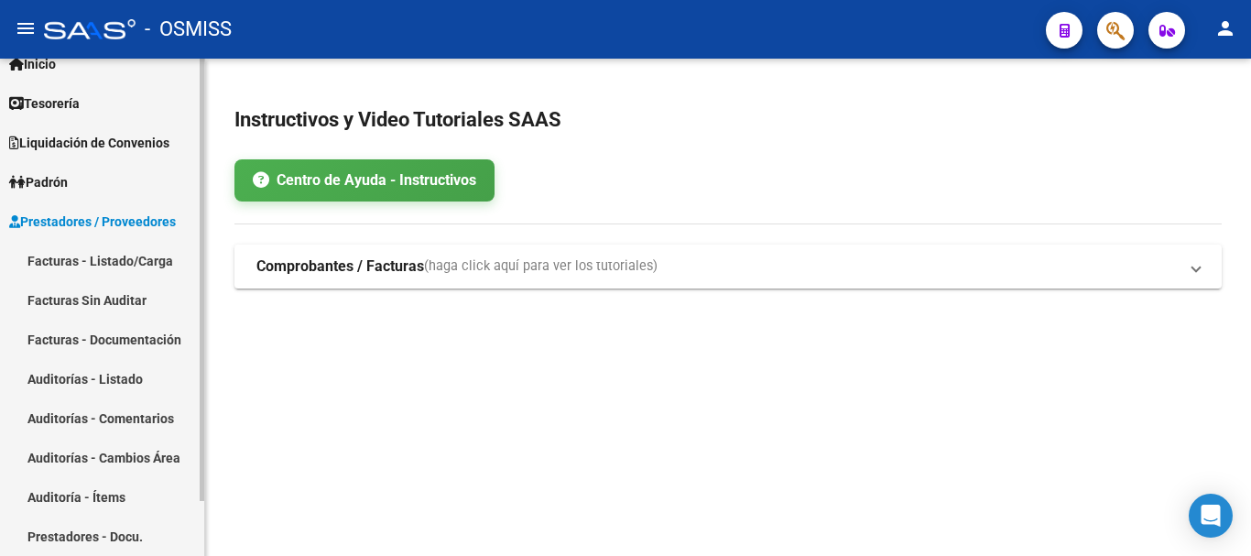
scroll to position [61, 0]
click at [93, 503] on link "Auditoría - Ítems" at bounding box center [102, 496] width 204 height 39
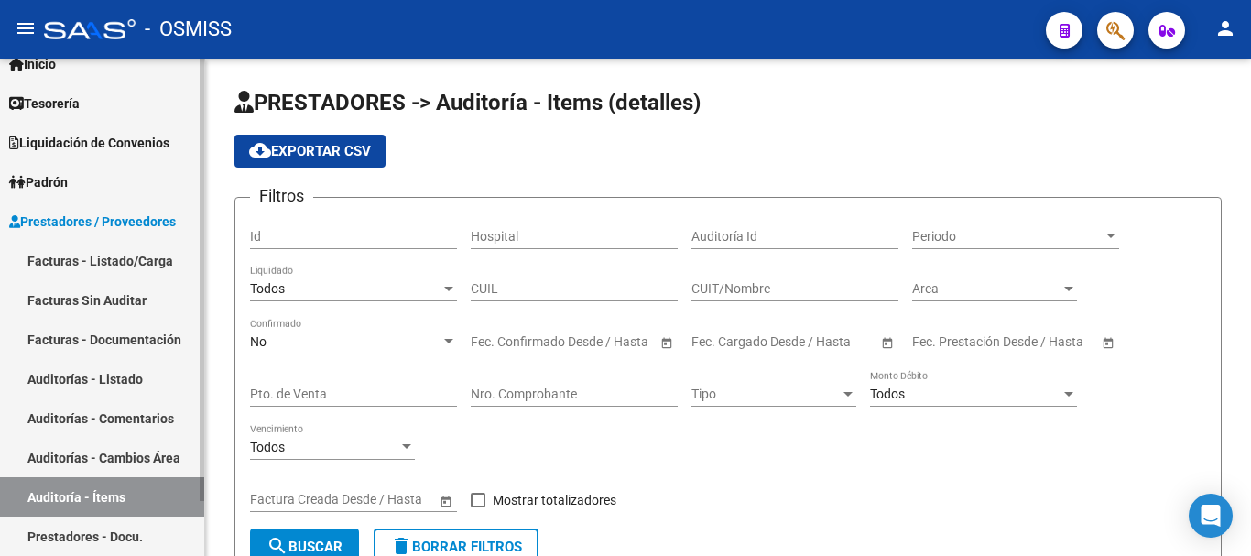
click at [112, 380] on link "Auditorías - Listado" at bounding box center [102, 378] width 204 height 39
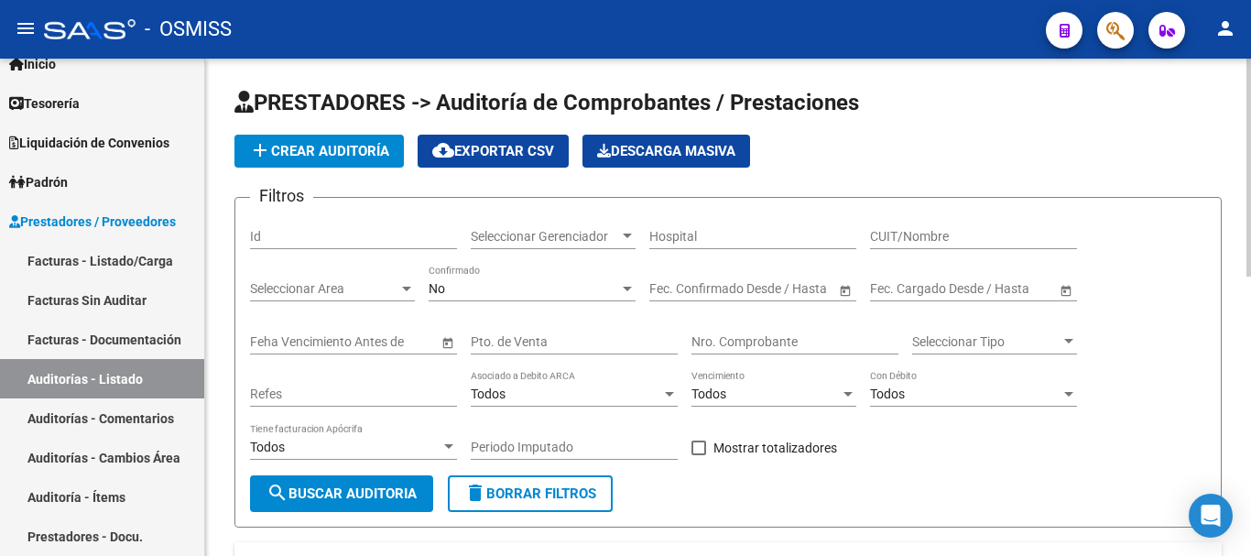
click at [615, 239] on span "Seleccionar Gerenciador" at bounding box center [545, 237] width 148 height 16
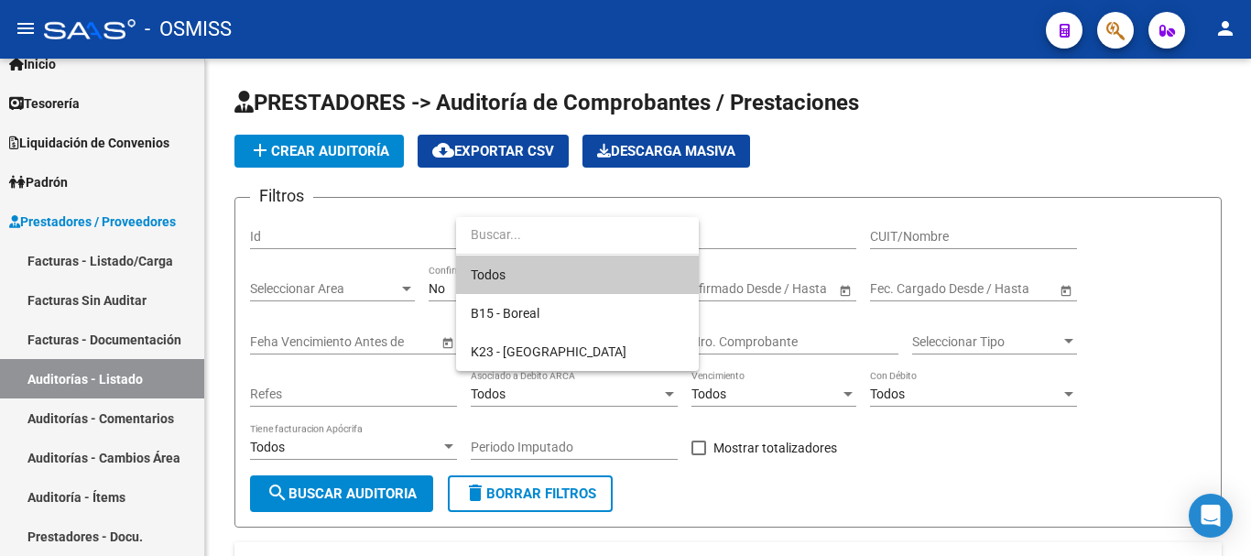
click at [1019, 269] on div at bounding box center [625, 278] width 1251 height 556
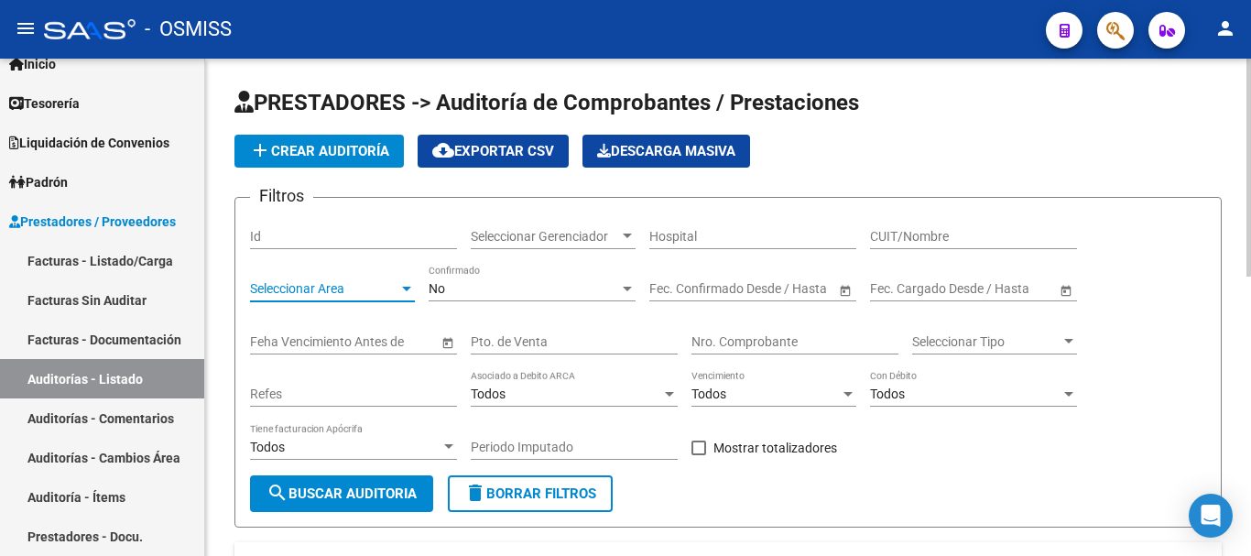
click at [401, 289] on div at bounding box center [407, 288] width 16 height 15
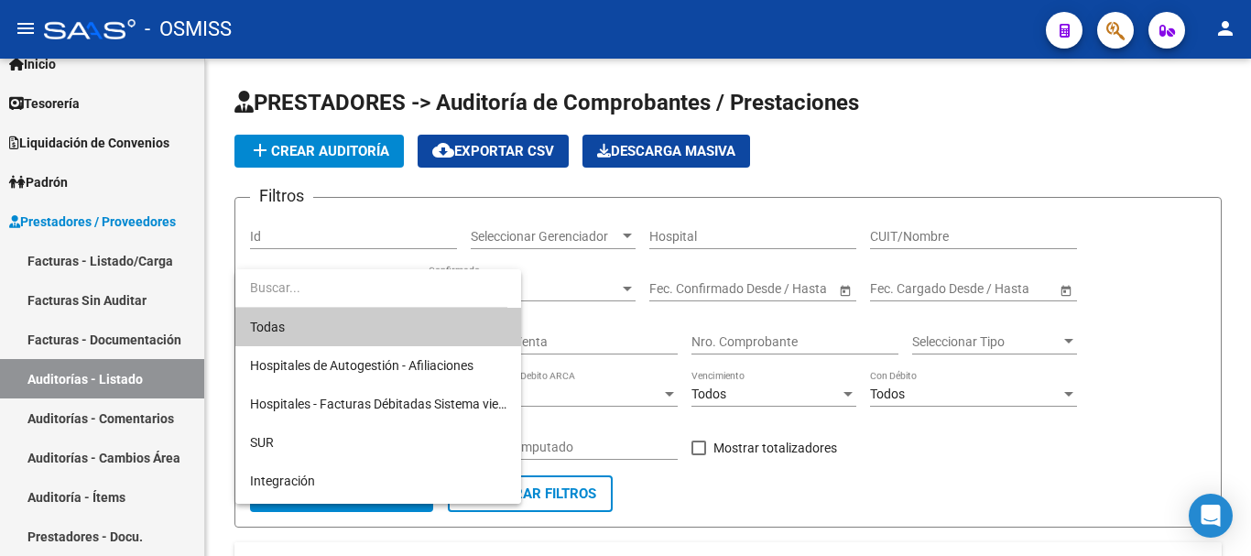
click at [696, 402] on div at bounding box center [625, 278] width 1251 height 556
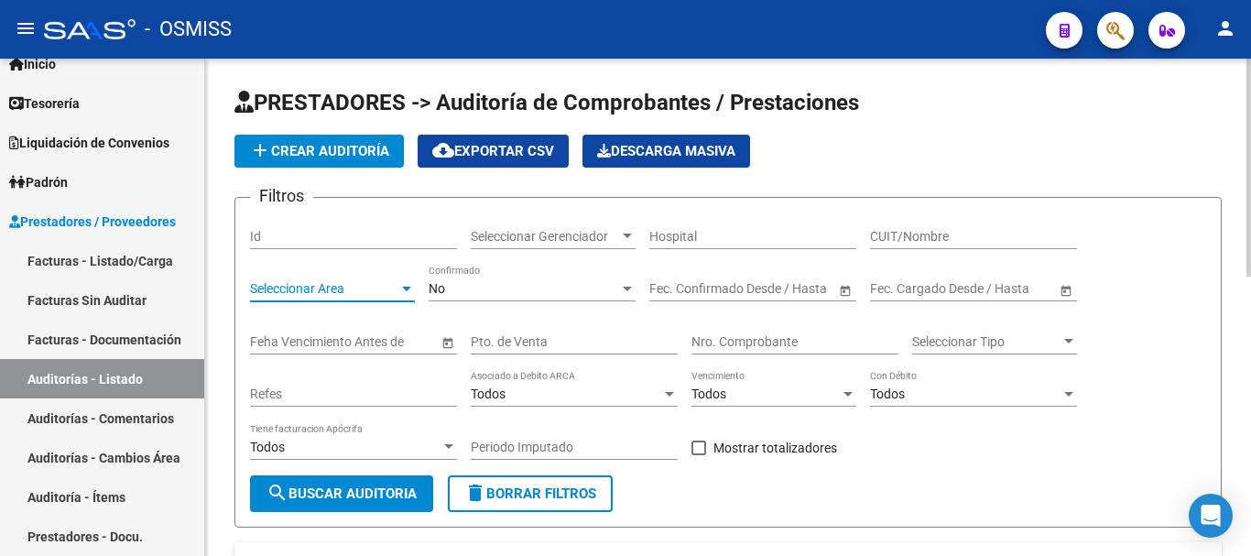
click at [400, 283] on div at bounding box center [407, 288] width 16 height 15
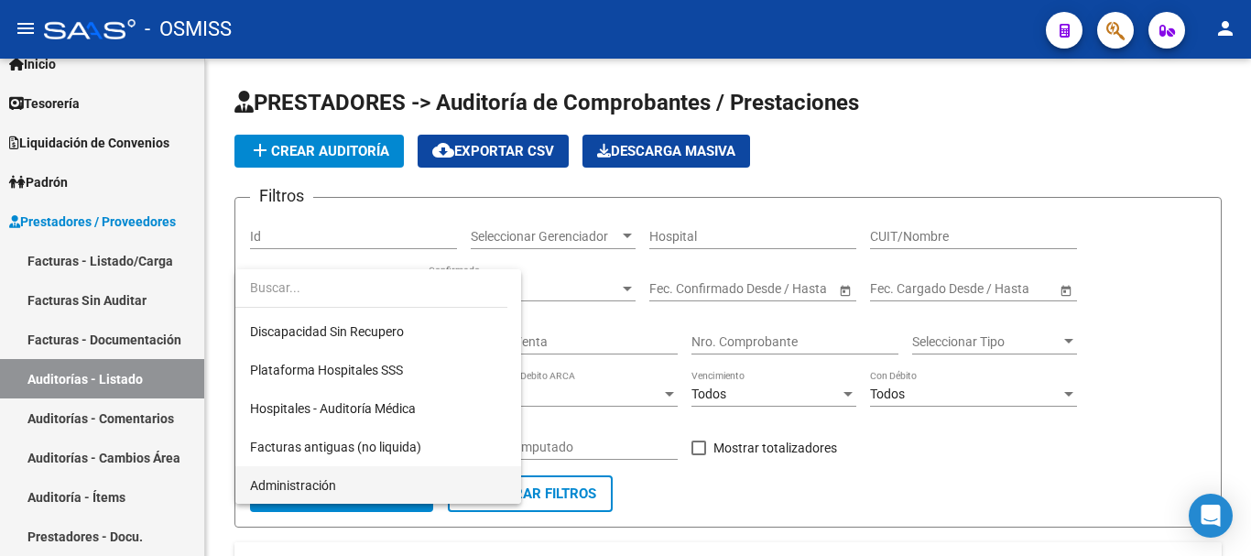
scroll to position [275, 0]
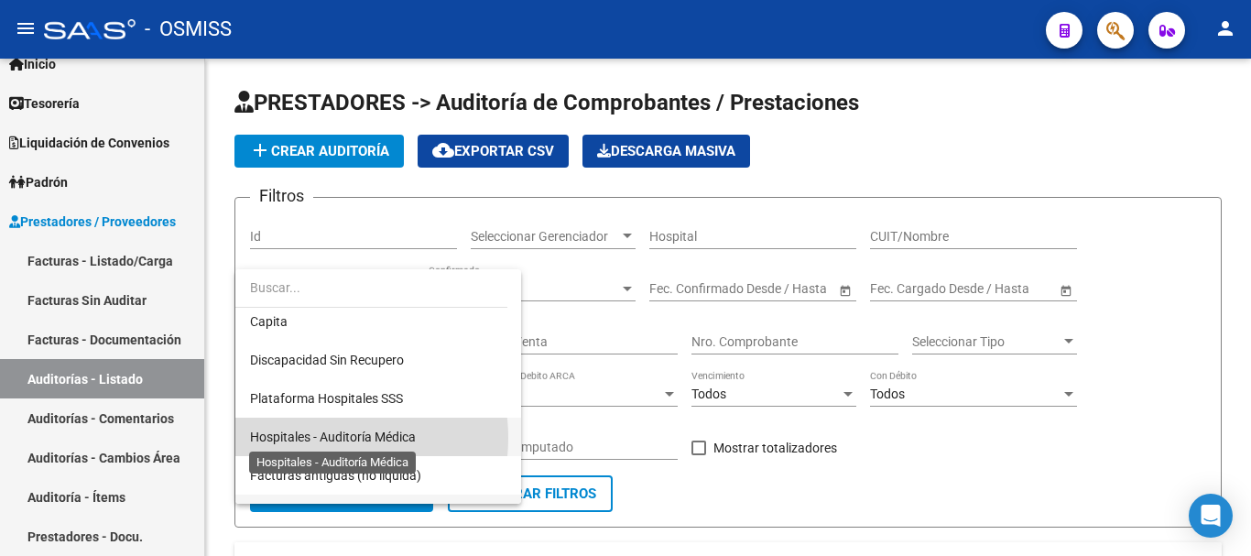
click at [315, 438] on span "Hospitales - Auditoría Médica" at bounding box center [333, 437] width 166 height 15
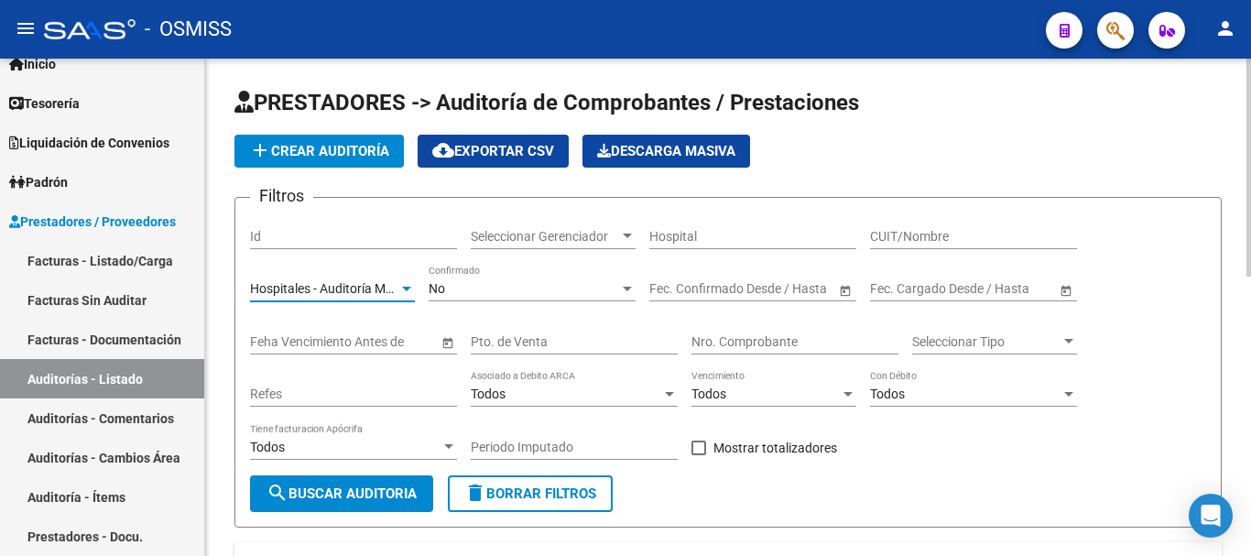
click at [485, 278] on div "No Confirmado" at bounding box center [532, 283] width 207 height 37
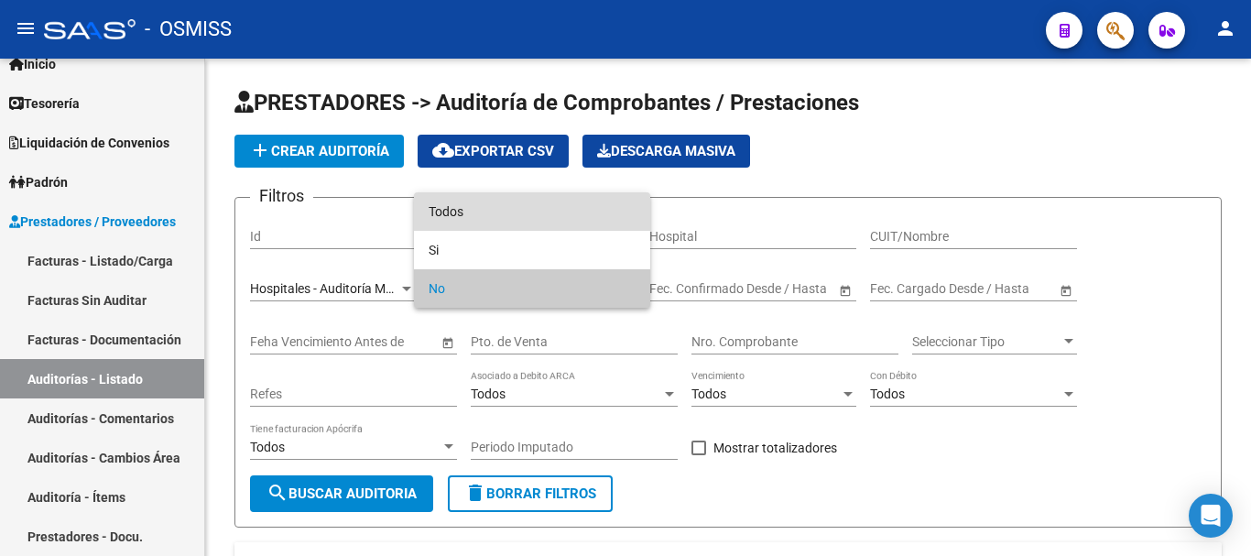
click at [448, 205] on span "Todos" at bounding box center [532, 211] width 207 height 38
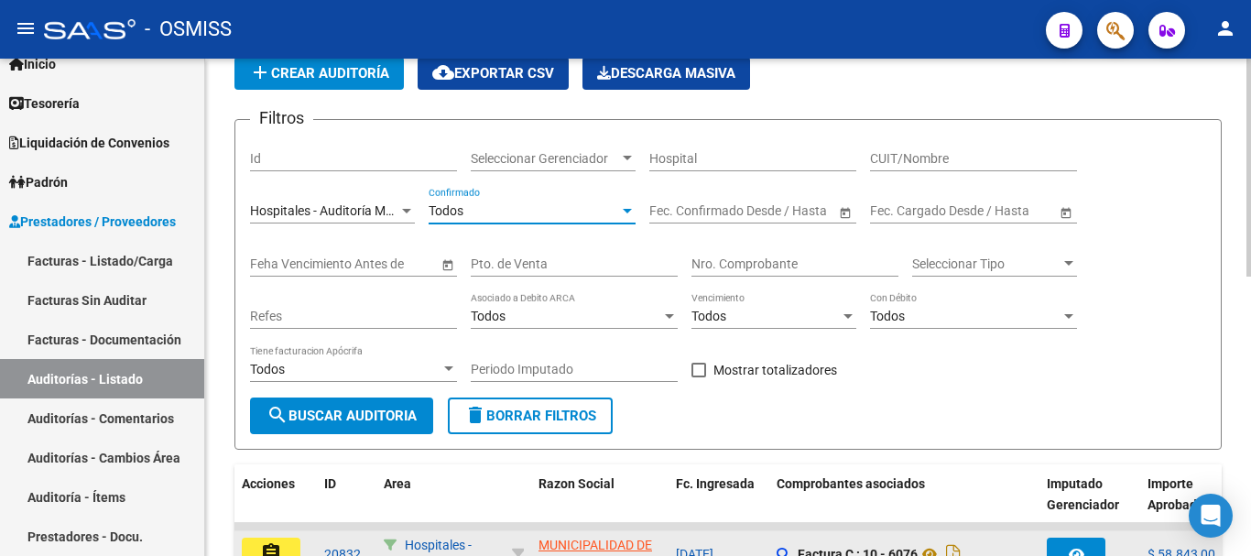
scroll to position [183, 0]
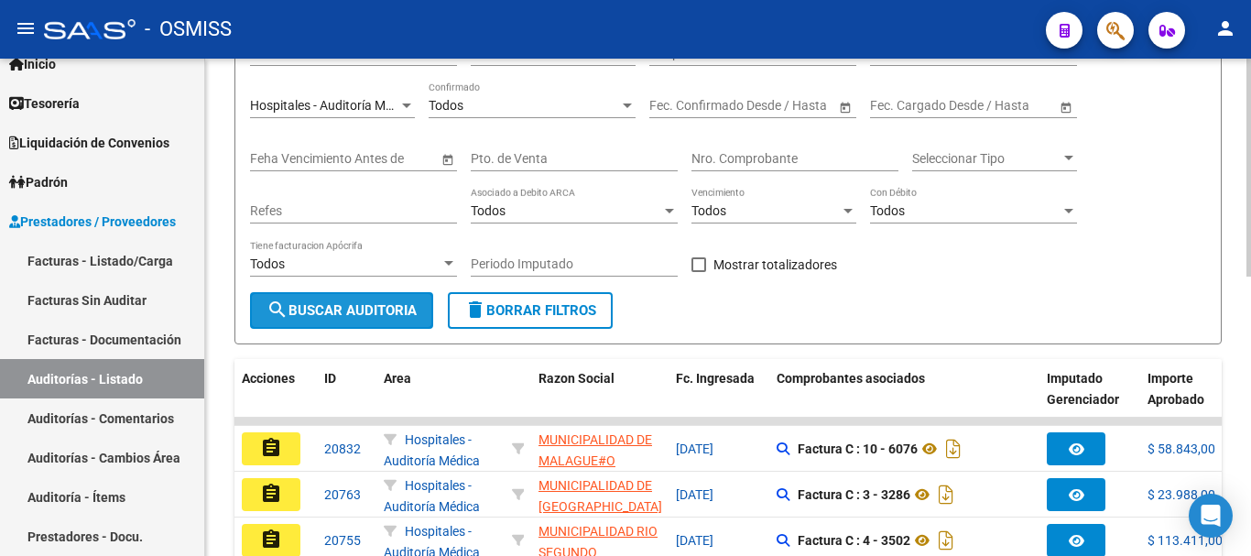
click at [383, 311] on span "search Buscar Auditoria" at bounding box center [342, 310] width 150 height 16
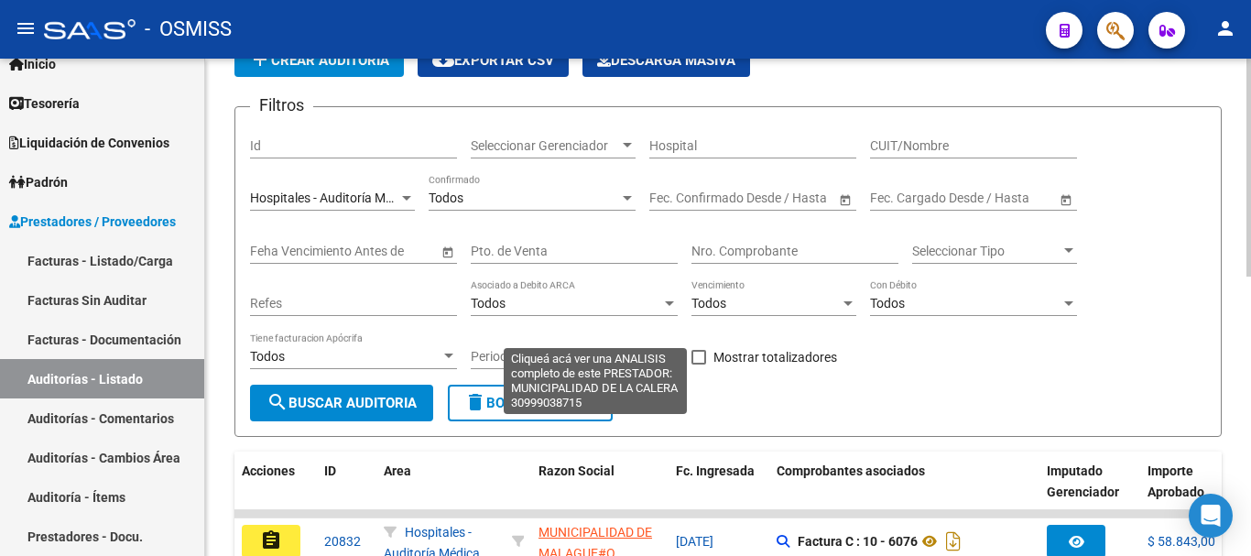
scroll to position [0, 0]
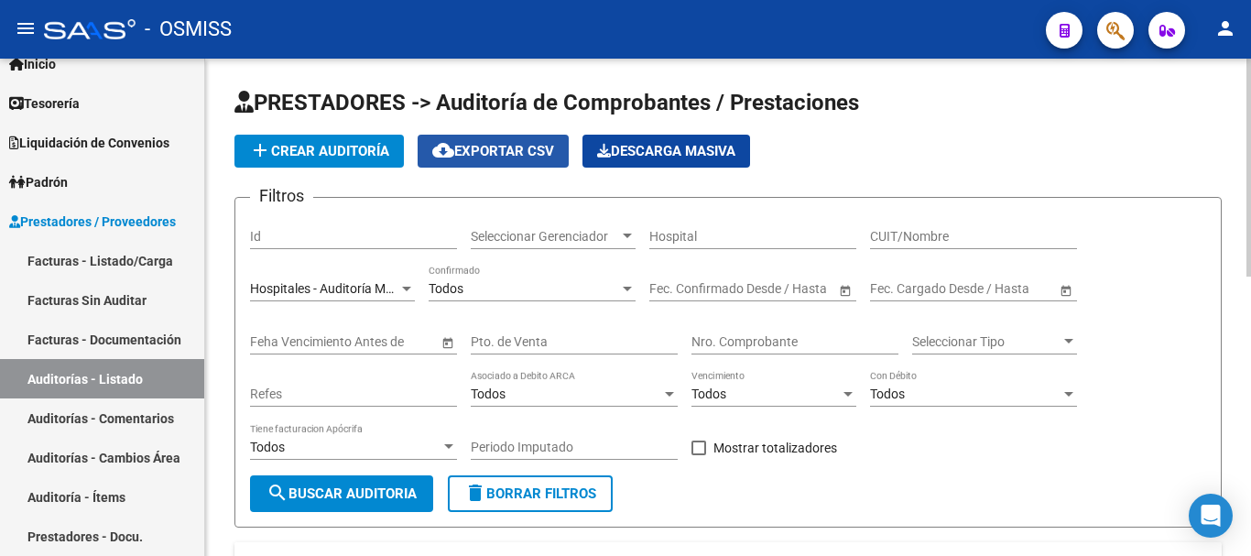
click at [476, 140] on button "cloud_download Exportar CSV" at bounding box center [493, 151] width 151 height 33
click at [1048, 342] on span "Seleccionar Tipo" at bounding box center [986, 342] width 148 height 16
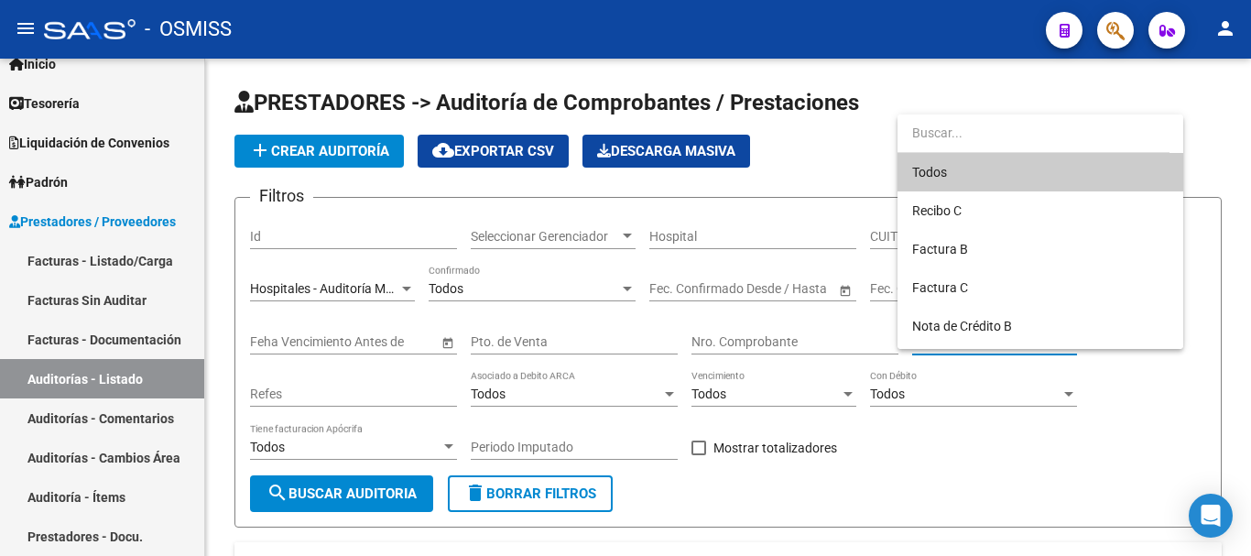
click at [1011, 428] on div at bounding box center [625, 278] width 1251 height 556
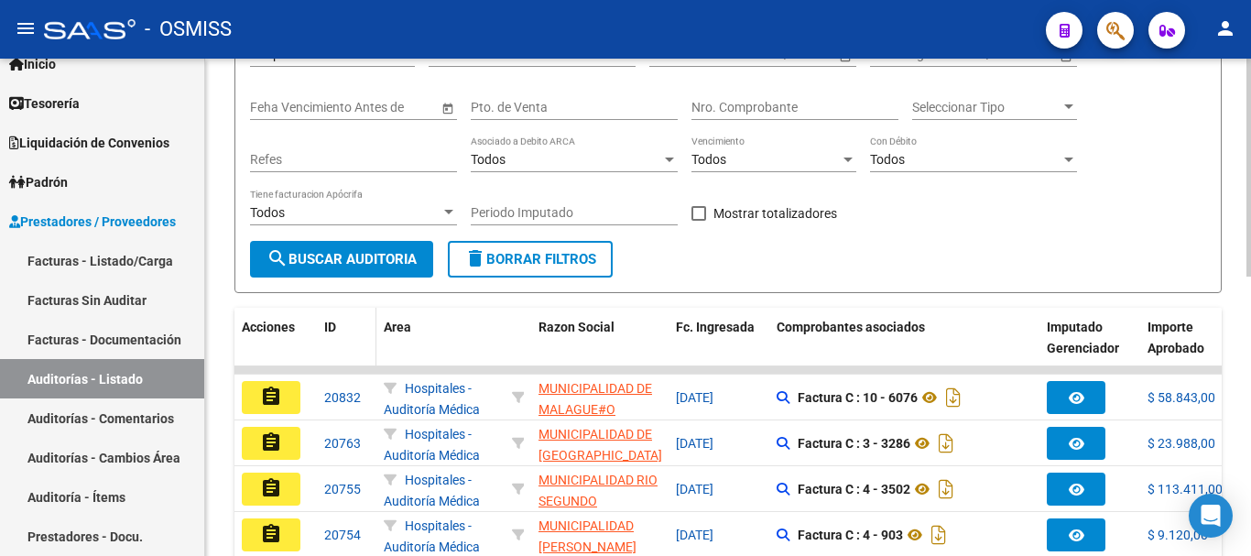
scroll to position [550, 0]
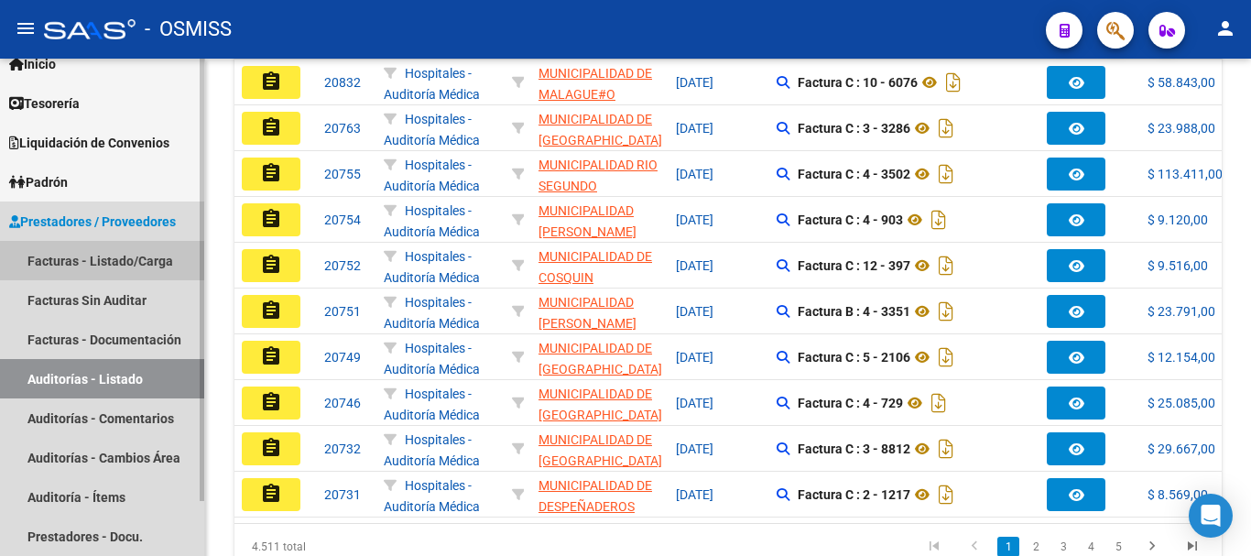
click at [96, 256] on link "Facturas - Listado/Carga" at bounding box center [102, 260] width 204 height 39
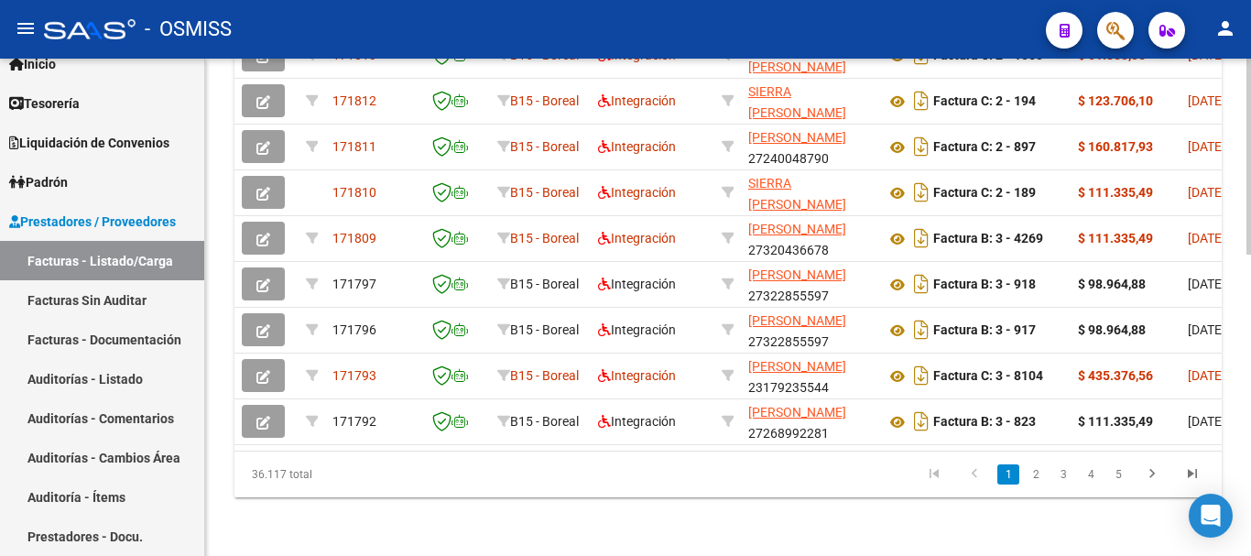
scroll to position [764, 0]
click at [1125, 470] on link "5" at bounding box center [1119, 474] width 22 height 20
click at [1108, 475] on div "36.117 total 3 4 5 6 7" at bounding box center [729, 475] width 988 height 46
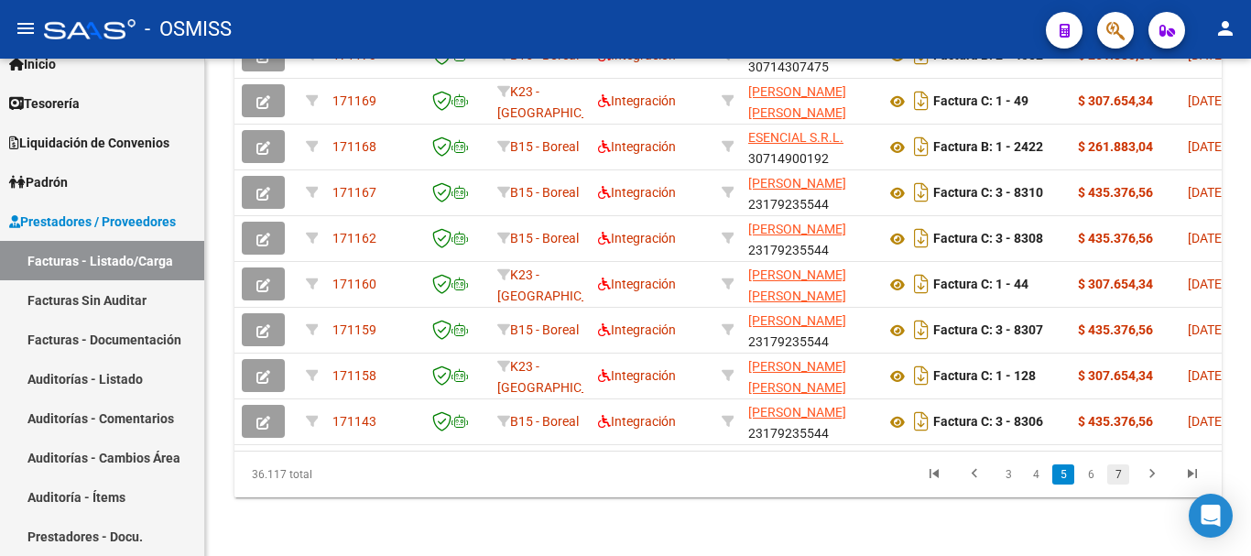
click at [1115, 477] on link "7" at bounding box center [1119, 474] width 22 height 20
click at [1115, 477] on div "36.117 total 5 6 7 8 9" at bounding box center [729, 475] width 988 height 46
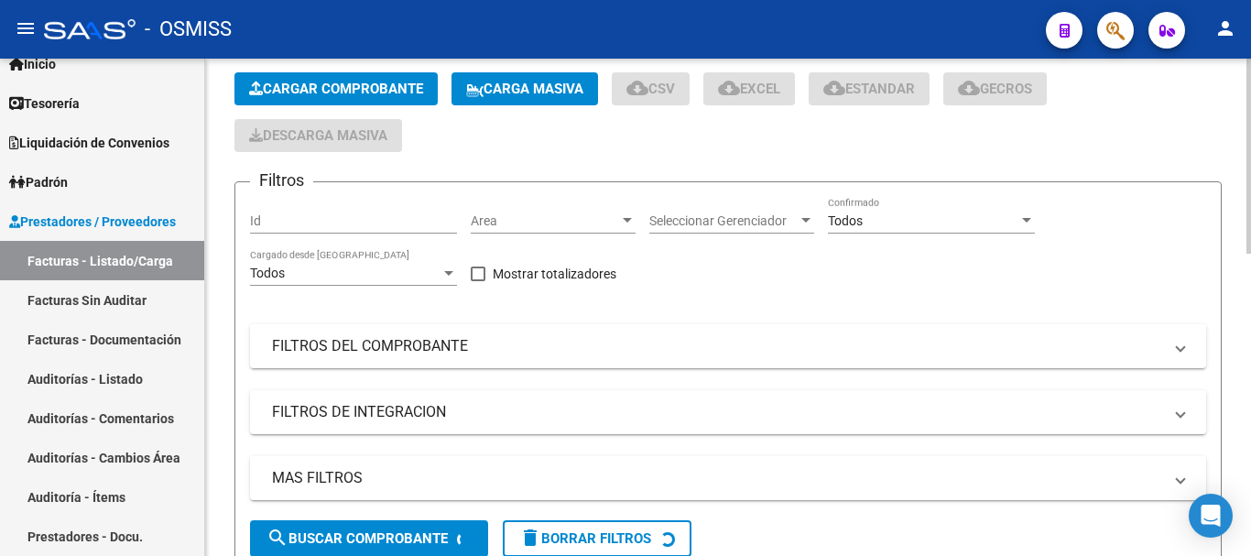
scroll to position [0, 0]
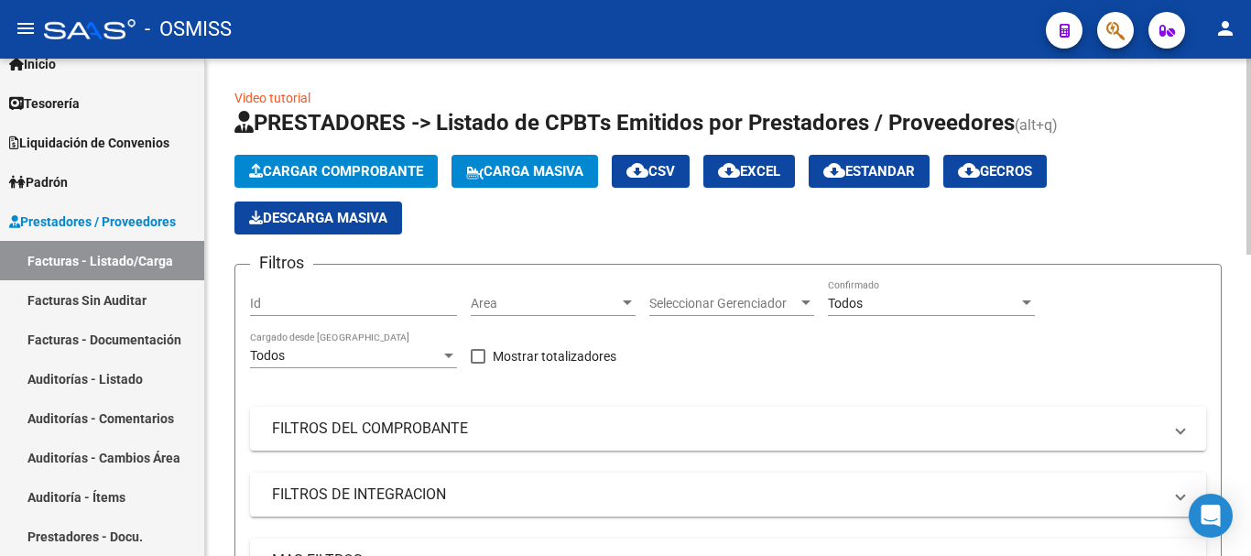
click at [614, 309] on span "Area" at bounding box center [545, 304] width 148 height 16
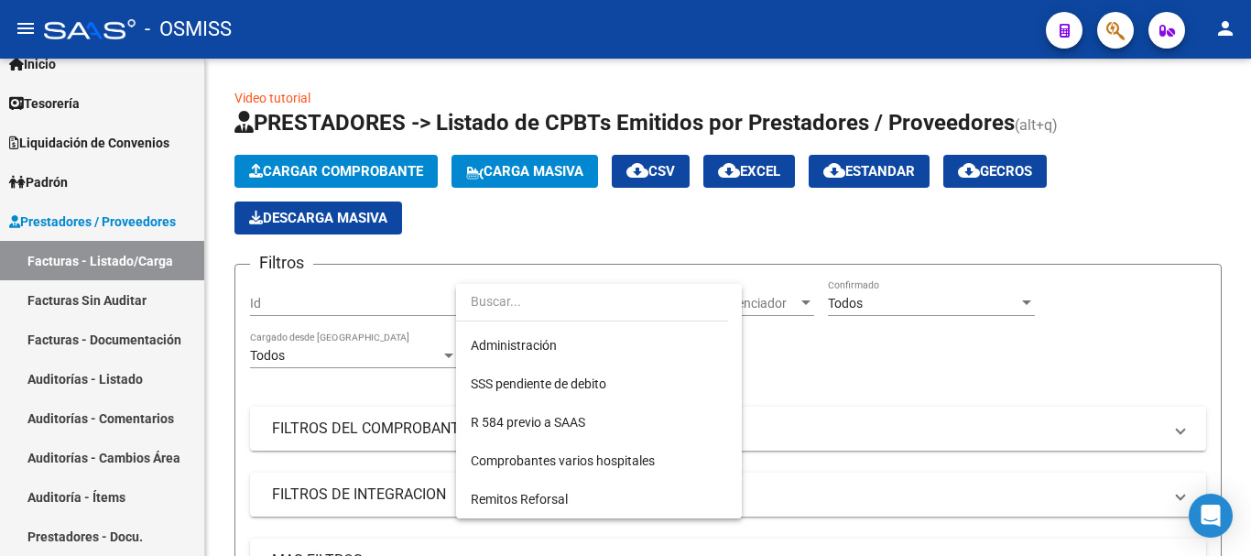
scroll to position [366, 0]
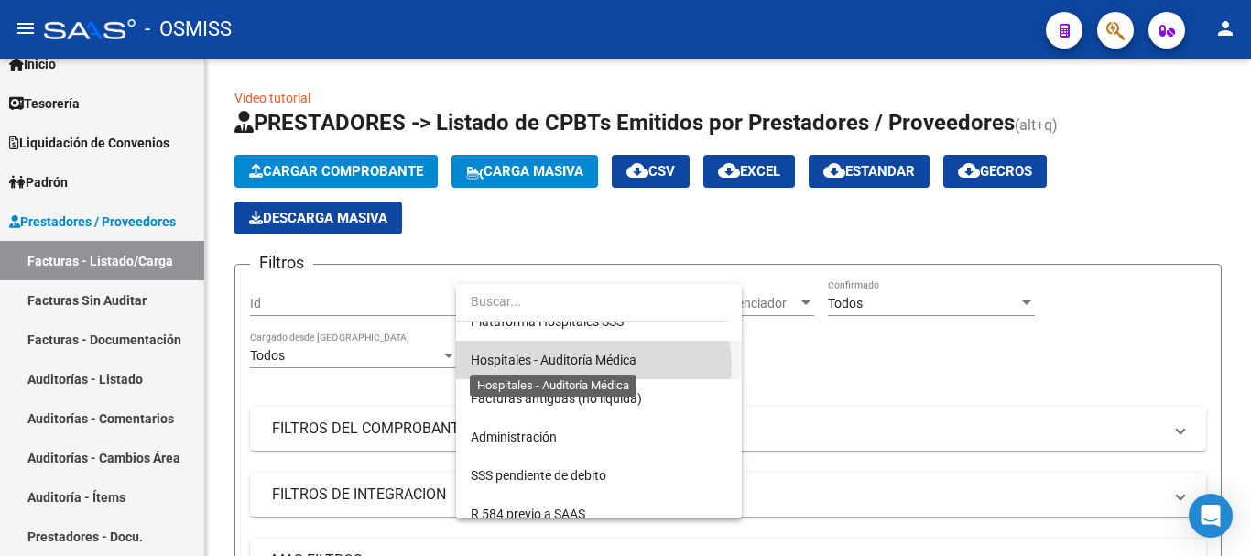
click at [593, 366] on span "Hospitales - Auditoría Médica" at bounding box center [554, 360] width 166 height 15
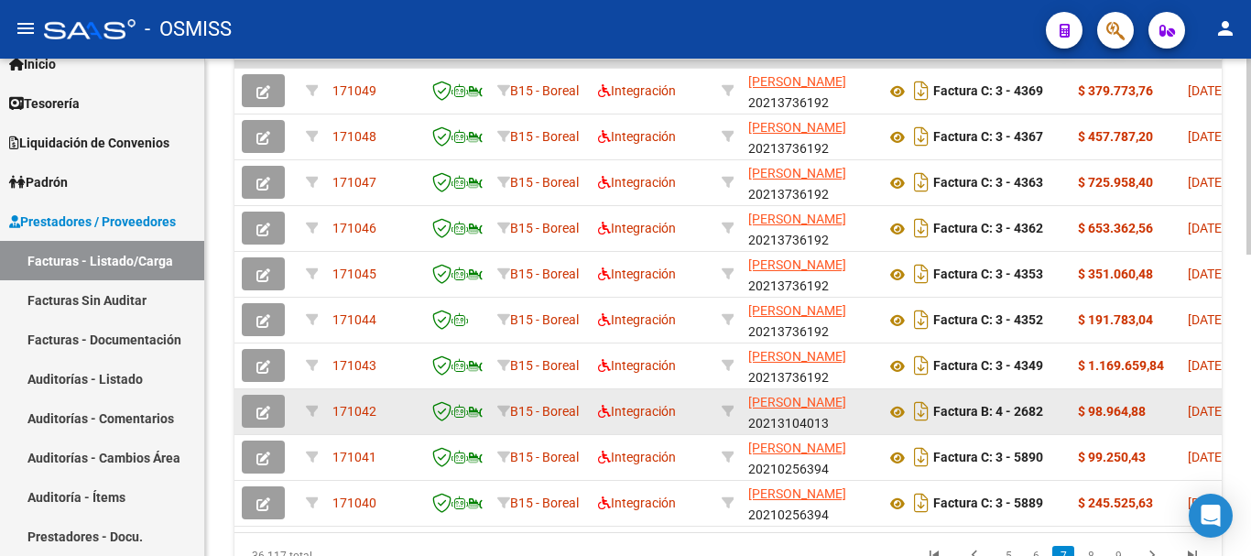
scroll to position [489, 0]
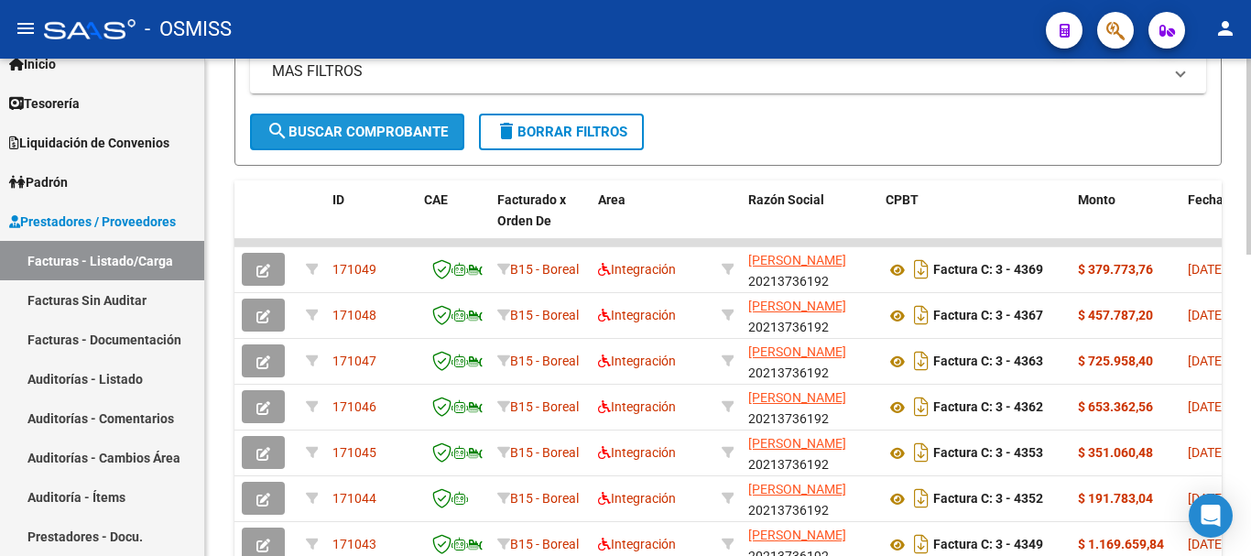
click at [355, 130] on span "search Buscar Comprobante" at bounding box center [357, 132] width 181 height 16
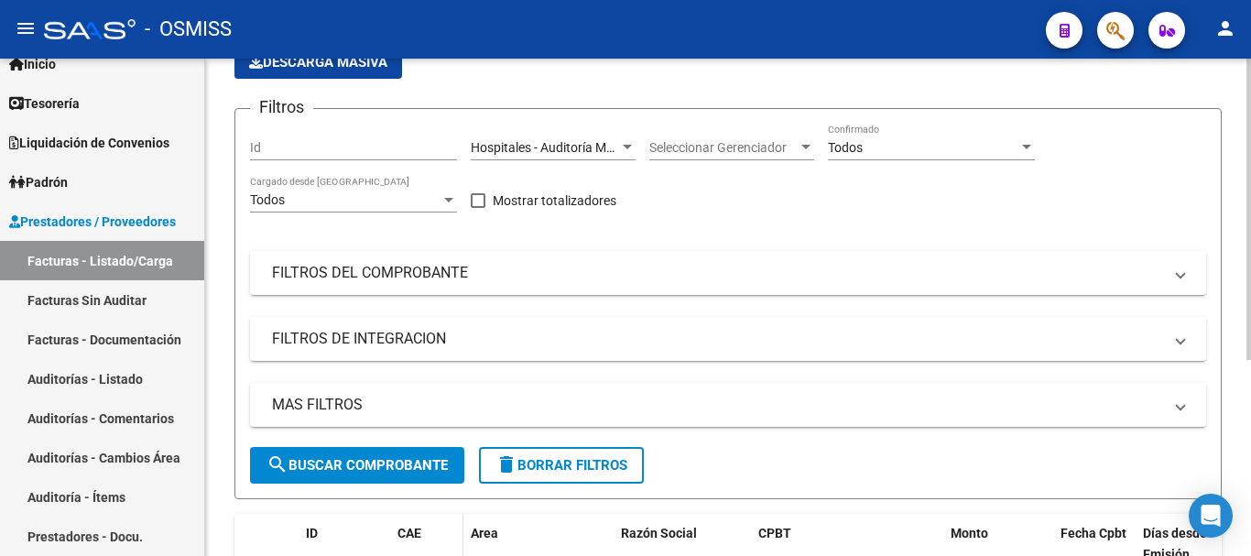
scroll to position [0, 0]
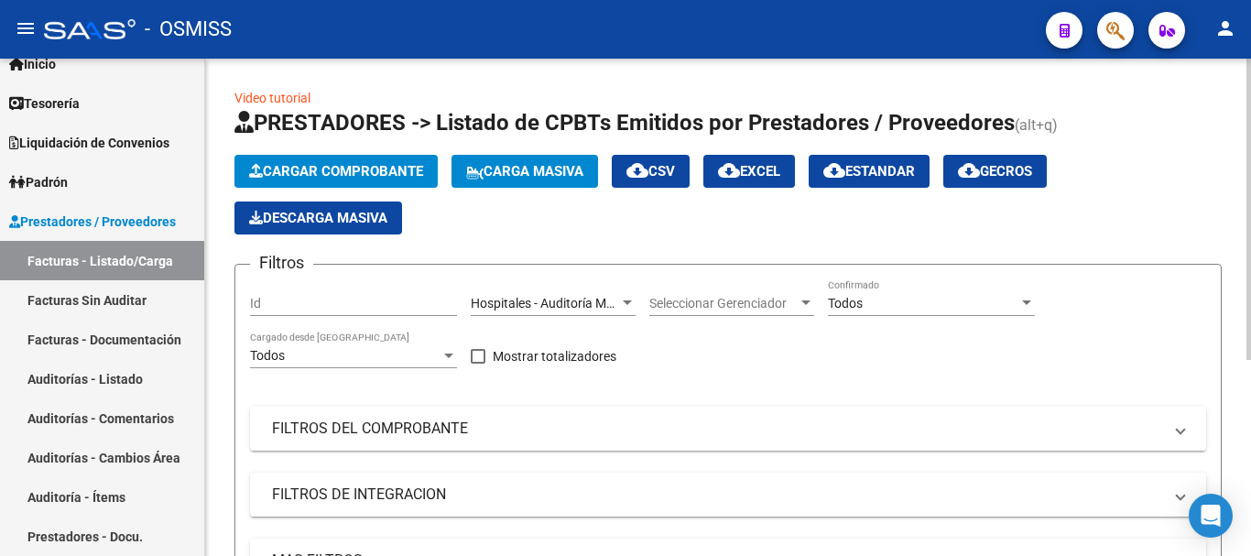
click at [620, 298] on div at bounding box center [627, 303] width 16 height 15
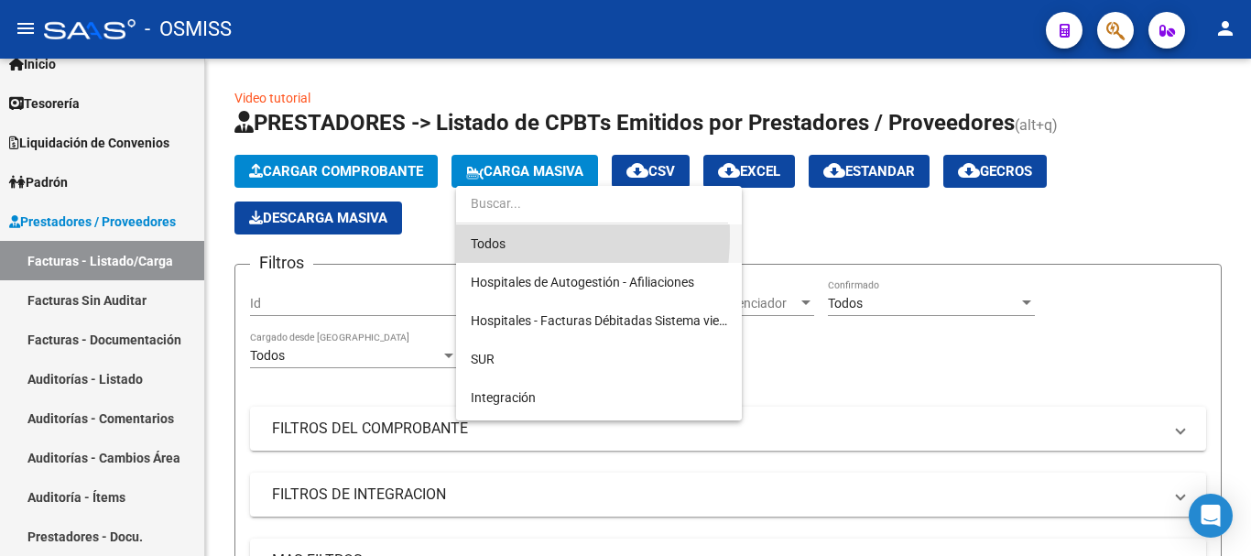
click at [480, 235] on span "Todos" at bounding box center [599, 243] width 257 height 38
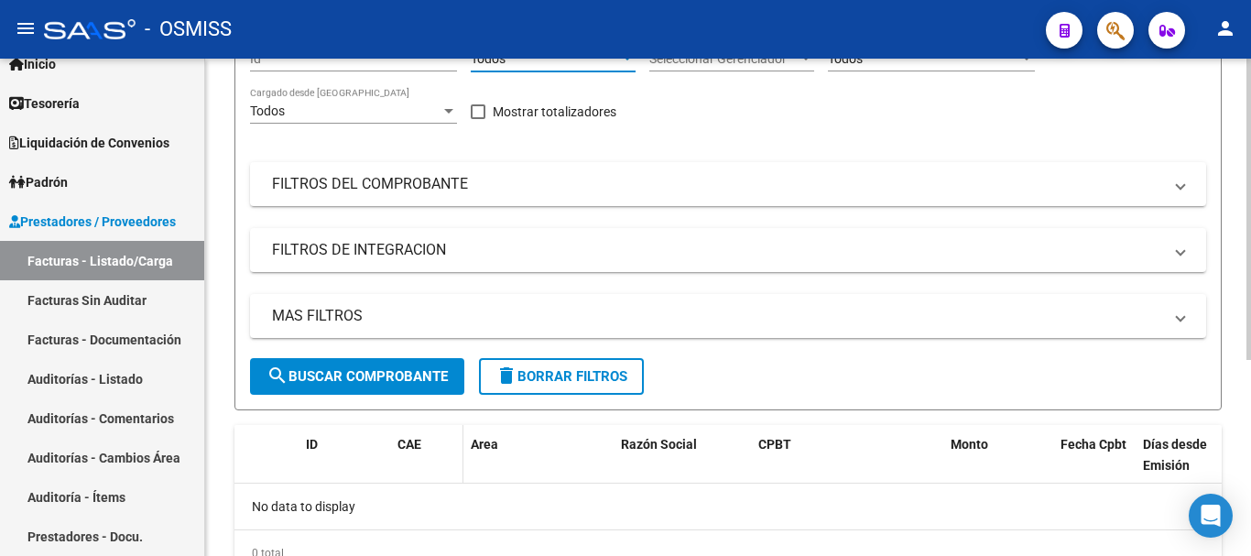
scroll to position [275, 0]
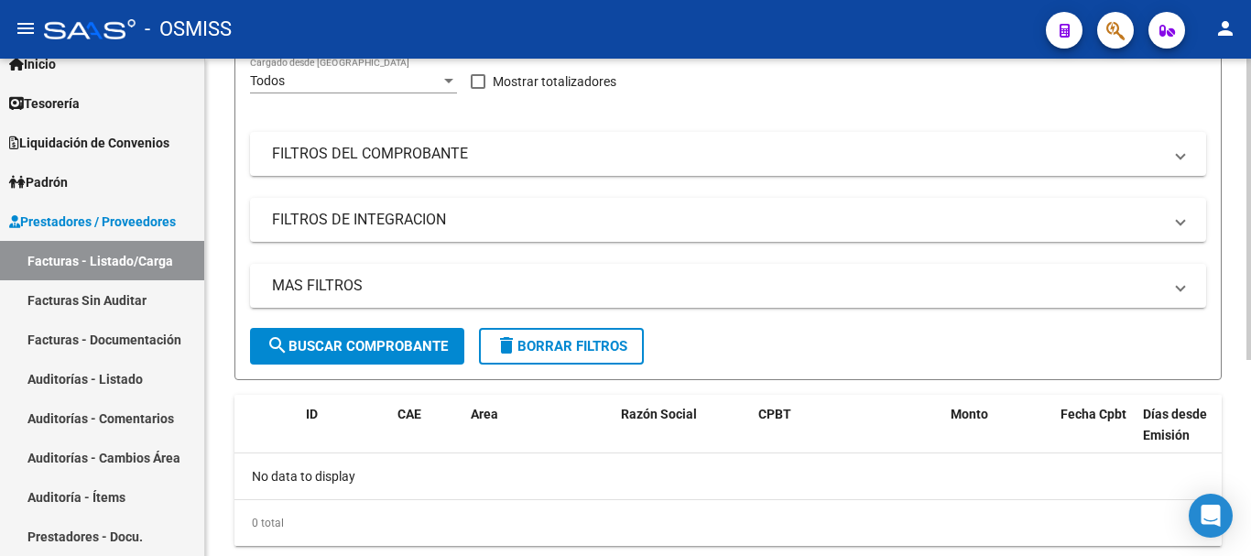
click at [375, 349] on span "search Buscar Comprobante" at bounding box center [357, 346] width 181 height 16
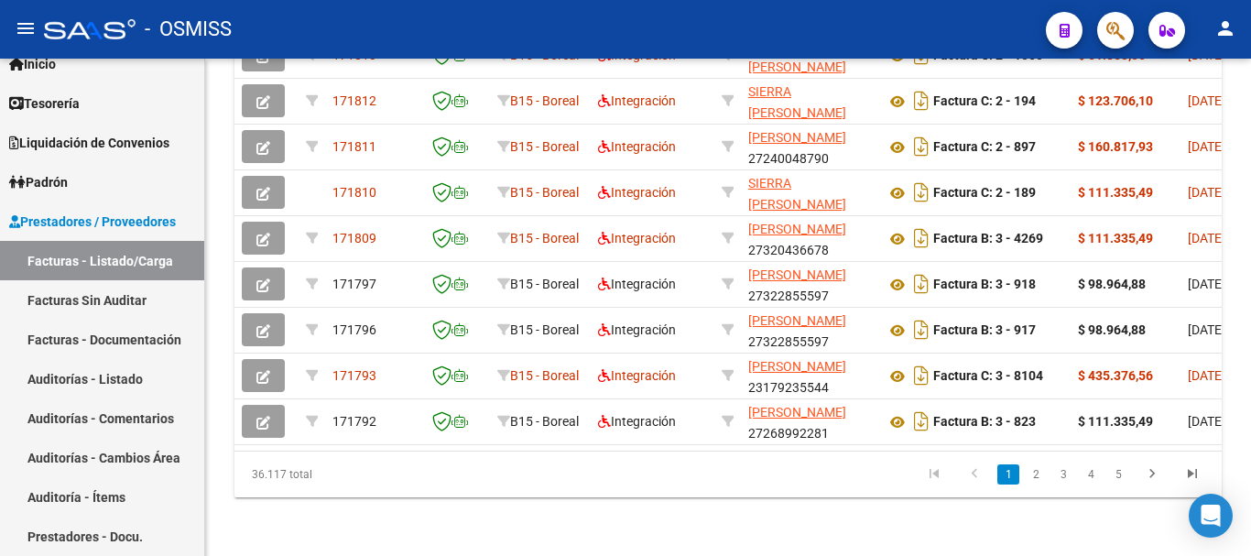
scroll to position [764, 0]
click at [1117, 478] on link "5" at bounding box center [1119, 474] width 22 height 20
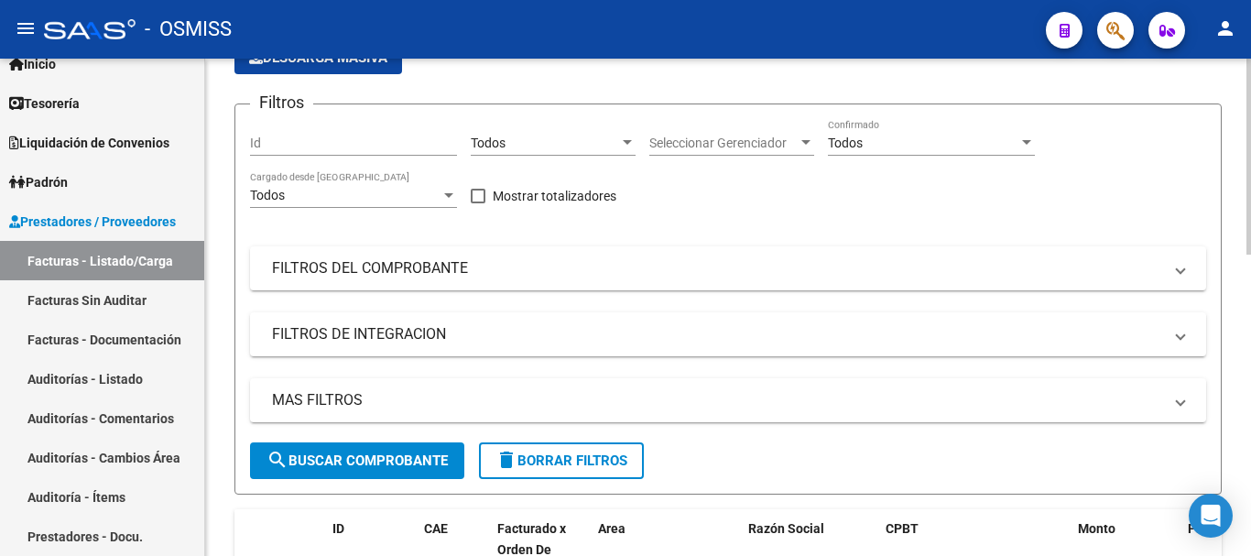
scroll to position [0, 0]
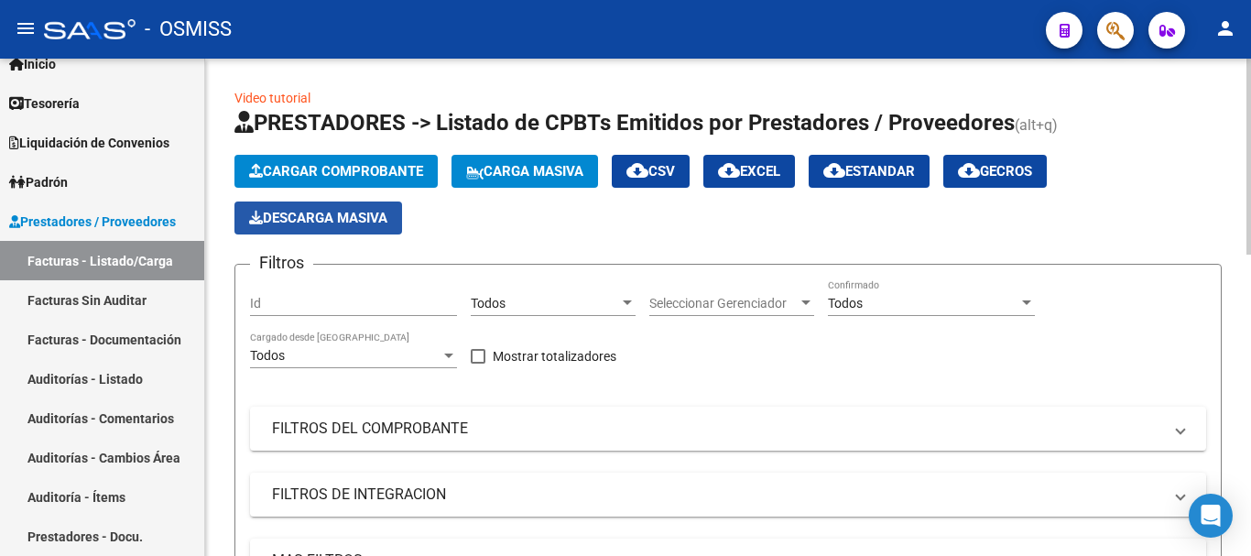
click at [392, 214] on button "Descarga Masiva" at bounding box center [319, 218] width 168 height 33
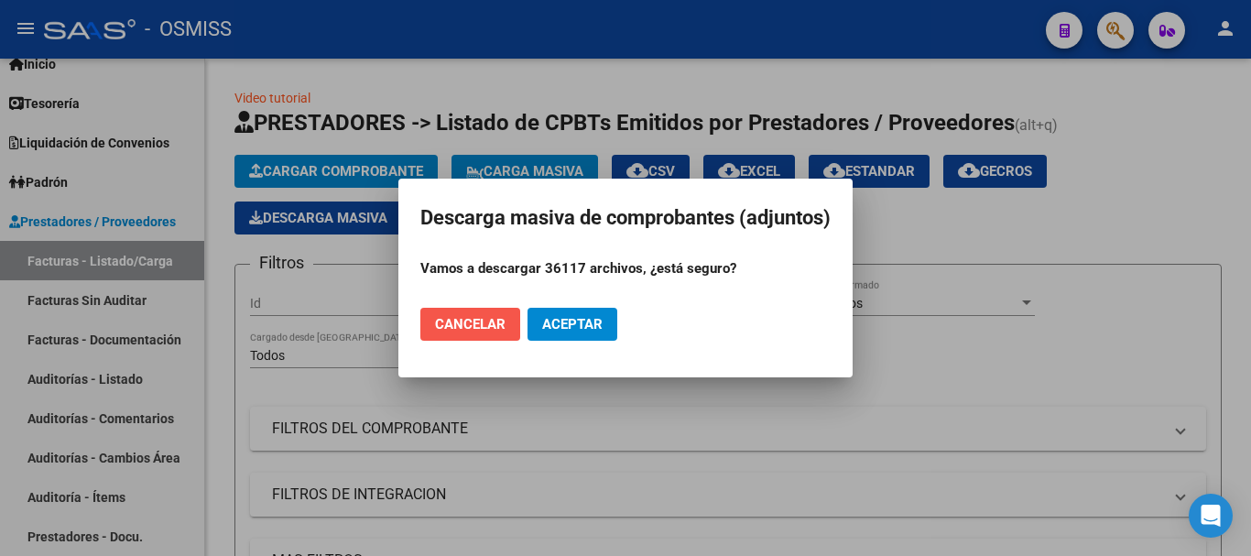
click at [488, 324] on span "Cancelar" at bounding box center [470, 324] width 71 height 16
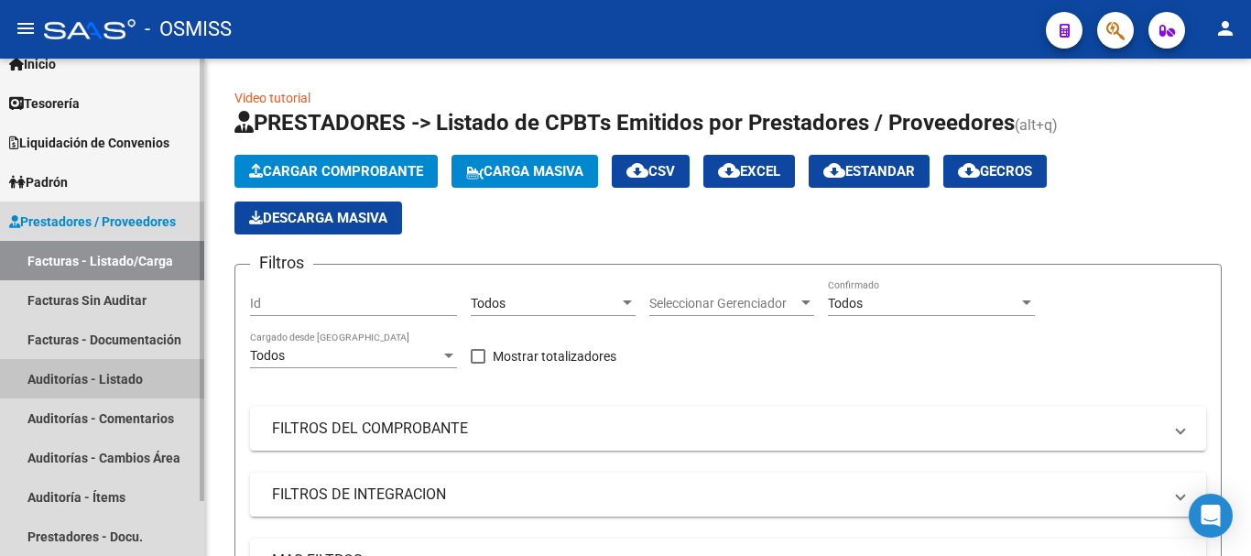
click at [47, 383] on link "Auditorías - Listado" at bounding box center [102, 378] width 204 height 39
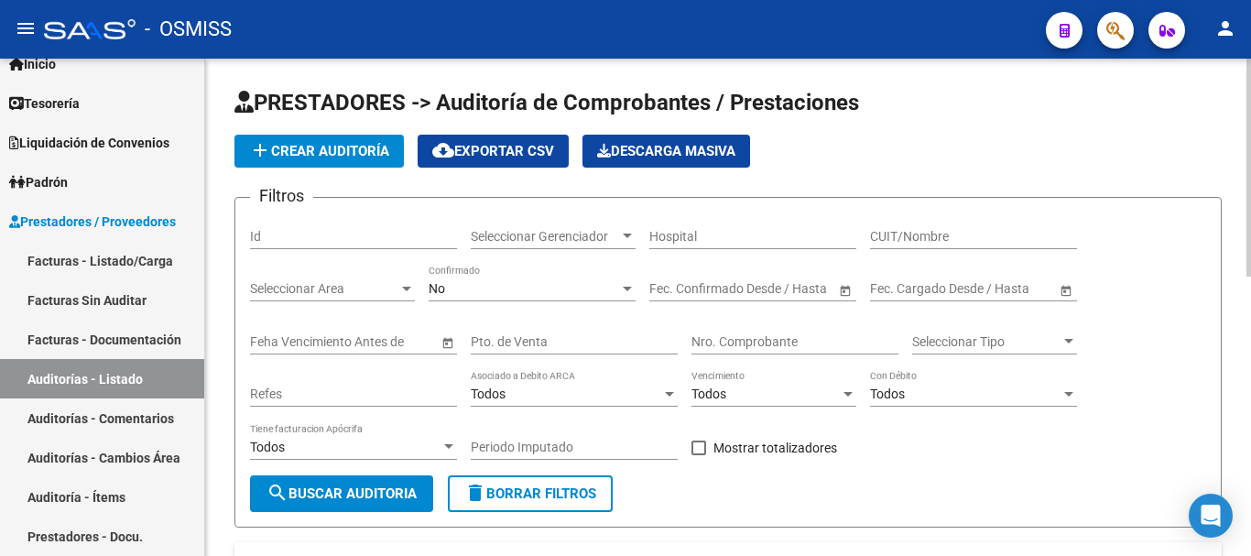
click at [668, 155] on span "Descarga Masiva" at bounding box center [666, 151] width 138 height 16
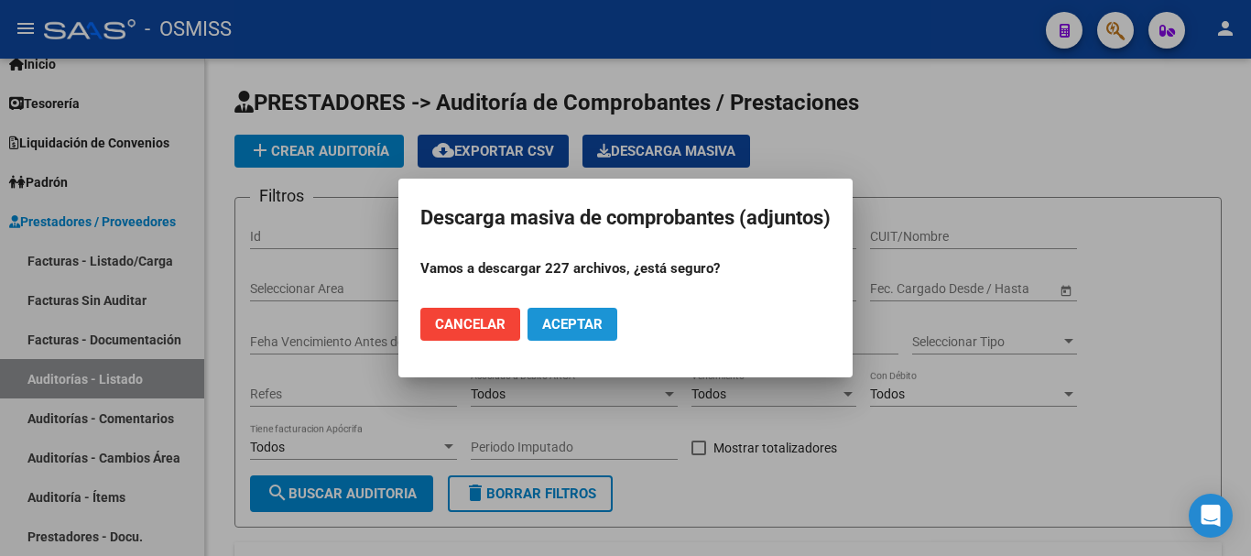
click at [562, 322] on span "Aceptar" at bounding box center [572, 324] width 60 height 16
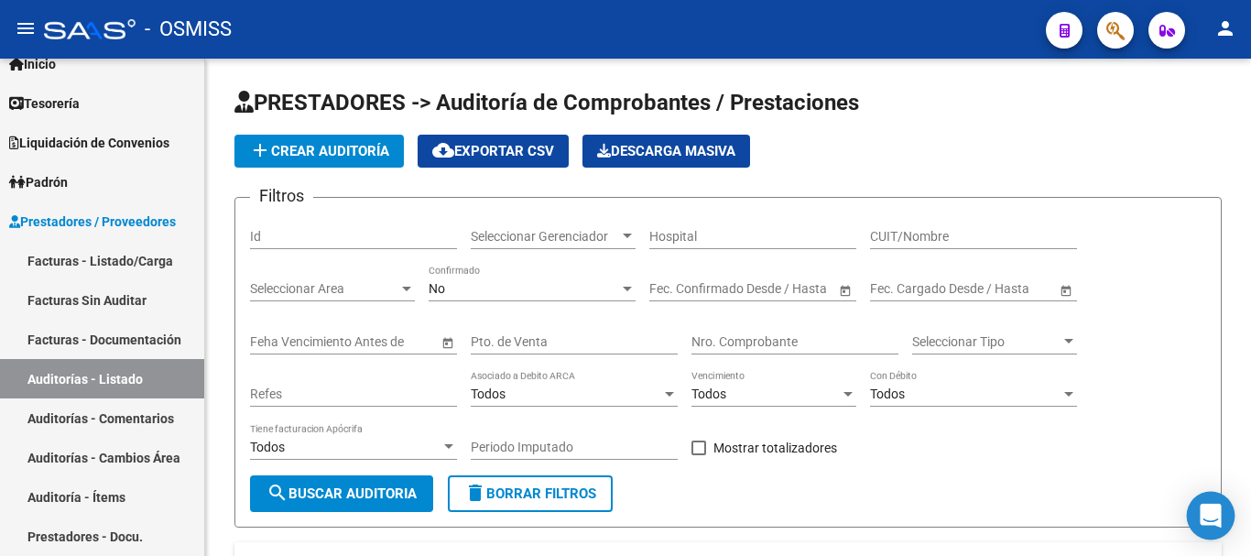
click at [1210, 519] on icon "Open Intercom Messenger" at bounding box center [1210, 516] width 21 height 24
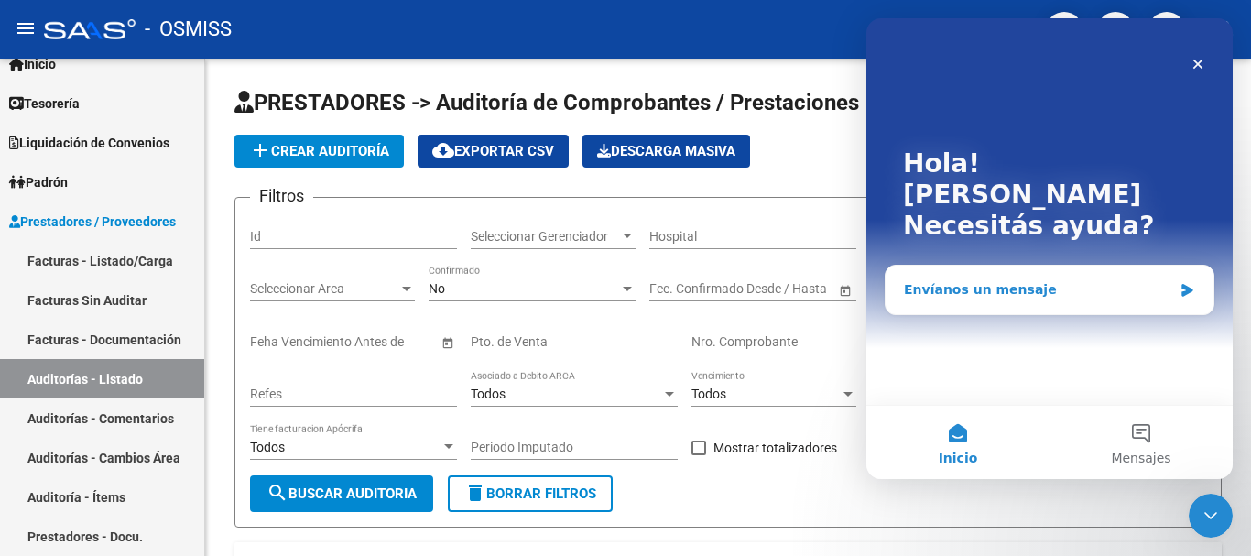
click at [1004, 266] on div "Envíanos un mensaje" at bounding box center [1050, 290] width 328 height 49
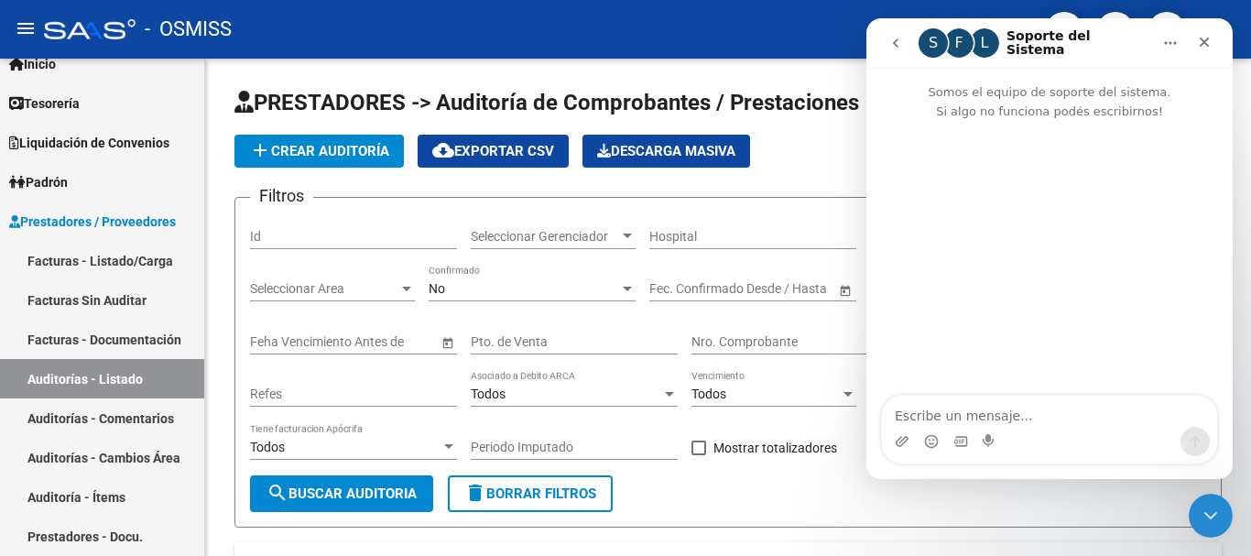
click at [988, 45] on div "L" at bounding box center [984, 42] width 29 height 29
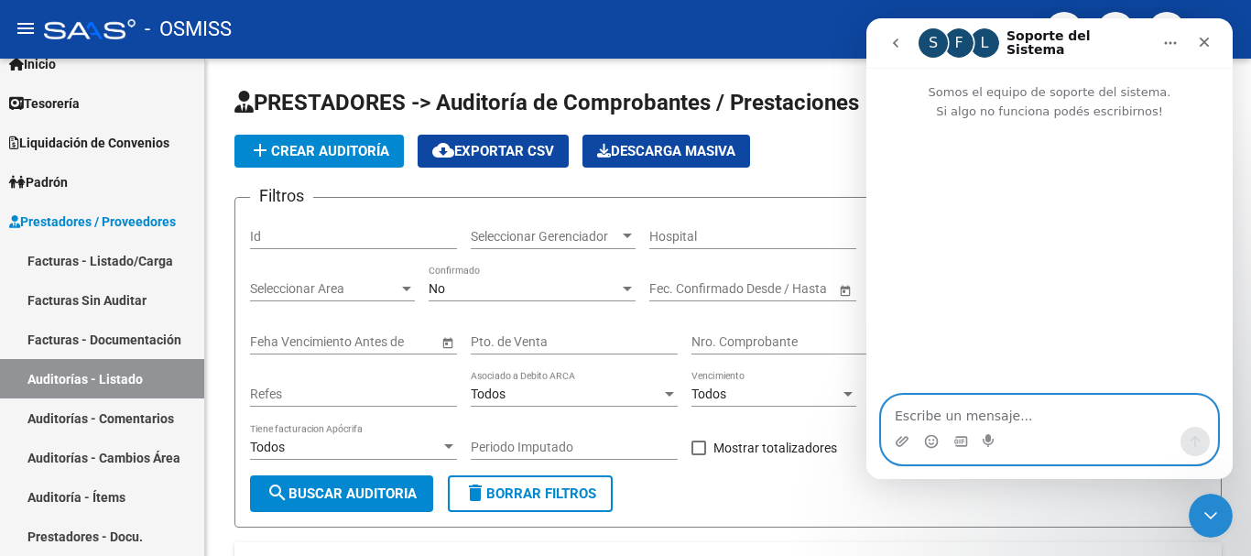
click at [945, 422] on textarea "Escribe un mensaje..." at bounding box center [1049, 411] width 335 height 31
type textarea "Buenas tardes"
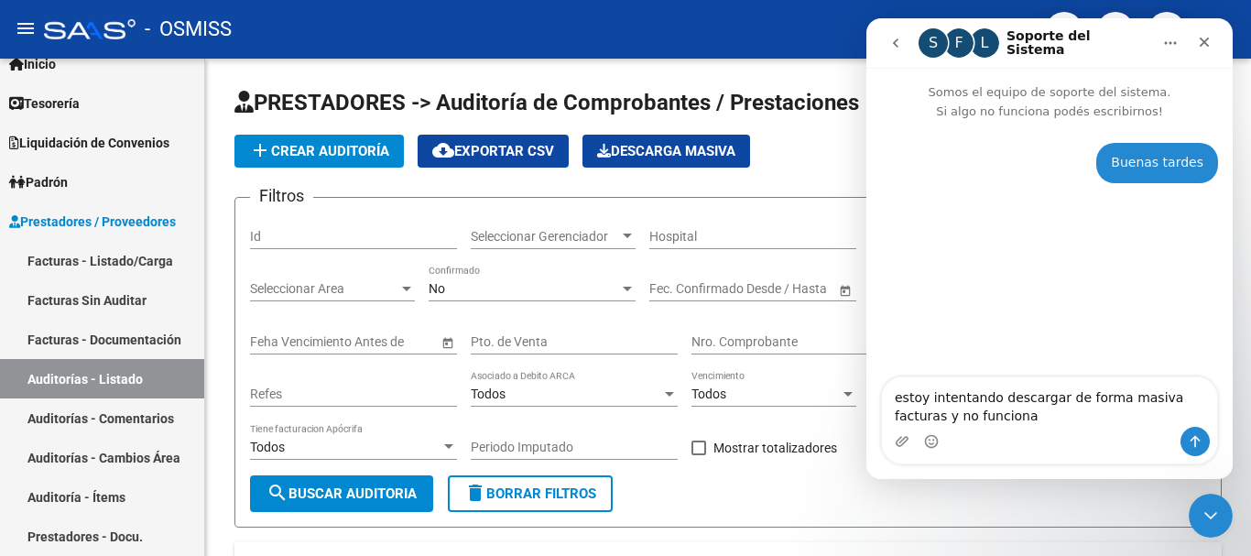
type textarea "estoy intentando descargar de forma masiva facturas y no funciona"
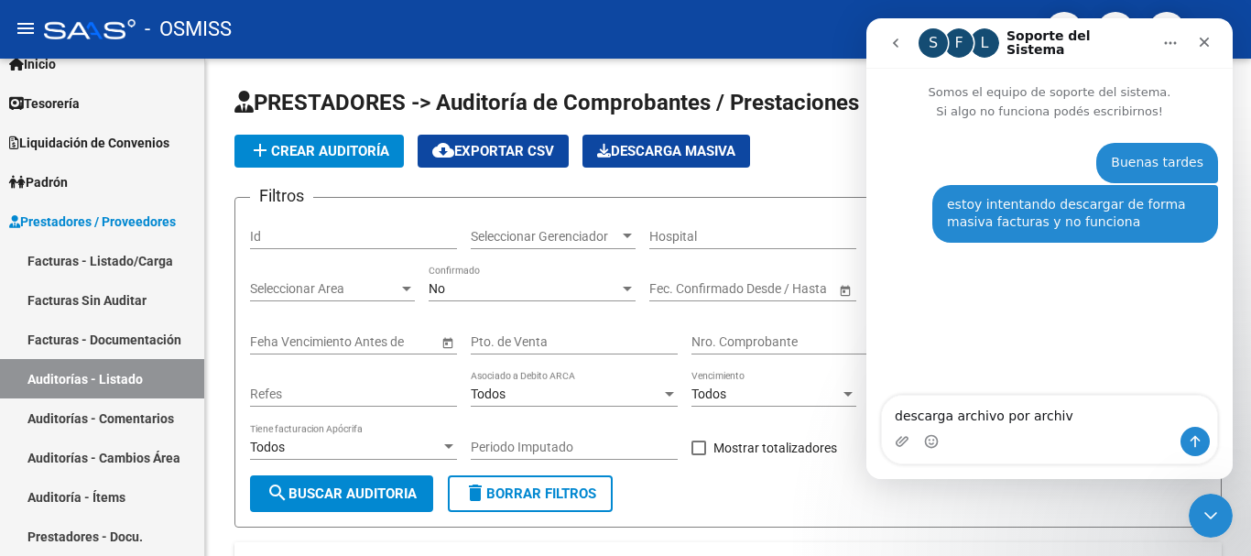
type textarea "descarga archivo por archivo"
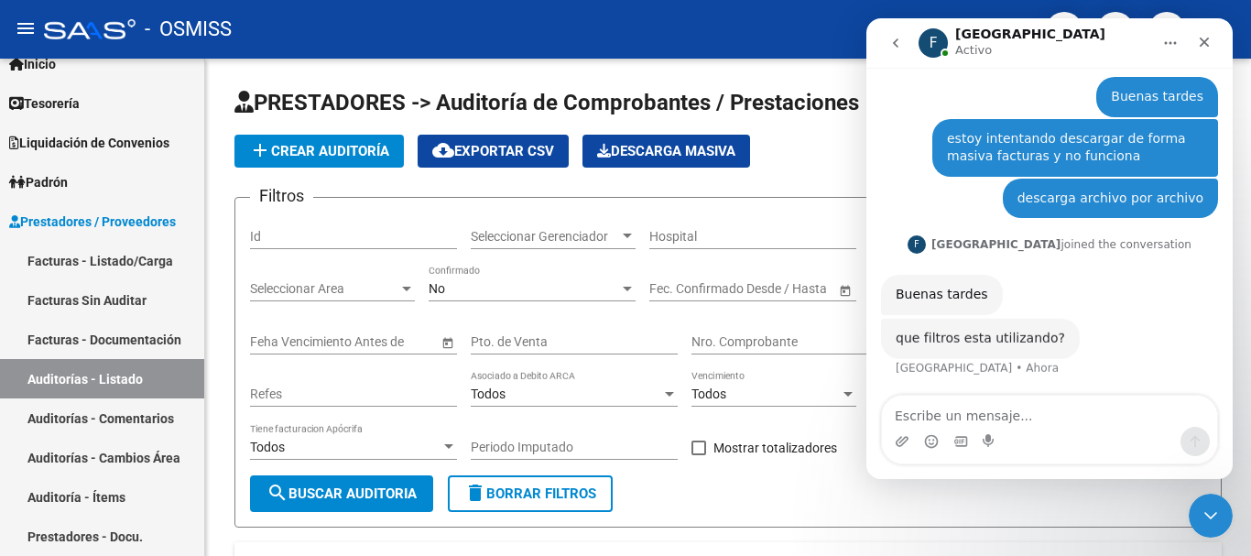
scroll to position [66, 0]
drag, startPoint x: 1116, startPoint y: 40, endPoint x: 748, endPoint y: 53, distance: 367.6
click at [867, 53] on html "F Florencia Activo Somos el equipo de soporte del sistema. Si algo no funciona …" at bounding box center [1050, 248] width 366 height 461
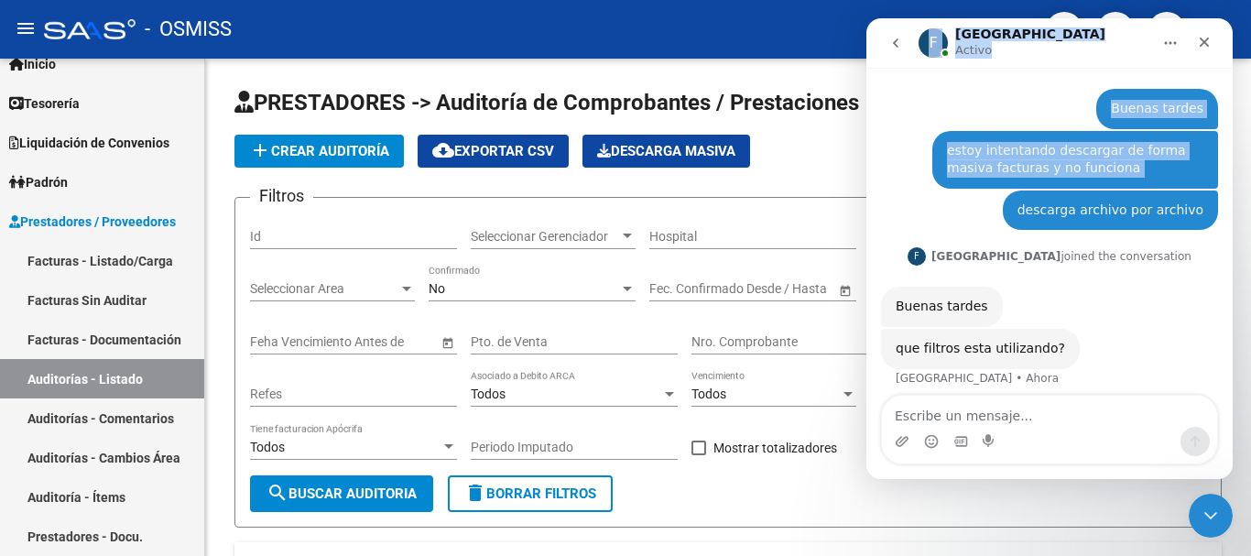
drag, startPoint x: 874, startPoint y: 33, endPoint x: 889, endPoint y: 146, distance: 113.6
click at [889, 146] on div "F Florencia Activo Somos el equipo de soporte del sistema. Si algo no funciona …" at bounding box center [1050, 248] width 366 height 461
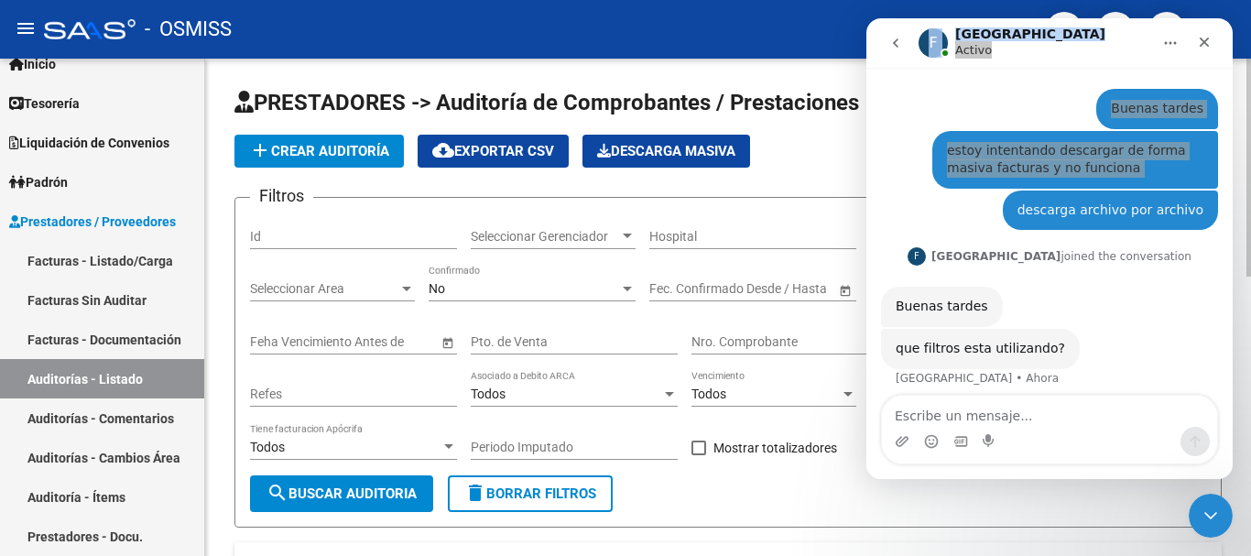
click at [747, 216] on div "Hospital" at bounding box center [753, 231] width 207 height 37
click at [791, 396] on div "Todos" at bounding box center [766, 395] width 148 height 16
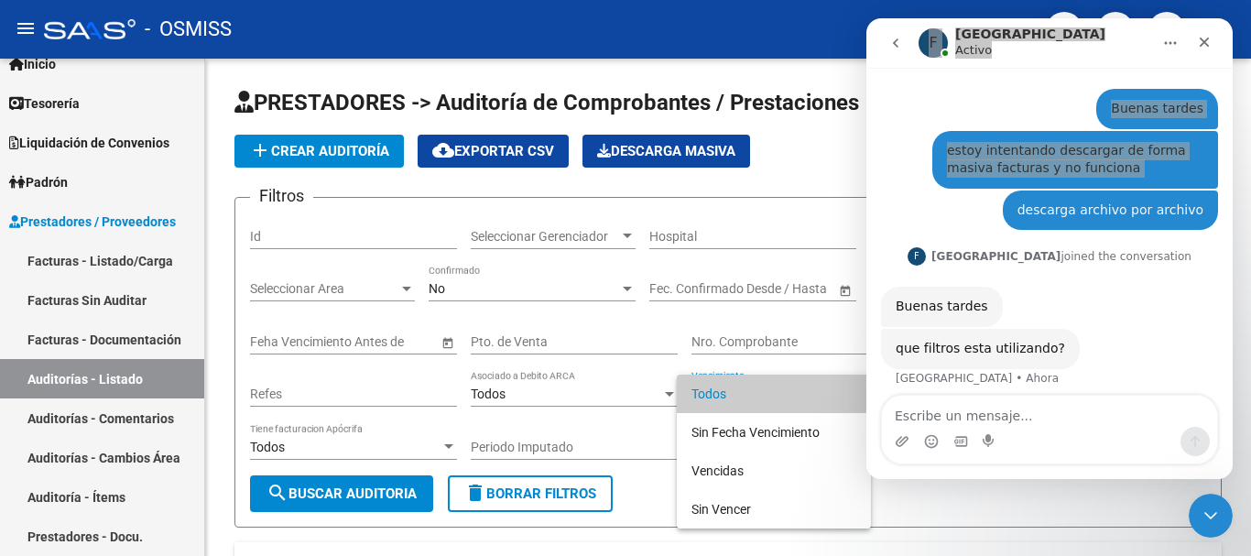
click at [622, 459] on div at bounding box center [625, 278] width 1251 height 556
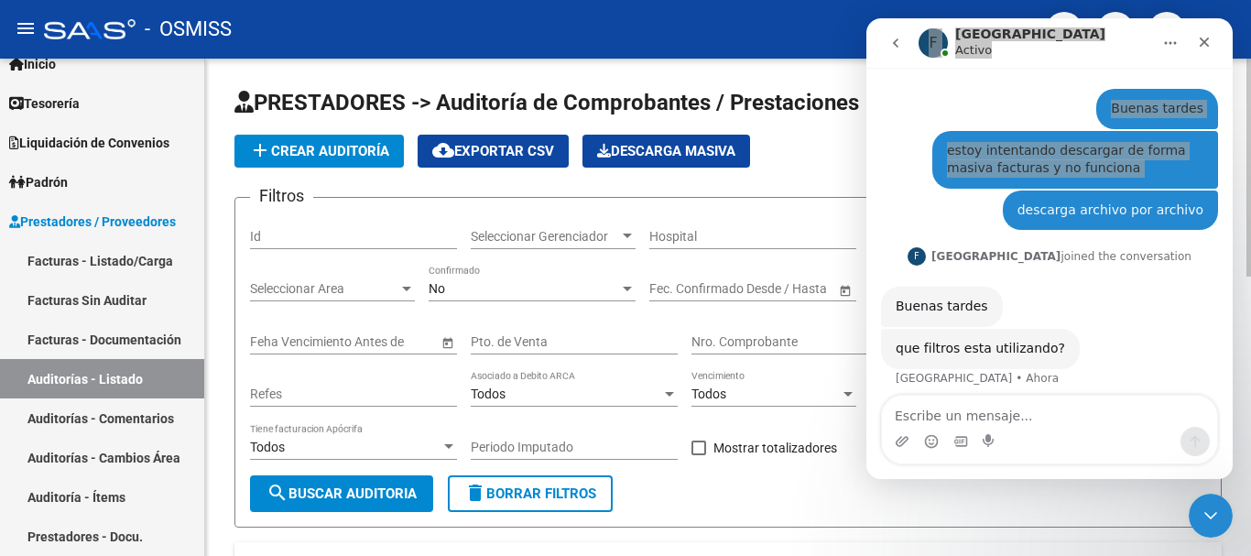
click at [574, 278] on div "No Confirmado" at bounding box center [532, 283] width 207 height 37
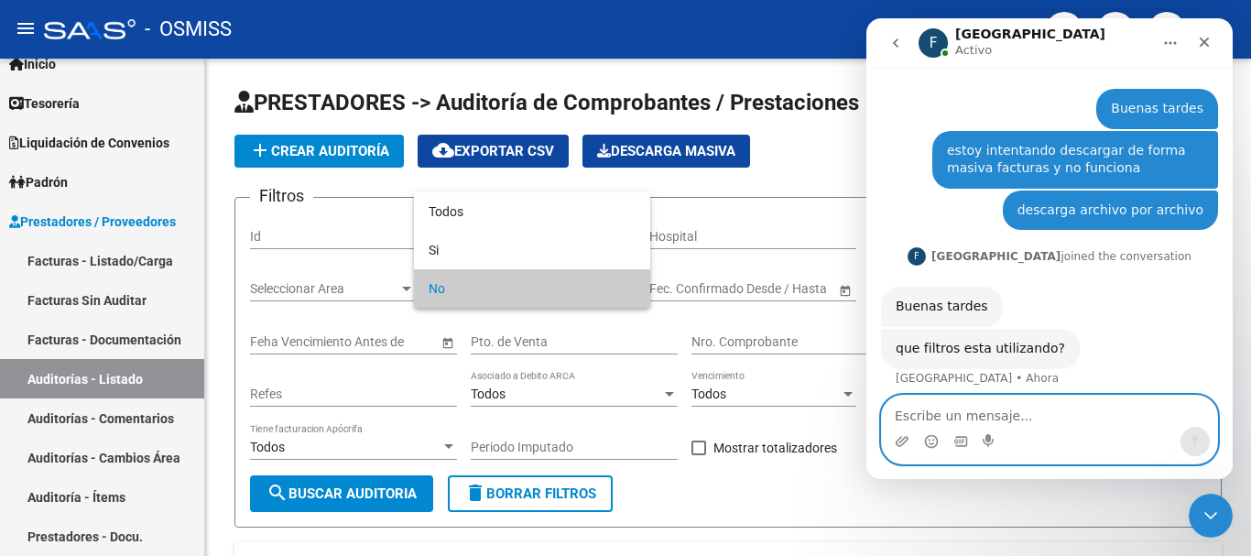
click at [963, 421] on textarea "Escribe un mensaje..." at bounding box center [1049, 411] width 335 height 31
type textarea "Periodo"
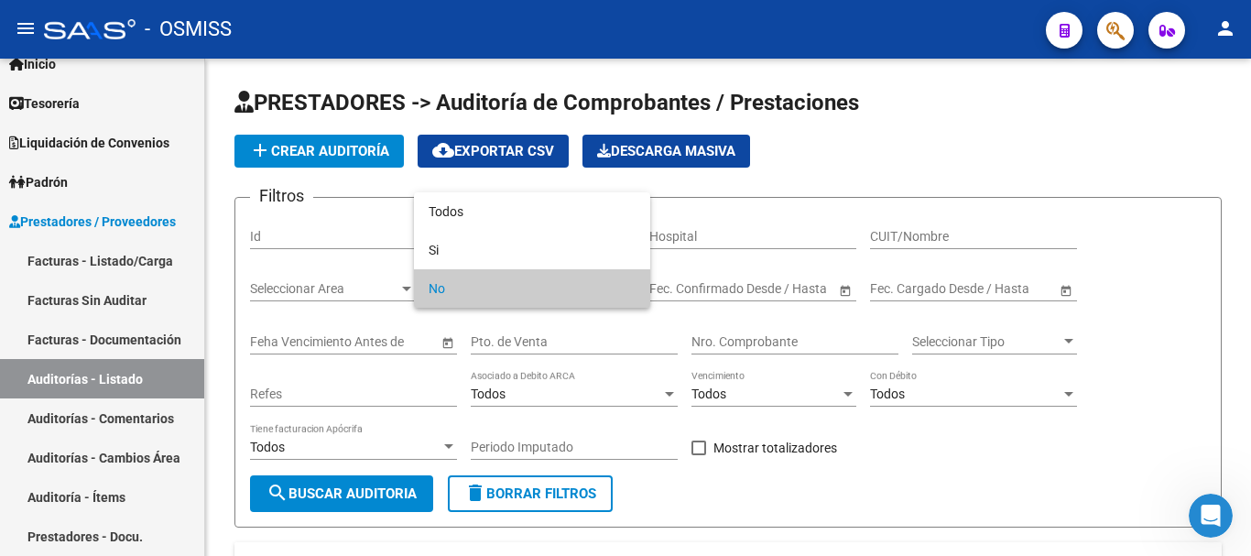
scroll to position [120, 0]
click at [737, 309] on div at bounding box center [625, 278] width 1251 height 556
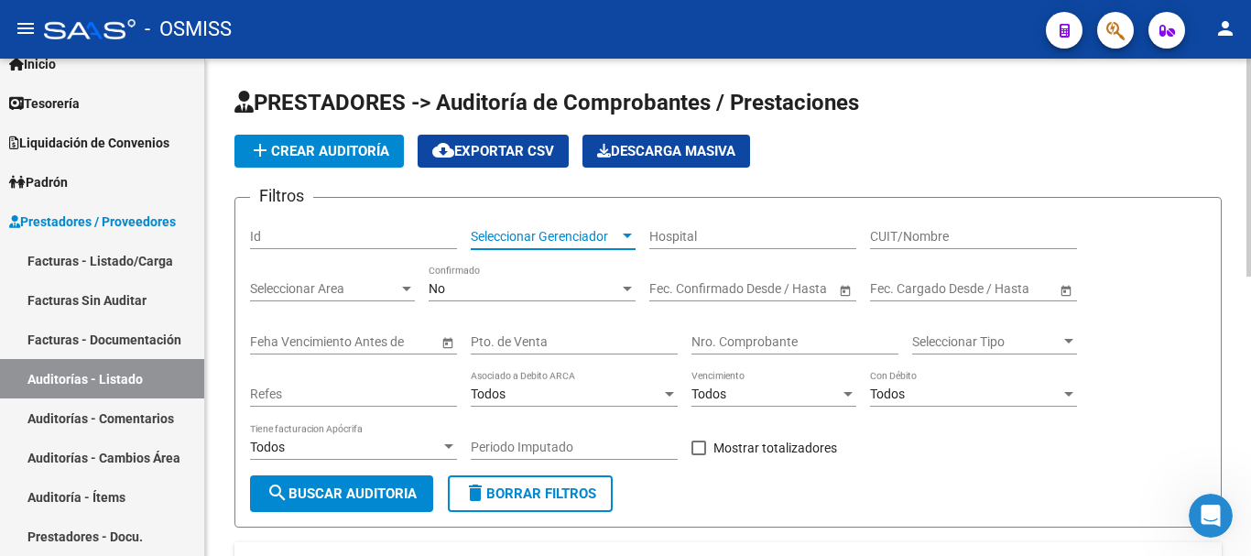
click at [611, 237] on span "Seleccionar Gerenciador" at bounding box center [545, 237] width 148 height 16
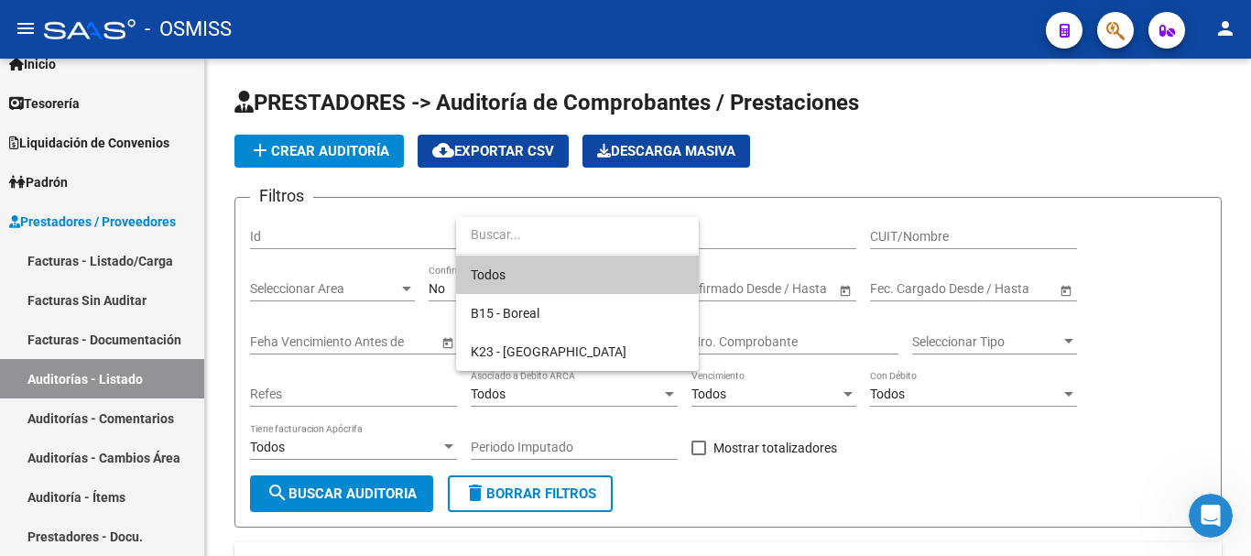
click at [820, 335] on div at bounding box center [625, 278] width 1251 height 556
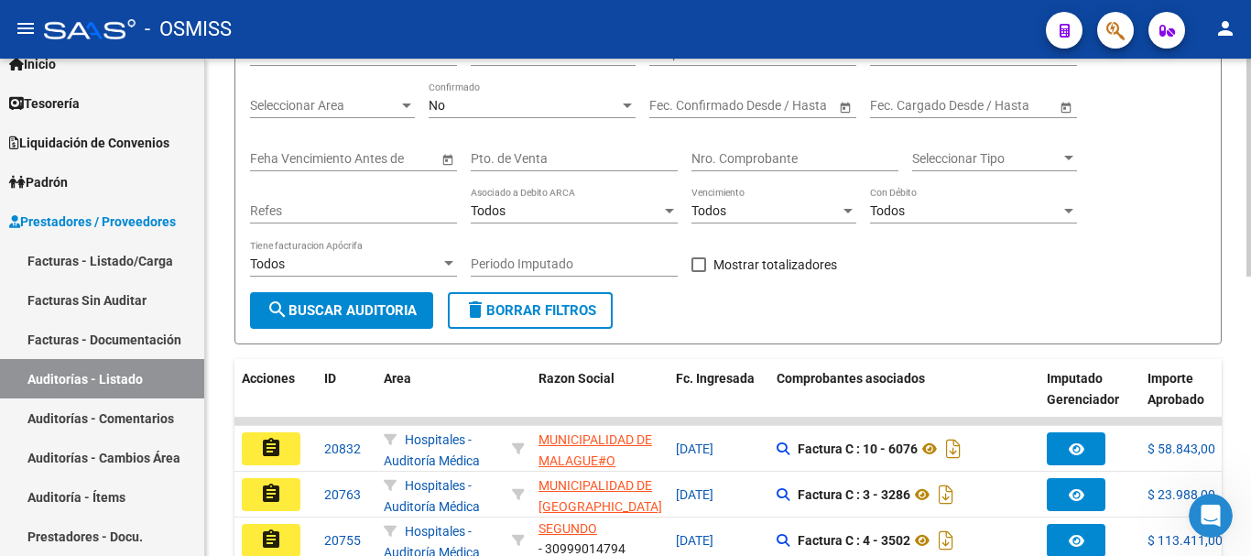
scroll to position [92, 0]
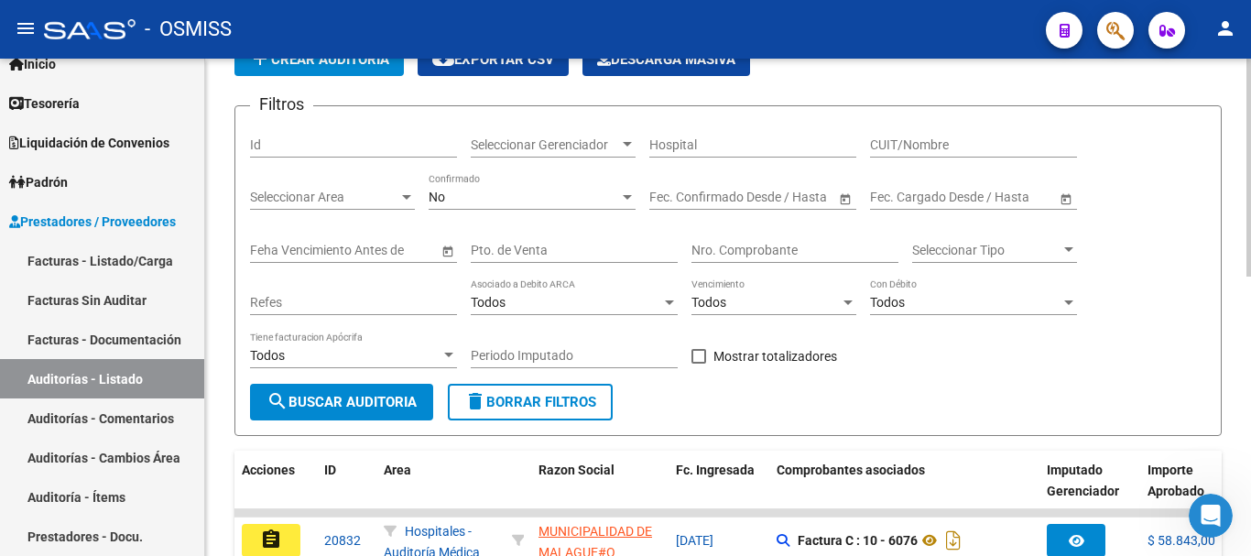
click at [407, 205] on div "Seleccionar Area Seleccionar Area" at bounding box center [332, 191] width 165 height 37
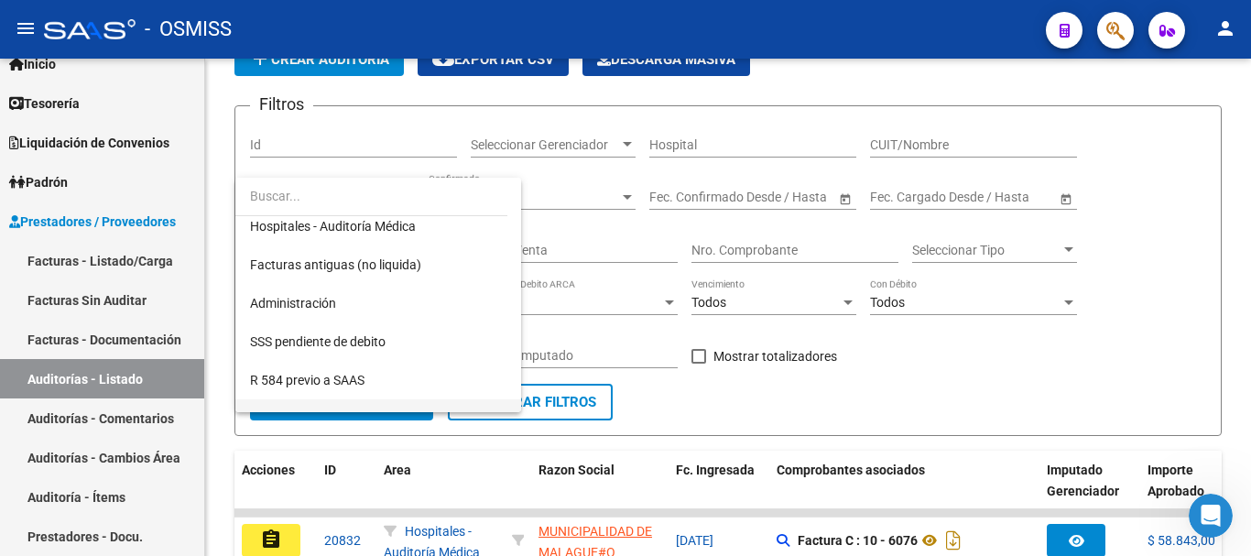
scroll to position [366, 0]
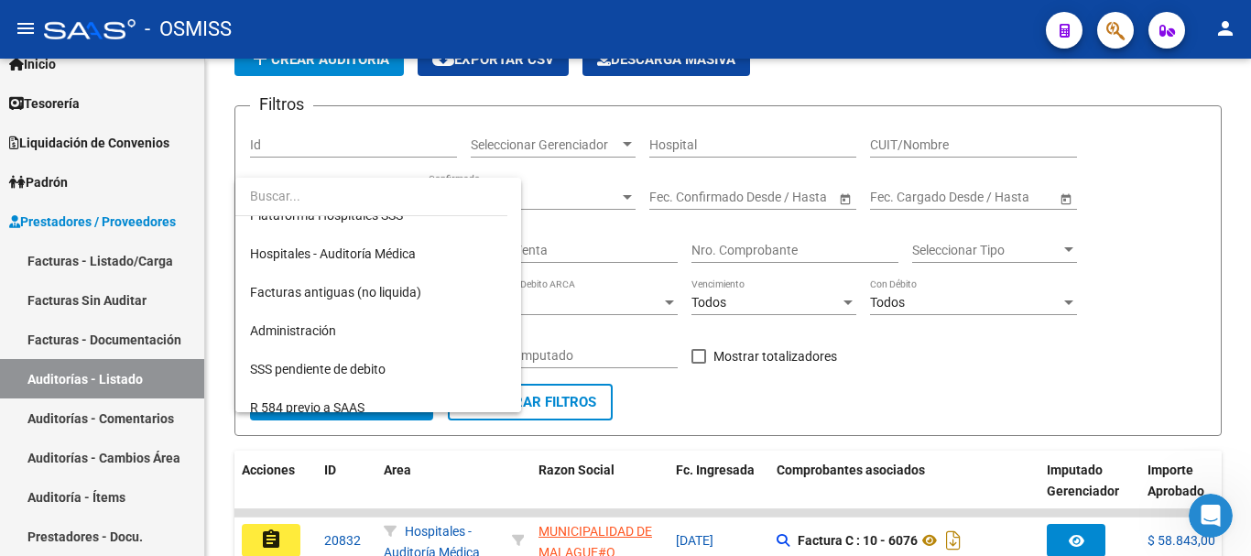
click at [910, 295] on div at bounding box center [625, 278] width 1251 height 556
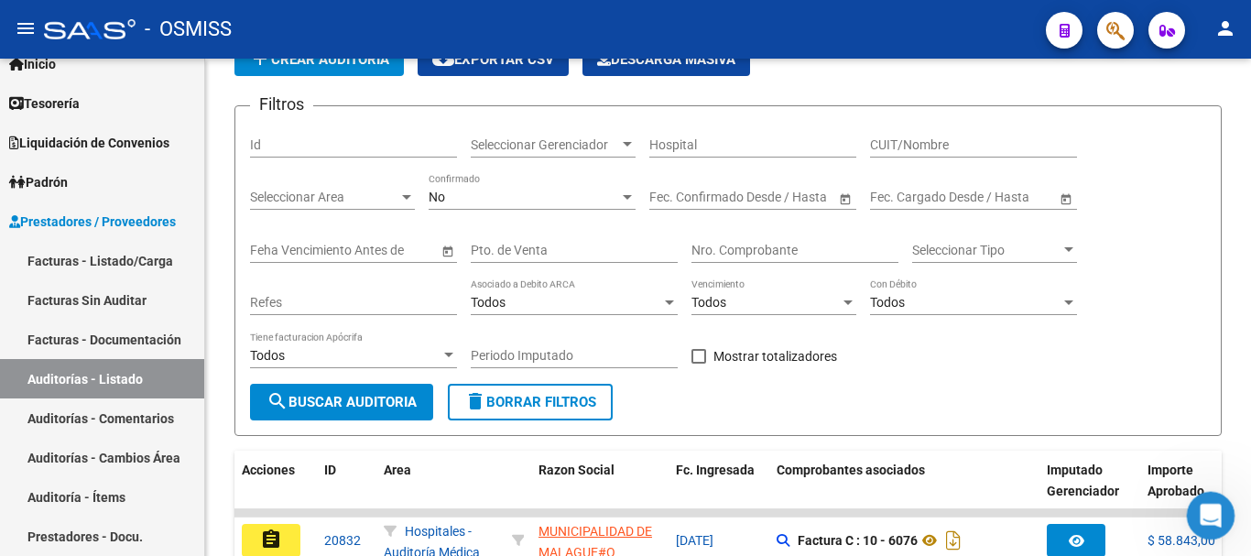
click at [1197, 510] on icon "Abrir Intercom Messenger" at bounding box center [1209, 513] width 30 height 30
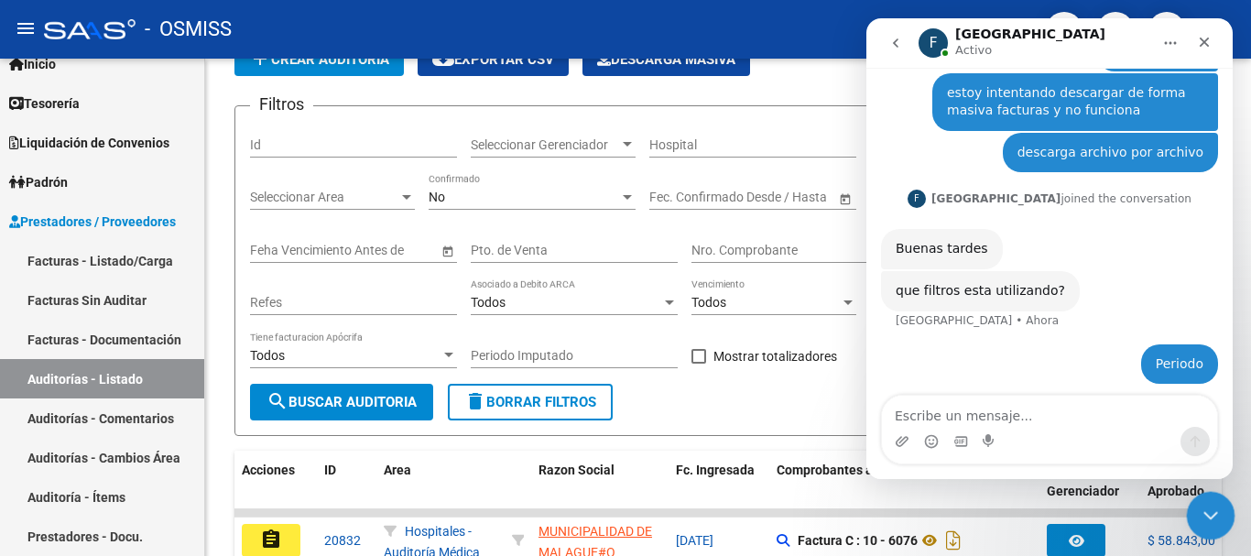
scroll to position [120, 0]
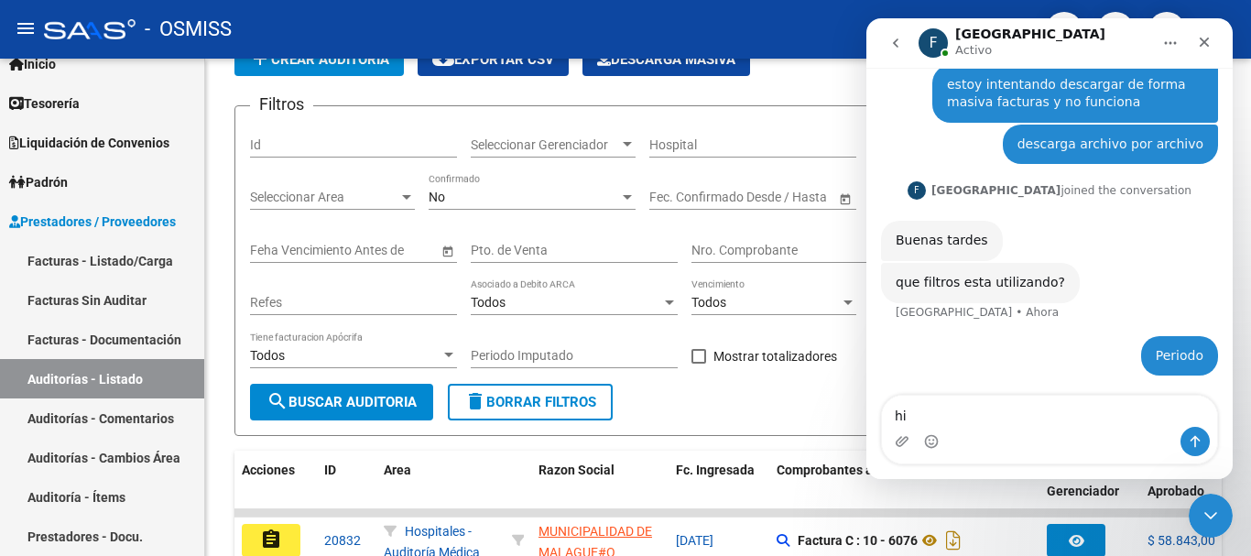
type textarea "h"
type textarea "perdon"
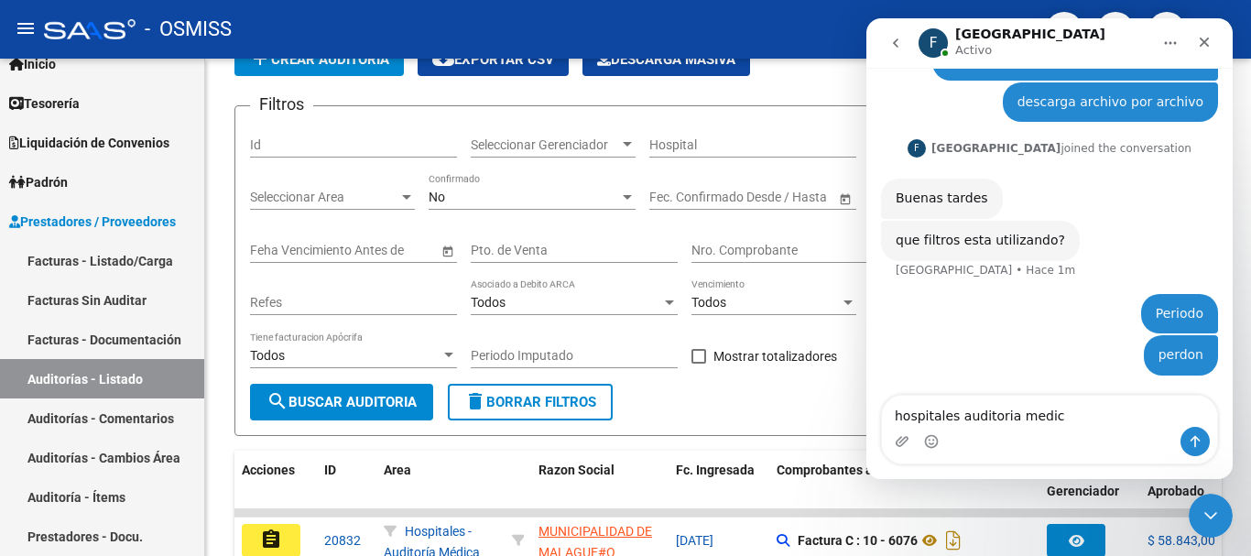
type textarea "hospitales auditoria medica"
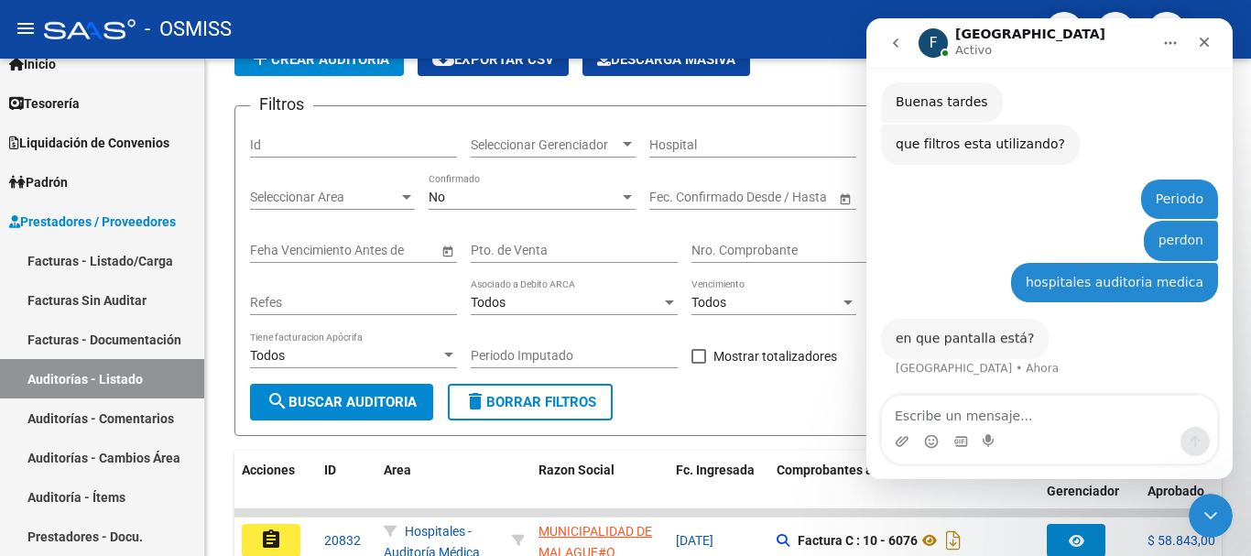
scroll to position [258, 0]
type textarea "auditorias-listado"
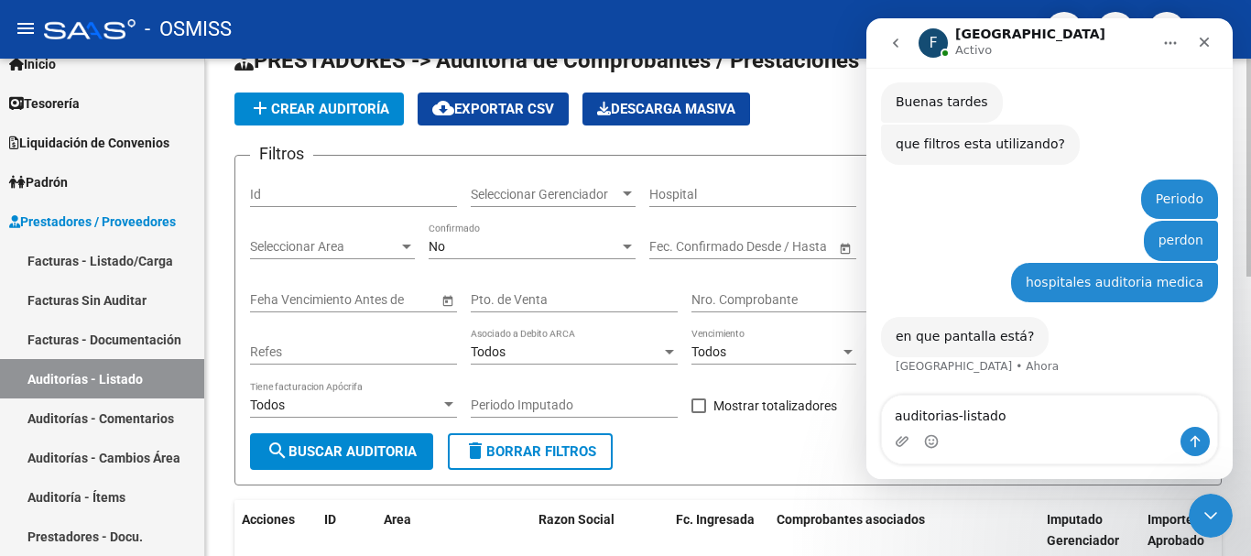
scroll to position [0, 0]
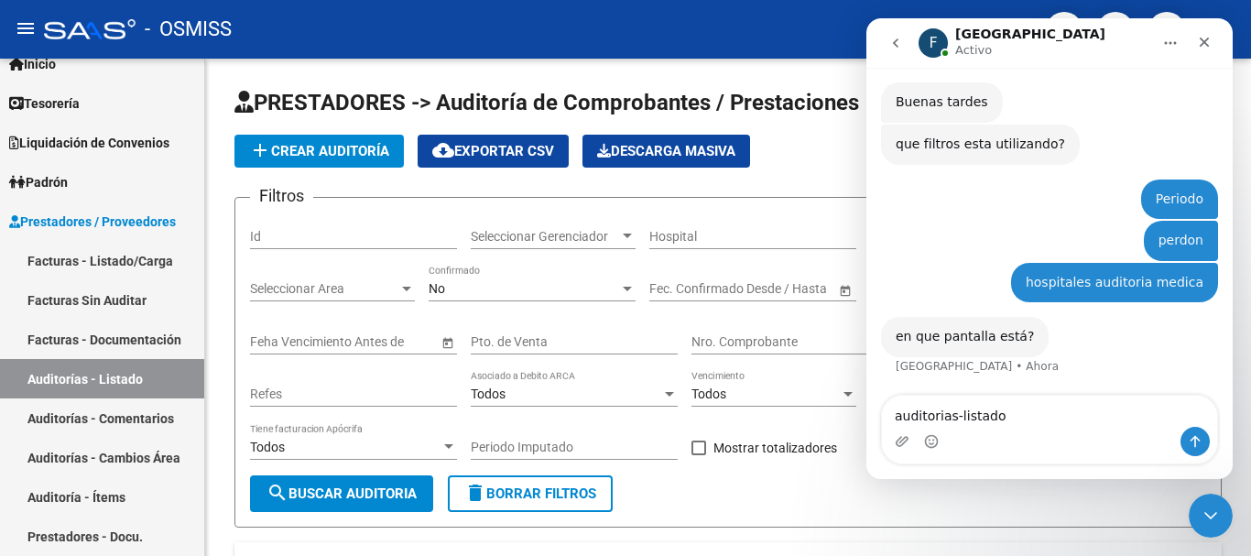
drag, startPoint x: 896, startPoint y: 414, endPoint x: 883, endPoint y: 415, distance: 12.9
click at [883, 415] on textarea "auditorias-listado" at bounding box center [1049, 411] width 335 height 31
drag, startPoint x: 259, startPoint y: 101, endPoint x: 715, endPoint y: 113, distance: 456.4
click at [715, 113] on span "PRESTADORES -> Auditoría de Comprobantes / Prestaciones" at bounding box center [547, 103] width 625 height 26
copy span "PRESTADORES -> Auditoría de Comprobantes"
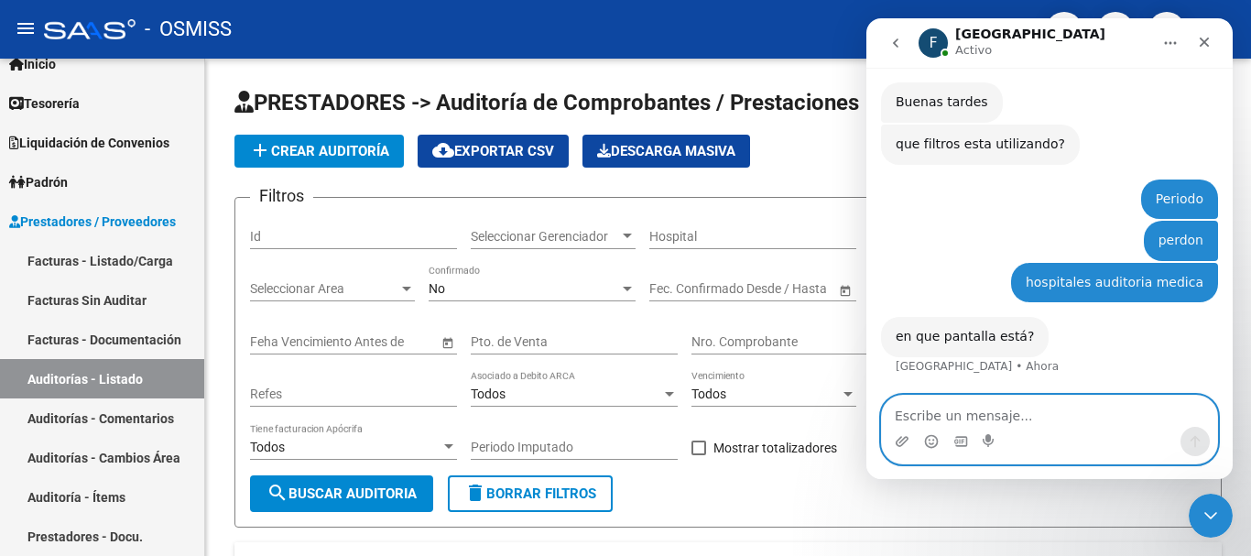
click at [943, 416] on textarea "Escribe un mensaje..." at bounding box center [1049, 411] width 335 height 31
paste textarea "PRESTADORES -> Auditoría de Comprobantes"
type textarea "PRESTADORES -> Auditoría de Comprobantes"
click at [1196, 446] on icon "Enviar un mensaje…" at bounding box center [1196, 442] width 10 height 12
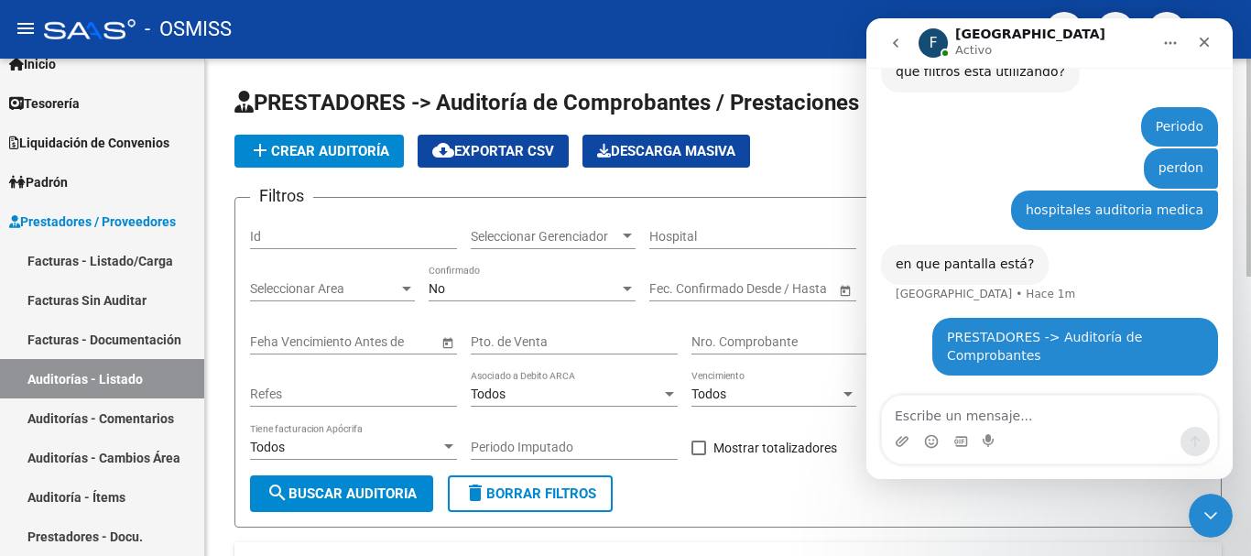
click at [591, 287] on div "No" at bounding box center [524, 289] width 191 height 16
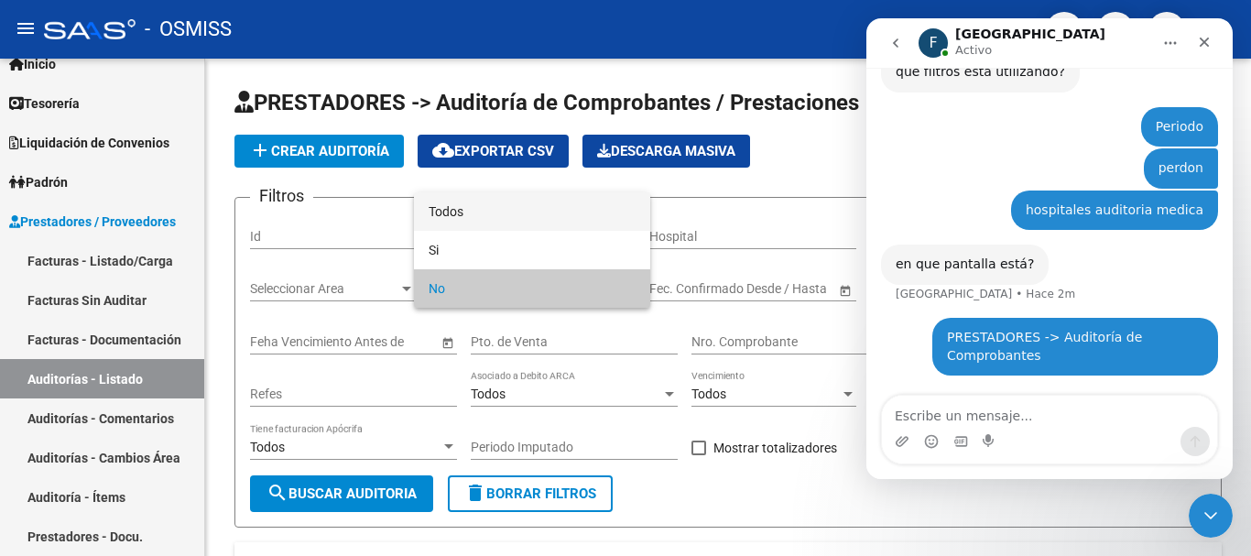
click at [486, 215] on span "Todos" at bounding box center [532, 211] width 207 height 38
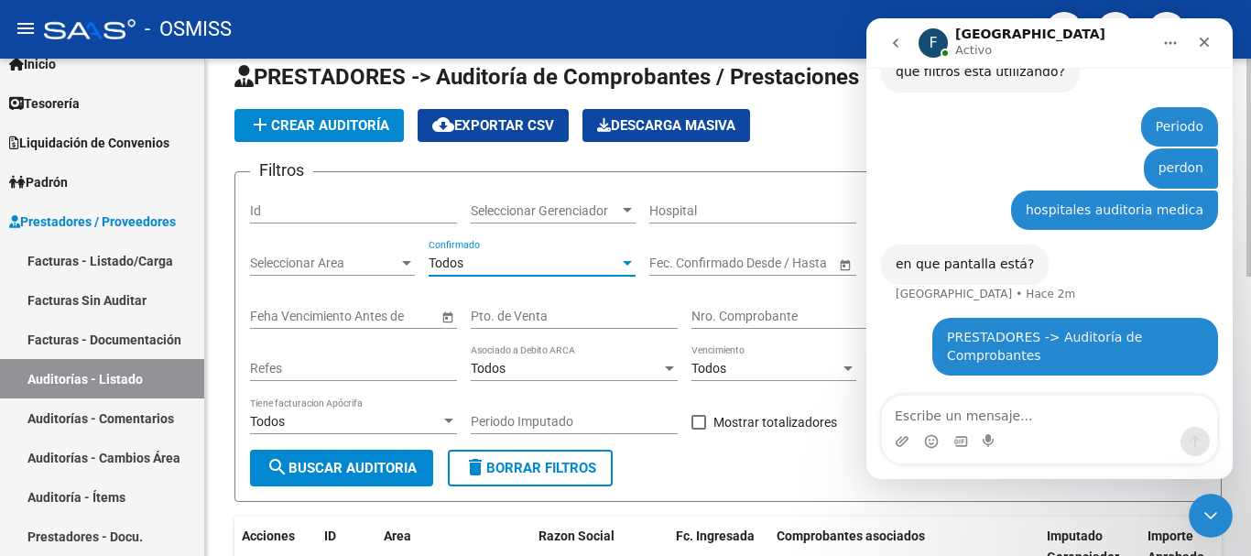
scroll to position [0, 0]
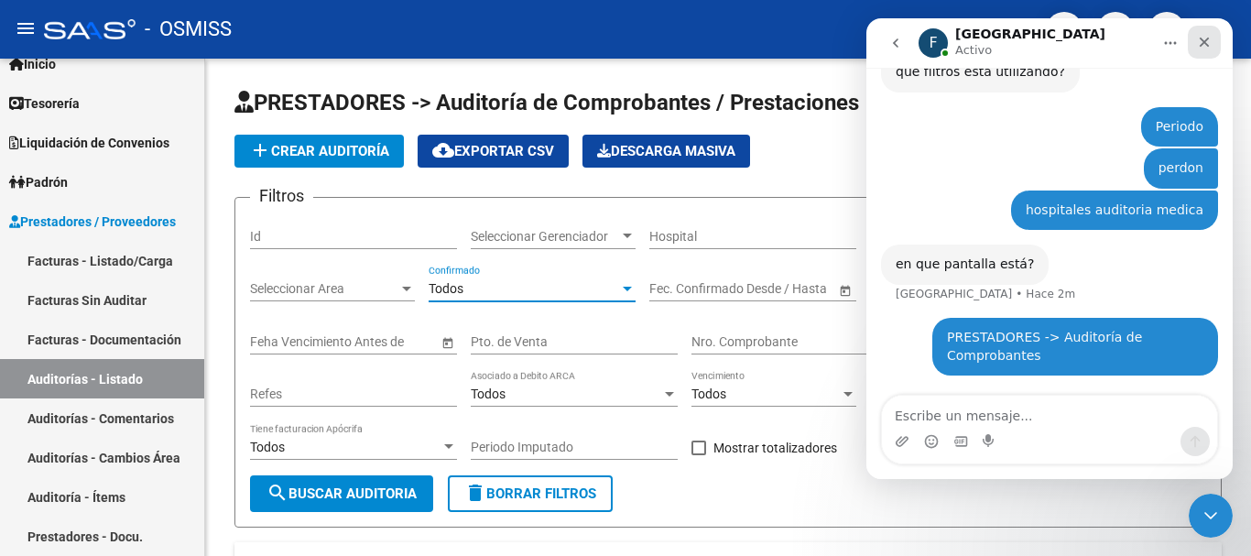
click at [1211, 40] on icon "Cerrar" at bounding box center [1204, 42] width 15 height 15
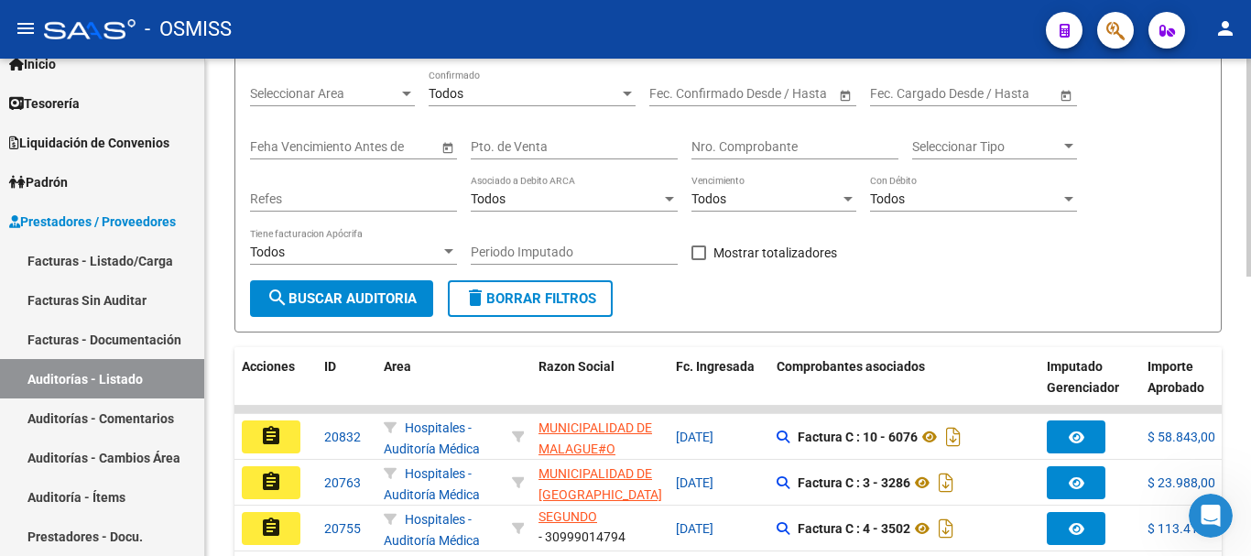
scroll to position [183, 0]
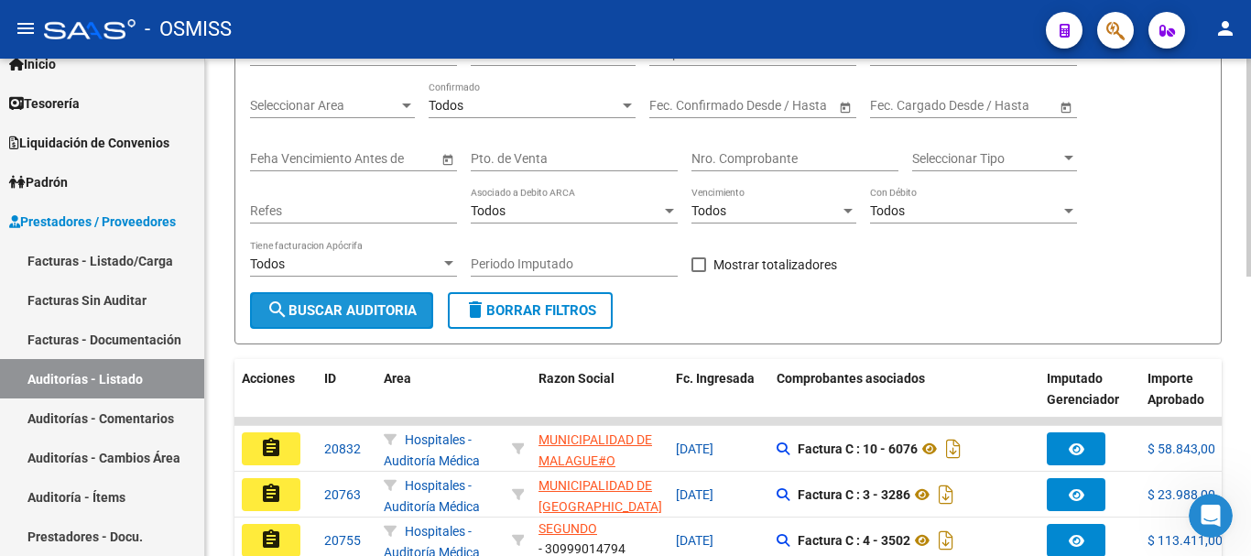
click at [368, 312] on span "search Buscar Auditoria" at bounding box center [342, 310] width 150 height 16
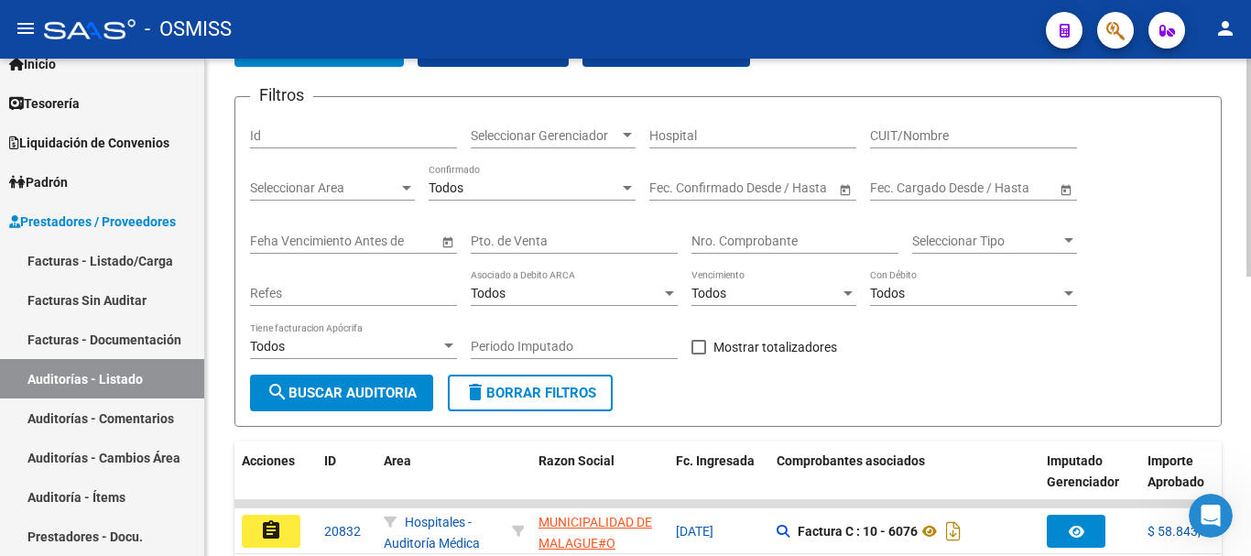
scroll to position [0, 0]
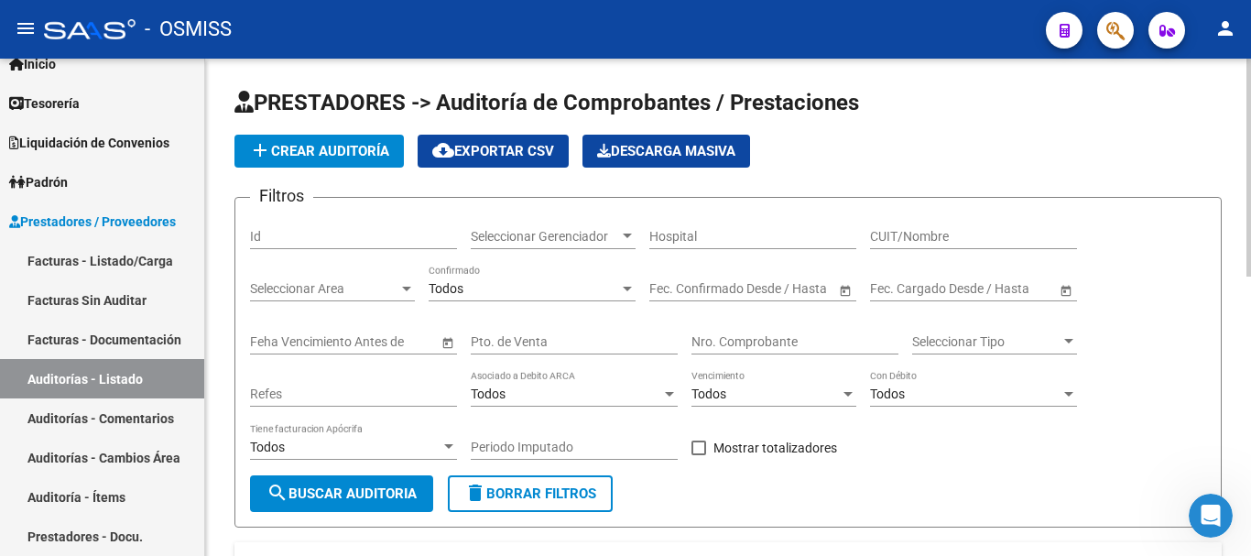
click at [390, 289] on span "Seleccionar Area" at bounding box center [324, 289] width 148 height 16
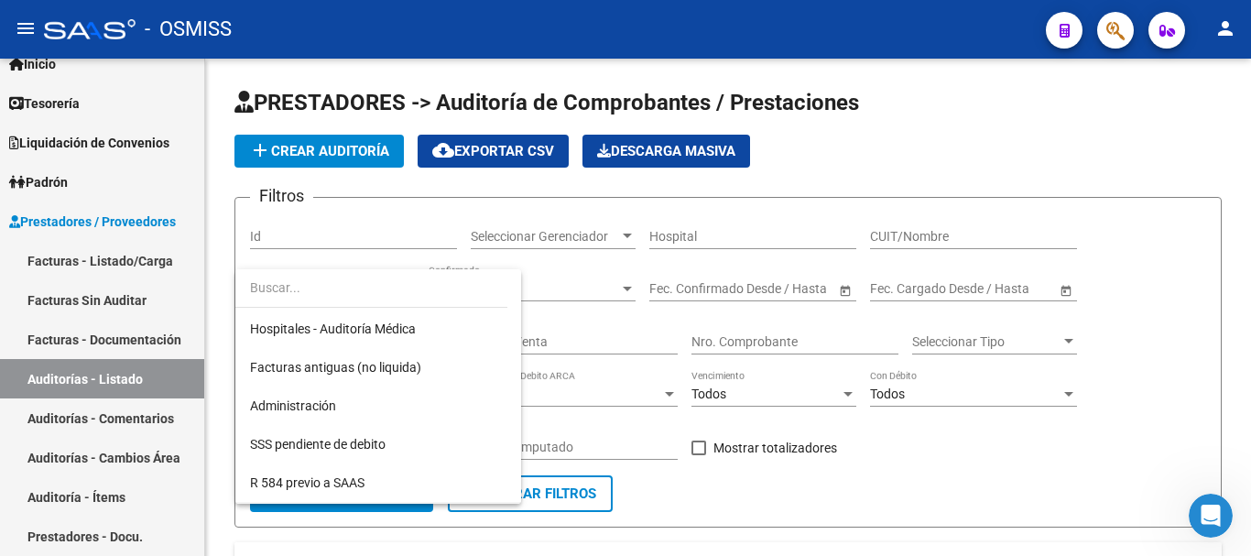
scroll to position [275, 0]
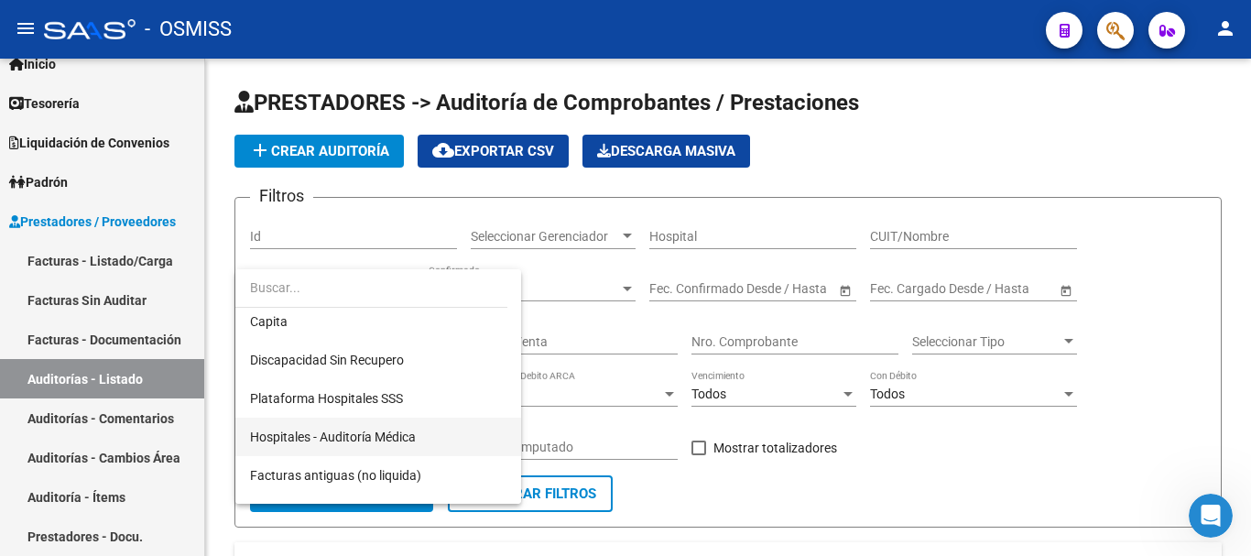
click at [355, 427] on span "Hospitales - Auditoría Médica" at bounding box center [378, 437] width 257 height 38
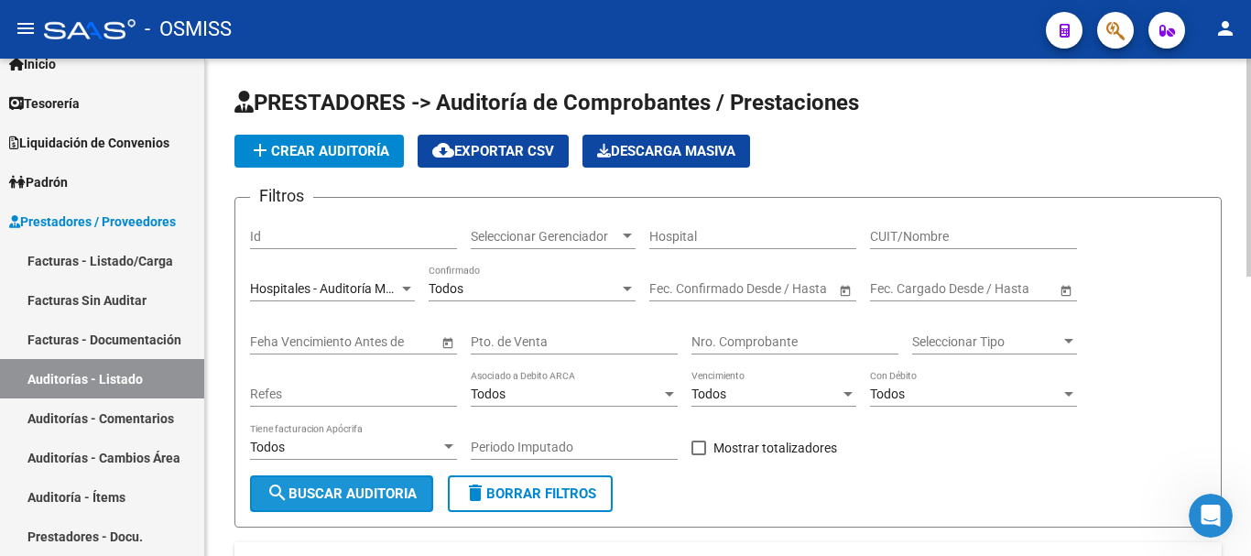
click at [387, 490] on span "search Buscar Auditoria" at bounding box center [342, 494] width 150 height 16
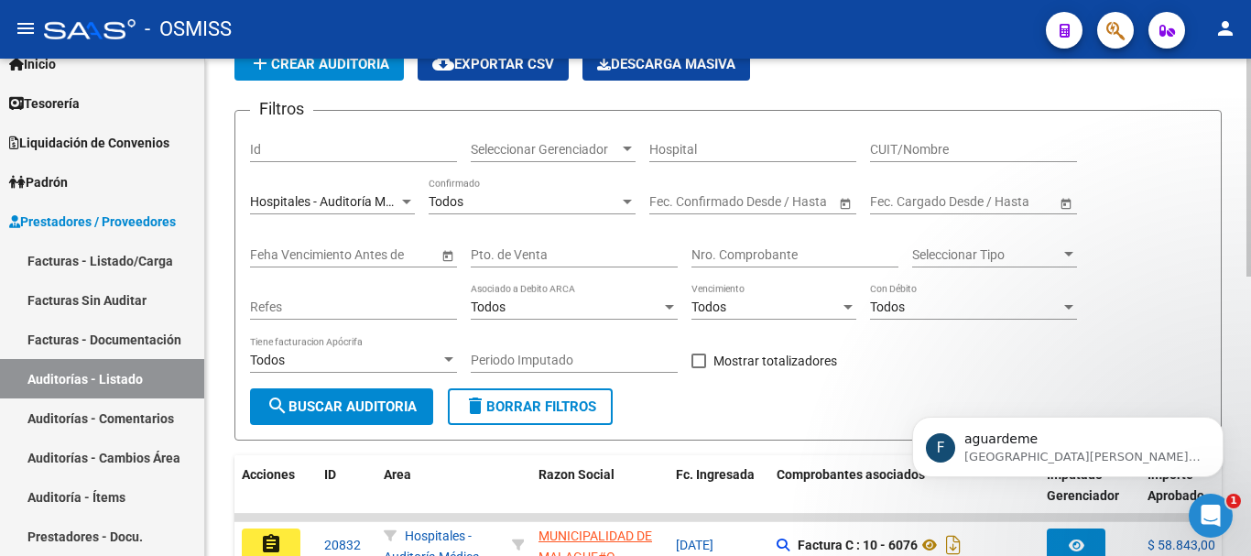
scroll to position [0, 0]
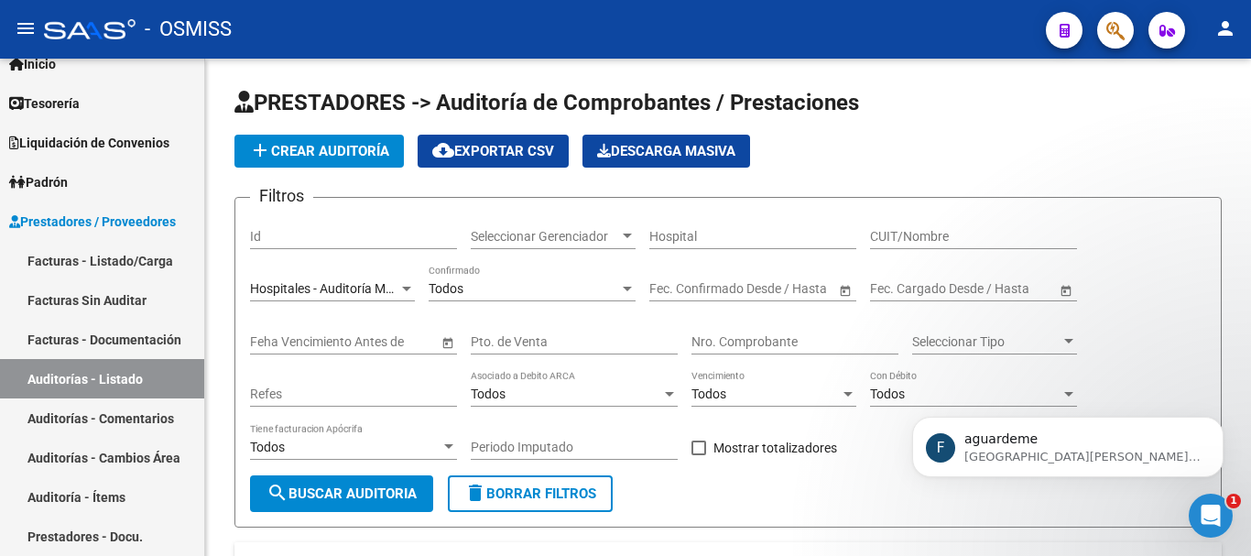
click at [1005, 342] on div "F aguardeme Florencia • Ahora" at bounding box center [1068, 362] width 337 height 229
click at [1054, 343] on div "F aguardeme Florencia • Ahora" at bounding box center [1068, 362] width 337 height 229
click at [1115, 453] on p "Florencia • Ahora" at bounding box center [1083, 457] width 236 height 16
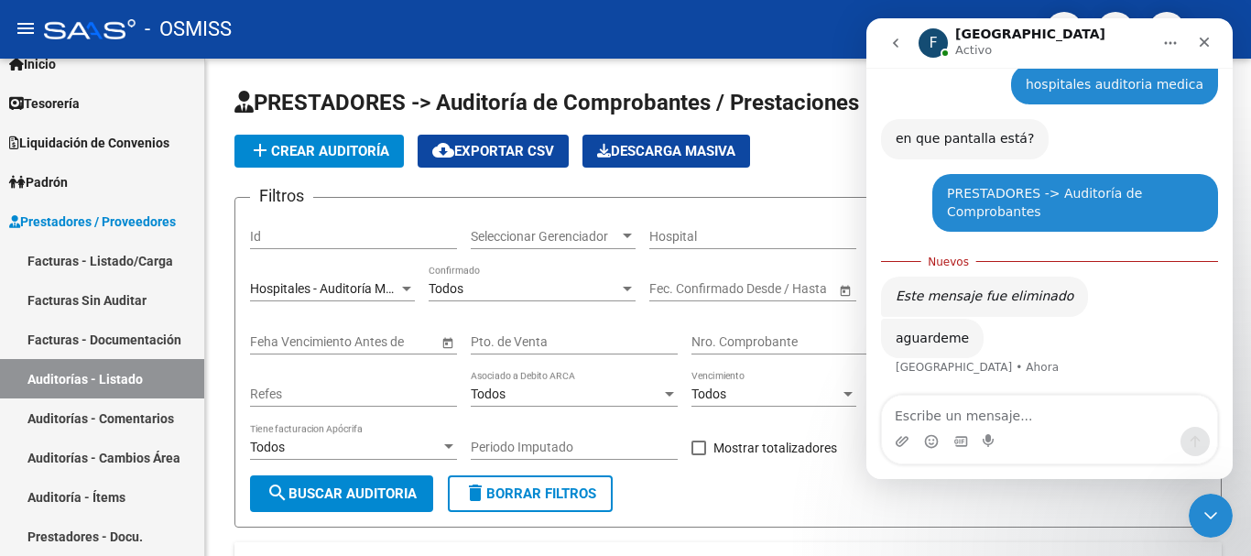
scroll to position [457, 0]
